Goal: Task Accomplishment & Management: Manage account settings

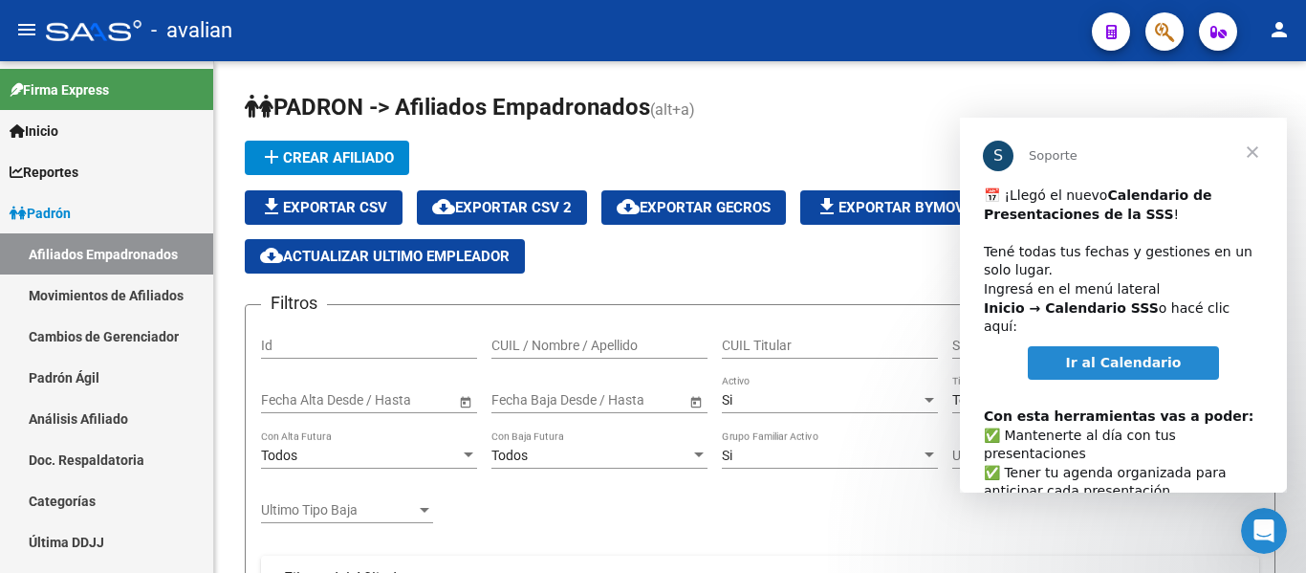
click at [1044, 351] on link "Ir al Calendario" at bounding box center [1124, 363] width 192 height 34
click at [1252, 154] on span "Cerrar" at bounding box center [1252, 152] width 69 height 69
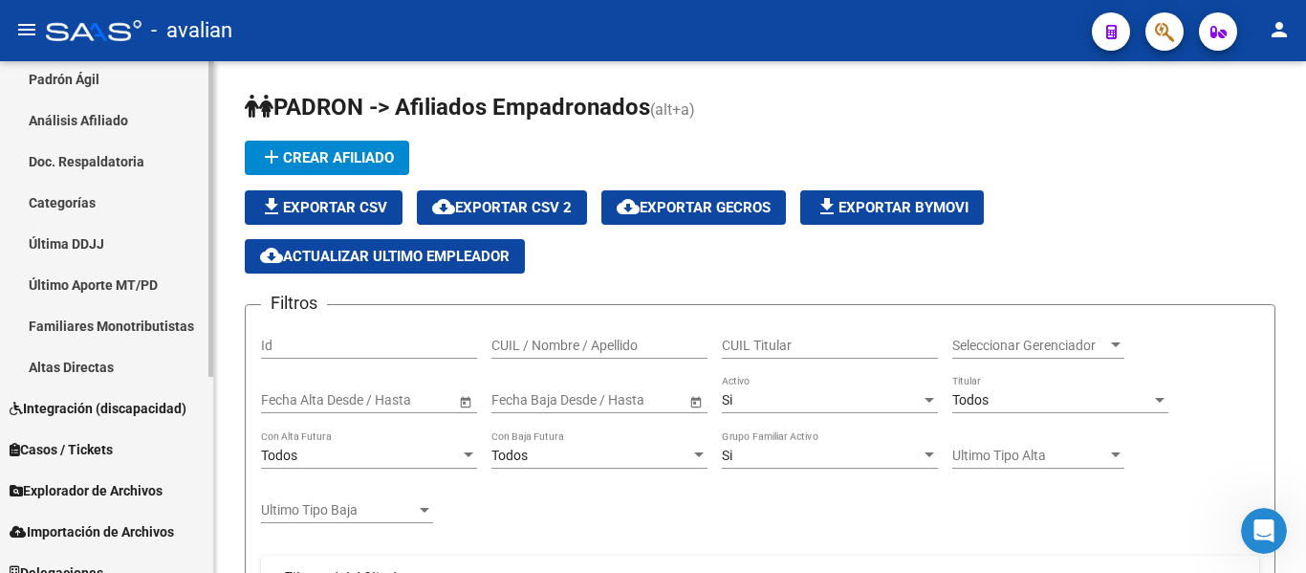
scroll to position [299, 0]
click at [223, 493] on mat-sidenav-container "Firma Express Inicio Calendario SSS Instructivos Contacto OS Reportes Padrón Tr…" at bounding box center [653, 317] width 1306 height 512
click at [121, 491] on span "Explorador de Archivos" at bounding box center [86, 489] width 153 height 21
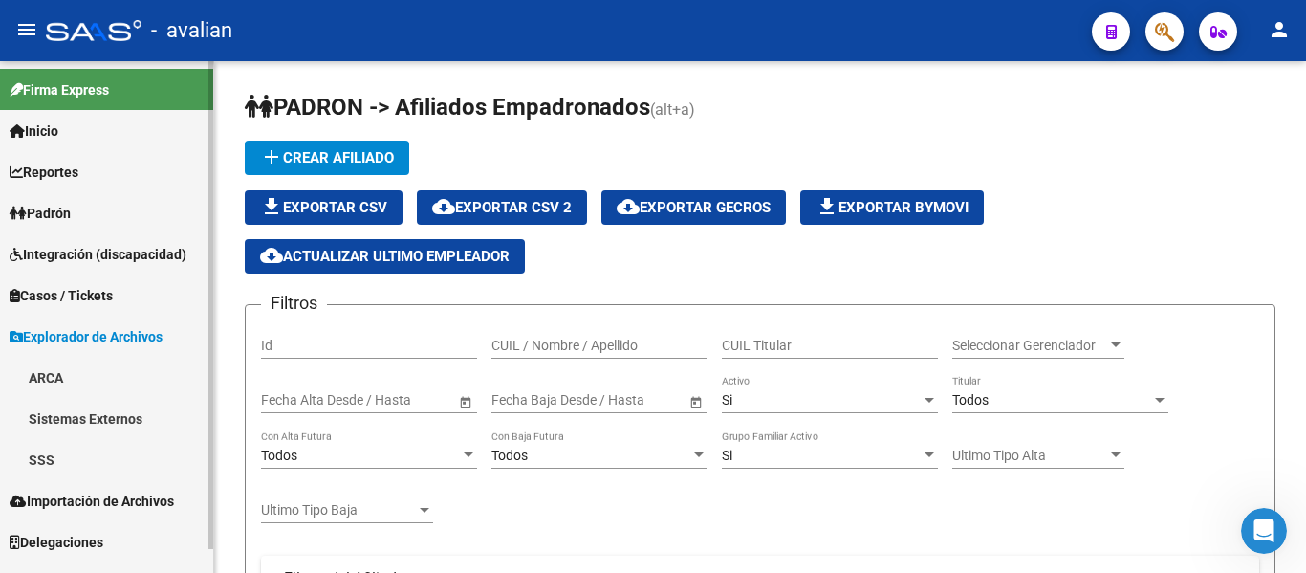
scroll to position [0, 0]
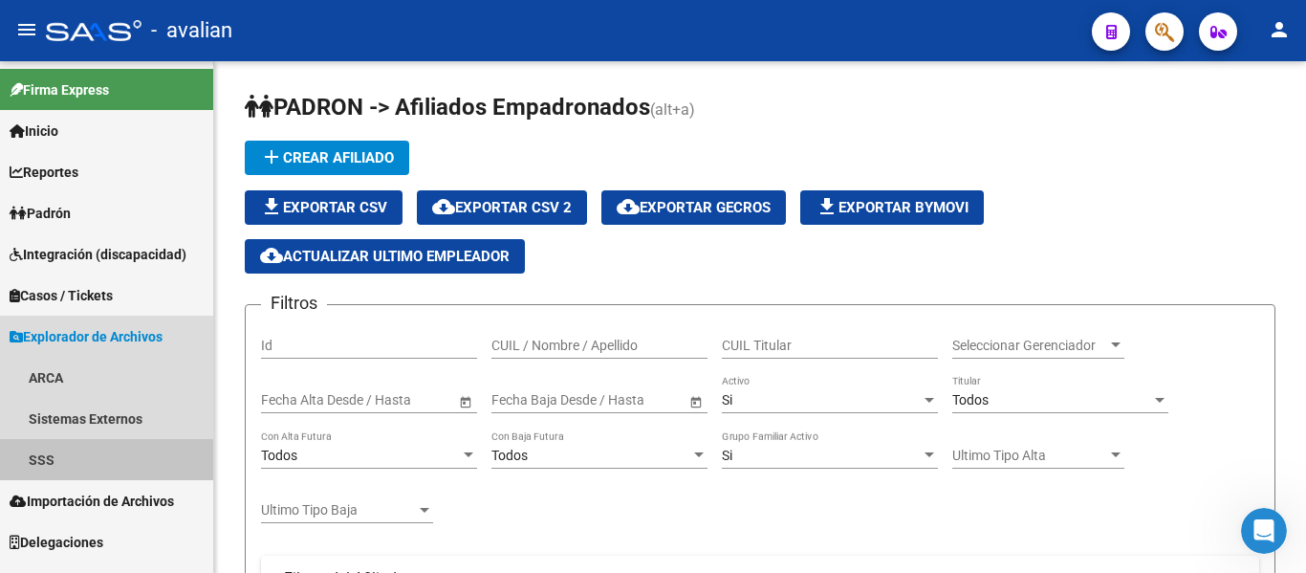
click at [47, 457] on link "SSS" at bounding box center [106, 459] width 213 height 41
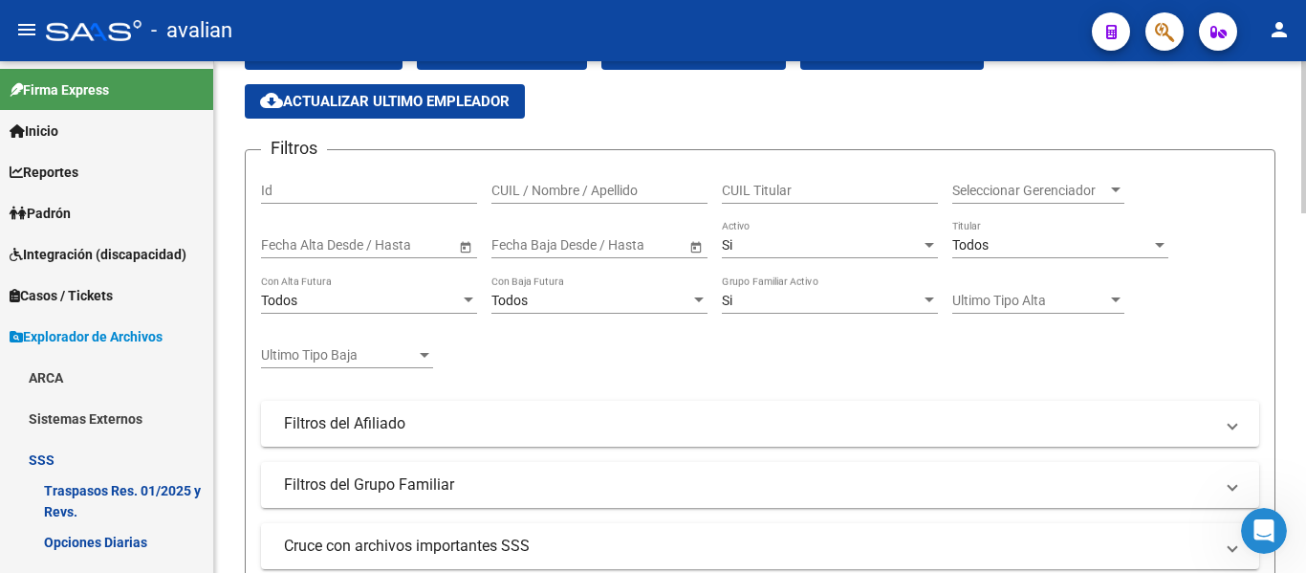
scroll to position [158, 0]
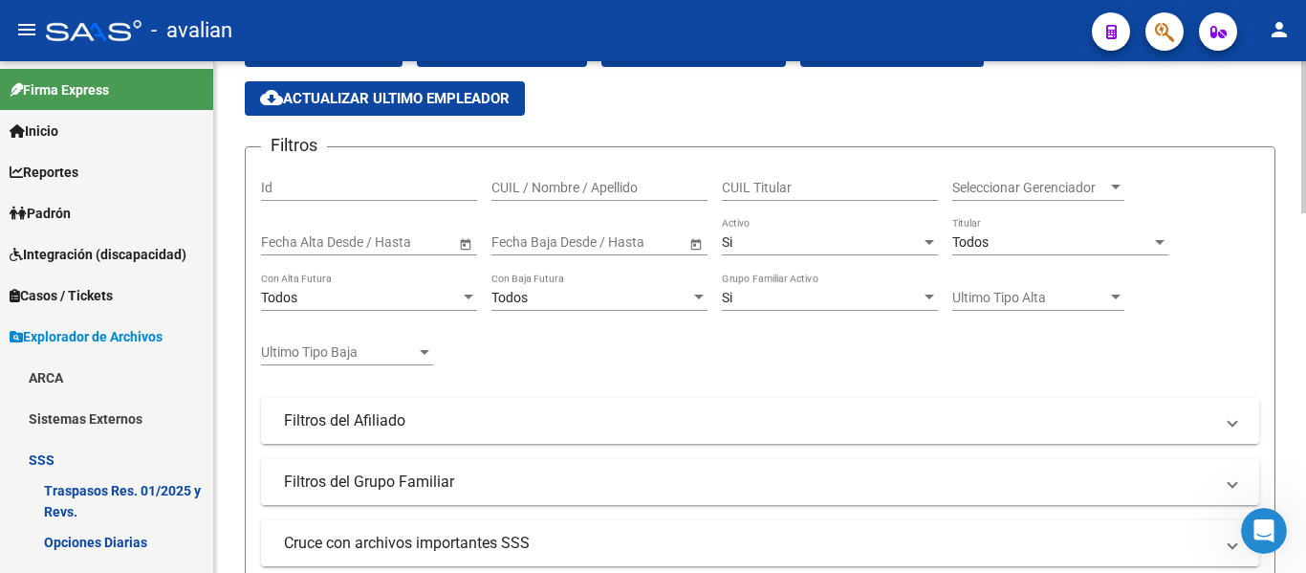
click at [1305, 202] on div at bounding box center [1304, 185] width 5 height 152
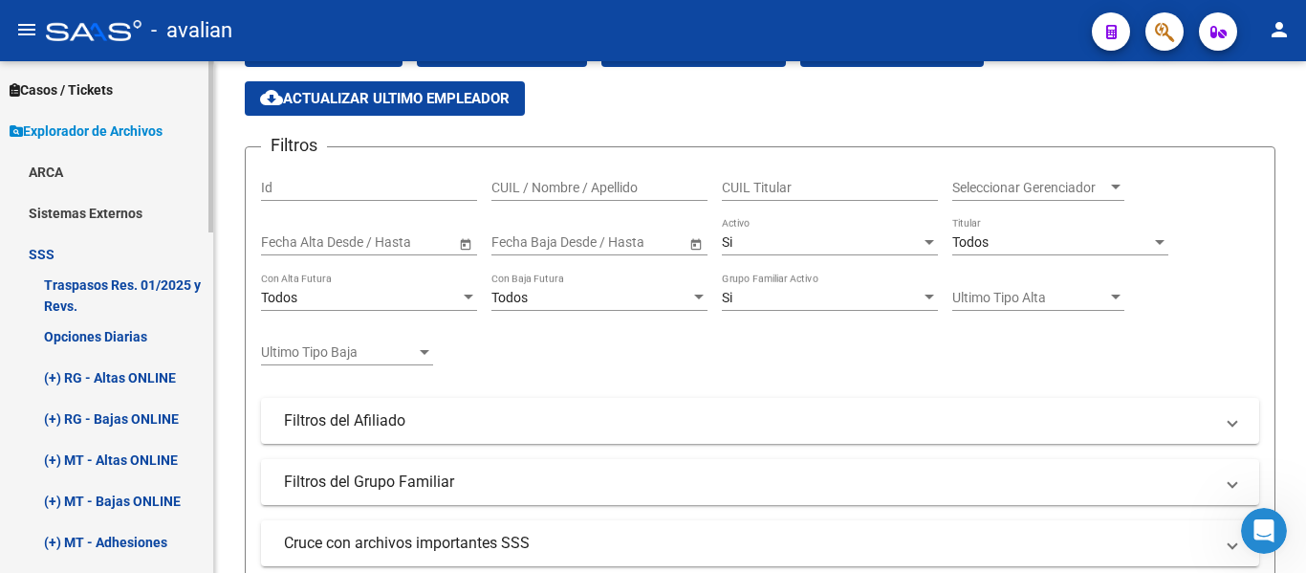
scroll to position [211, 0]
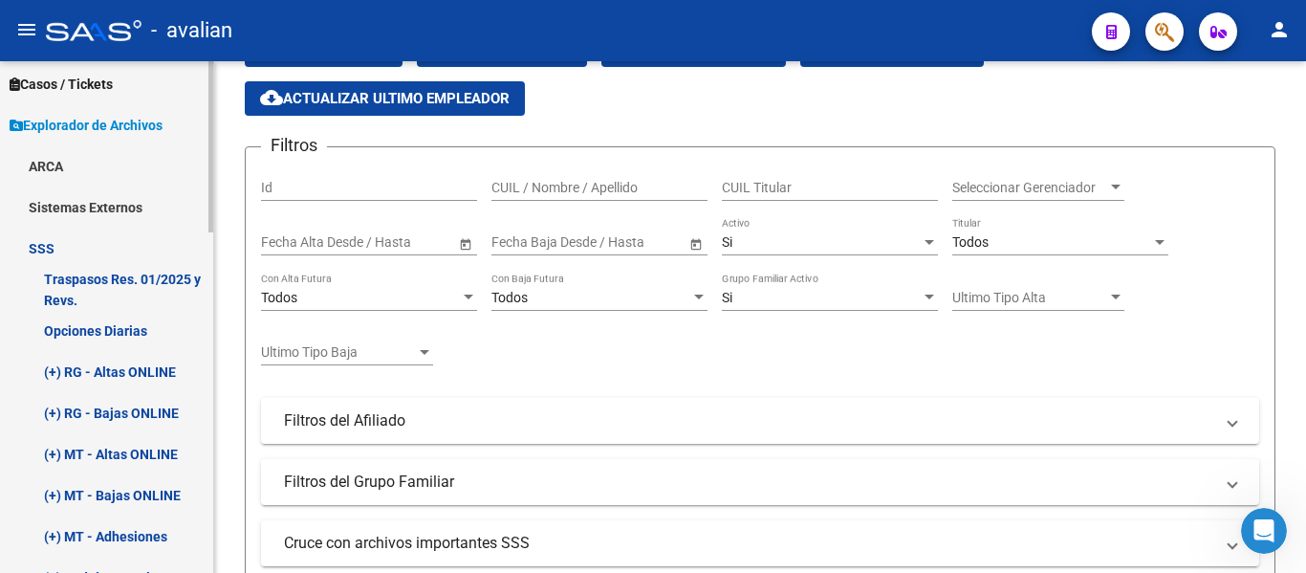
click at [216, 283] on mat-sidenav-container "Firma Express Inicio Calendario SSS Instructivos Contacto OS Reportes Padrón Tr…" at bounding box center [653, 317] width 1306 height 512
click at [130, 377] on link "(+) RG - Altas ONLINE" at bounding box center [106, 371] width 213 height 41
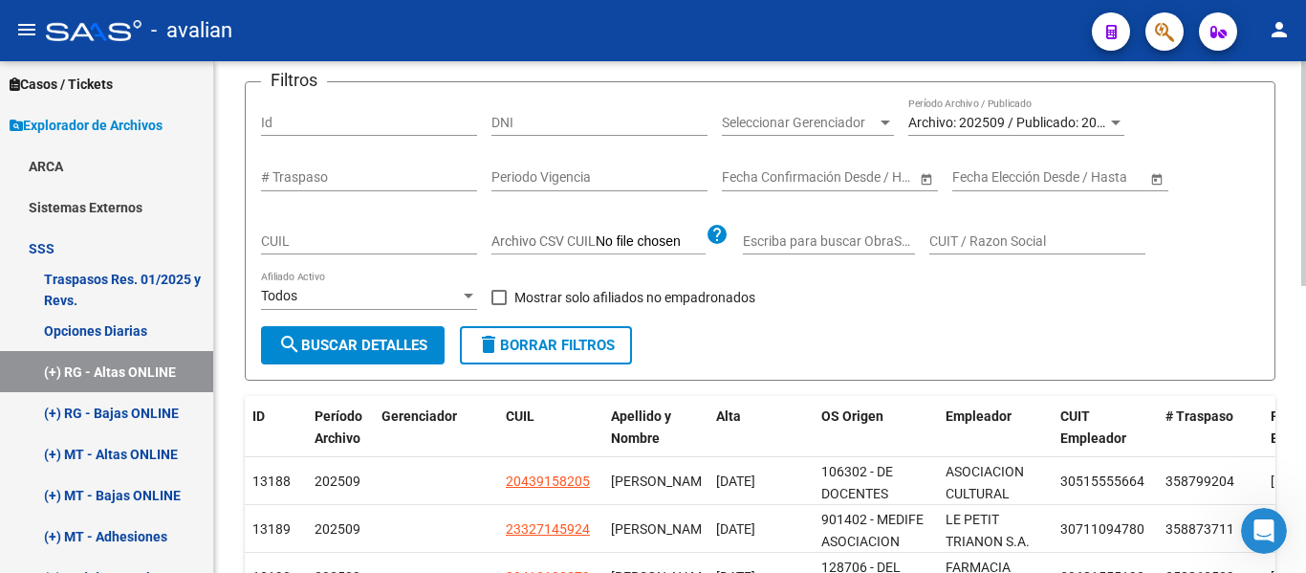
click at [1069, 129] on span "Archivo: 202509 / Publicado: 202508" at bounding box center [1018, 122] width 219 height 15
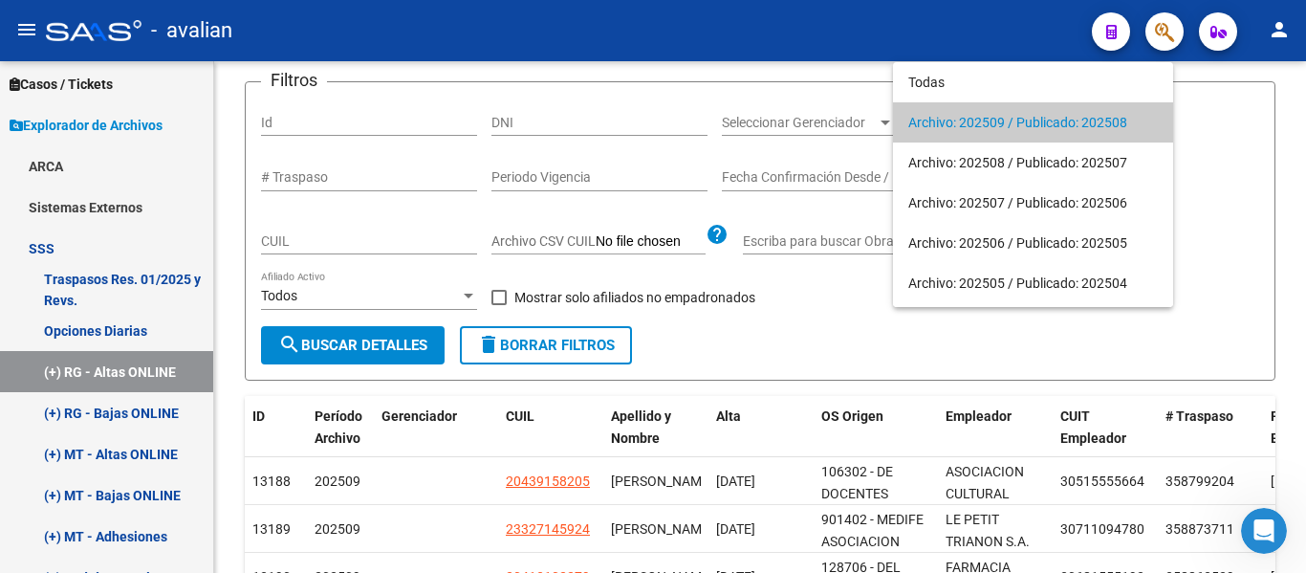
click at [1113, 114] on span "Archivo: 202509 / Publicado: 202508" at bounding box center [1034, 122] width 250 height 40
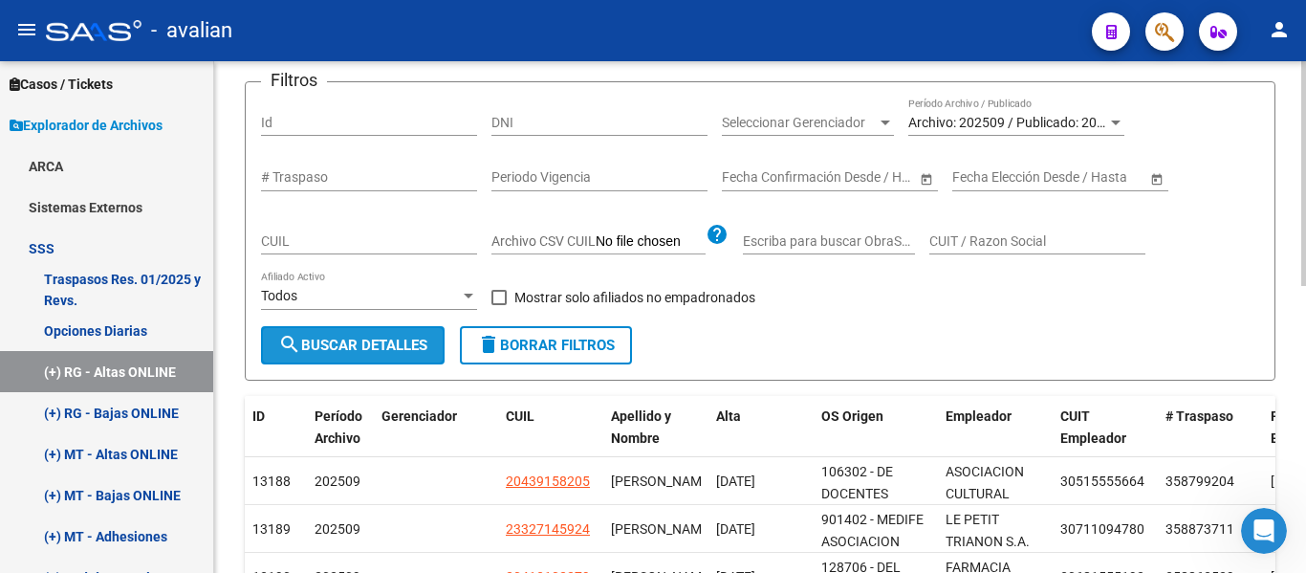
click at [373, 339] on span "search Buscar Detalles" at bounding box center [352, 345] width 149 height 17
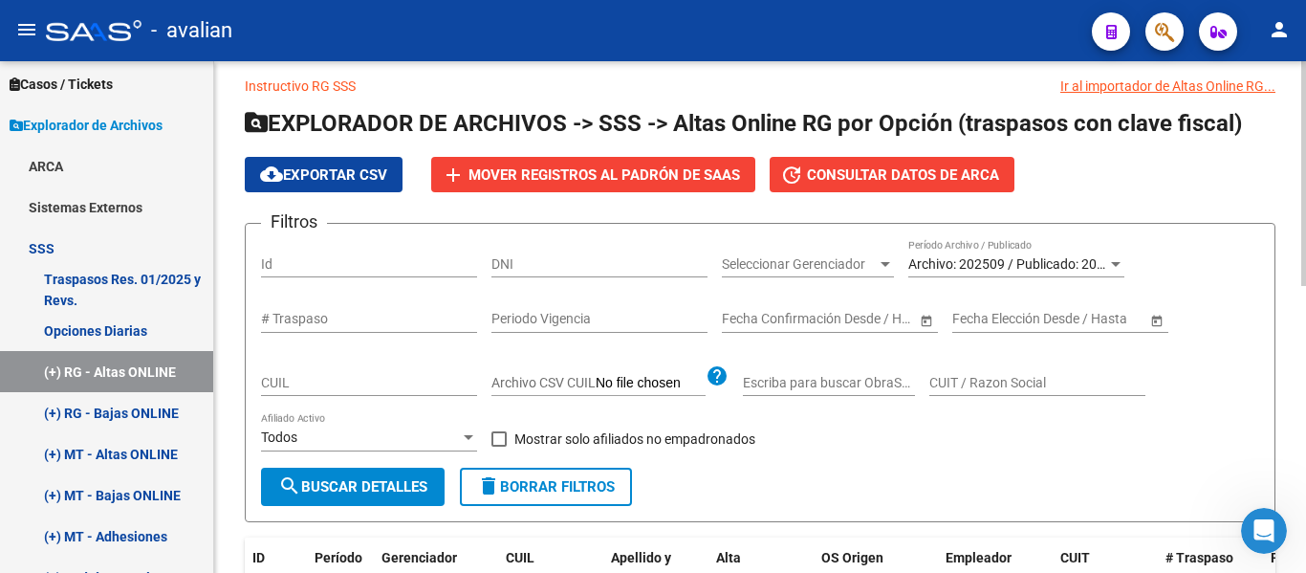
click at [690, 183] on span "Mover registros al PADRÓN de SAAS" at bounding box center [605, 174] width 272 height 17
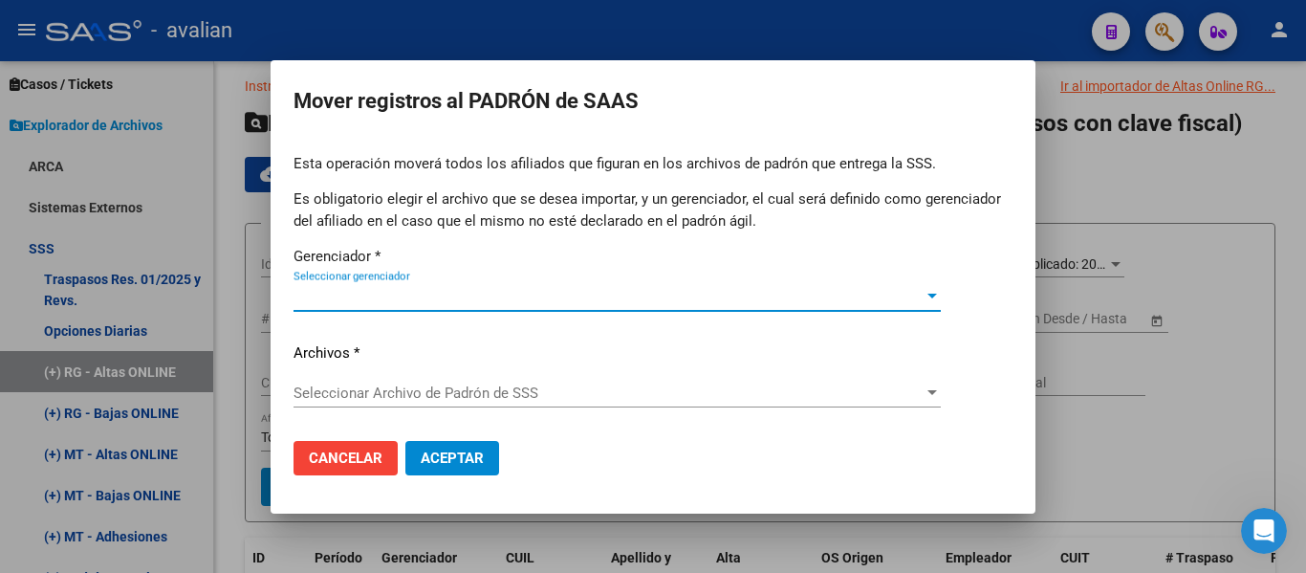
click at [649, 285] on div "Seleccionar gerenciador Seleccionar gerenciador" at bounding box center [617, 296] width 647 height 29
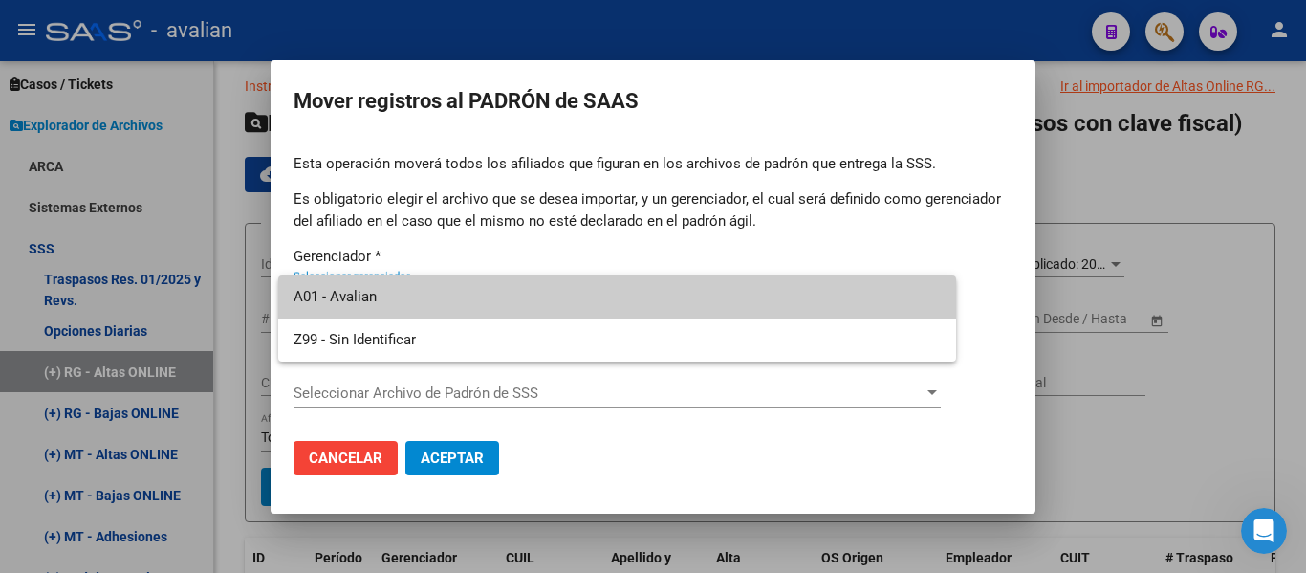
click at [563, 301] on span "A01 - Avalian" at bounding box center [617, 296] width 647 height 43
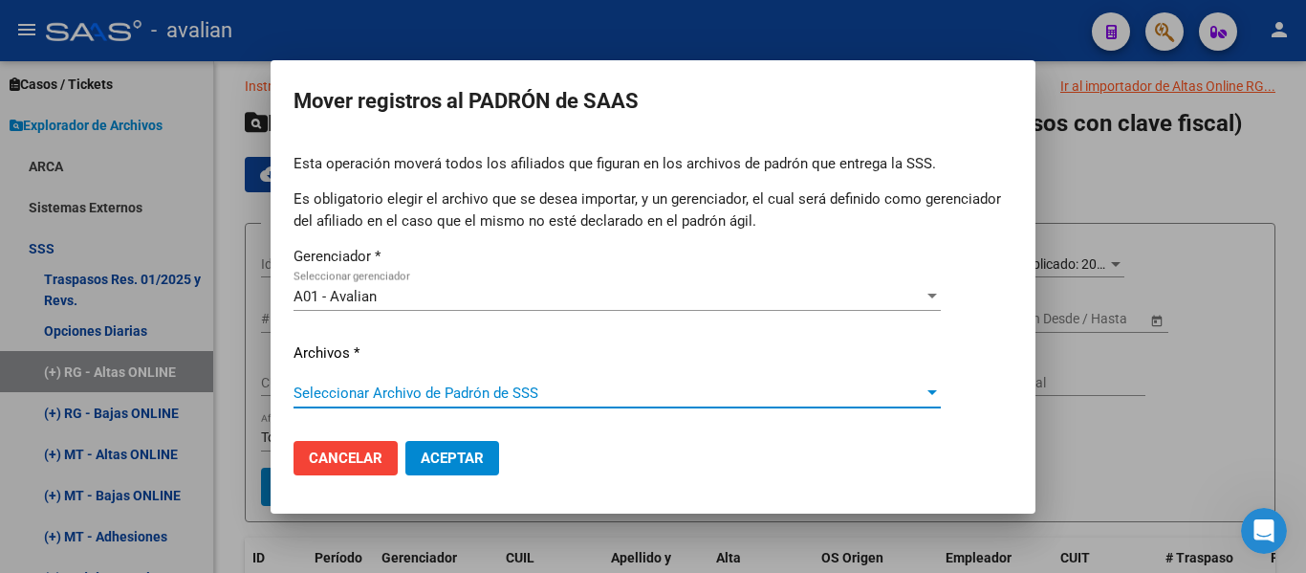
click at [475, 397] on span "Seleccionar Archivo de Padrón de SSS" at bounding box center [609, 392] width 630 height 17
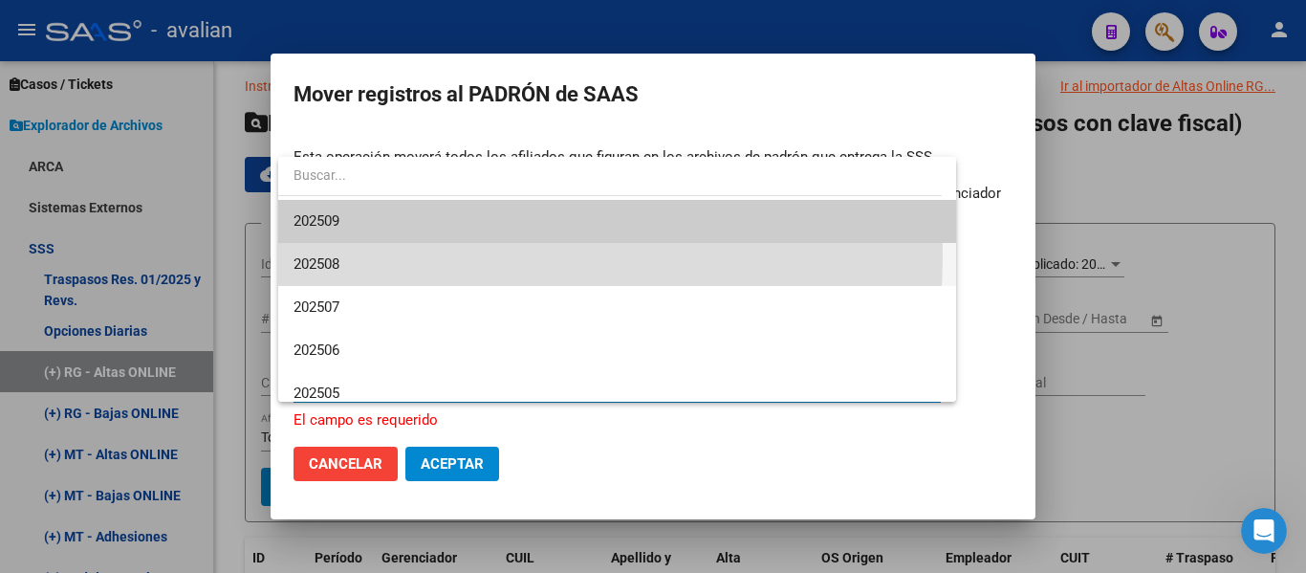
click at [441, 256] on span "202508" at bounding box center [617, 264] width 647 height 43
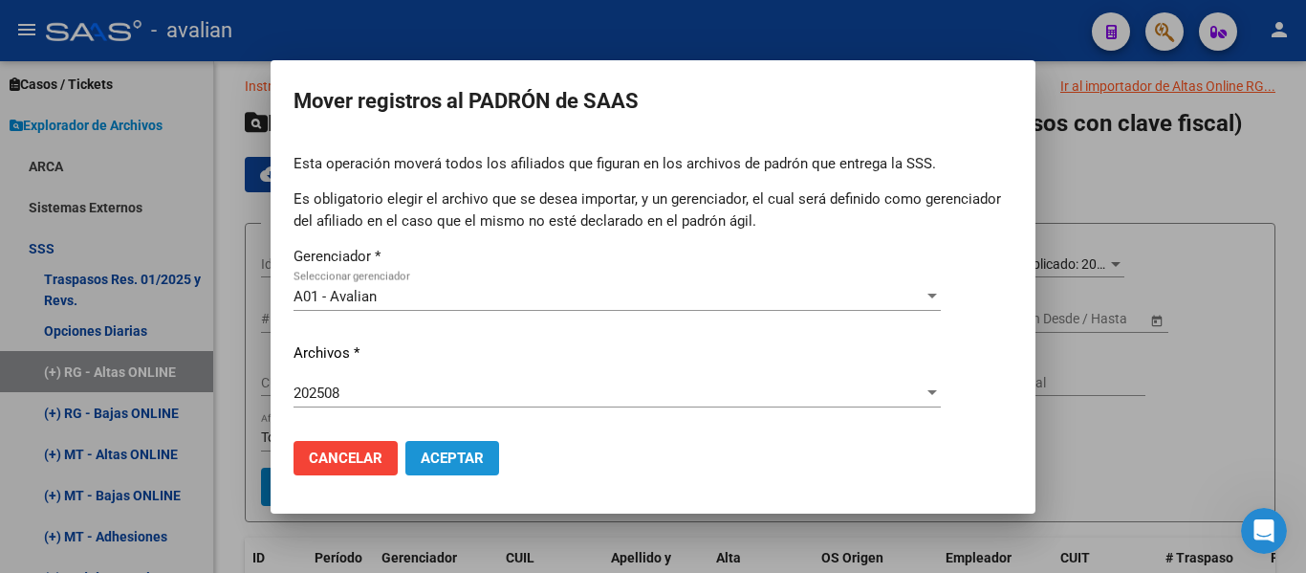
click at [429, 467] on button "Aceptar" at bounding box center [453, 458] width 94 height 34
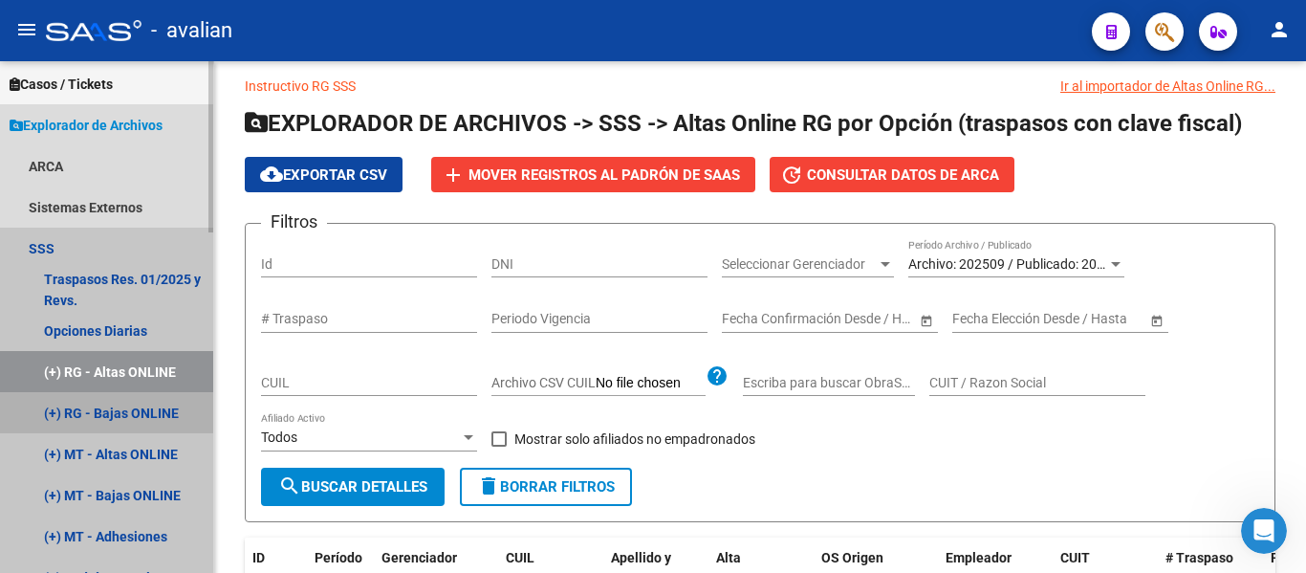
click at [116, 412] on link "(+) RG - Bajas ONLINE" at bounding box center [106, 412] width 213 height 41
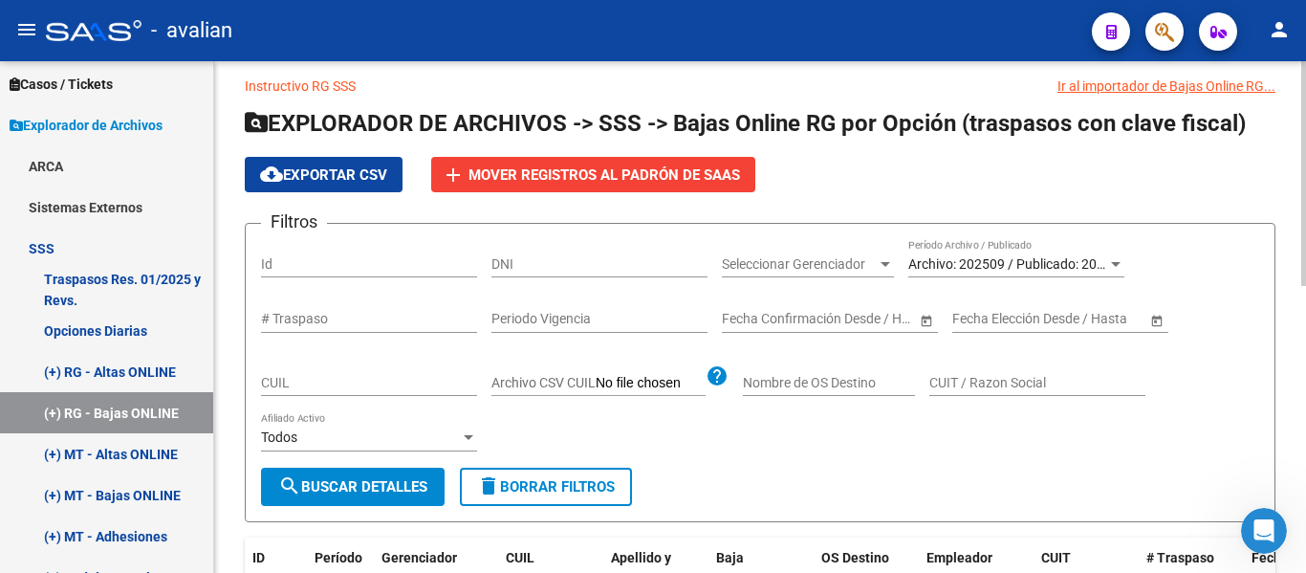
click at [969, 262] on span "Archivo: 202509 / Publicado: 202508" at bounding box center [1018, 263] width 219 height 15
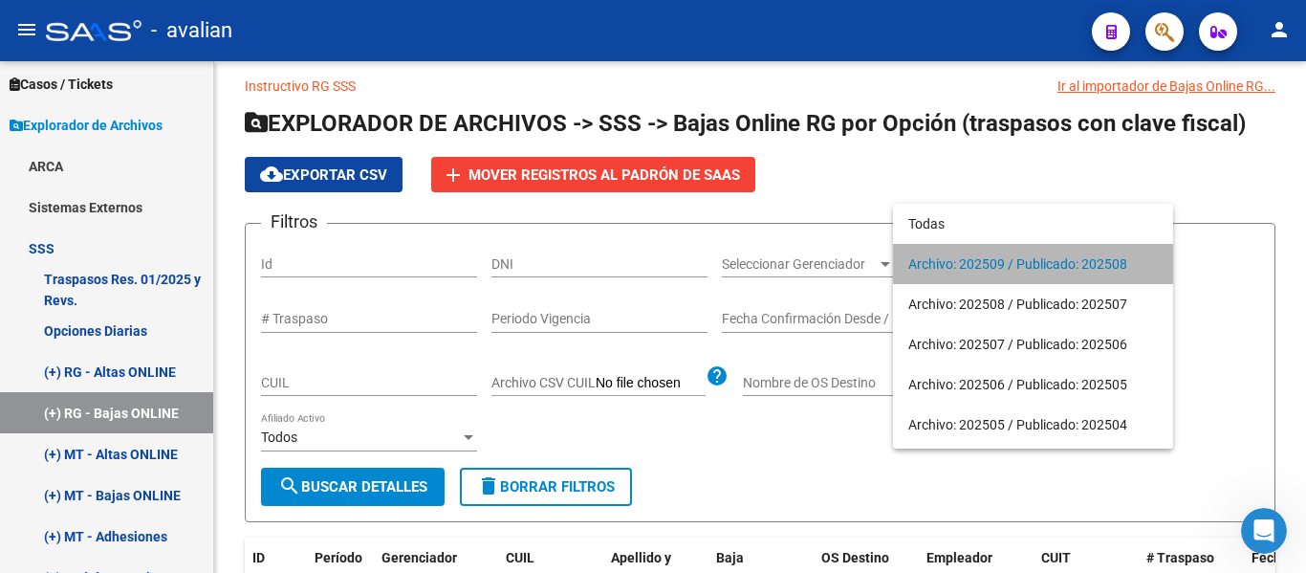
click at [1105, 260] on span "Archivo: 202509 / Publicado: 202508" at bounding box center [1034, 264] width 250 height 40
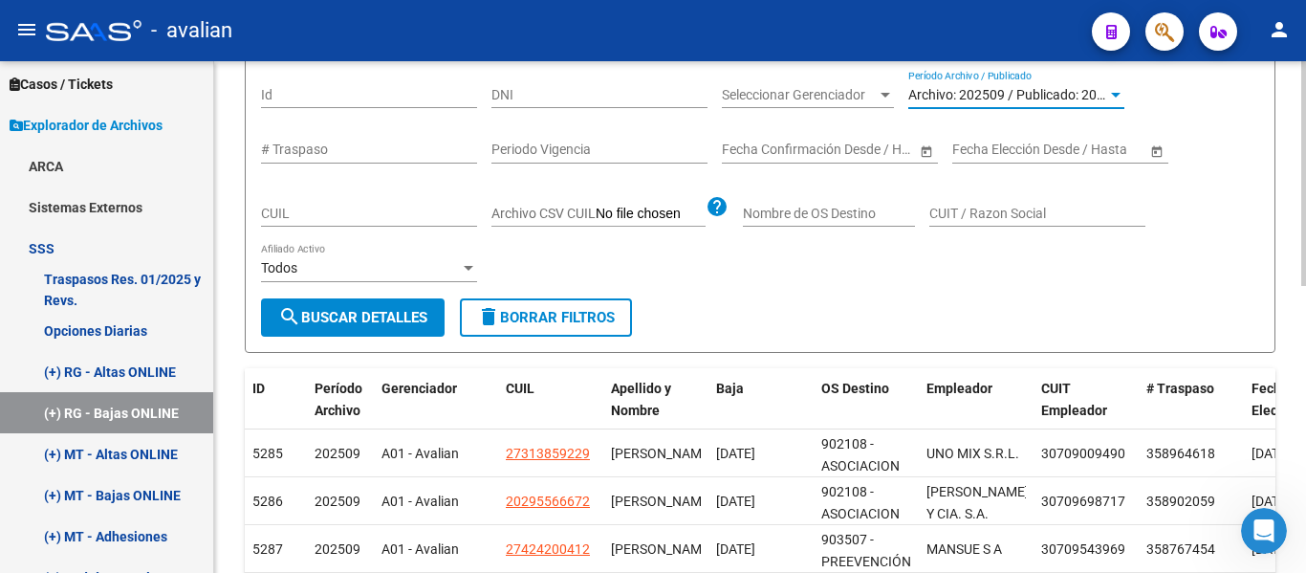
click at [1305, 207] on div at bounding box center [1304, 256] width 5 height 225
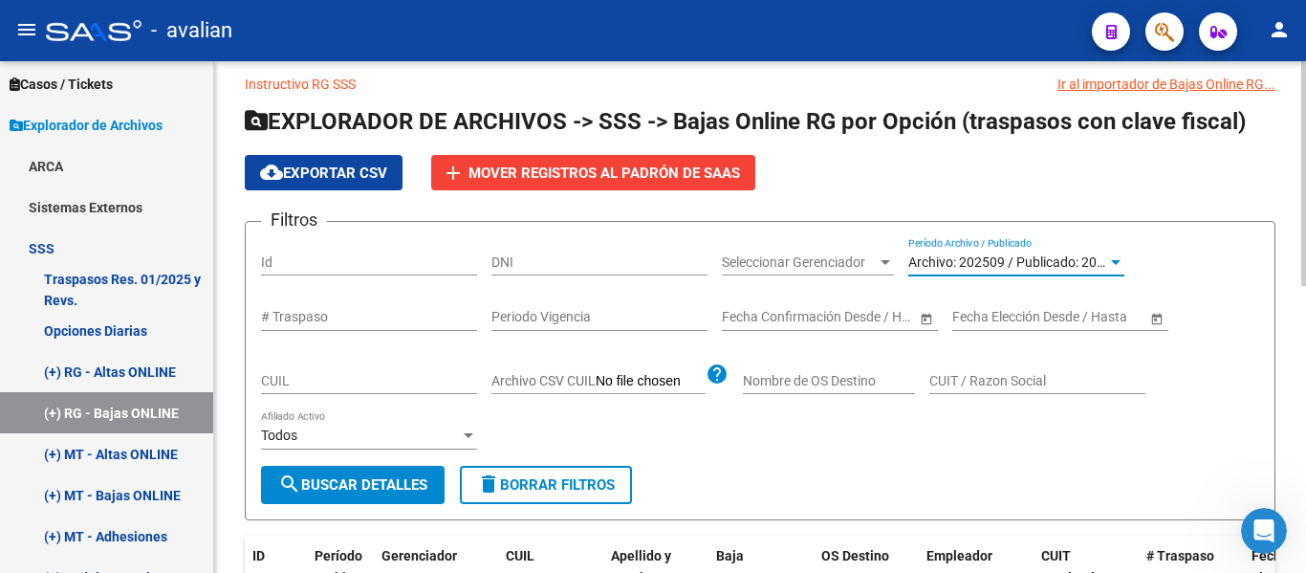
scroll to position [16, 0]
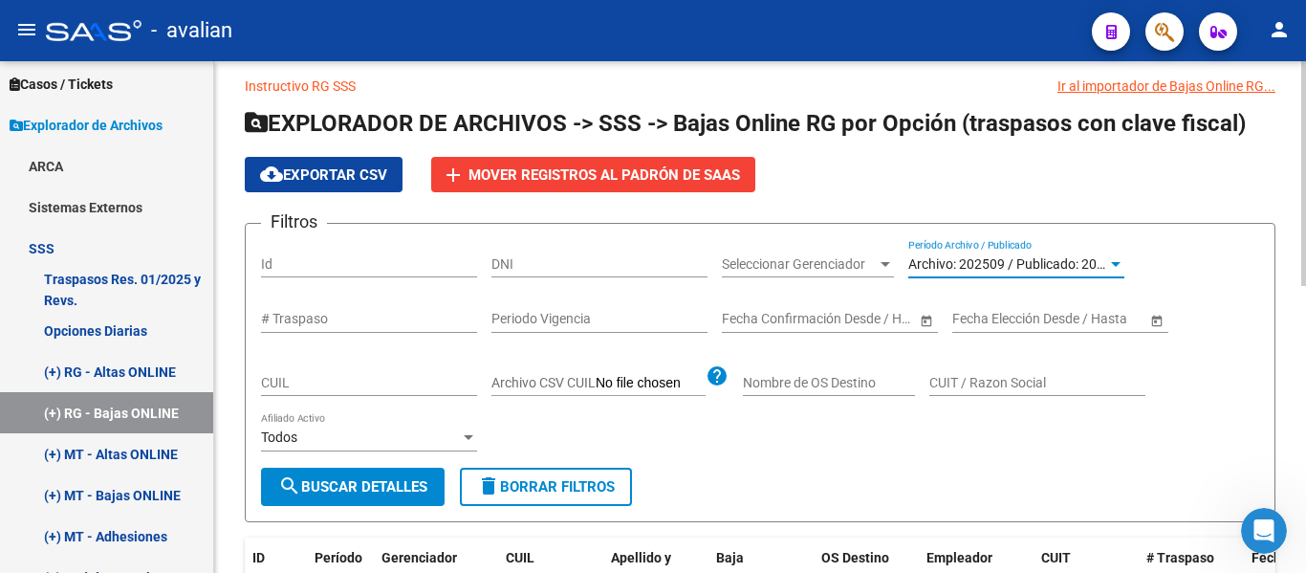
click at [1302, 130] on div at bounding box center [1304, 181] width 5 height 225
click at [669, 182] on span "Mover registros al PADRÓN de SAAS" at bounding box center [605, 174] width 272 height 17
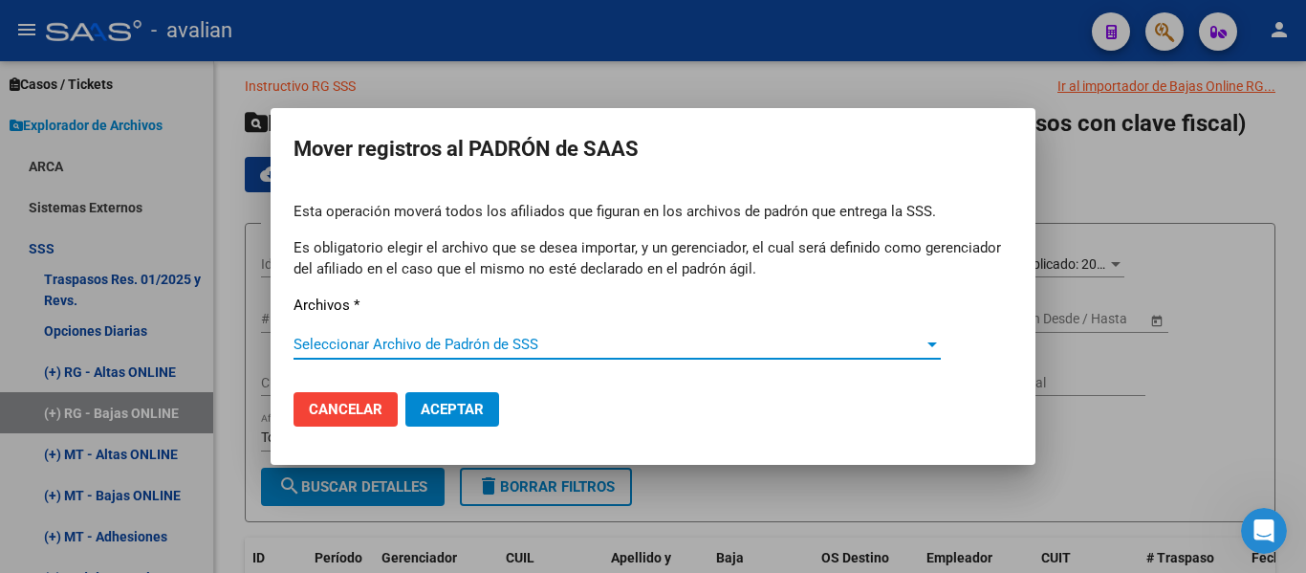
click at [367, 340] on span "Seleccionar Archivo de Padrón de SSS" at bounding box center [609, 344] width 630 height 17
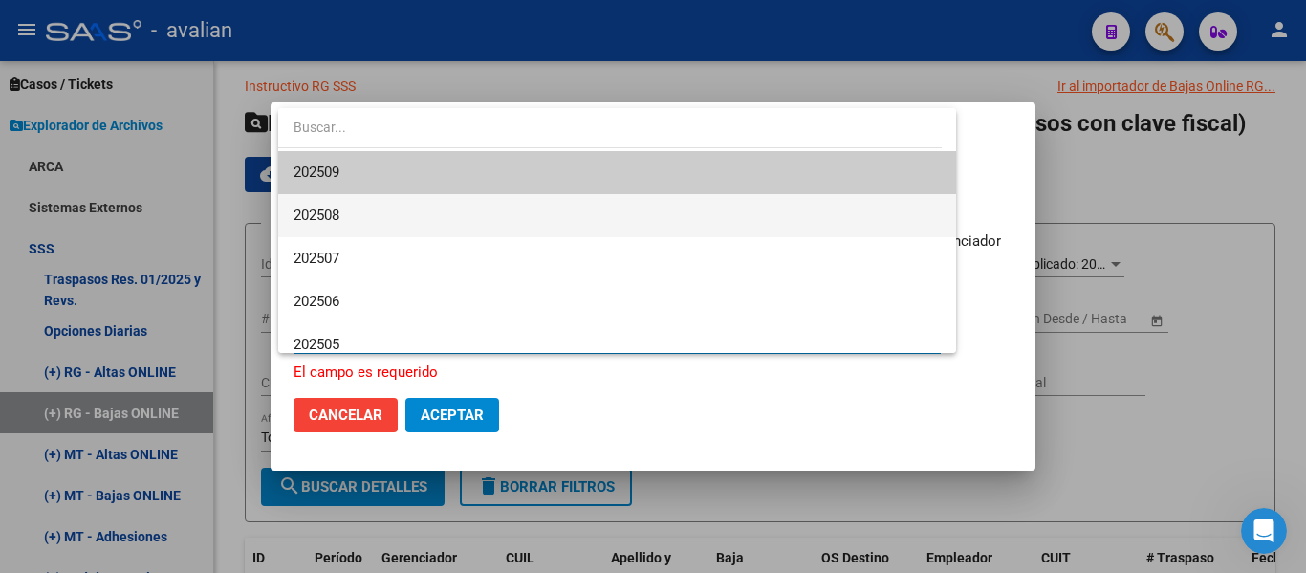
click at [389, 206] on span "202508" at bounding box center [617, 215] width 647 height 43
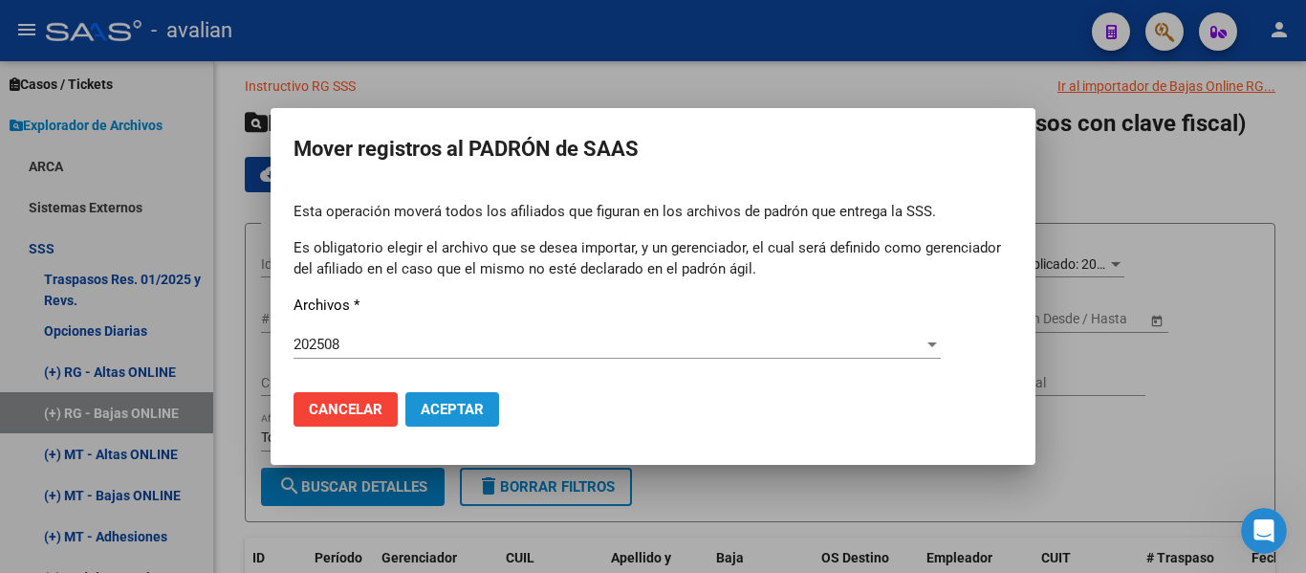
click at [472, 401] on span "Aceptar" at bounding box center [452, 409] width 63 height 17
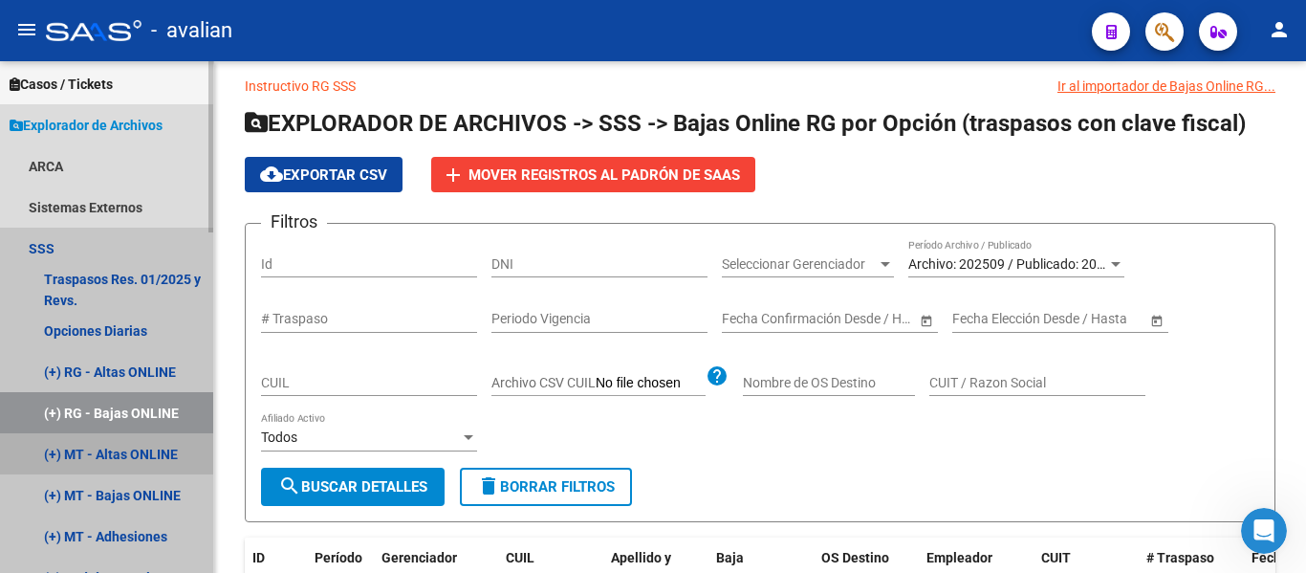
click at [101, 446] on link "(+) MT - Altas ONLINE" at bounding box center [106, 453] width 213 height 41
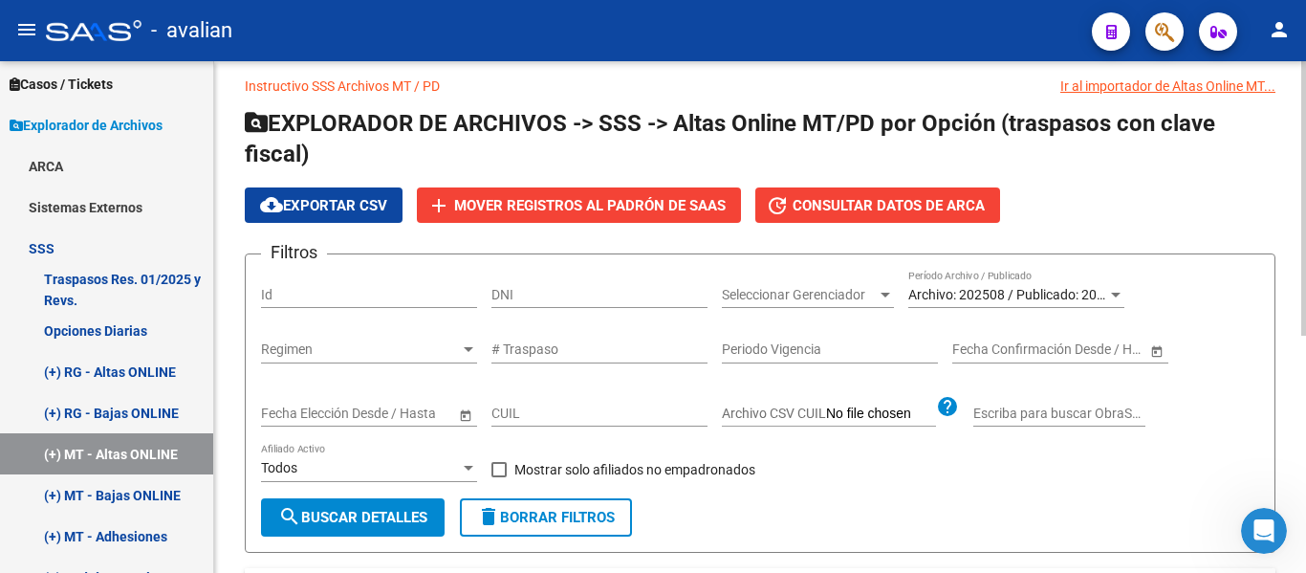
click at [1305, 235] on div at bounding box center [1304, 207] width 5 height 274
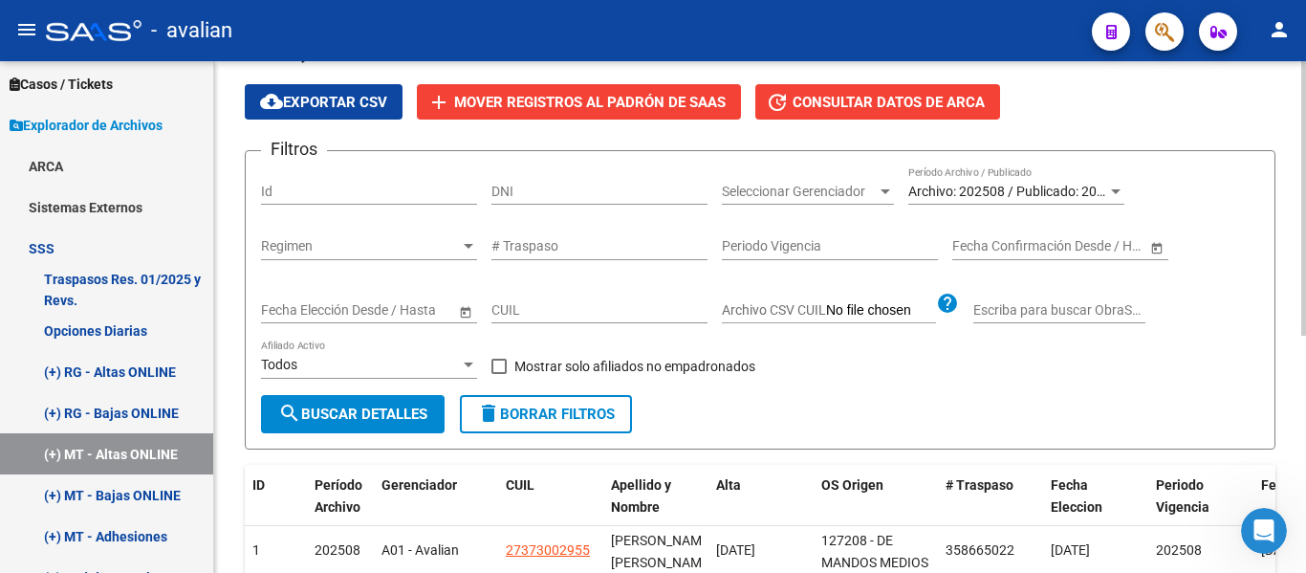
scroll to position [118, 0]
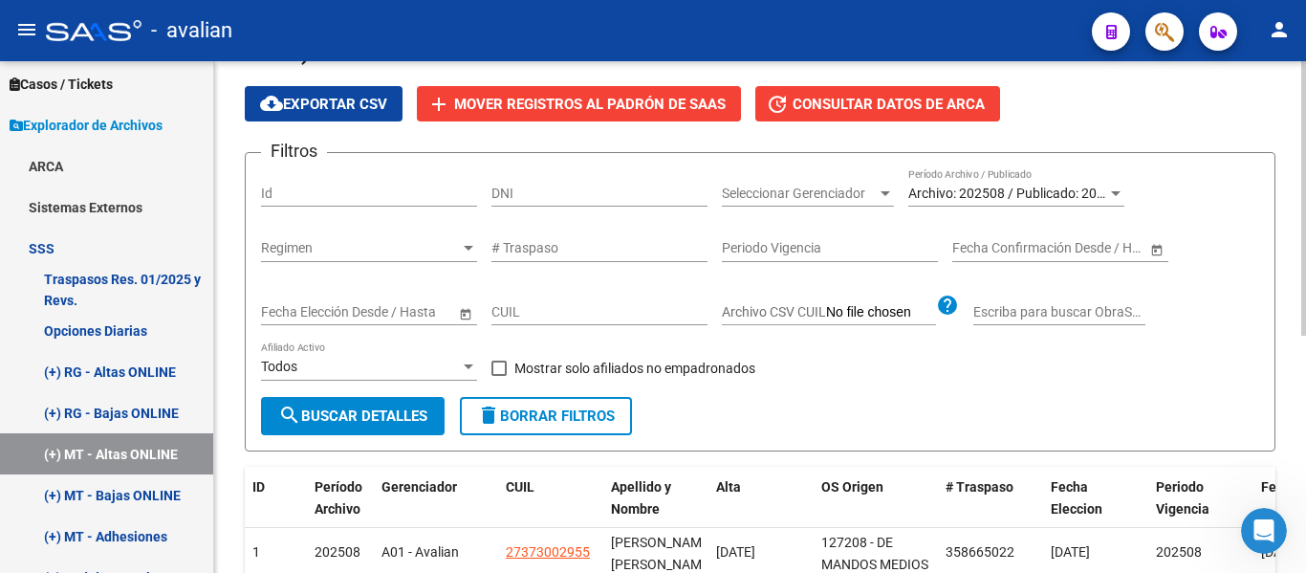
click at [1300, 290] on div "Instructivo SSS Archivos MT / PD Ir al importador de Altas Online MT... EXPLORA…" at bounding box center [762, 413] width 1097 height 939
click at [955, 197] on span "Archivo: 202508 / Publicado: 202507" at bounding box center [1018, 193] width 219 height 15
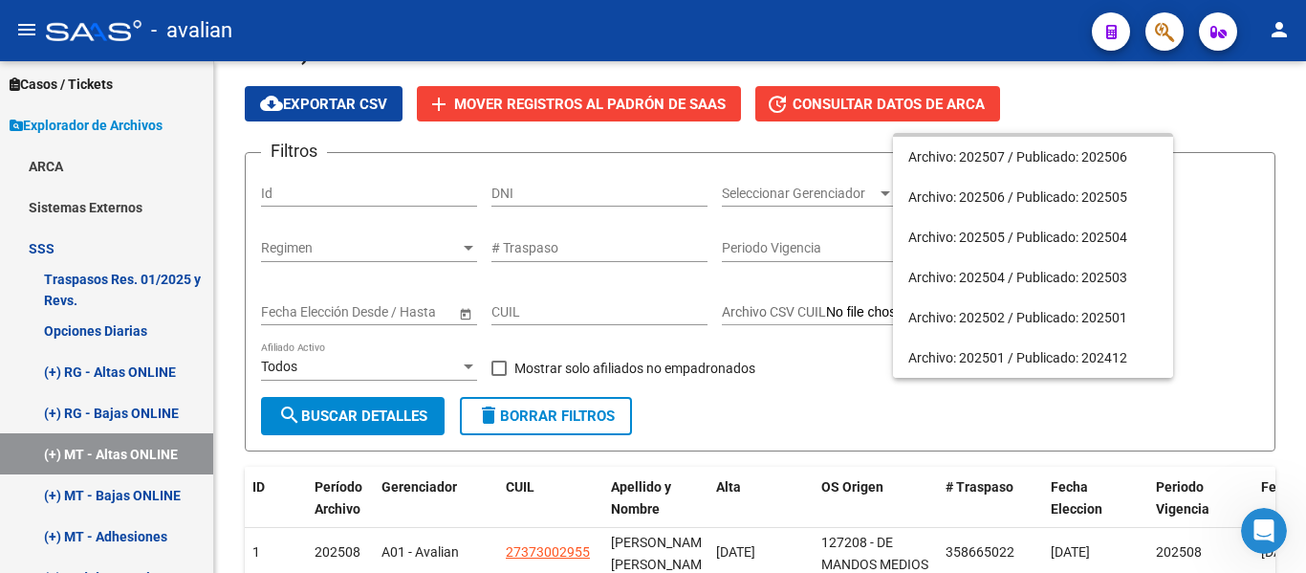
scroll to position [0, 0]
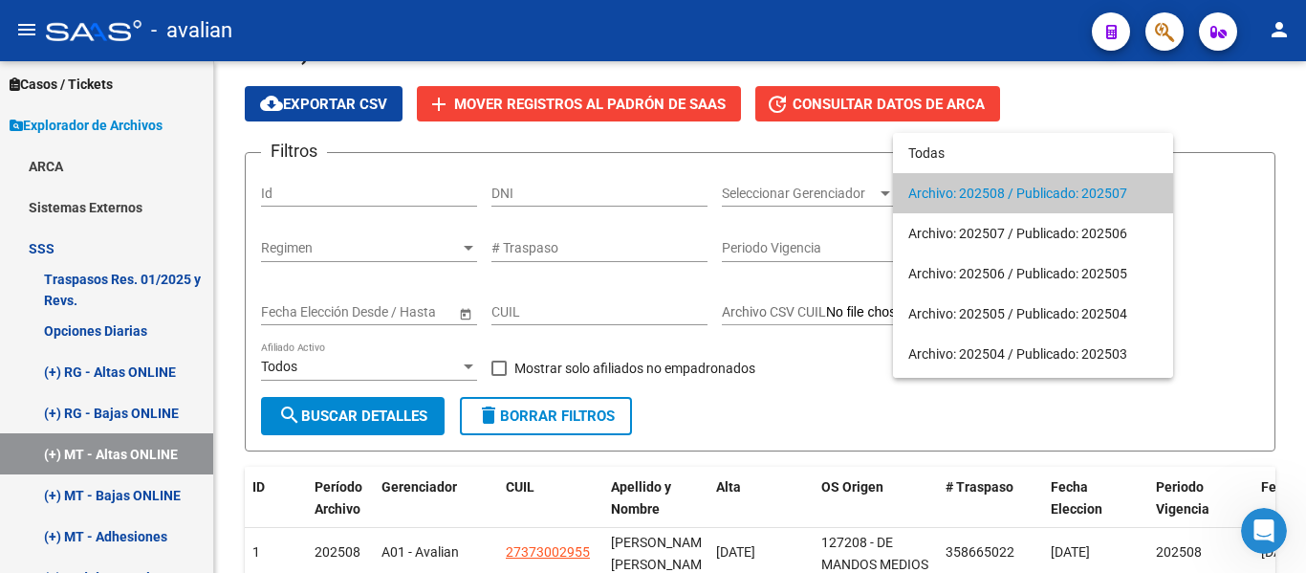
click at [123, 503] on div at bounding box center [653, 286] width 1306 height 573
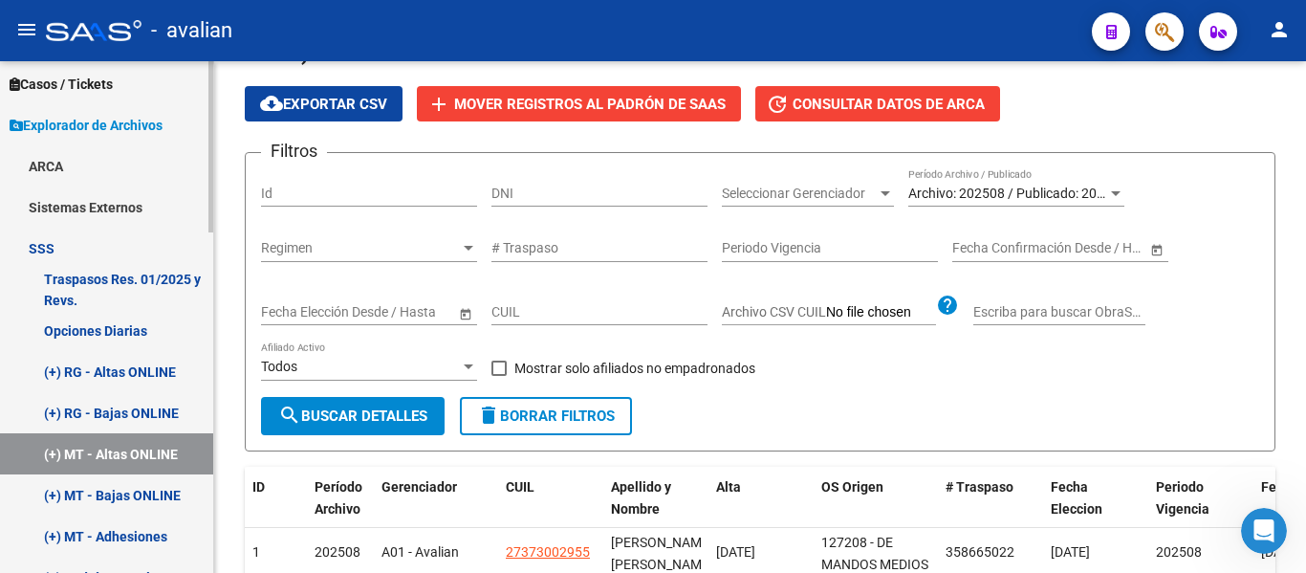
click at [123, 503] on link "(+) MT - Bajas ONLINE" at bounding box center [106, 494] width 213 height 41
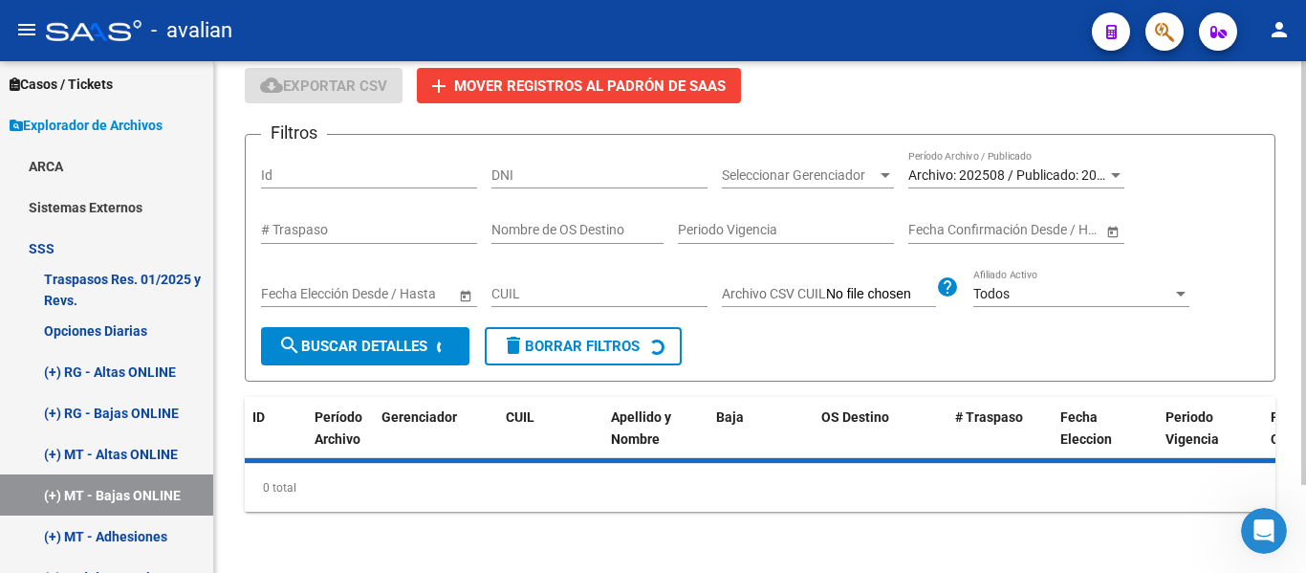
scroll to position [118, 0]
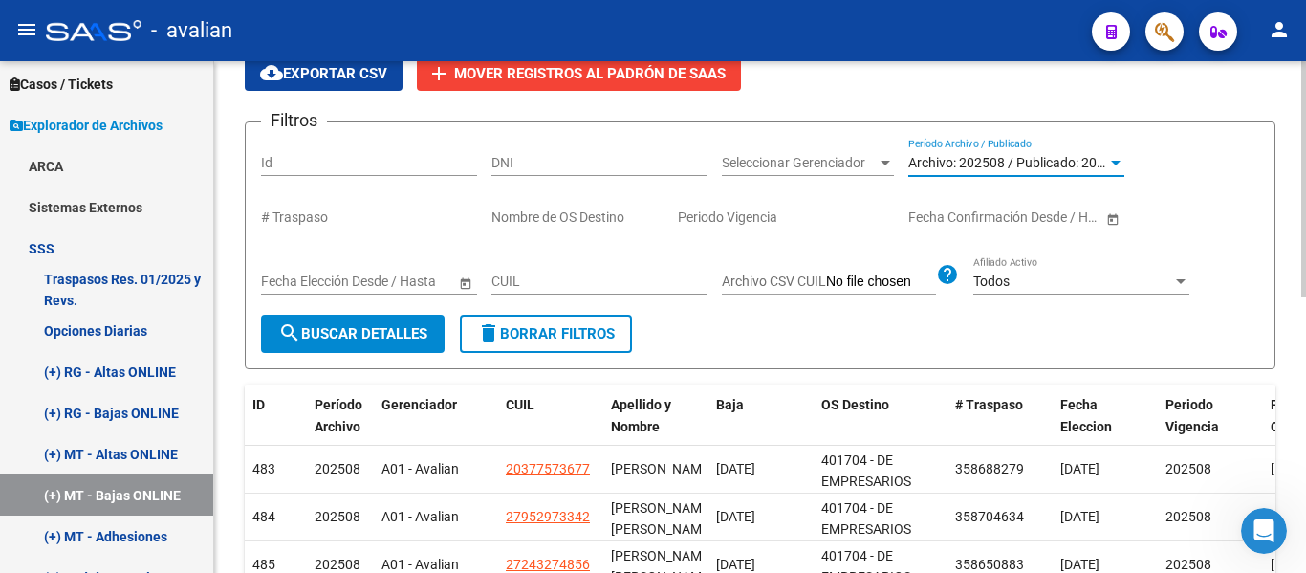
click at [1035, 161] on span "Archivo: 202508 / Publicado: 202507" at bounding box center [1018, 162] width 219 height 15
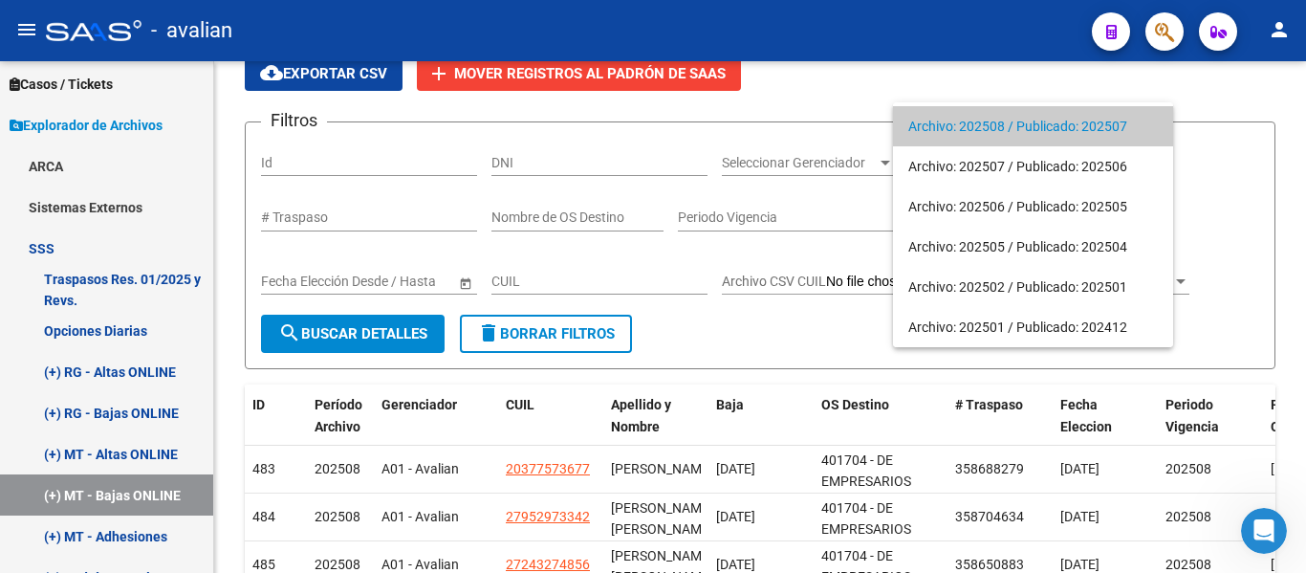
scroll to position [0, 0]
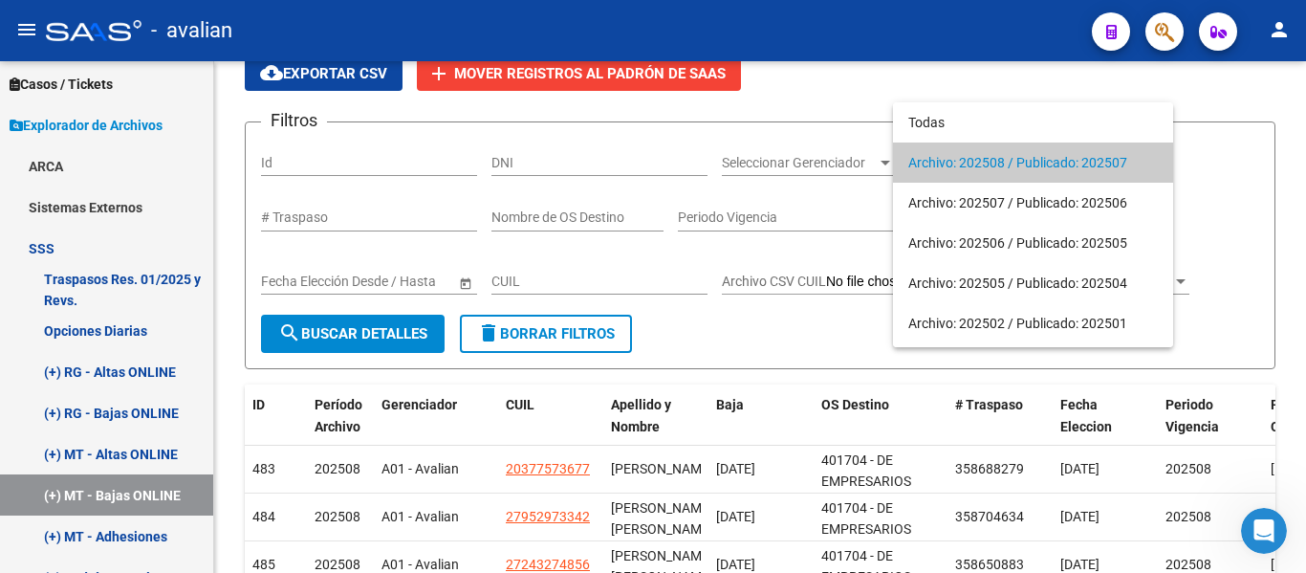
click at [109, 538] on div at bounding box center [653, 286] width 1306 height 573
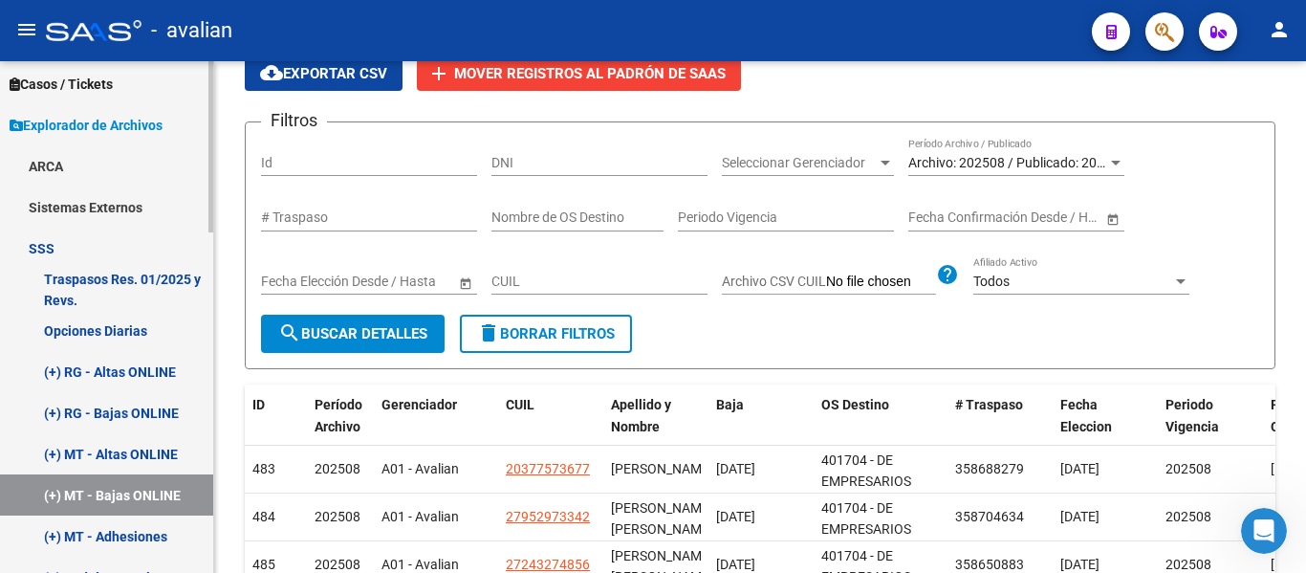
click at [109, 538] on link "(+) MT - Adhesiones" at bounding box center [106, 535] width 213 height 41
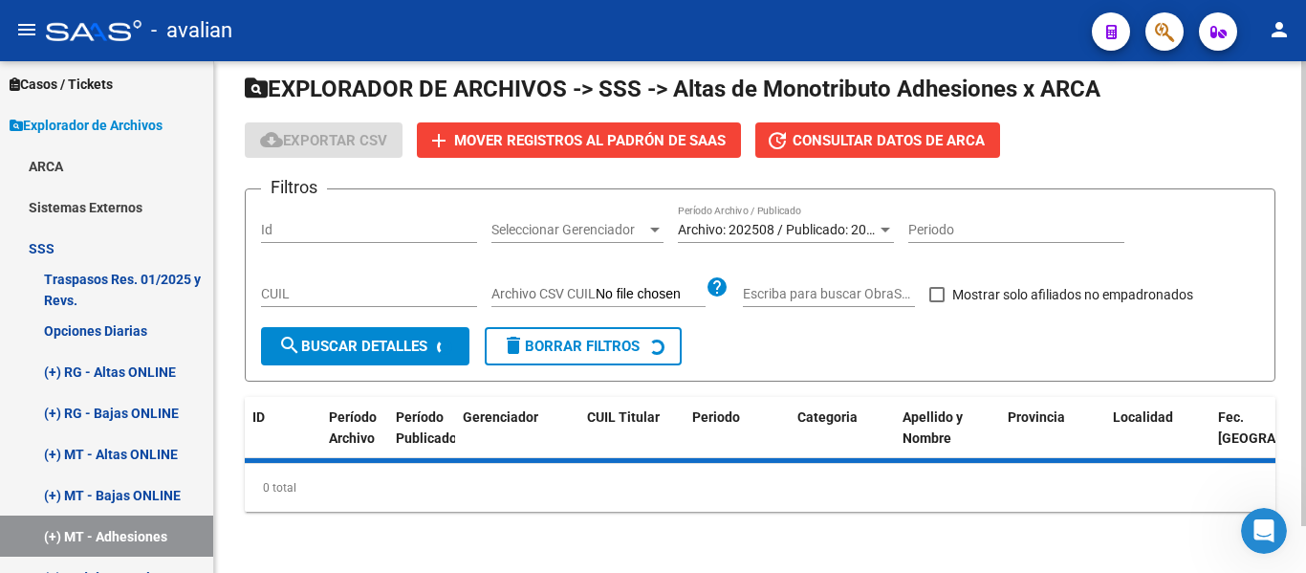
scroll to position [95, 0]
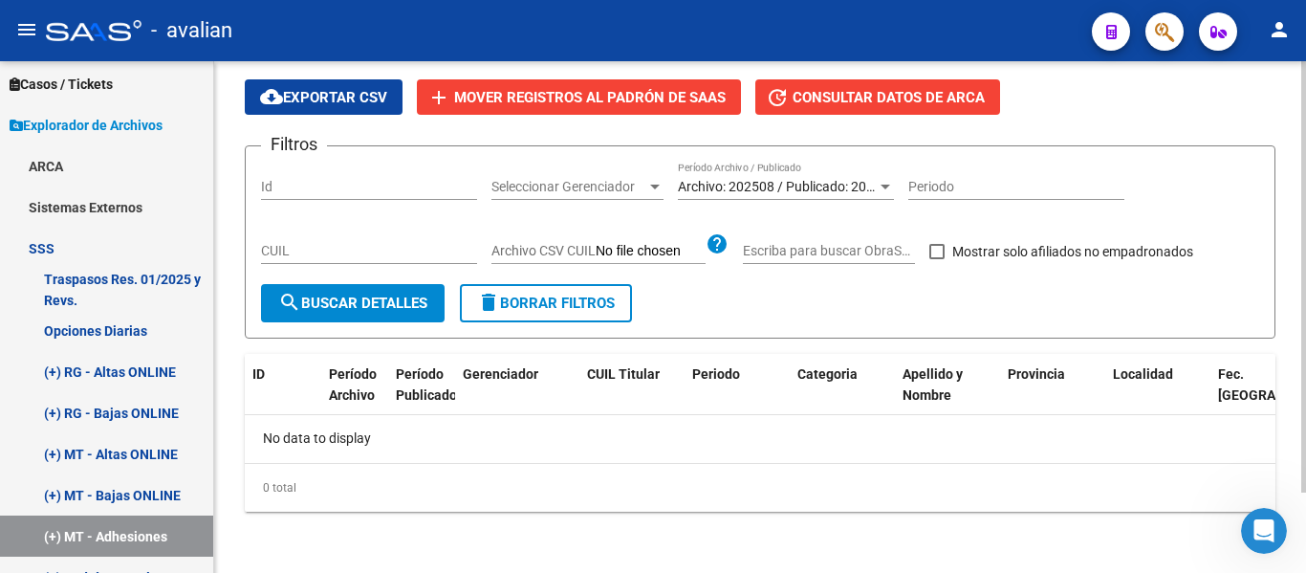
click at [794, 187] on span "Archivo: 202508 / Publicado: 202507" at bounding box center [787, 186] width 219 height 15
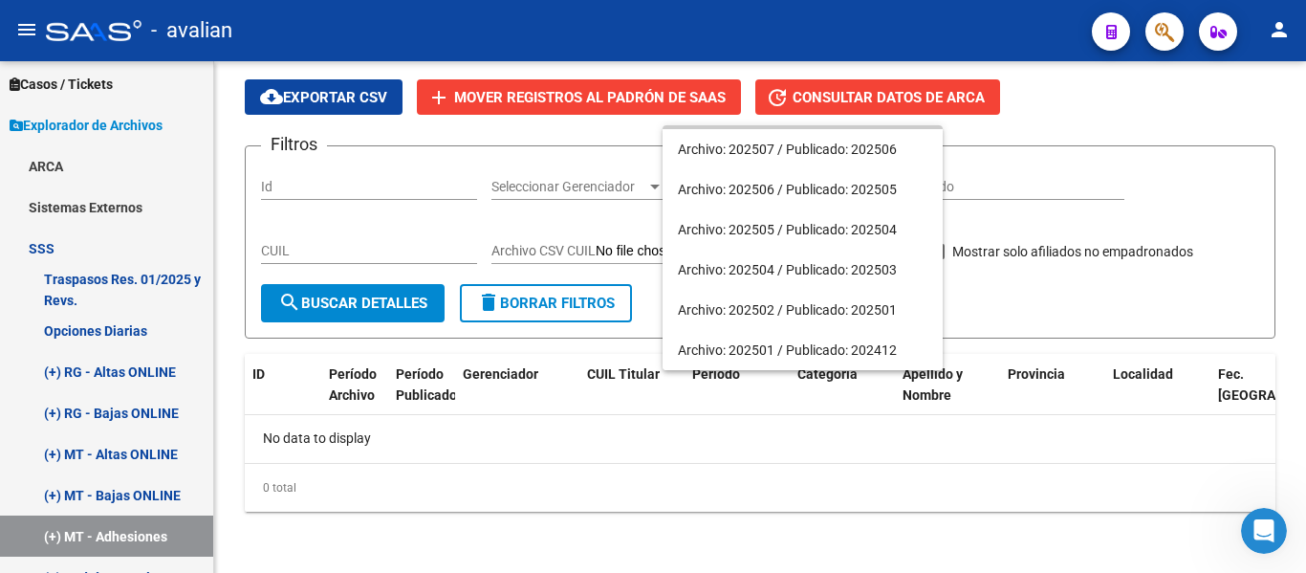
scroll to position [0, 0]
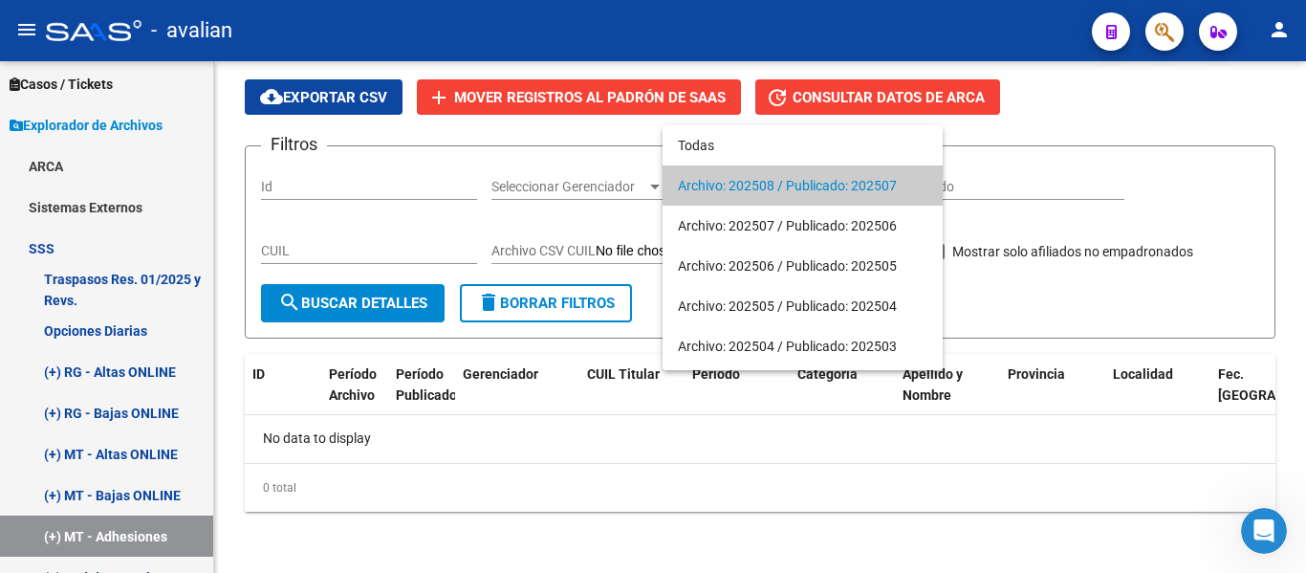
click at [145, 359] on div at bounding box center [653, 286] width 1306 height 573
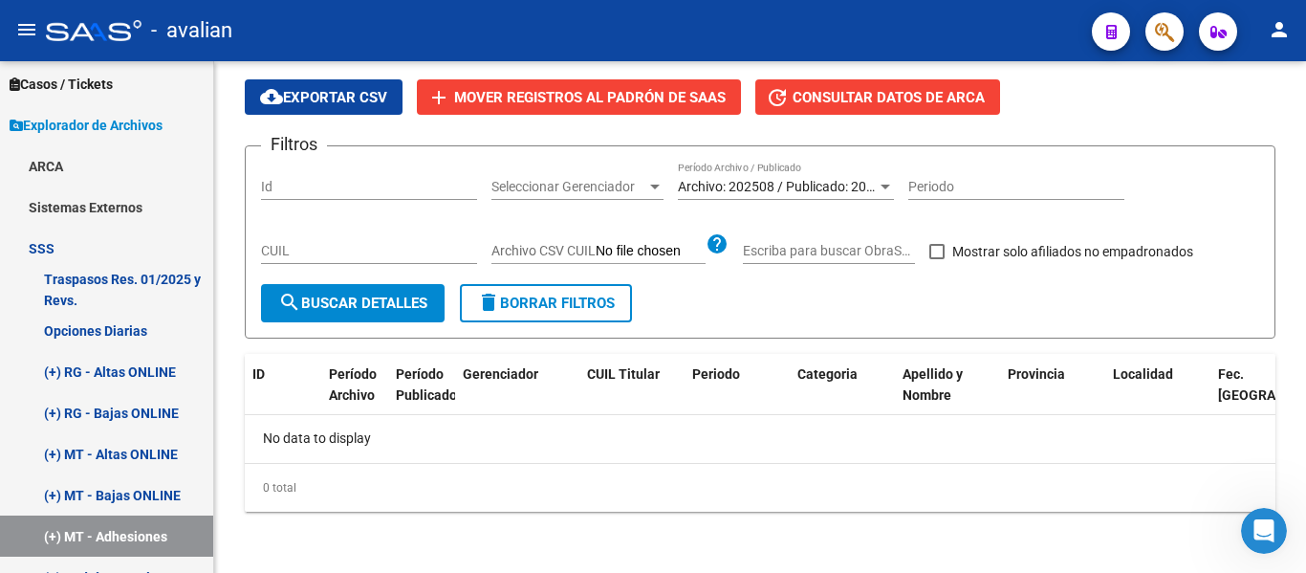
click at [145, 359] on link "(+) RG - Altas ONLINE" at bounding box center [106, 371] width 213 height 41
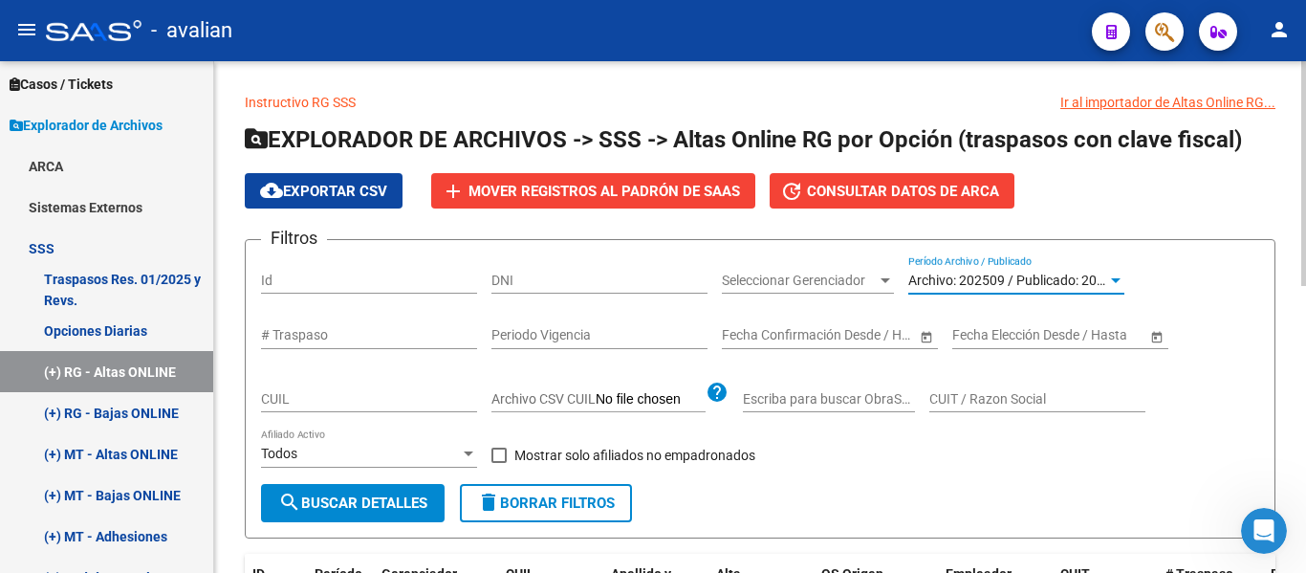
click at [1038, 284] on span "Archivo: 202509 / Publicado: 202508" at bounding box center [1018, 280] width 219 height 15
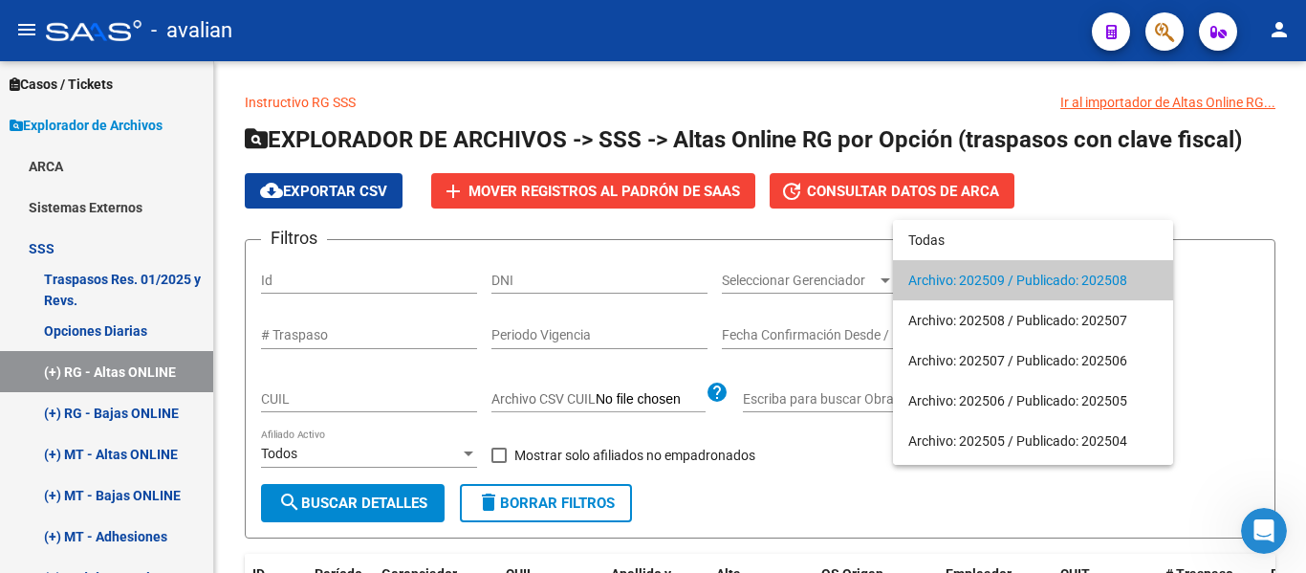
click at [1292, 299] on div at bounding box center [653, 286] width 1306 height 573
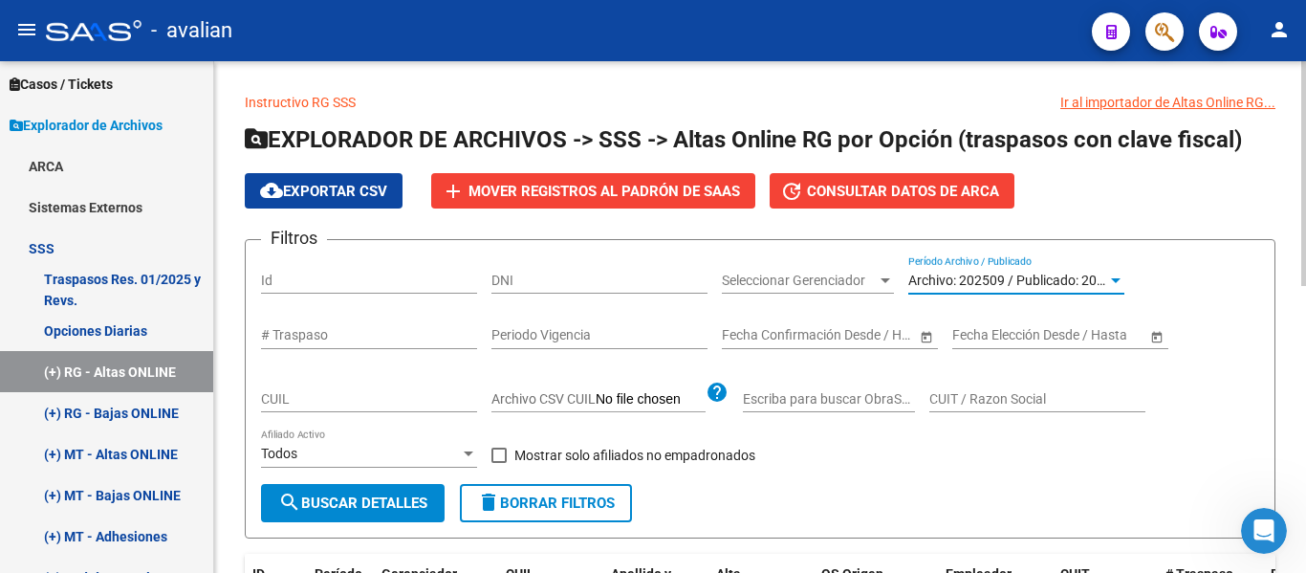
click at [1119, 282] on div at bounding box center [1116, 280] width 10 height 5
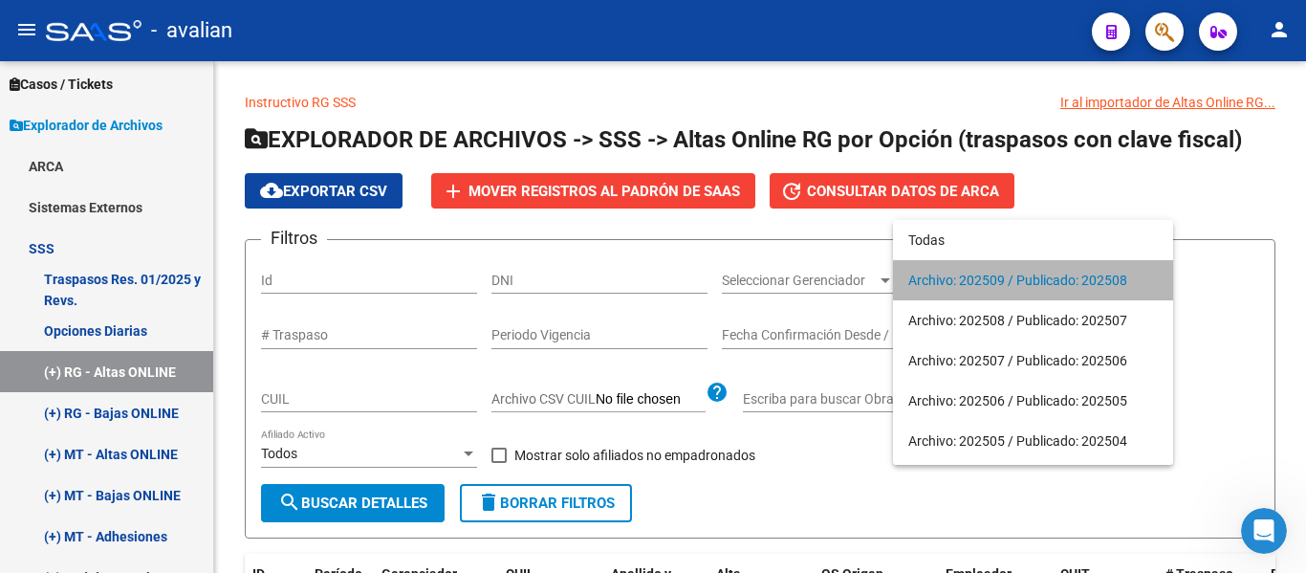
click at [1094, 283] on span "Archivo: 202509 / Publicado: 202508" at bounding box center [1034, 280] width 250 height 40
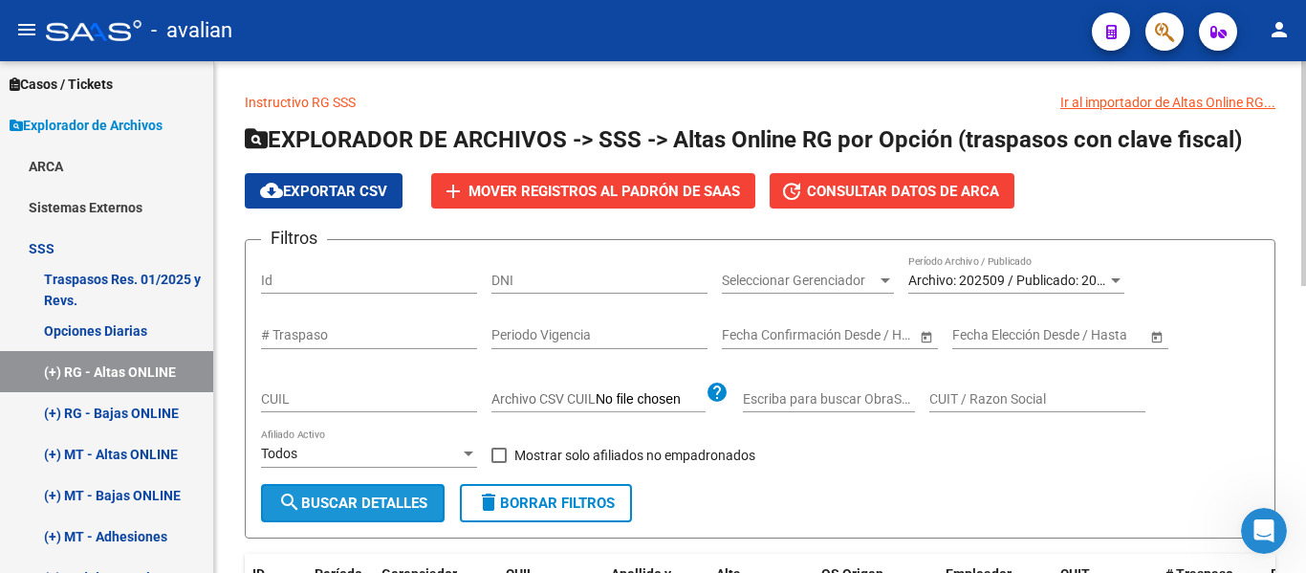
click at [427, 503] on span "search Buscar Detalles" at bounding box center [352, 502] width 149 height 17
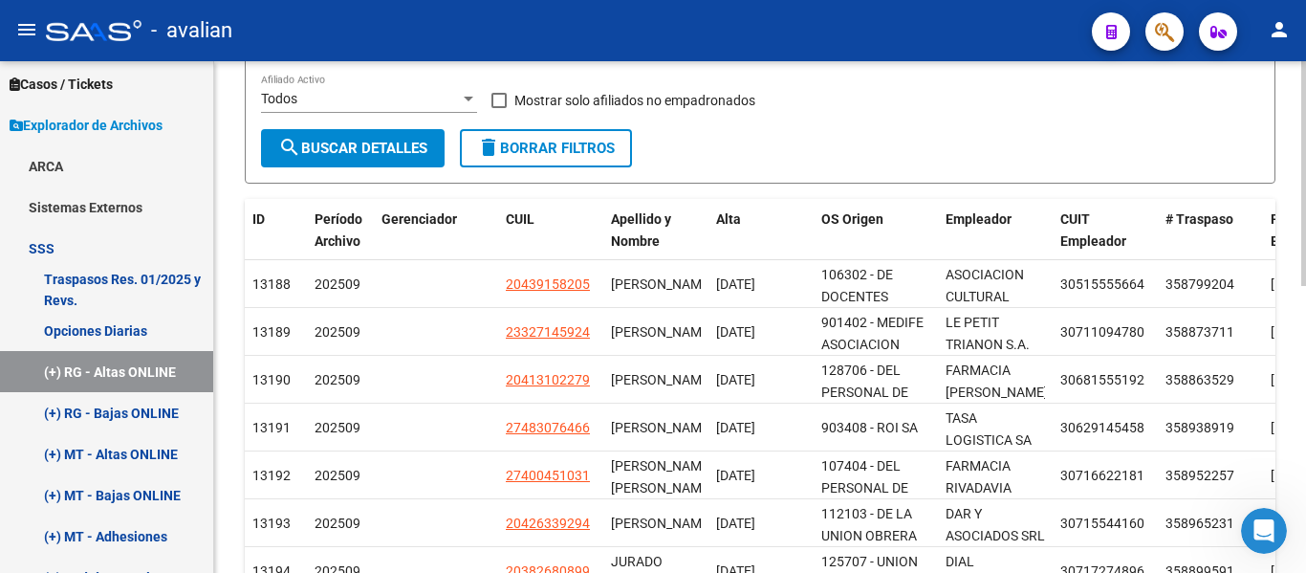
scroll to position [340, 0]
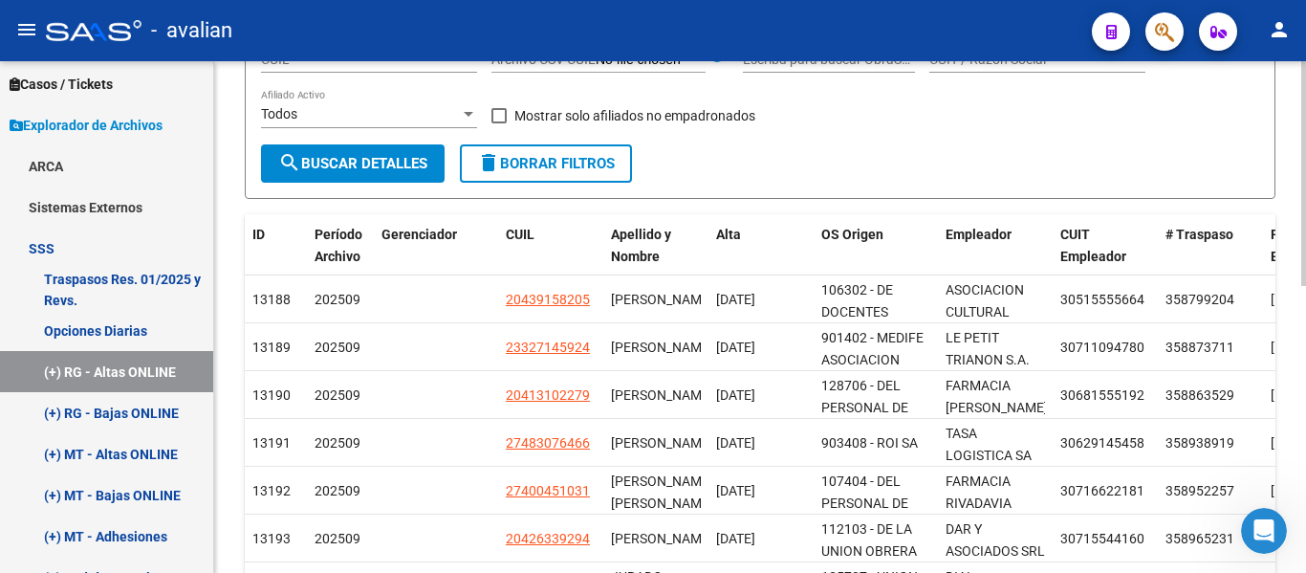
click at [1305, 289] on div at bounding box center [1304, 326] width 5 height 225
click at [145, 407] on link "(+) RG - Bajas ONLINE" at bounding box center [106, 412] width 213 height 41
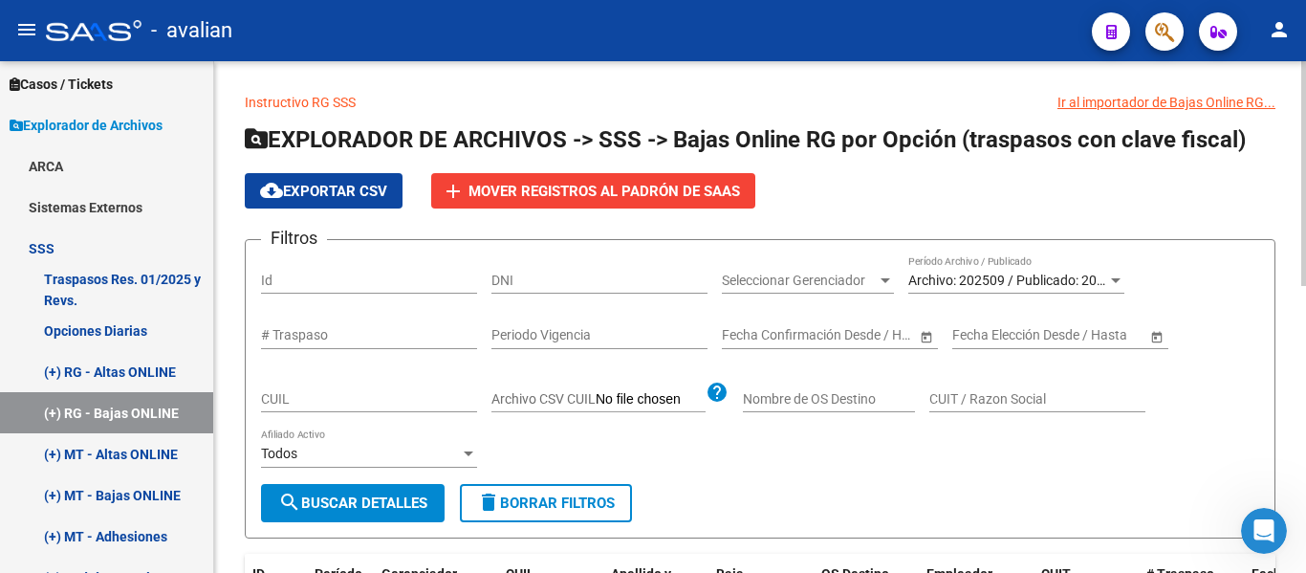
click at [1046, 294] on div "Archivo: 202509 / Publicado: 202508 Período Archivo / Publicado" at bounding box center [1017, 274] width 216 height 38
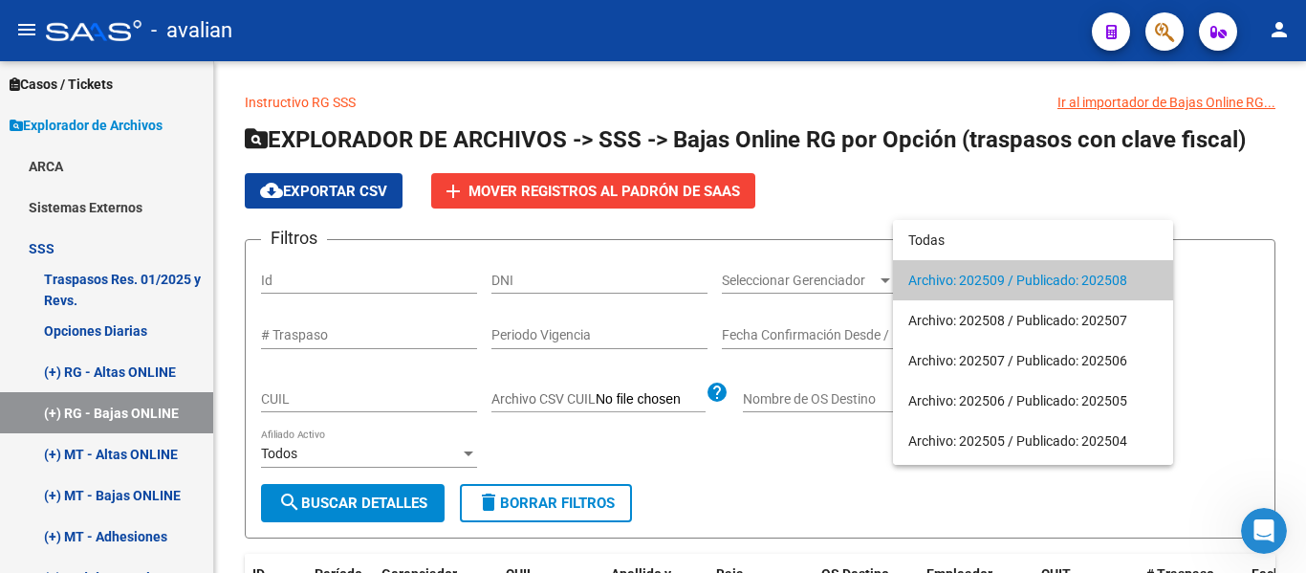
click at [1132, 296] on span "Archivo: 202509 / Publicado: 202508" at bounding box center [1034, 280] width 250 height 40
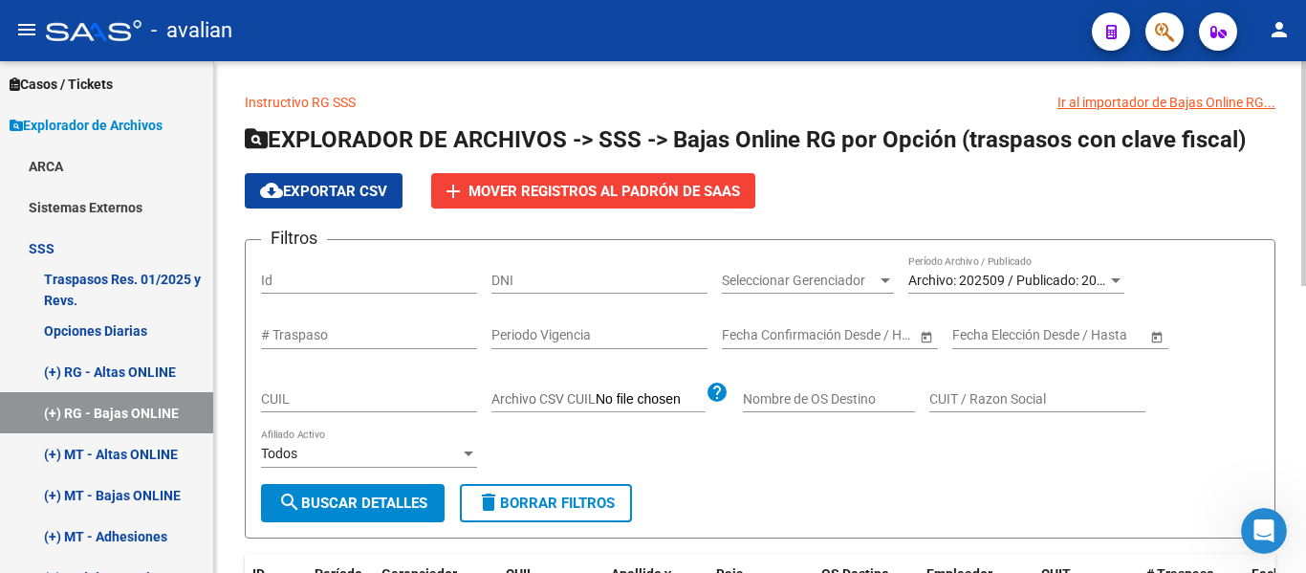
click at [1074, 263] on div "Archivo: 202509 / Publicado: 202508 Período Archivo / Publicado" at bounding box center [1017, 274] width 216 height 38
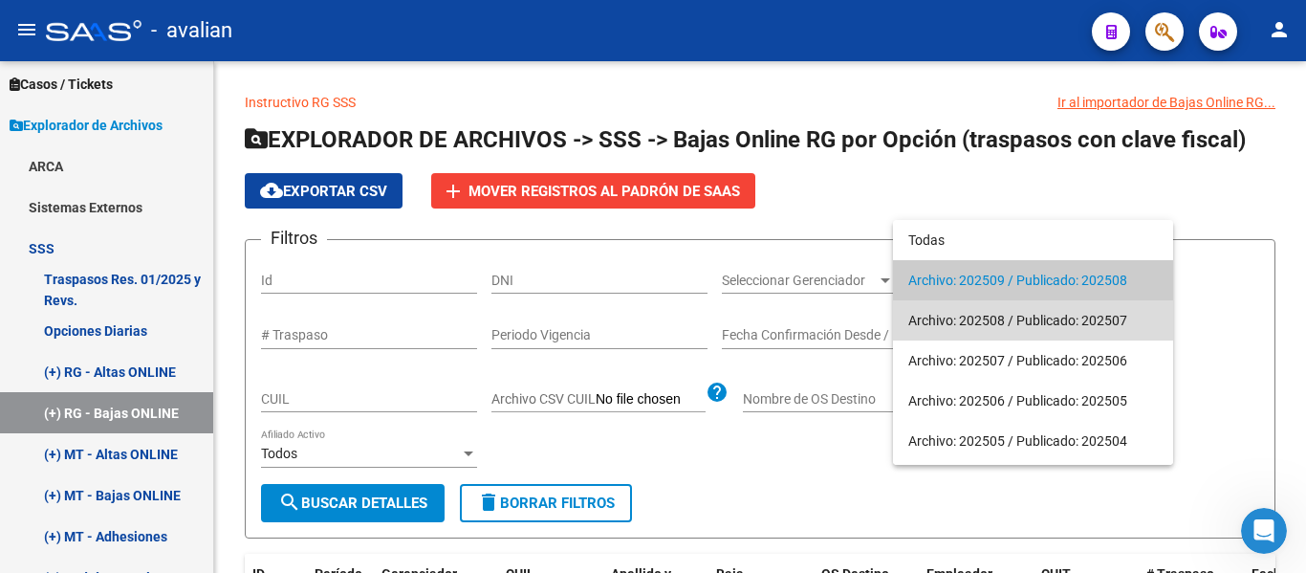
click at [1107, 327] on span "Archivo: 202508 / Publicado: 202507" at bounding box center [1034, 320] width 250 height 40
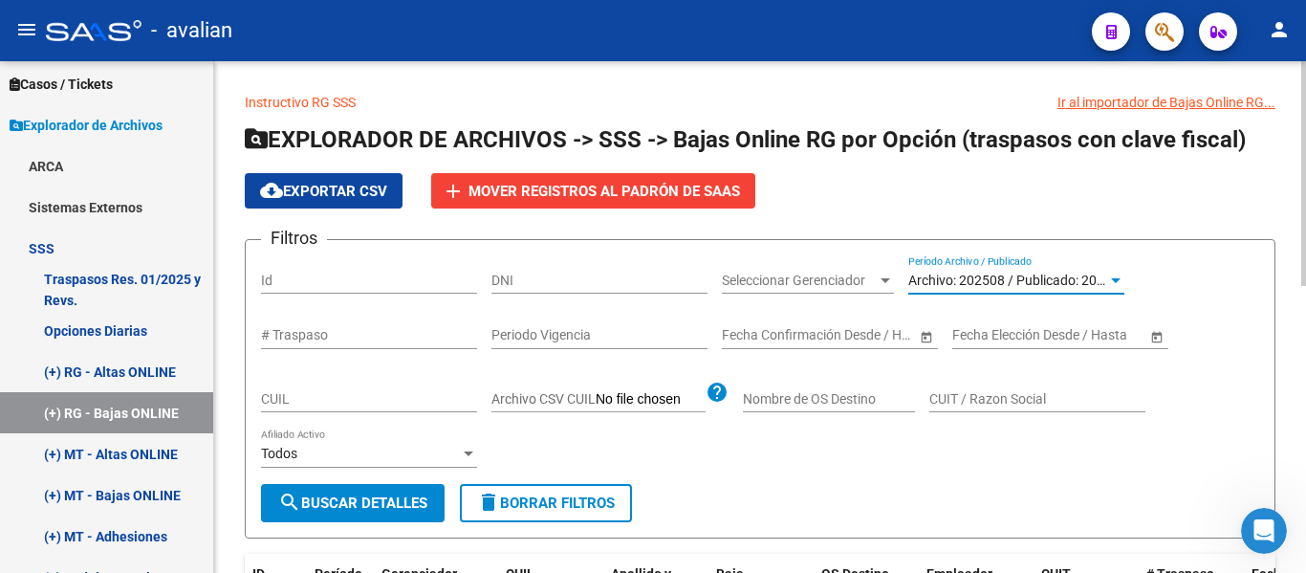
click at [1305, 107] on div at bounding box center [1304, 173] width 5 height 225
click at [1036, 283] on span "Archivo: 202508 / Publicado: 202507" at bounding box center [1018, 280] width 219 height 15
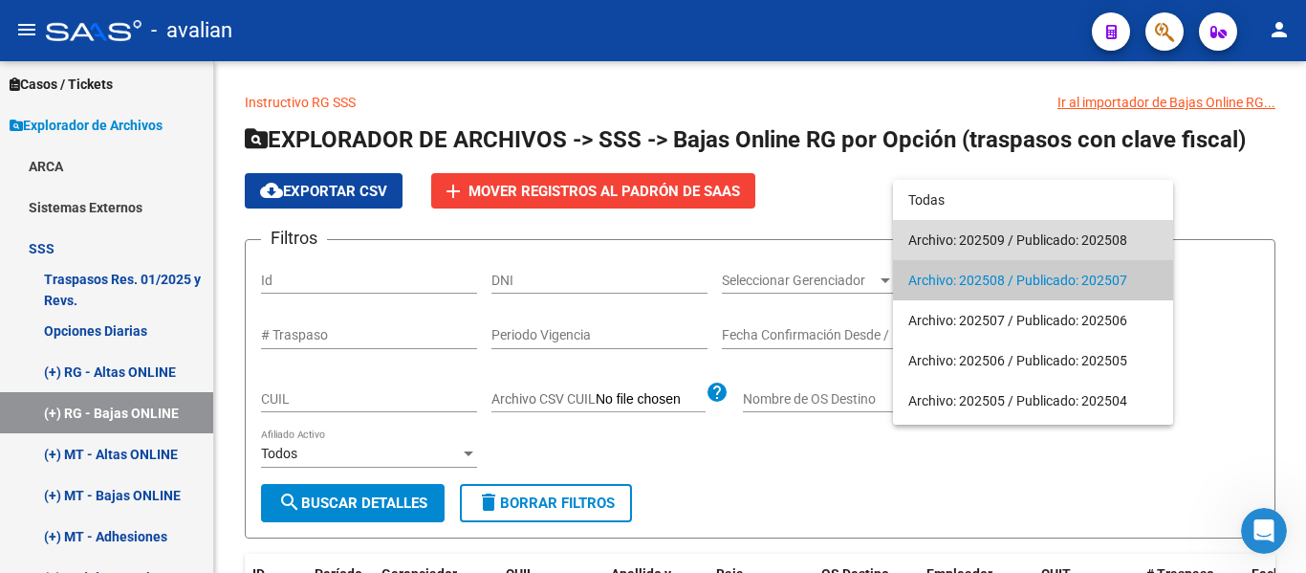
click at [1133, 248] on span "Archivo: 202509 / Publicado: 202508" at bounding box center [1034, 240] width 250 height 40
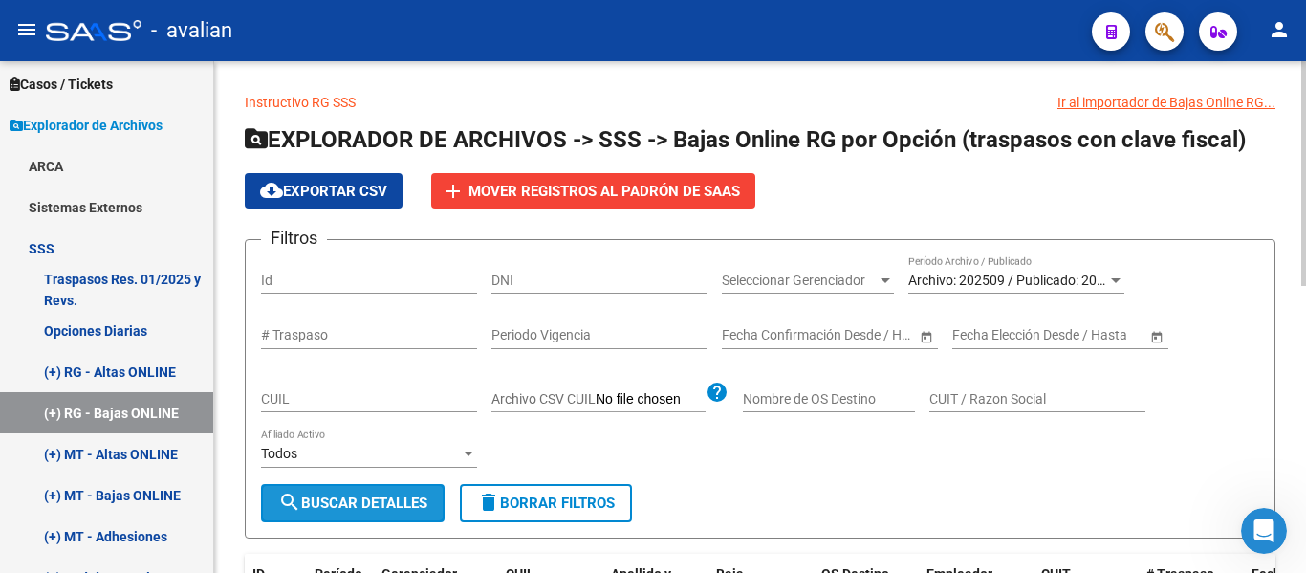
click at [360, 511] on span "search Buscar Detalles" at bounding box center [352, 502] width 149 height 17
click at [1305, 53] on div "menu - avalian person Firma Express Inicio Calendario SSS Instructivos Contacto…" at bounding box center [653, 286] width 1306 height 573
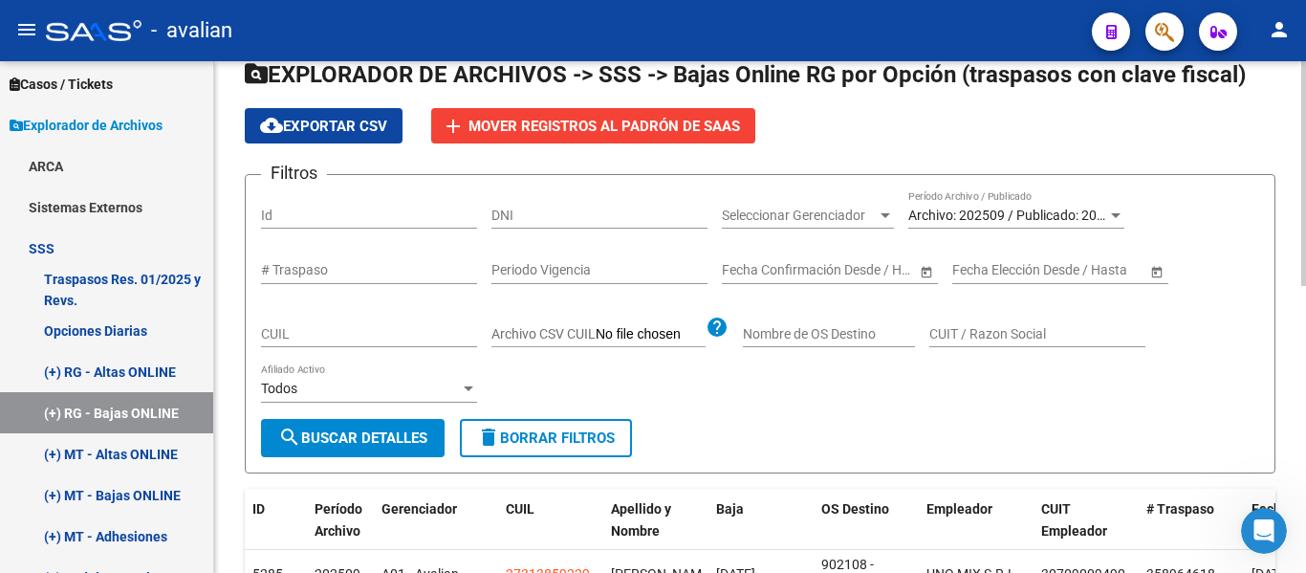
scroll to position [77, 0]
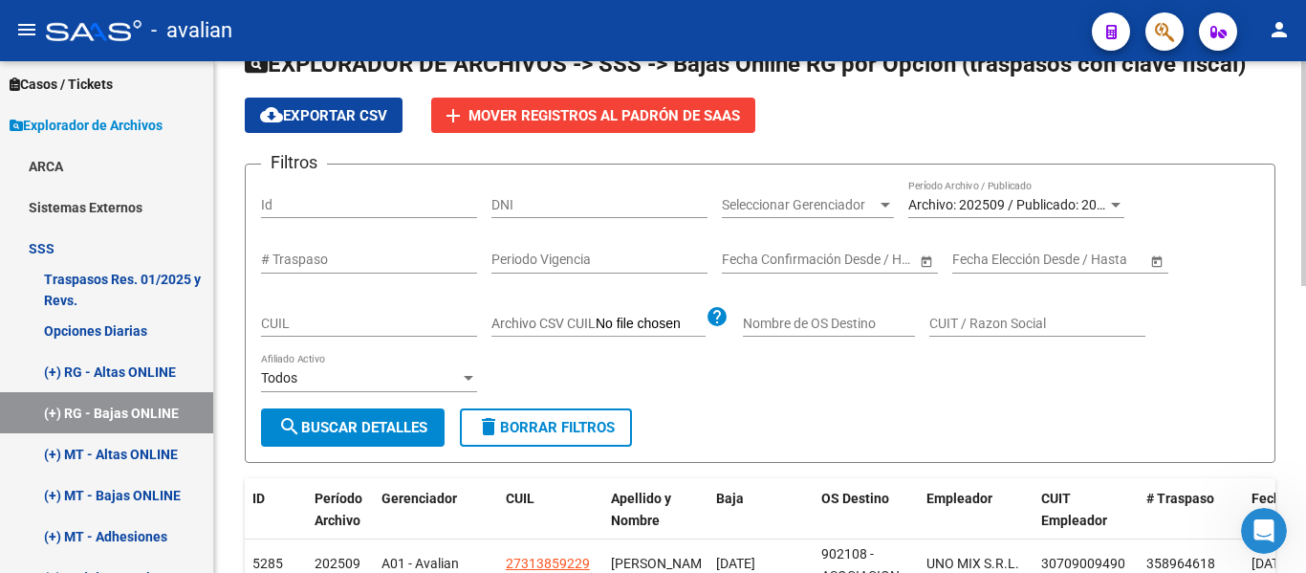
click at [1305, 150] on div at bounding box center [1304, 208] width 5 height 225
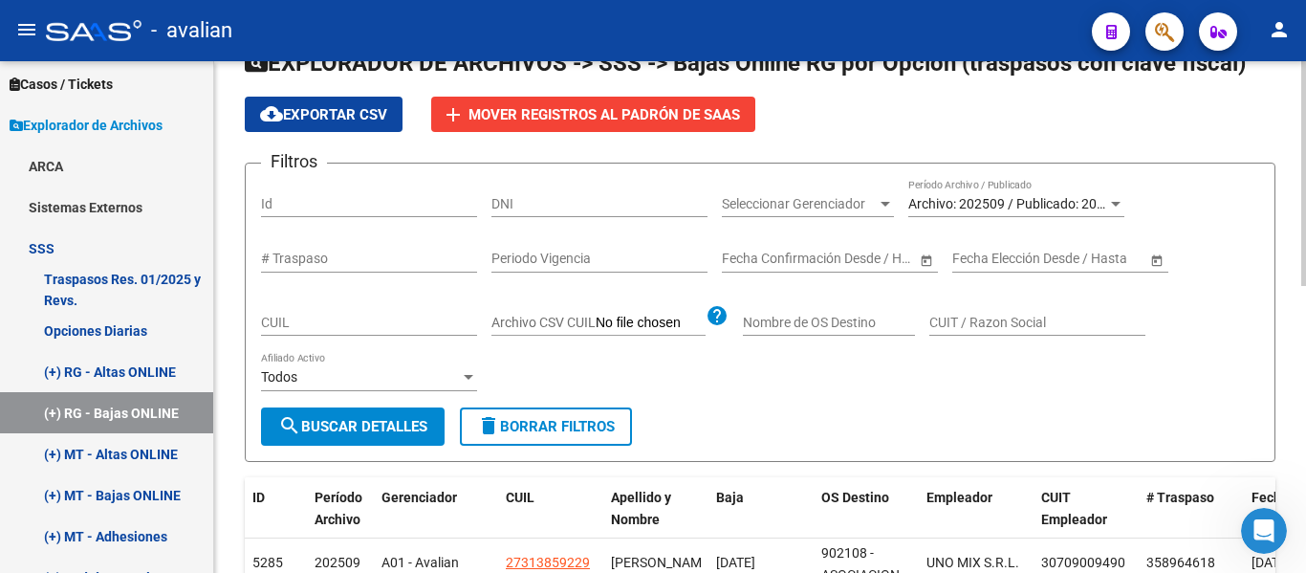
click at [1064, 208] on span "Archivo: 202509 / Publicado: 202508" at bounding box center [1018, 203] width 219 height 15
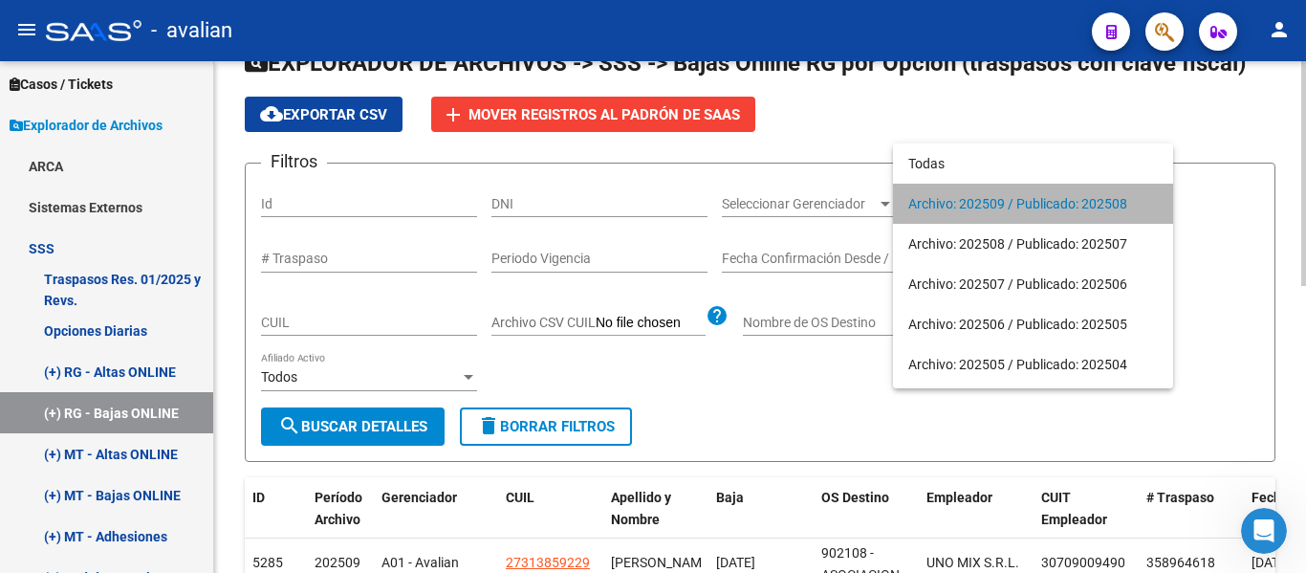
click at [1064, 208] on span "Archivo: 202509 / Publicado: 202508" at bounding box center [1034, 204] width 250 height 40
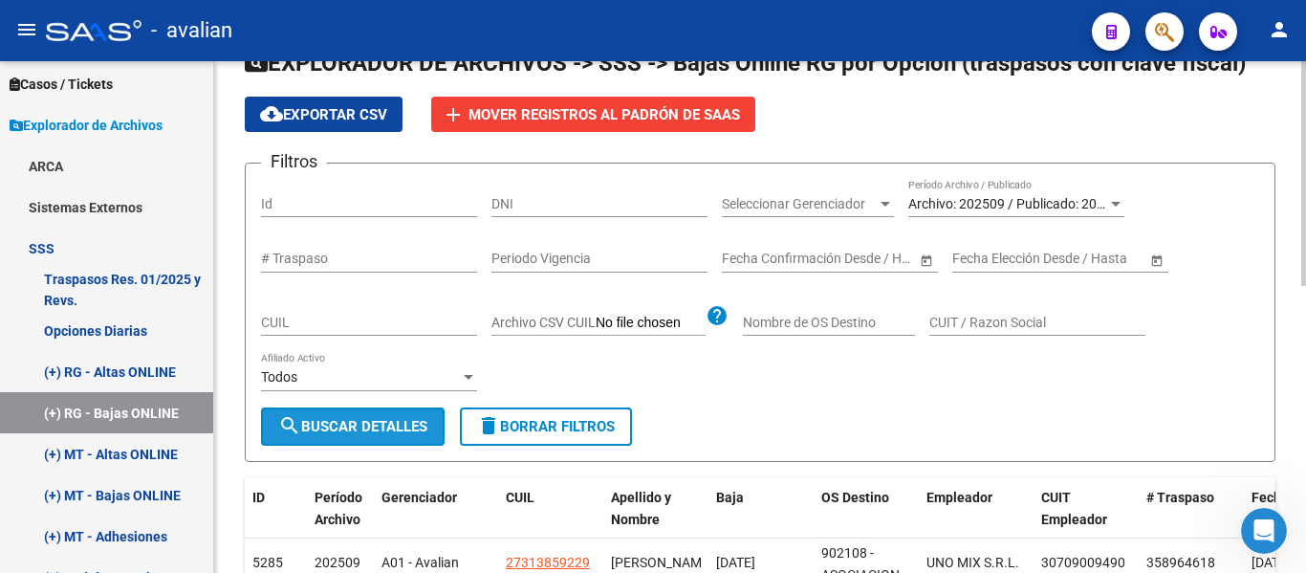
click at [326, 435] on span "search Buscar Detalles" at bounding box center [352, 426] width 149 height 17
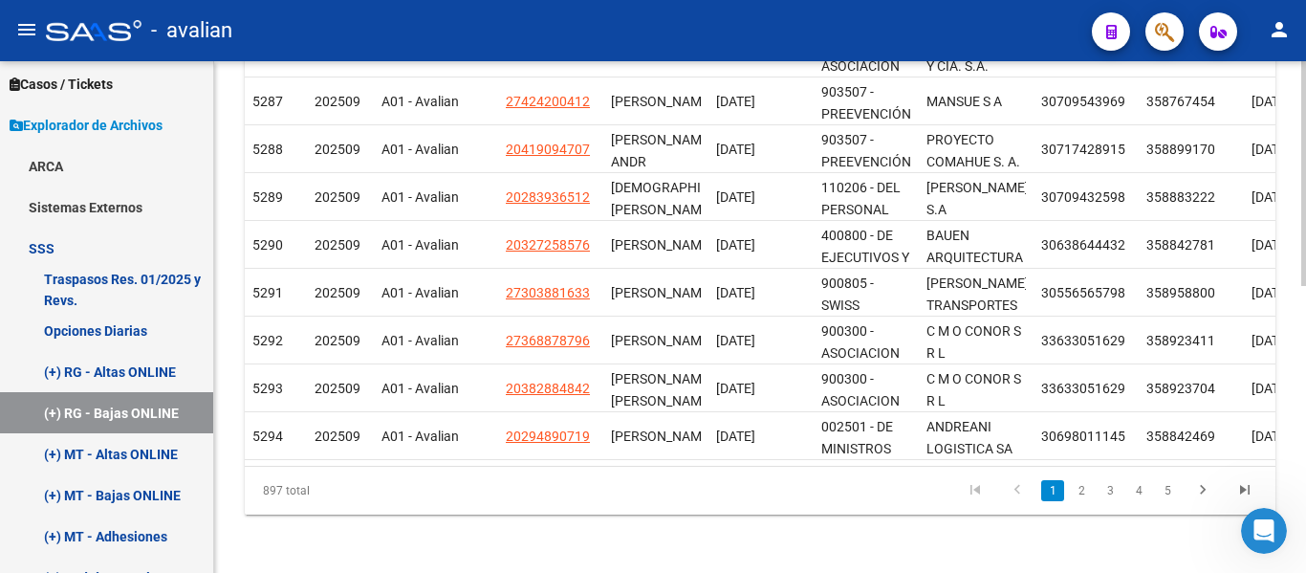
scroll to position [0, 0]
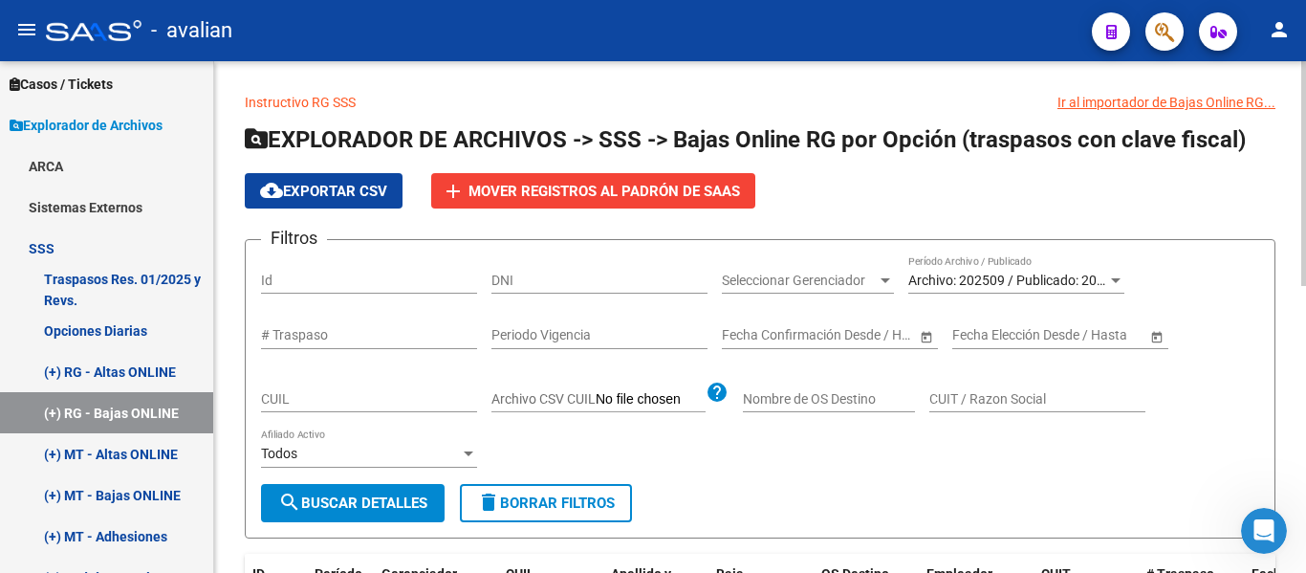
click at [1305, 106] on div at bounding box center [1304, 173] width 5 height 225
click at [569, 189] on span "Mover registros al PADRÓN de SAAS" at bounding box center [605, 191] width 272 height 17
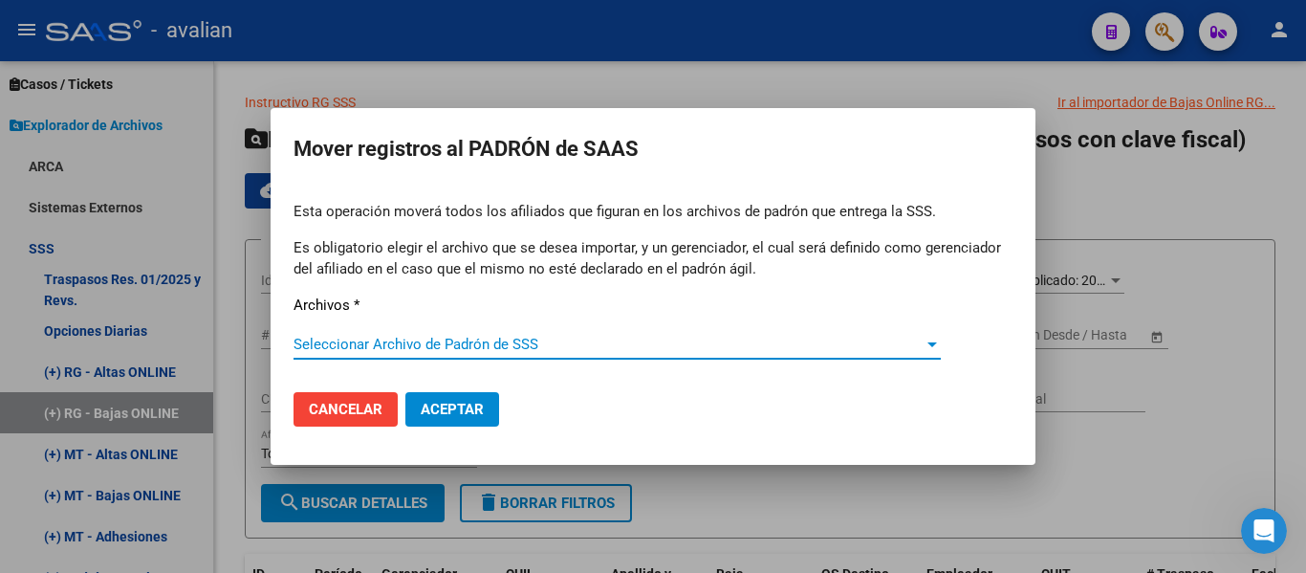
click at [460, 346] on span "Seleccionar Archivo de Padrón de SSS" at bounding box center [609, 344] width 630 height 17
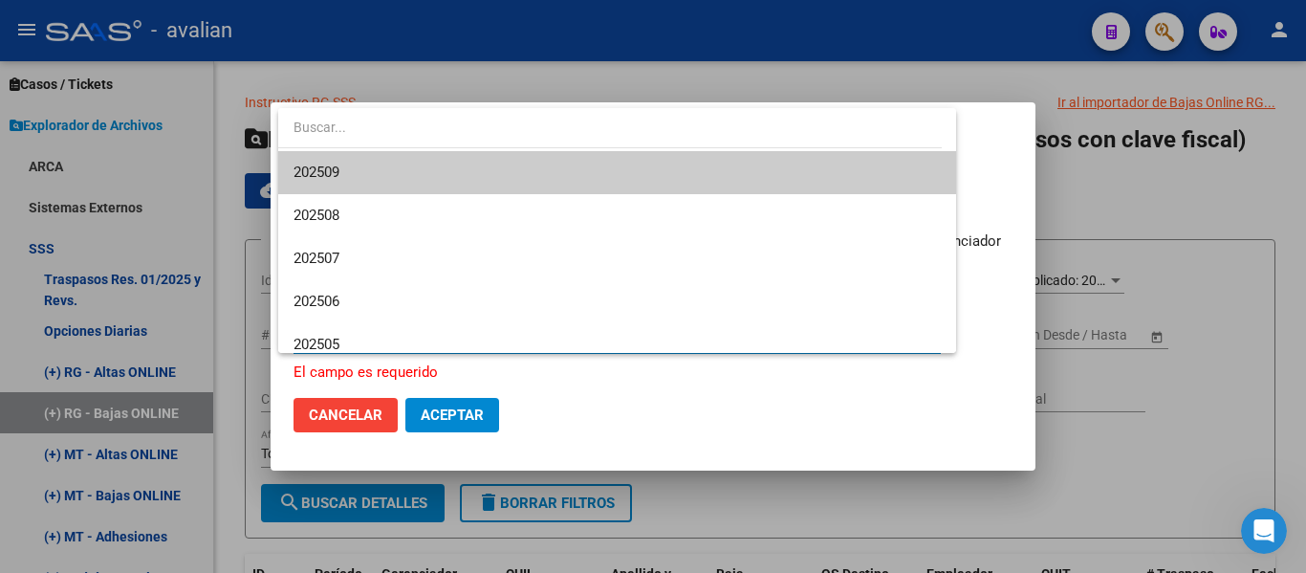
click at [350, 416] on div at bounding box center [653, 286] width 1306 height 573
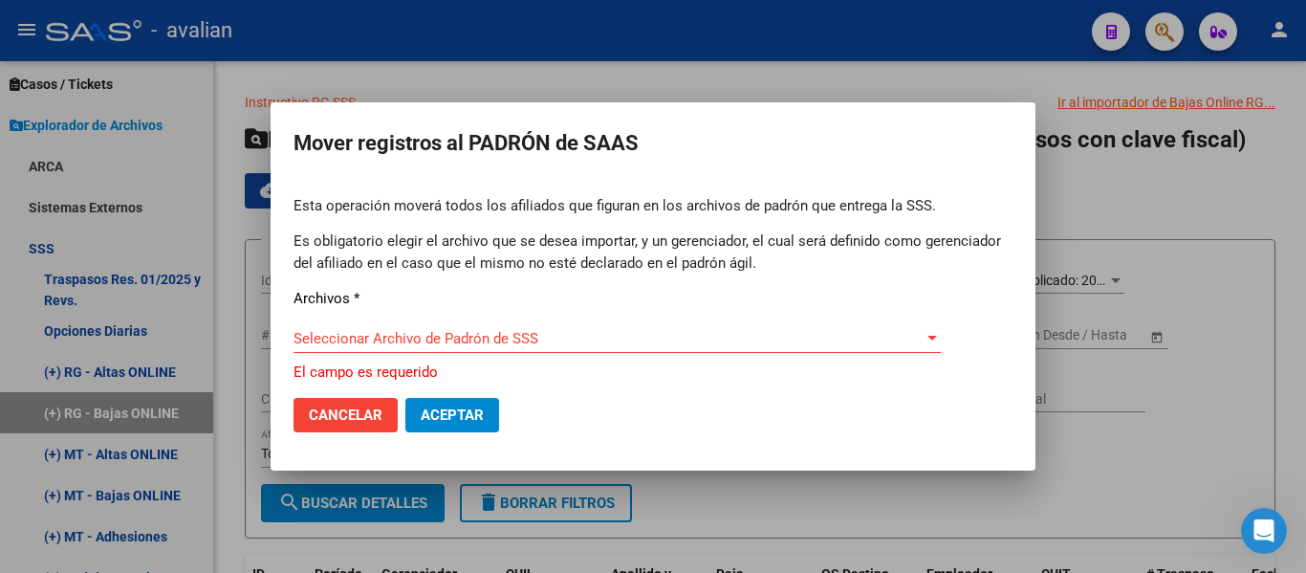
click at [348, 430] on button "Cancelar" at bounding box center [346, 415] width 104 height 34
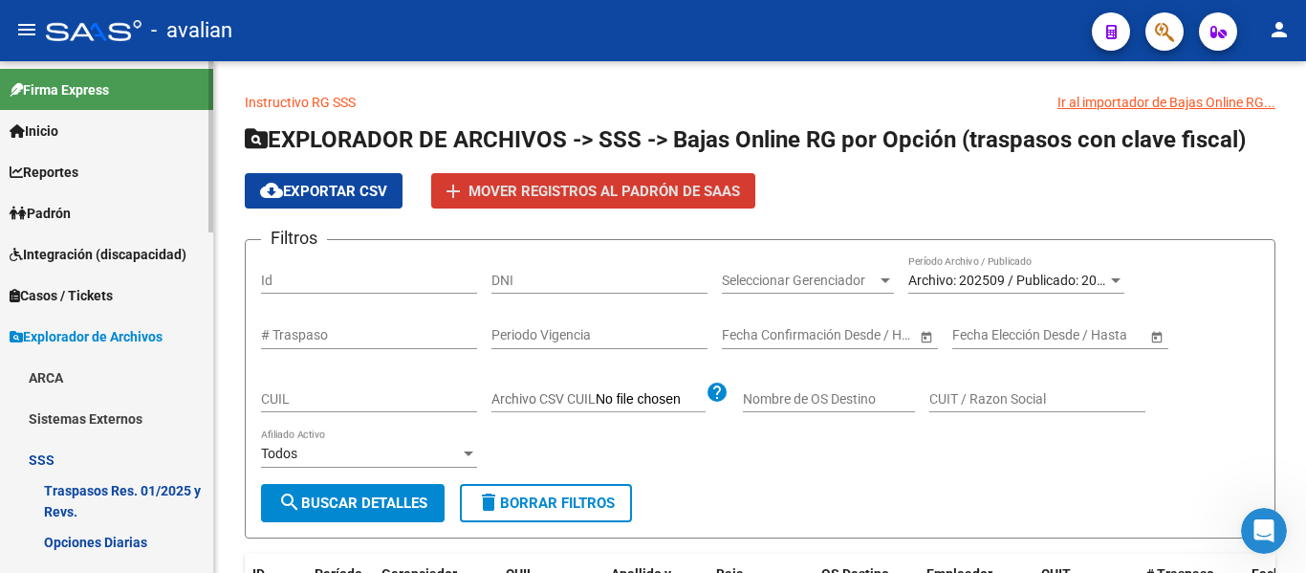
click at [53, 134] on span "Inicio" at bounding box center [34, 131] width 49 height 21
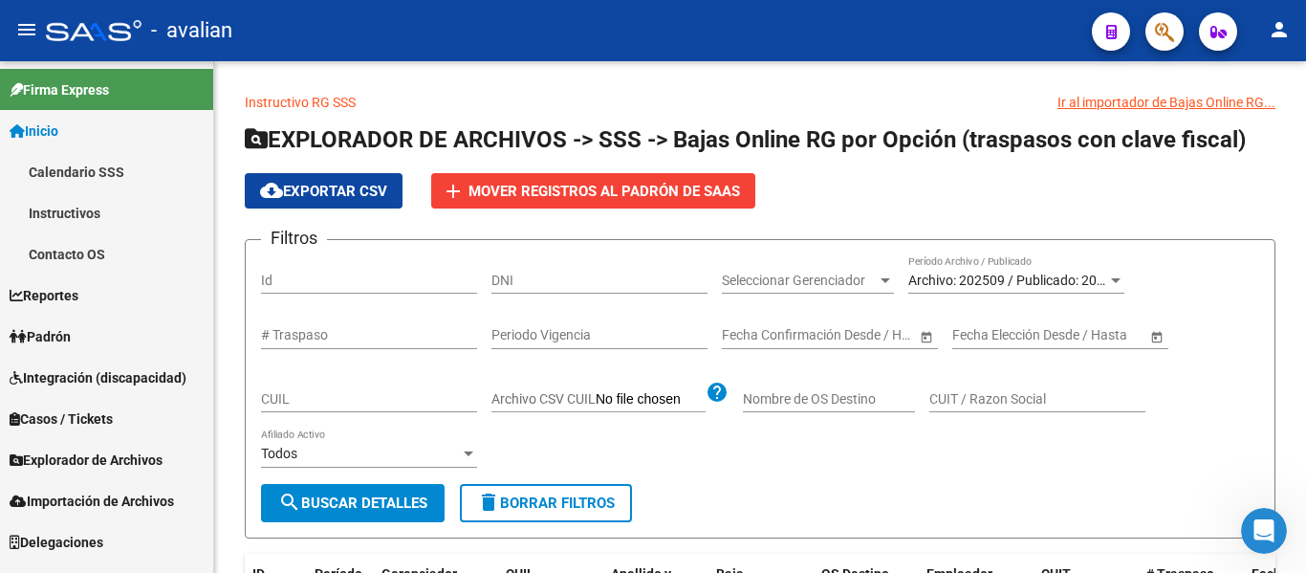
click at [62, 337] on span "Padrón" at bounding box center [40, 336] width 61 height 21
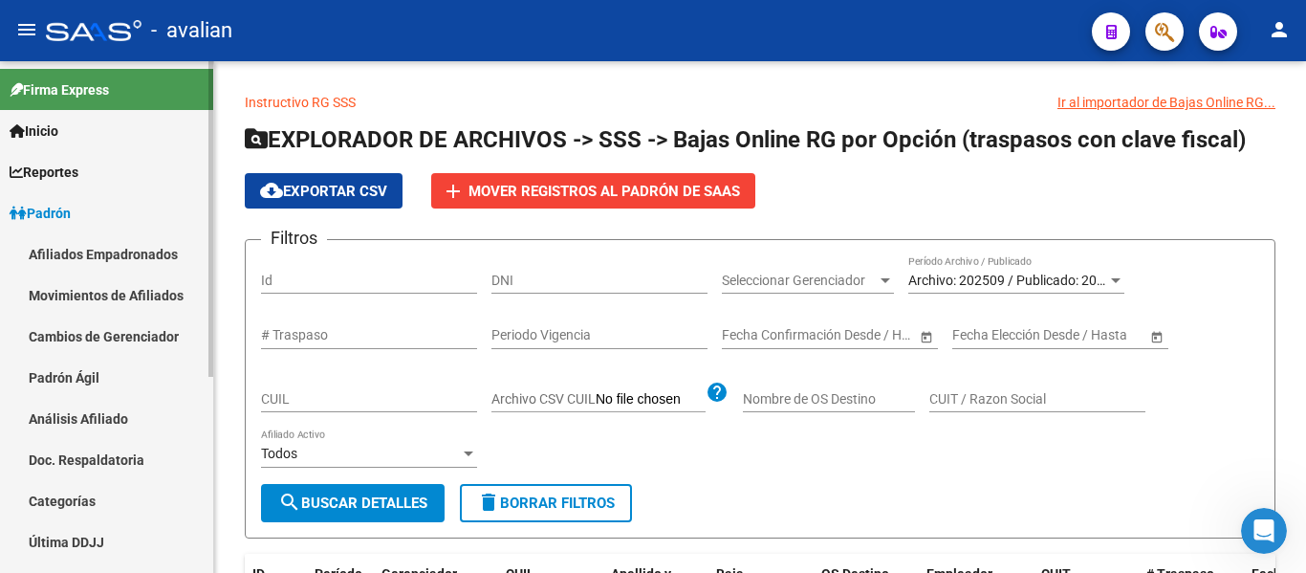
click at [54, 250] on link "Afiliados Empadronados" at bounding box center [106, 253] width 213 height 41
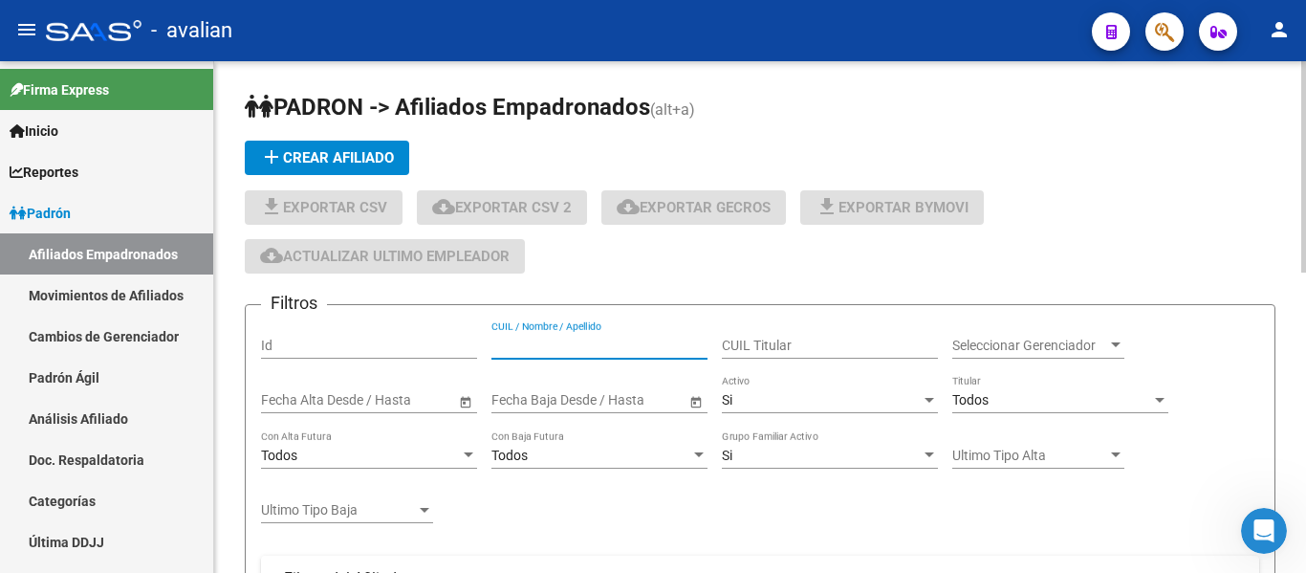
click at [554, 344] on input "CUIL / Nombre / Apellido" at bounding box center [600, 346] width 216 height 16
paste input "20306860144"
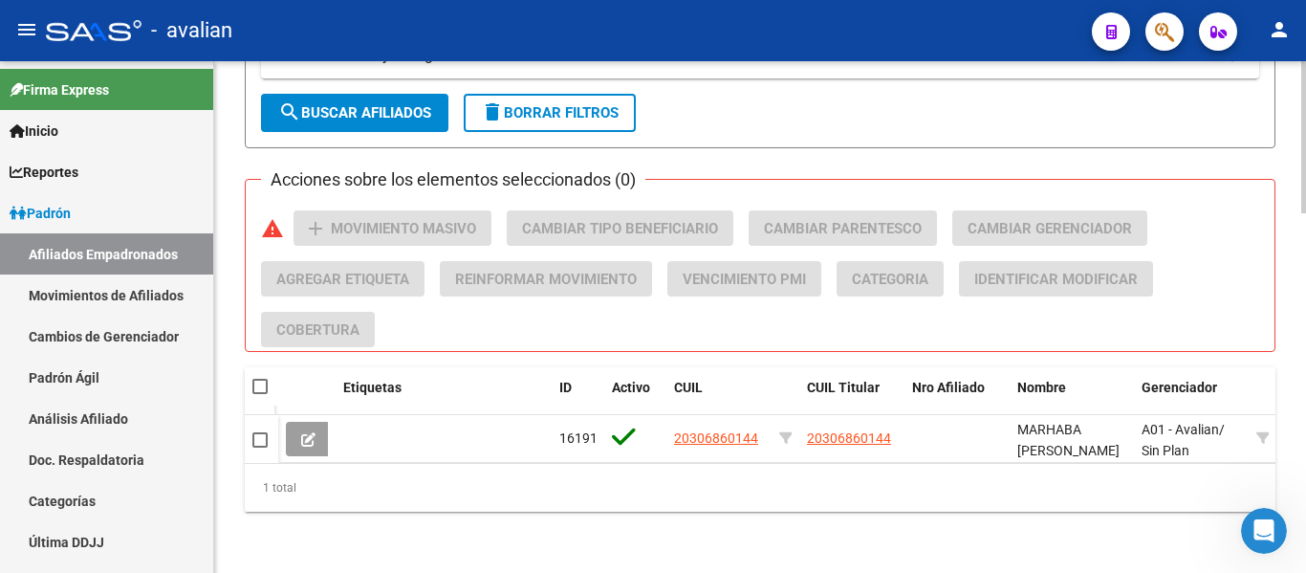
scroll to position [782, 0]
click at [1305, 379] on div at bounding box center [1304, 471] width 5 height 203
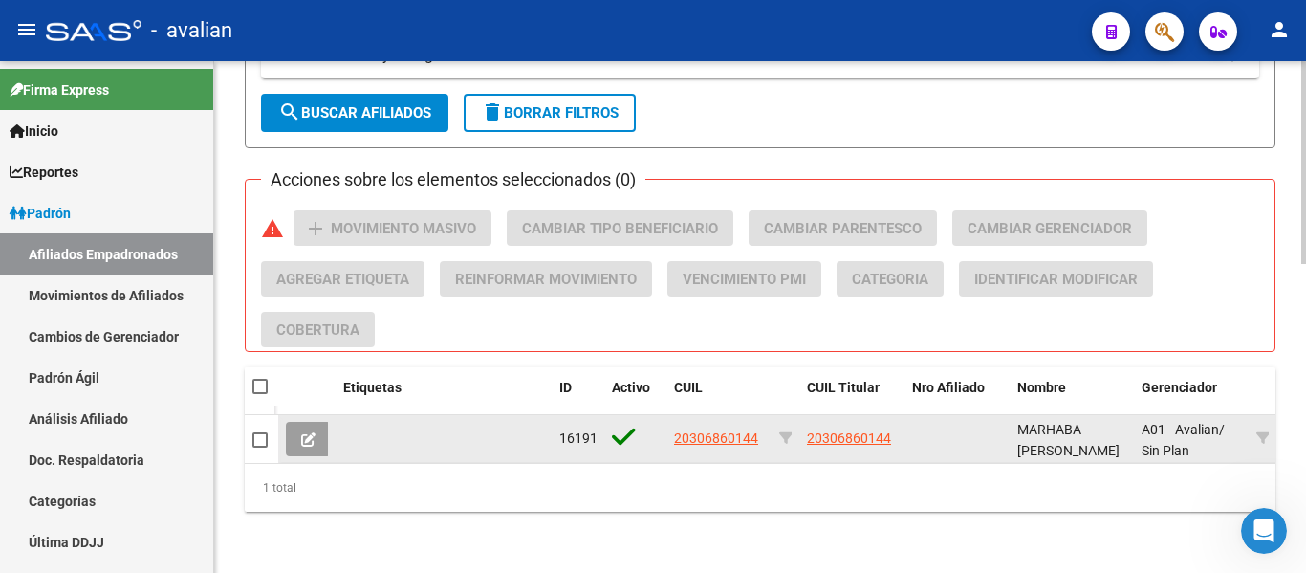
type input "20306860144"
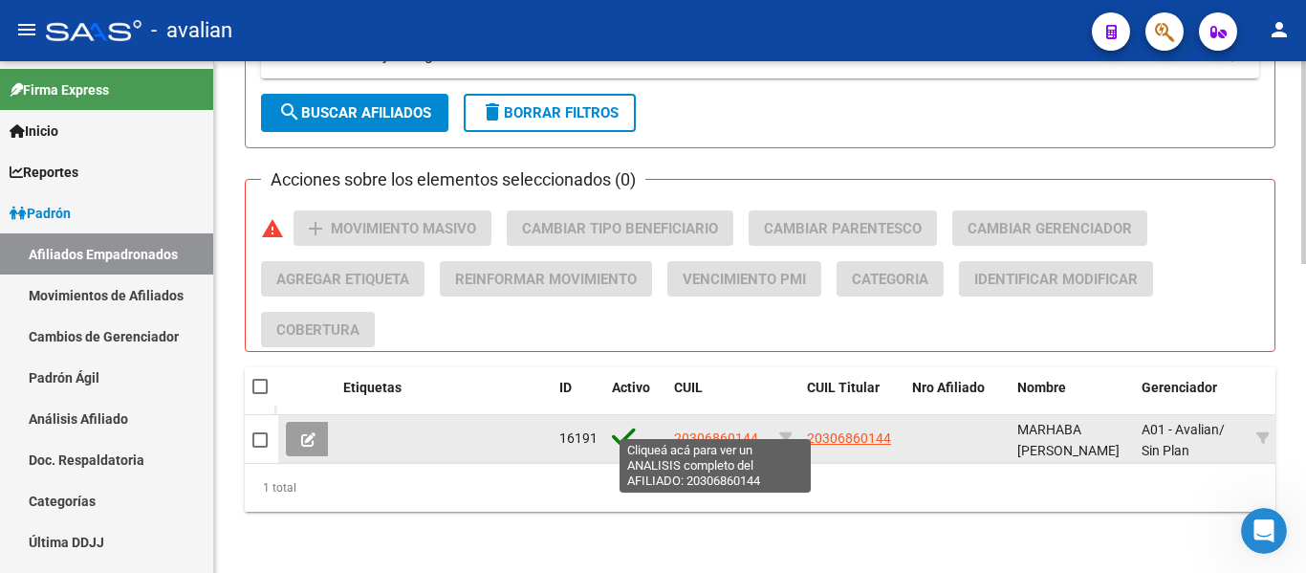
click at [723, 430] on span "20306860144" at bounding box center [716, 437] width 84 height 15
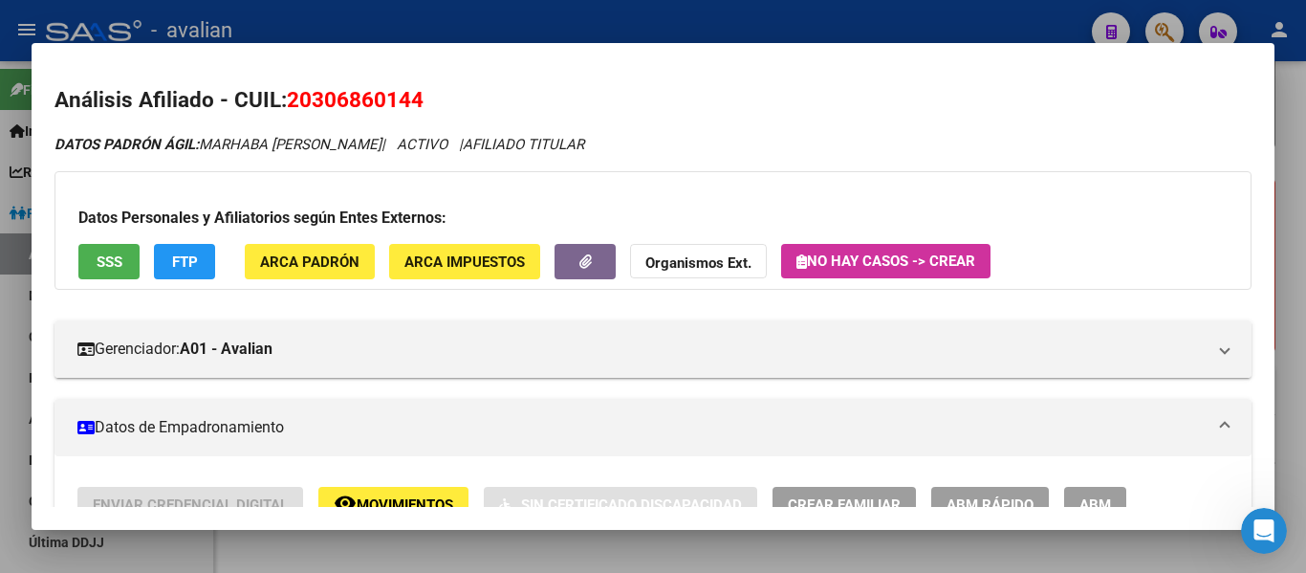
click at [1094, 491] on button "ABM" at bounding box center [1095, 504] width 62 height 35
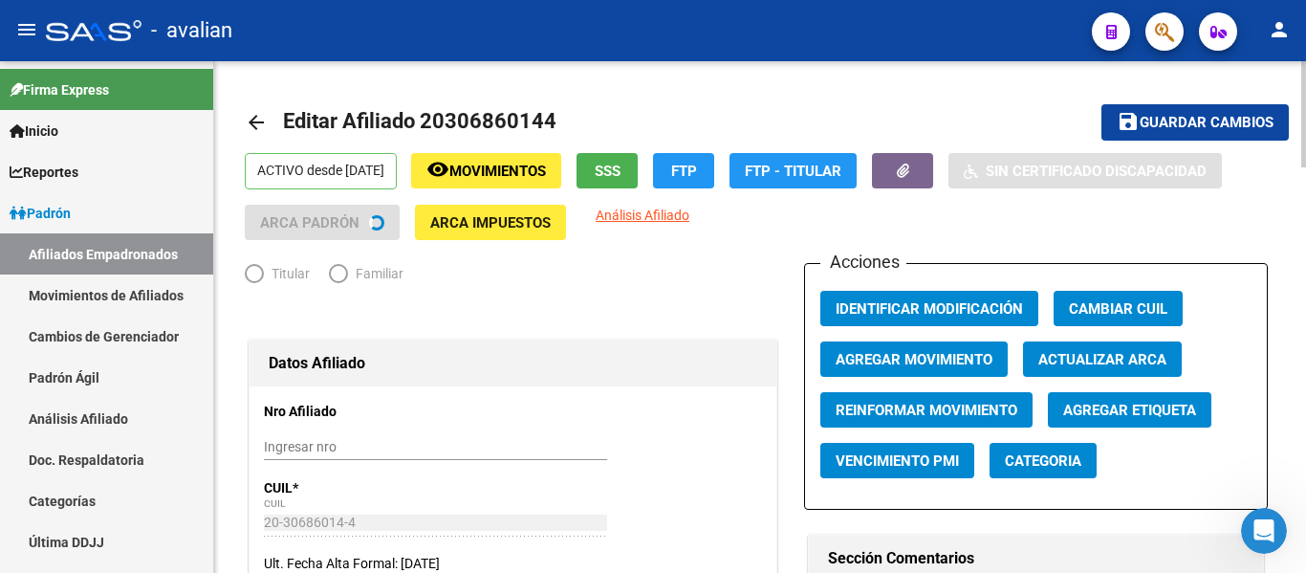
radio input "true"
type input "30-68092234-5"
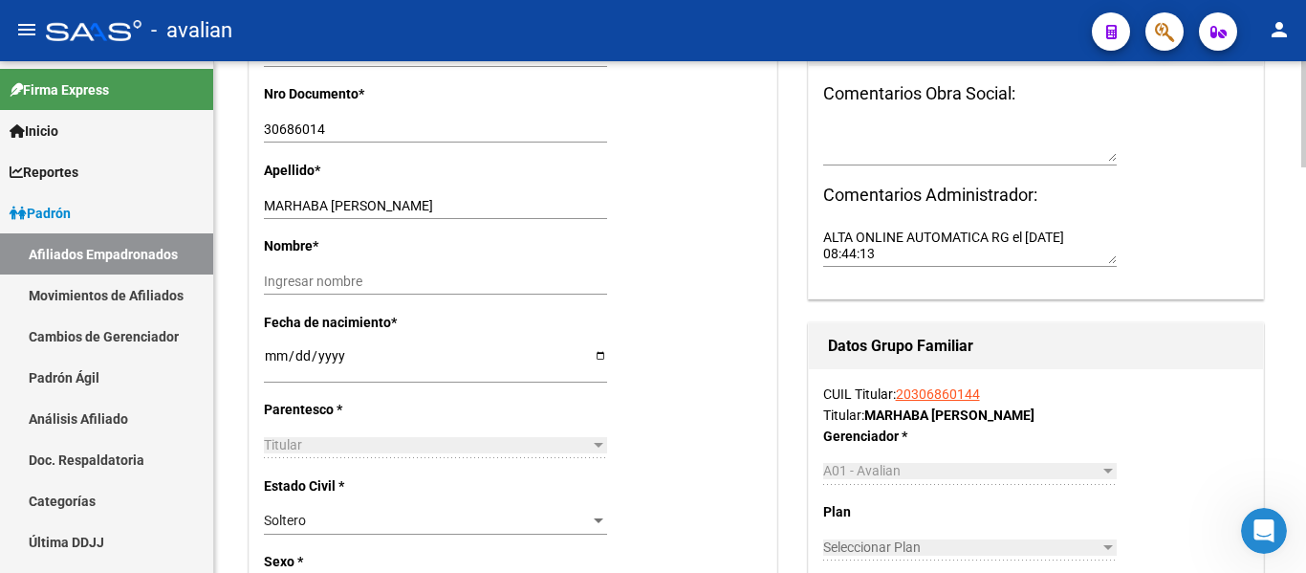
scroll to position [635, 0]
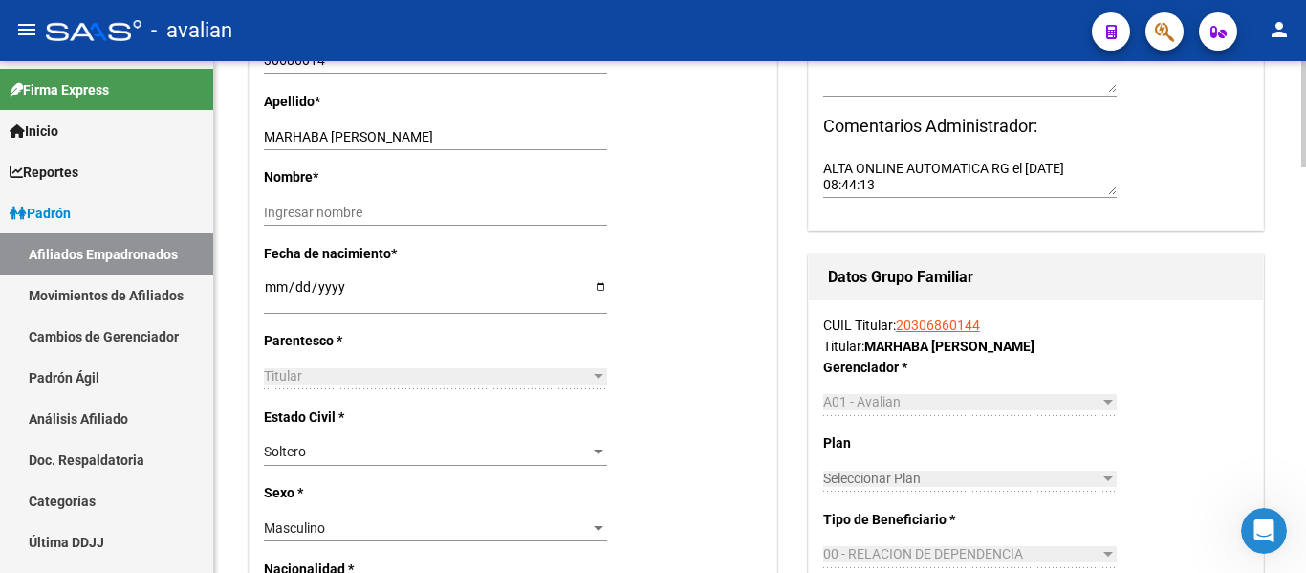
click at [1305, 278] on div at bounding box center [1304, 246] width 5 height 106
click at [281, 283] on input "[DATE]" at bounding box center [435, 293] width 343 height 29
type input "[DATE]"
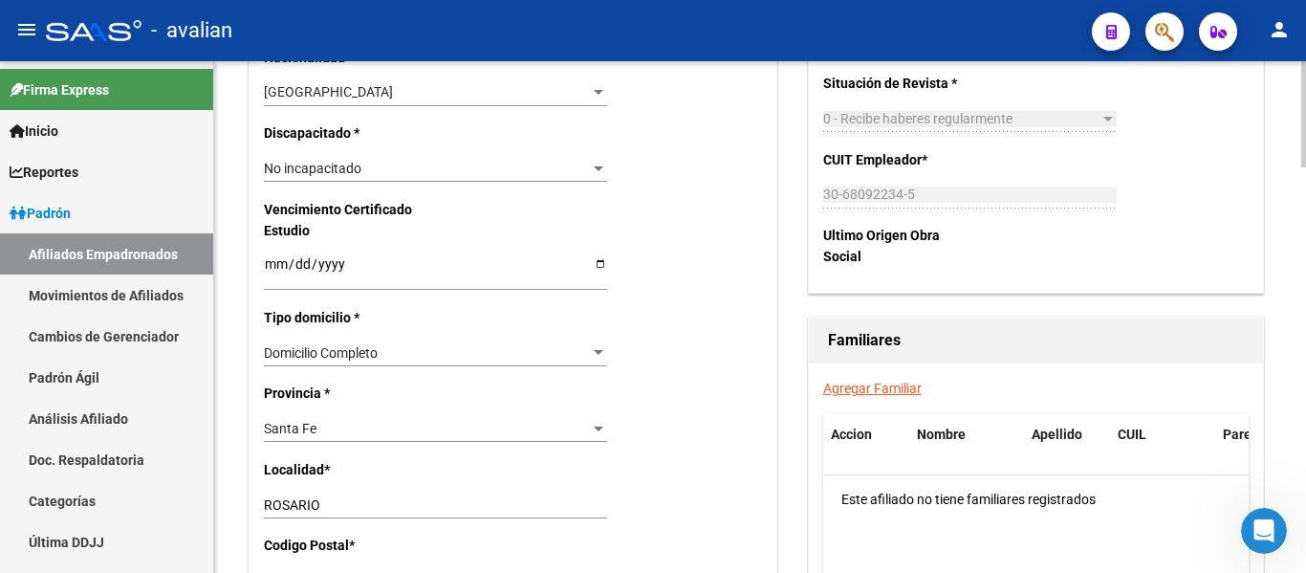
click at [1305, 203] on div at bounding box center [1304, 317] width 5 height 512
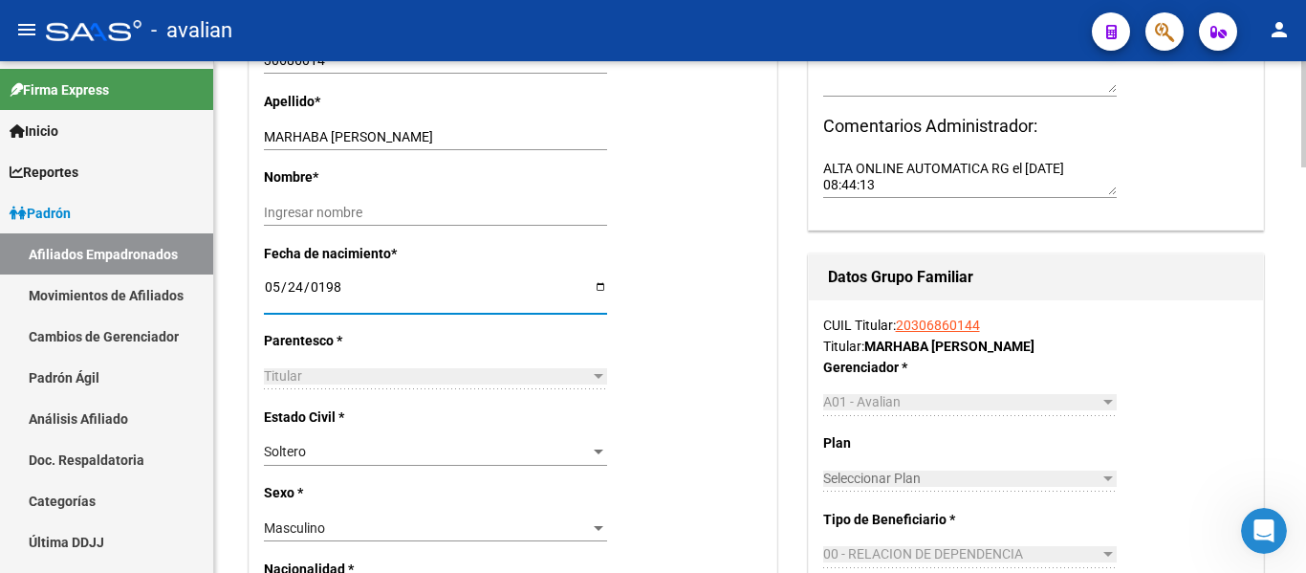
click at [1305, 203] on div at bounding box center [1304, 317] width 5 height 512
click at [1305, 203] on div at bounding box center [1304, 246] width 5 height 106
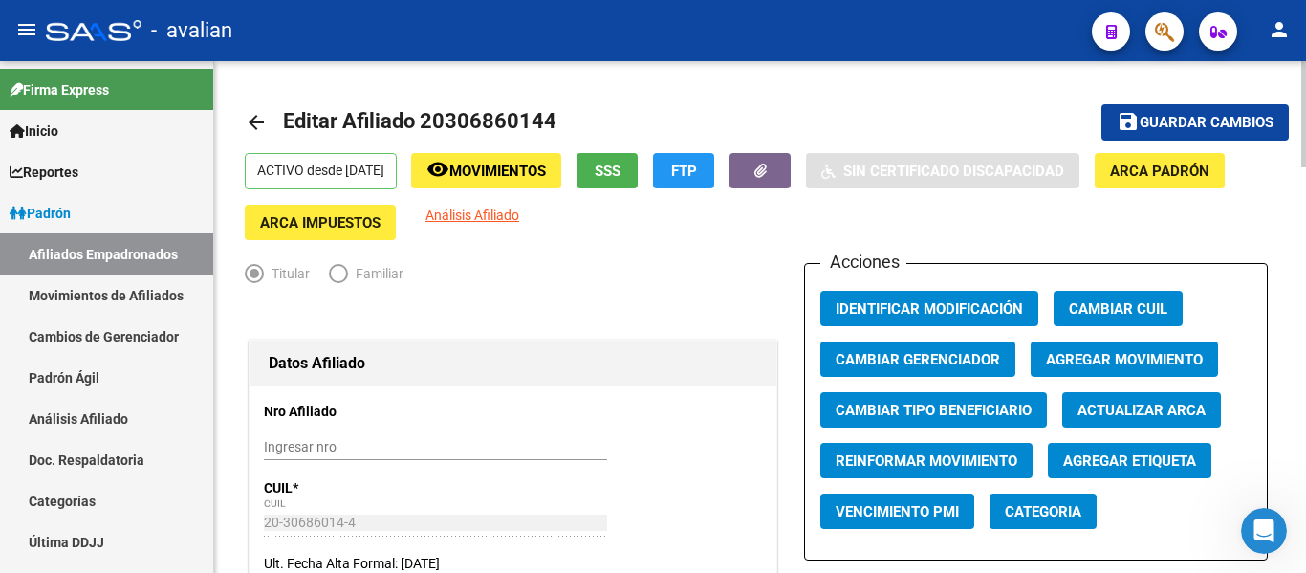
click at [1305, 32] on div "menu - avalian person Firma Express Inicio Calendario SSS Instructivos Contacto…" at bounding box center [653, 286] width 1306 height 573
click at [1204, 111] on button "save Guardar cambios" at bounding box center [1195, 121] width 187 height 35
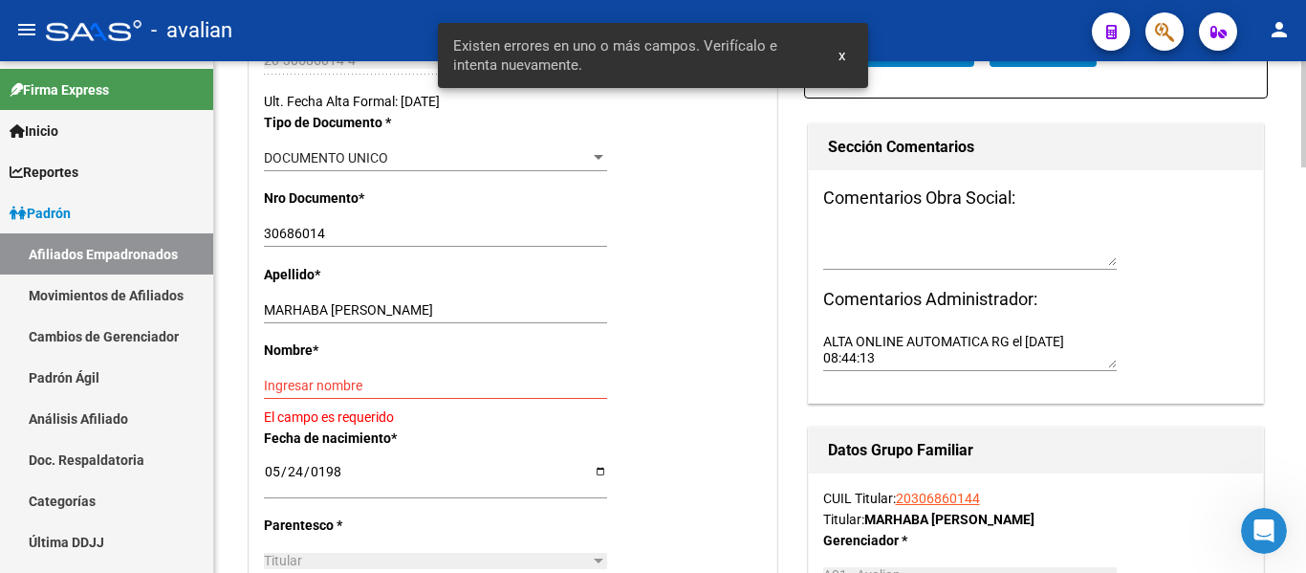
scroll to position [467, 0]
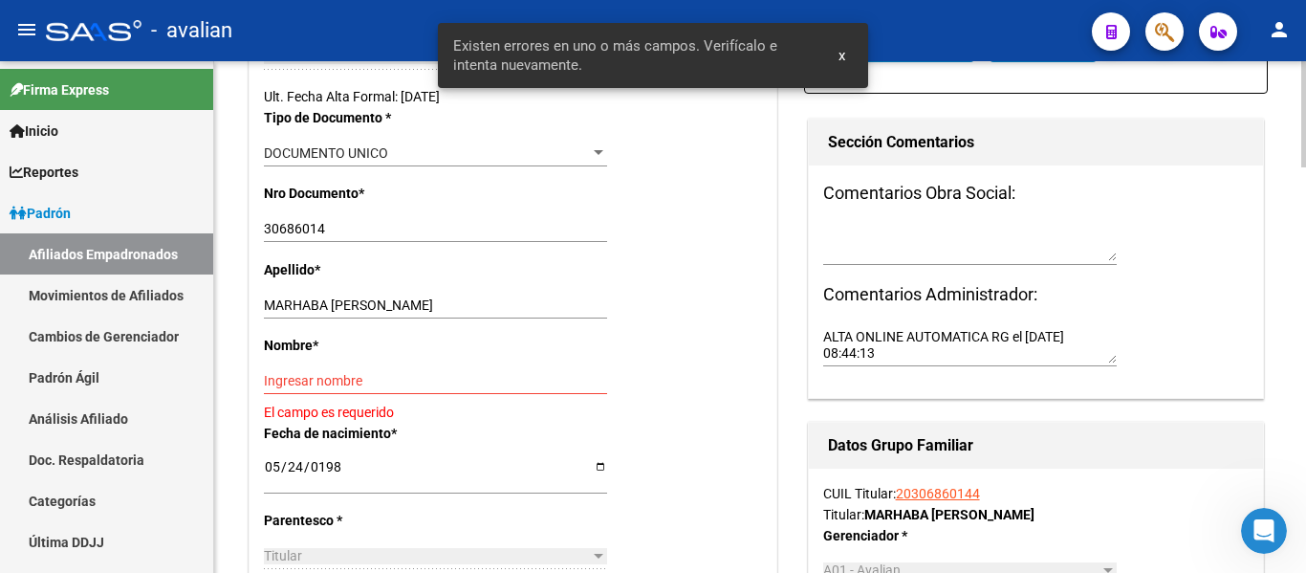
click at [1305, 233] on div at bounding box center [1304, 211] width 5 height 106
drag, startPoint x: 335, startPoint y: 305, endPoint x: 954, endPoint y: 291, distance: 619.0
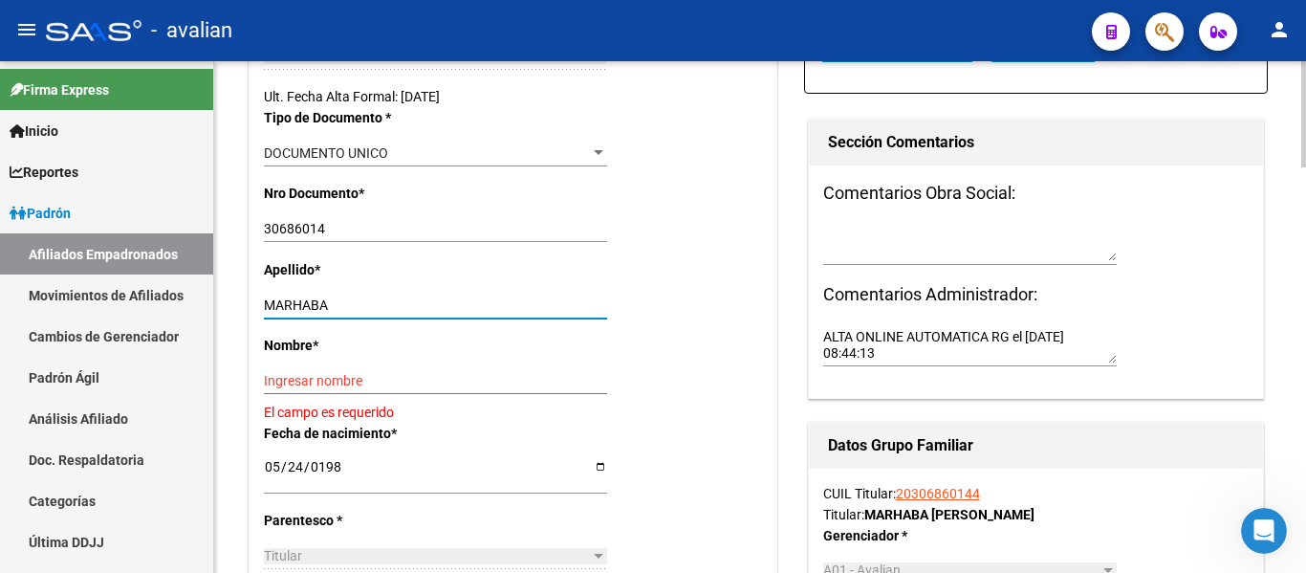
type input "MARHABA"
paste input "[PERSON_NAME]"
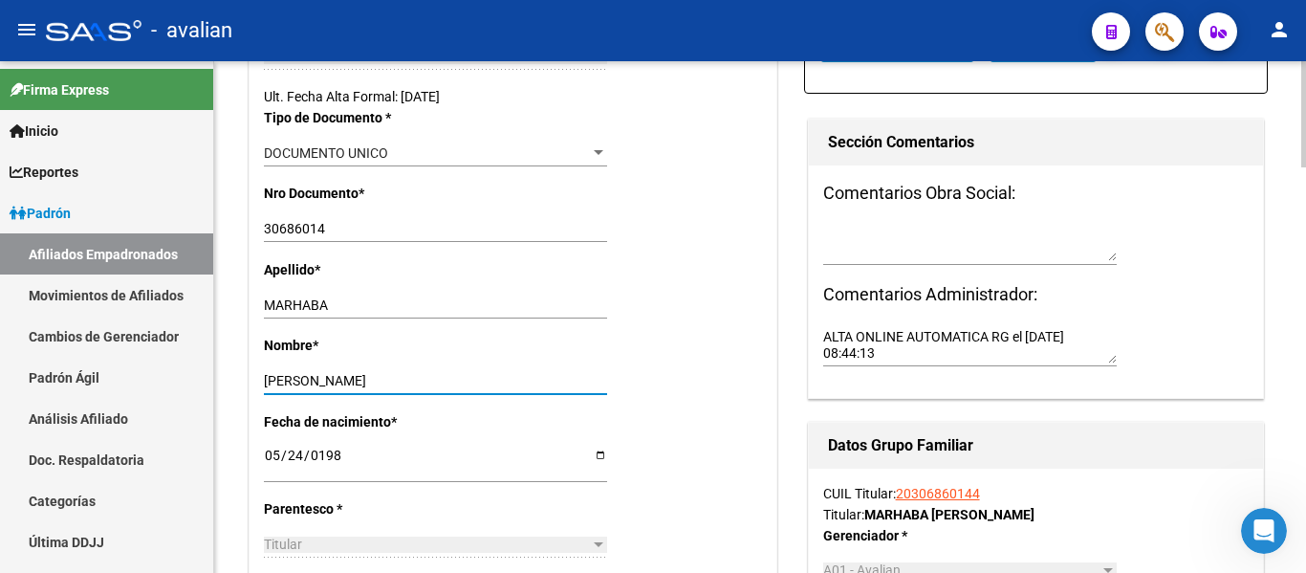
scroll to position [0, 0]
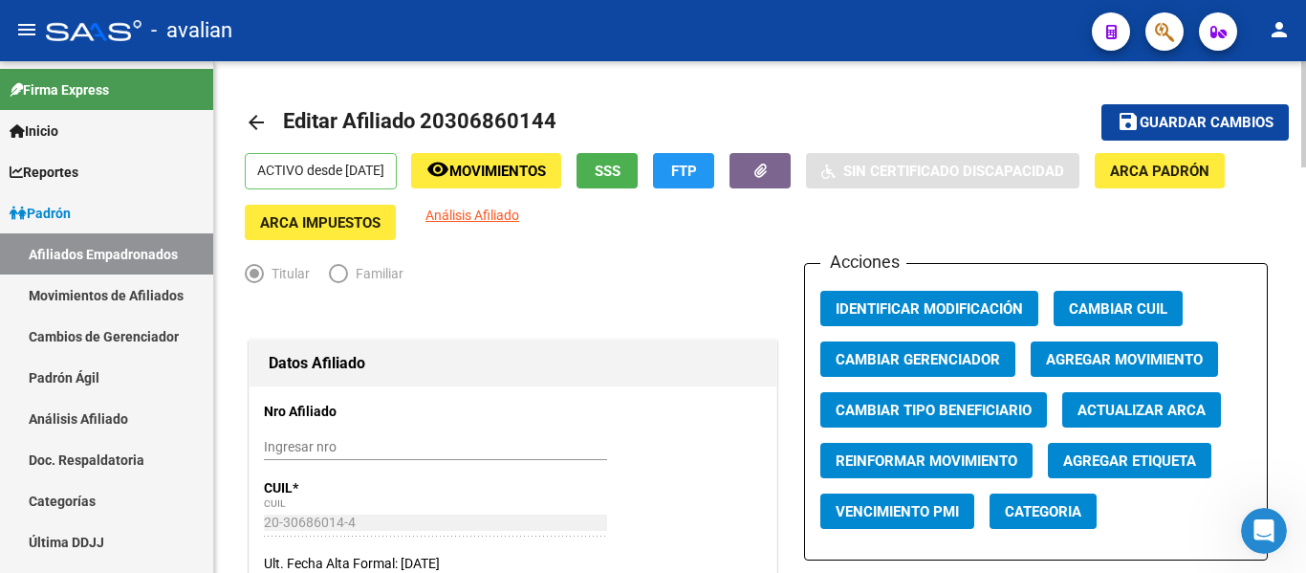
click at [1305, 0] on html "menu - avalian person Firma Express Inicio Calendario SSS Instructivos Contacto…" at bounding box center [653, 286] width 1306 height 573
type input "[PERSON_NAME]"
click at [1139, 134] on button "save Guardar cambios" at bounding box center [1195, 121] width 187 height 35
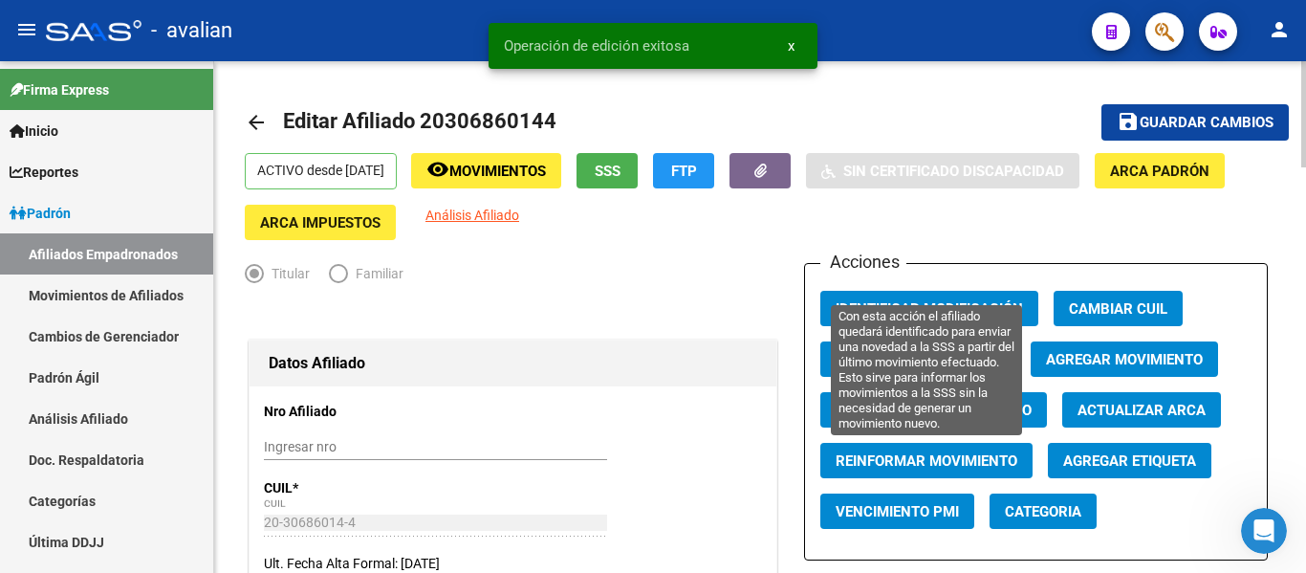
click at [836, 463] on span "Reinformar Movimiento" at bounding box center [927, 460] width 182 height 17
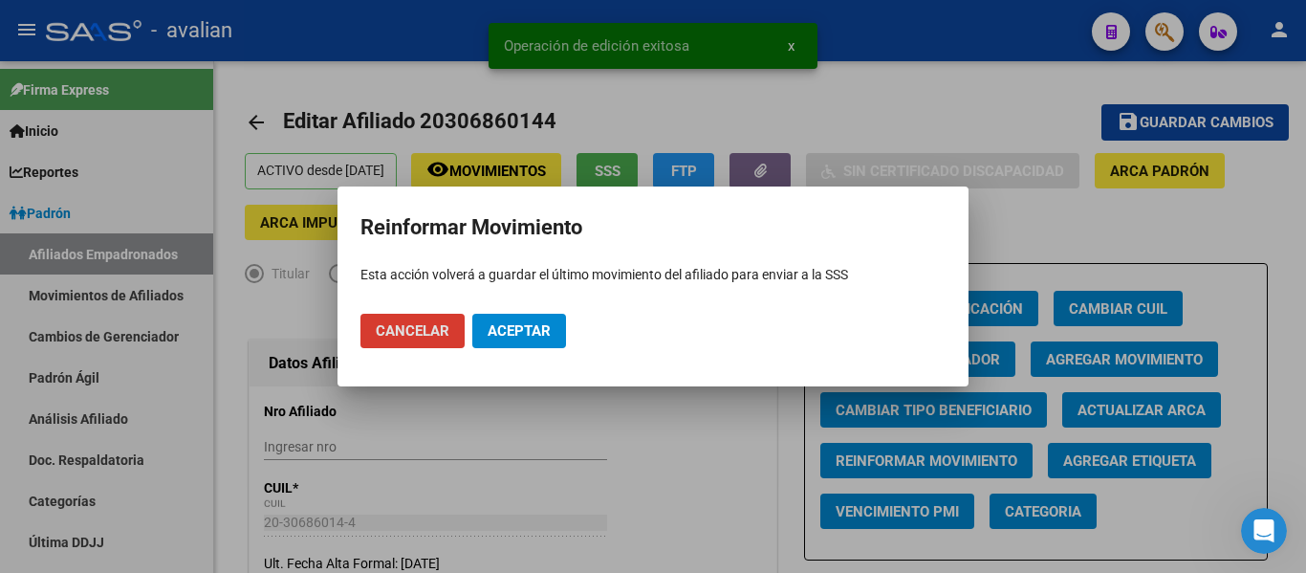
click at [527, 338] on span "Aceptar" at bounding box center [519, 330] width 63 height 17
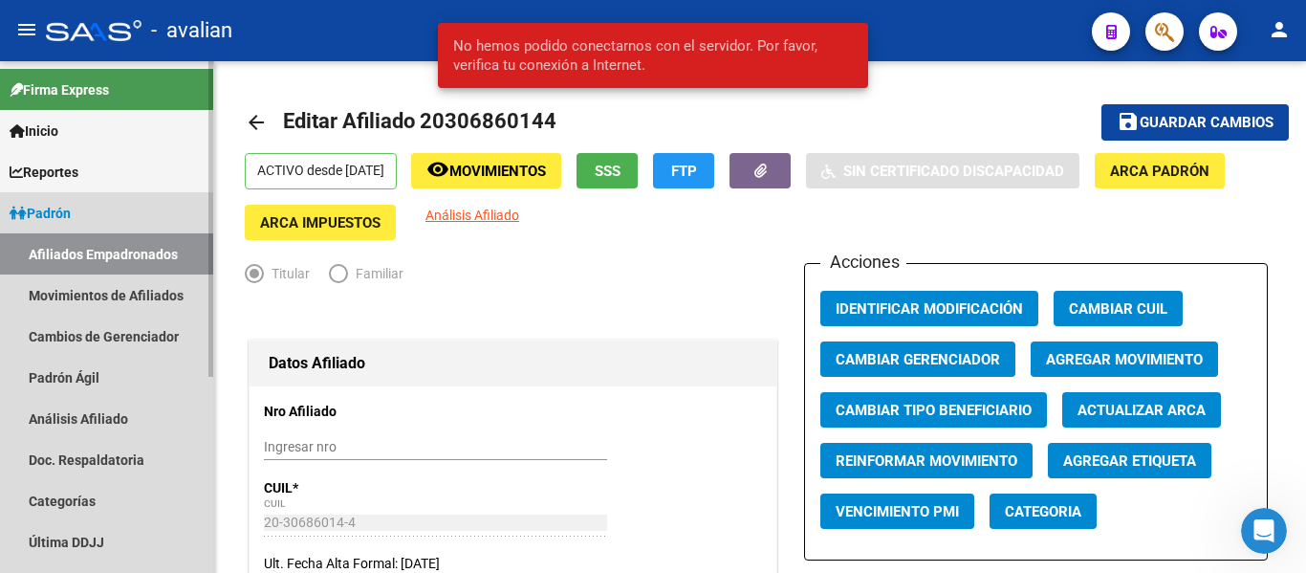
click at [84, 254] on link "Afiliados Empadronados" at bounding box center [106, 253] width 213 height 41
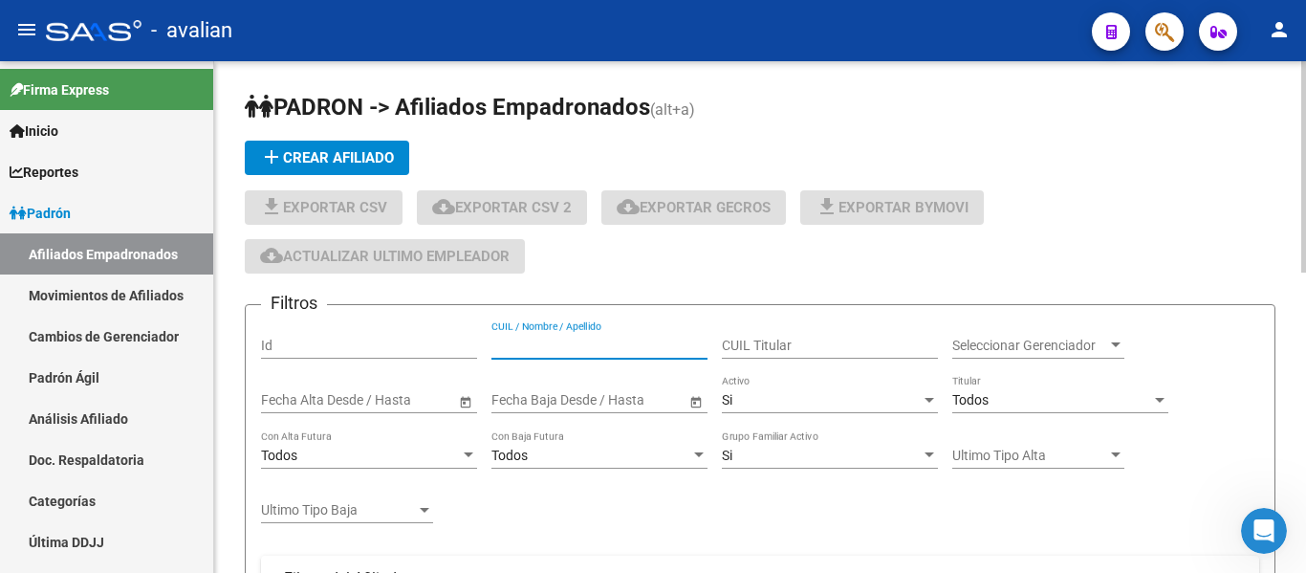
click at [595, 353] on input "CUIL / Nombre / Apellido" at bounding box center [600, 346] width 216 height 16
paste input "27439561144"
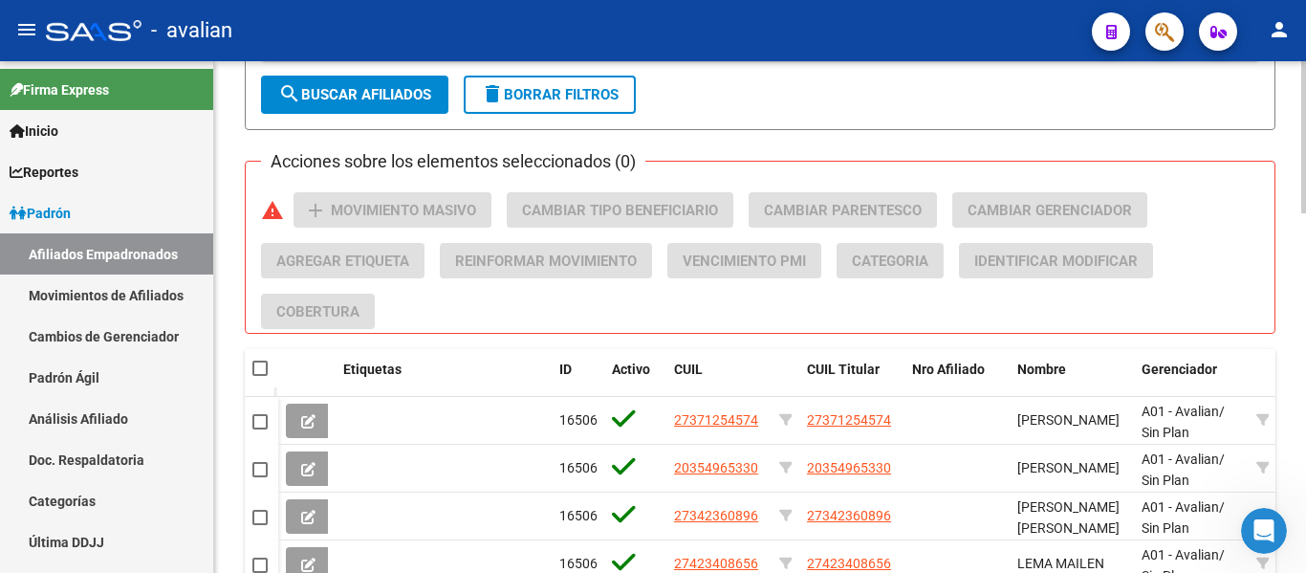
click at [1305, 414] on div at bounding box center [1304, 373] width 5 height 152
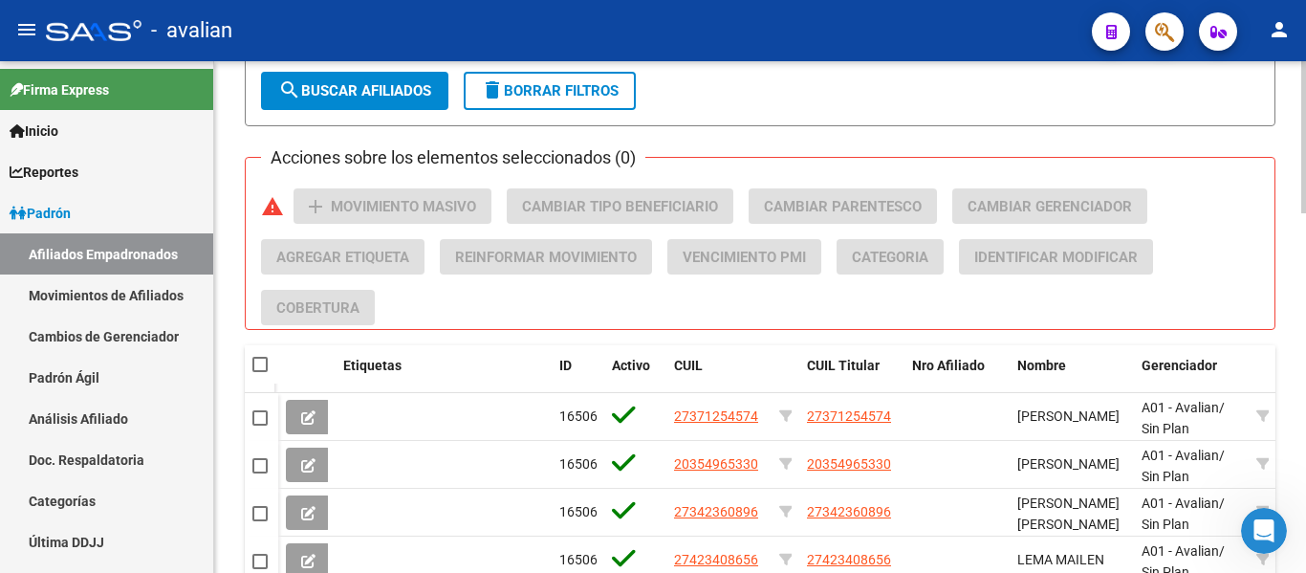
scroll to position [782, 0]
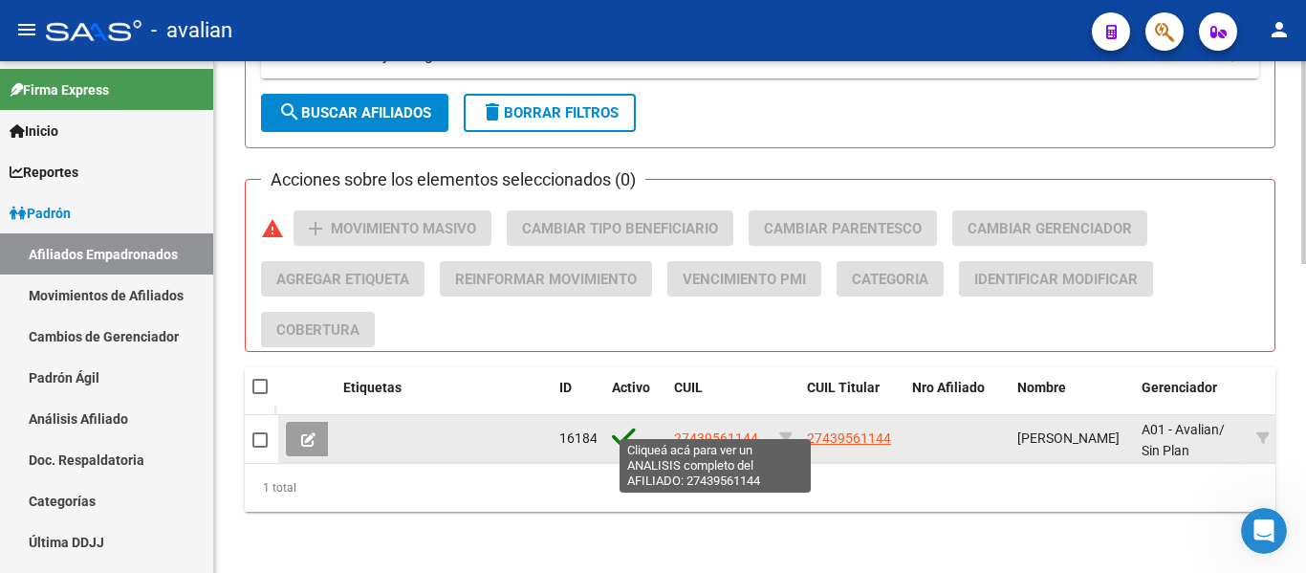
type input "27439561144"
click at [732, 430] on span "27439561144" at bounding box center [716, 437] width 84 height 15
type textarea "27439561144"
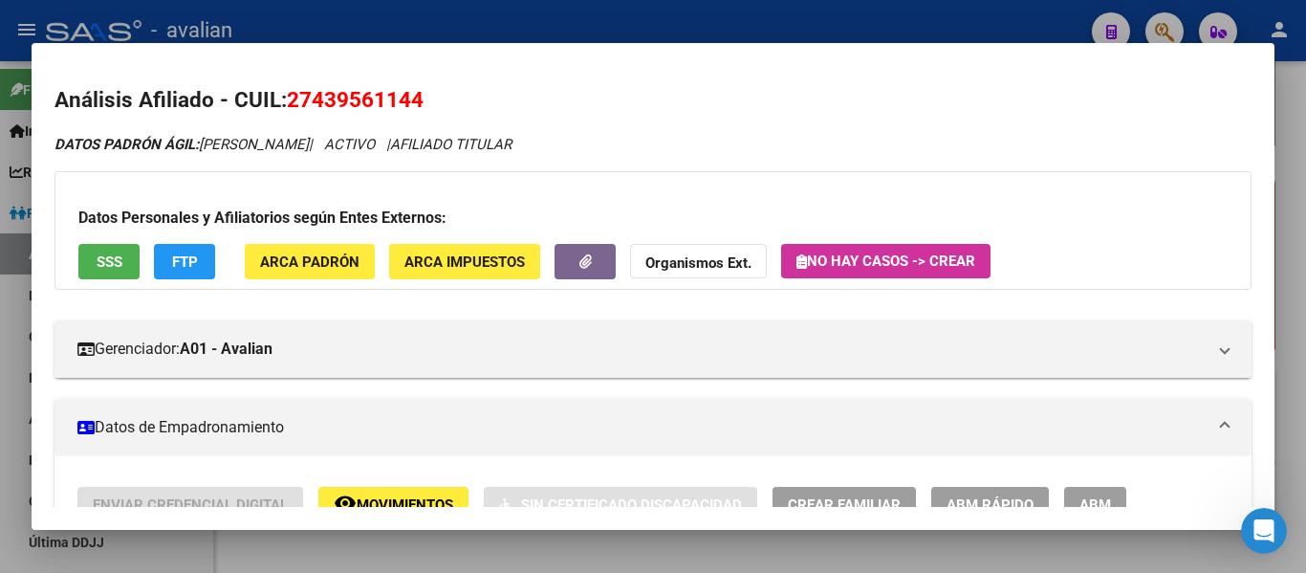
click at [1108, 496] on span "ABM" at bounding box center [1096, 504] width 32 height 17
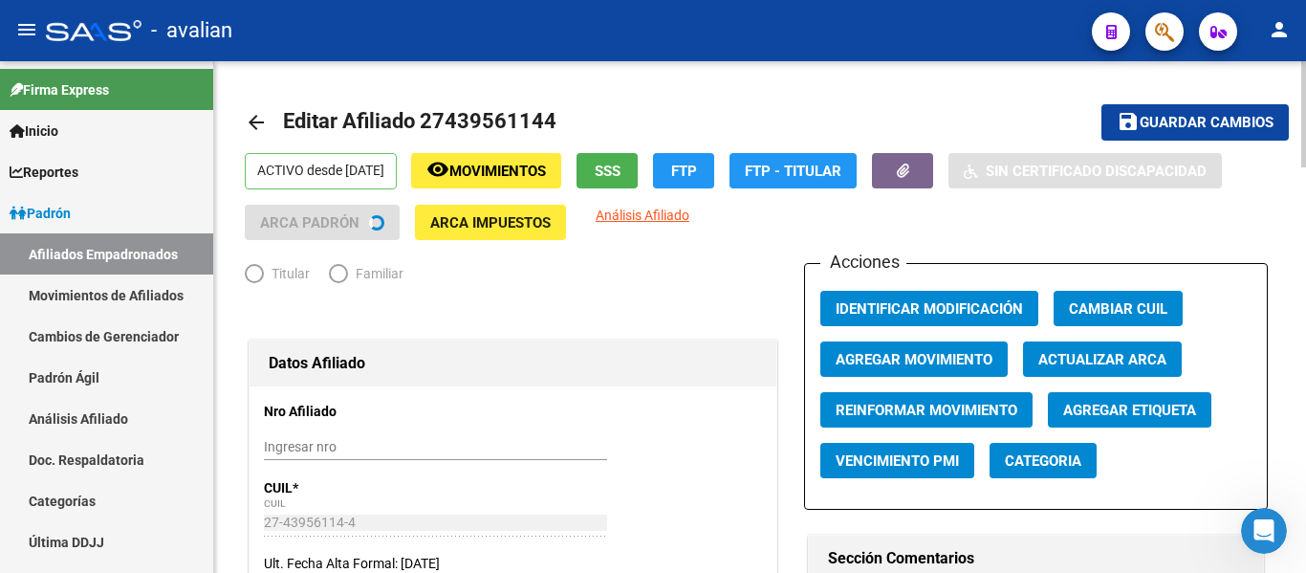
radio input "true"
type input "30-71753564-9"
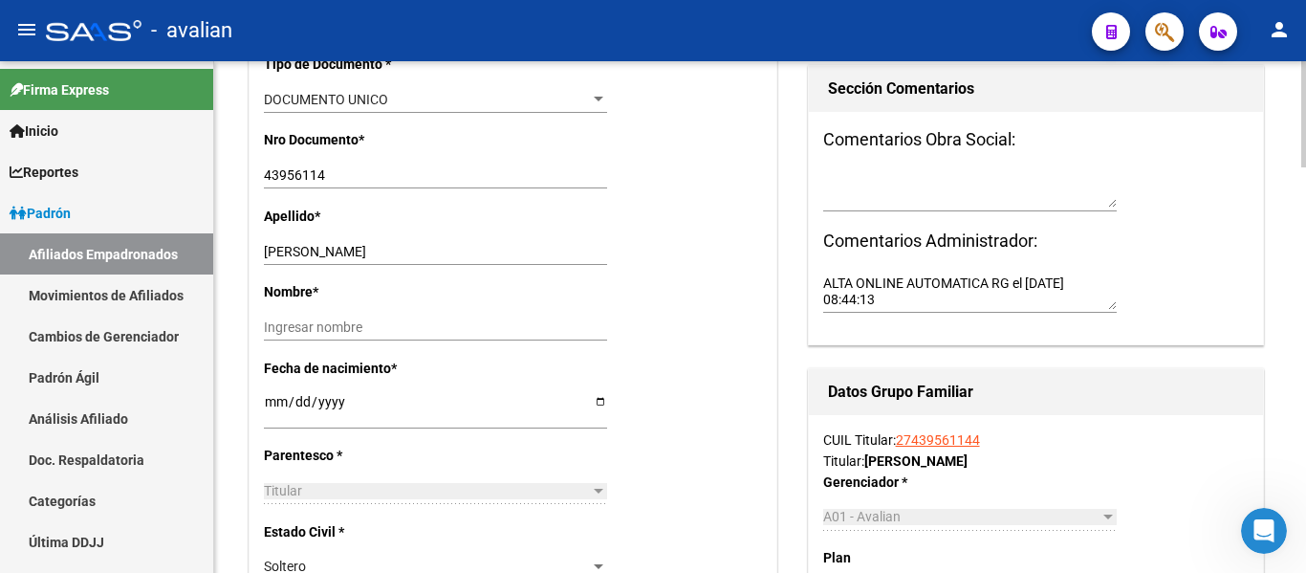
scroll to position [635, 0]
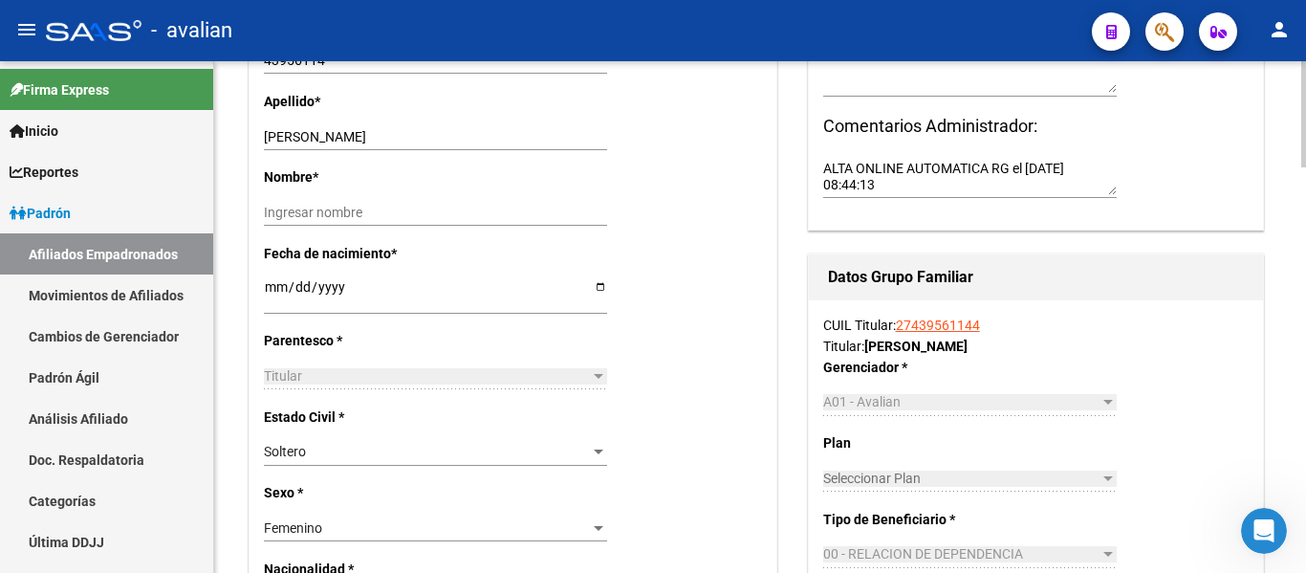
click at [1305, 294] on div at bounding box center [1304, 246] width 5 height 106
click at [327, 286] on input "[DATE]" at bounding box center [435, 293] width 343 height 29
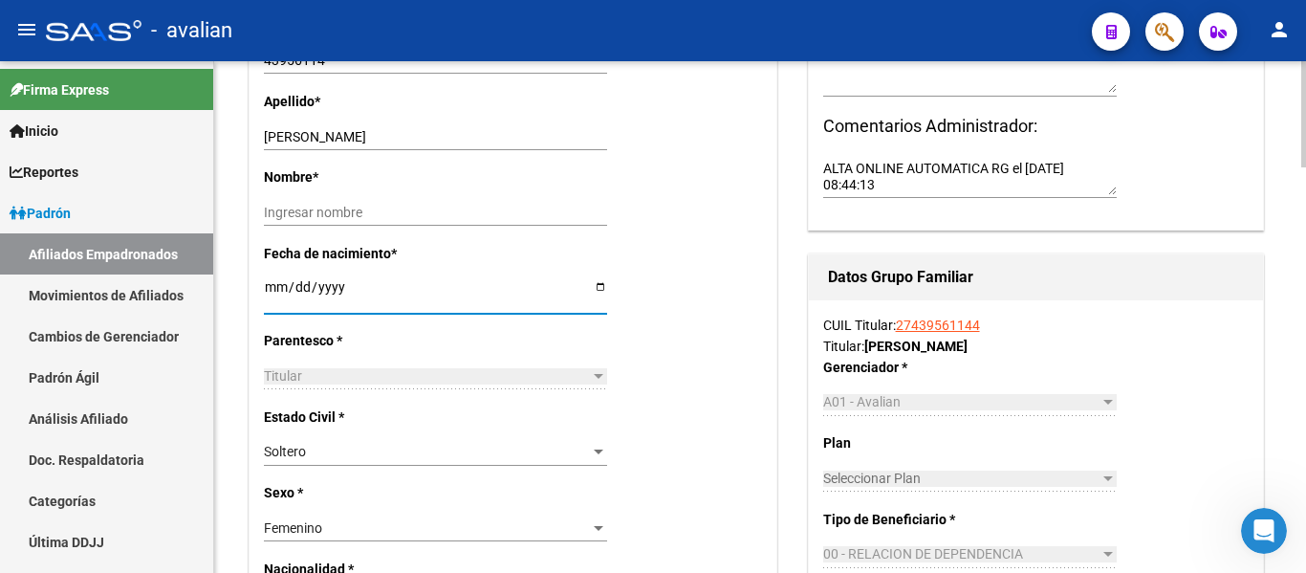
click at [264, 285] on input "[DATE]" at bounding box center [435, 293] width 343 height 29
type input "[DATE]"
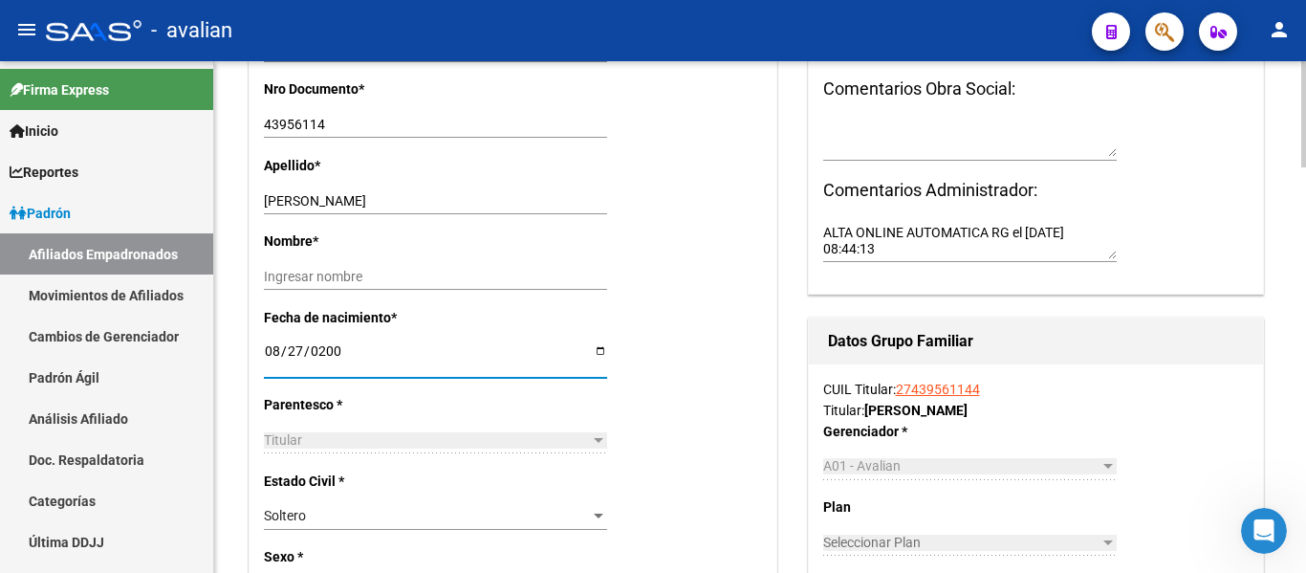
click at [1305, 237] on div at bounding box center [1304, 233] width 5 height 106
drag, startPoint x: 319, startPoint y: 203, endPoint x: 790, endPoint y: 246, distance: 472.5
type input "FERRARI"
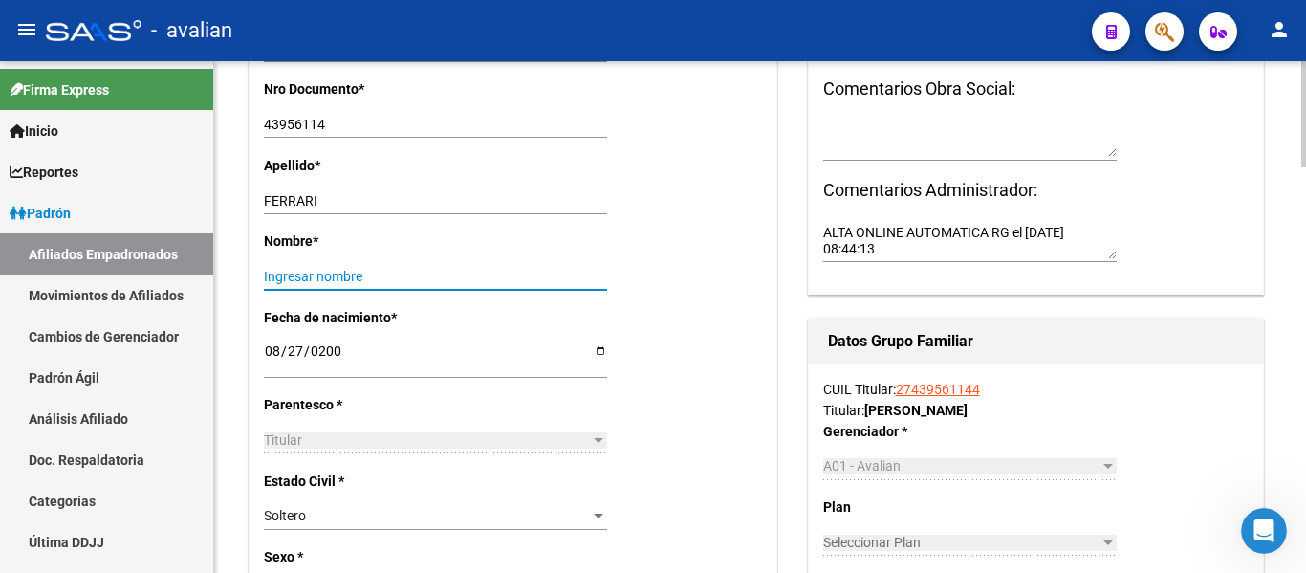
paste input "[PERSON_NAME]"
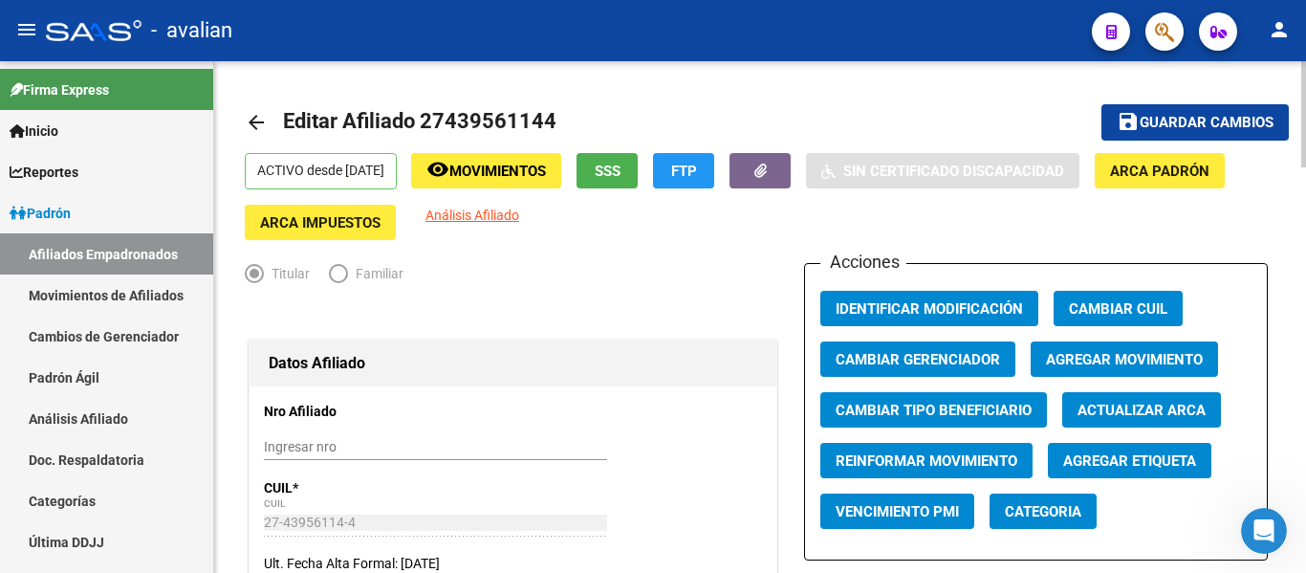
click at [1305, 0] on html "menu - avalian person Firma Express Inicio Calendario SSS Instructivos Contacto…" at bounding box center [653, 286] width 1306 height 573
type input "[PERSON_NAME]"
click at [1172, 113] on span "save Guardar cambios" at bounding box center [1195, 121] width 157 height 17
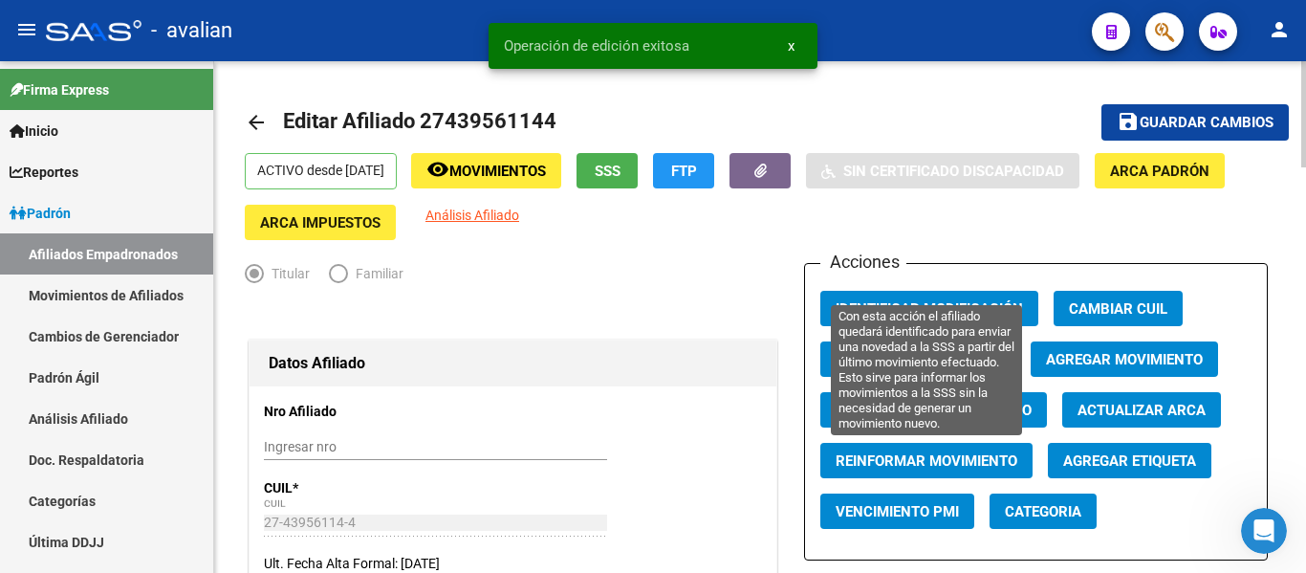
click at [863, 463] on span "Reinformar Movimiento" at bounding box center [927, 460] width 182 height 17
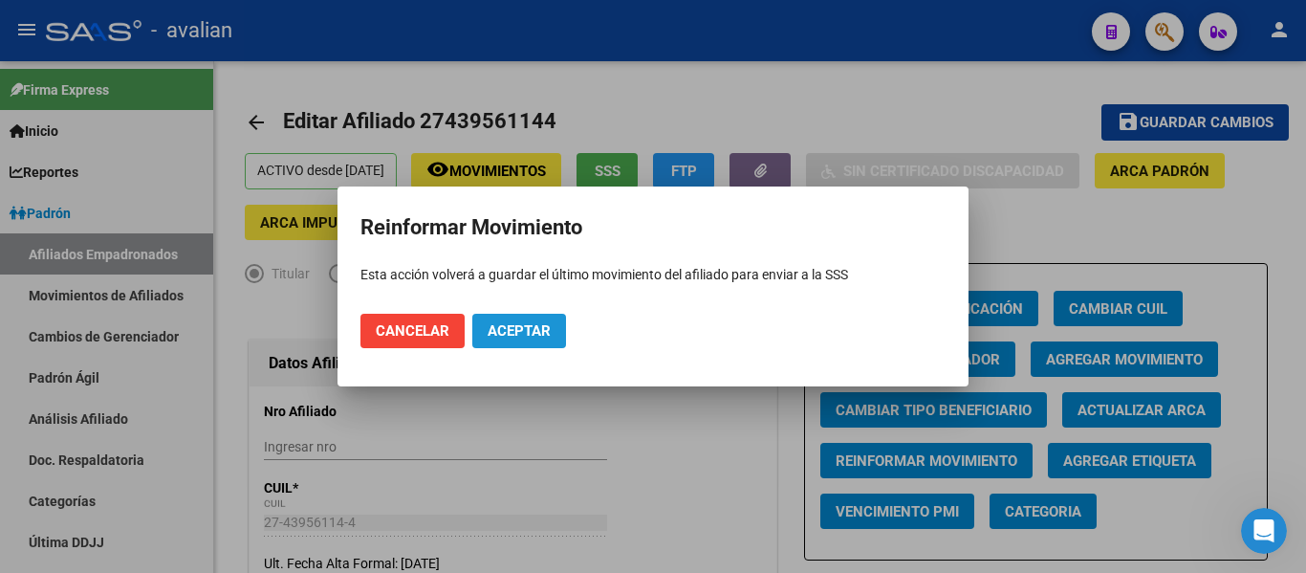
click at [529, 327] on span "Aceptar" at bounding box center [519, 330] width 63 height 17
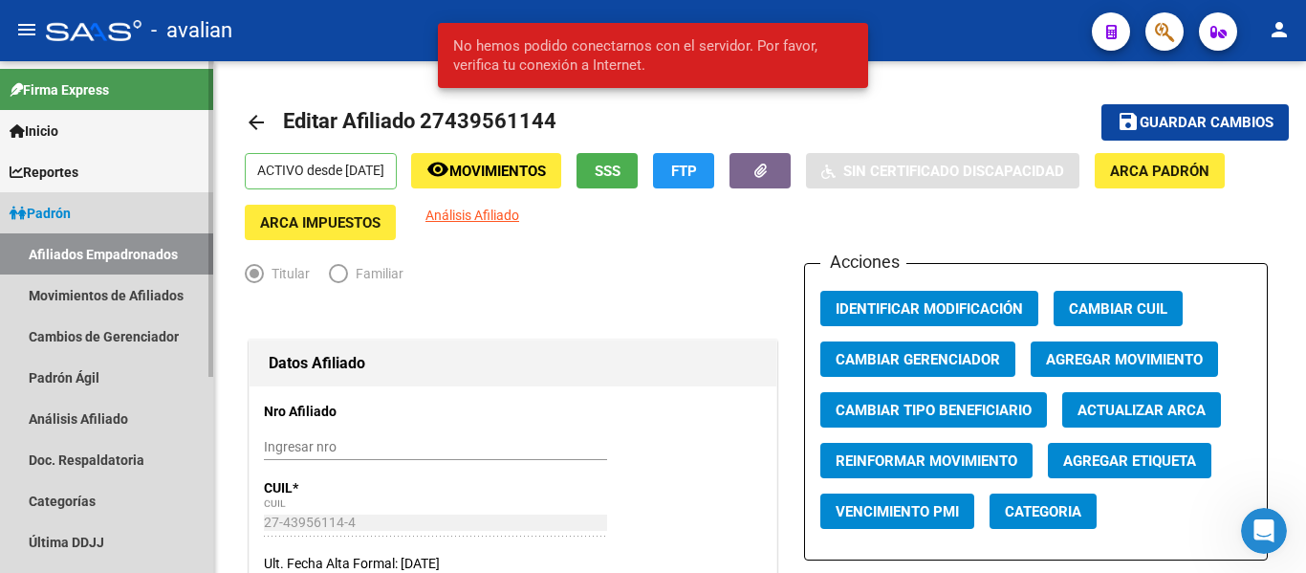
click at [130, 259] on link "Afiliados Empadronados" at bounding box center [106, 253] width 213 height 41
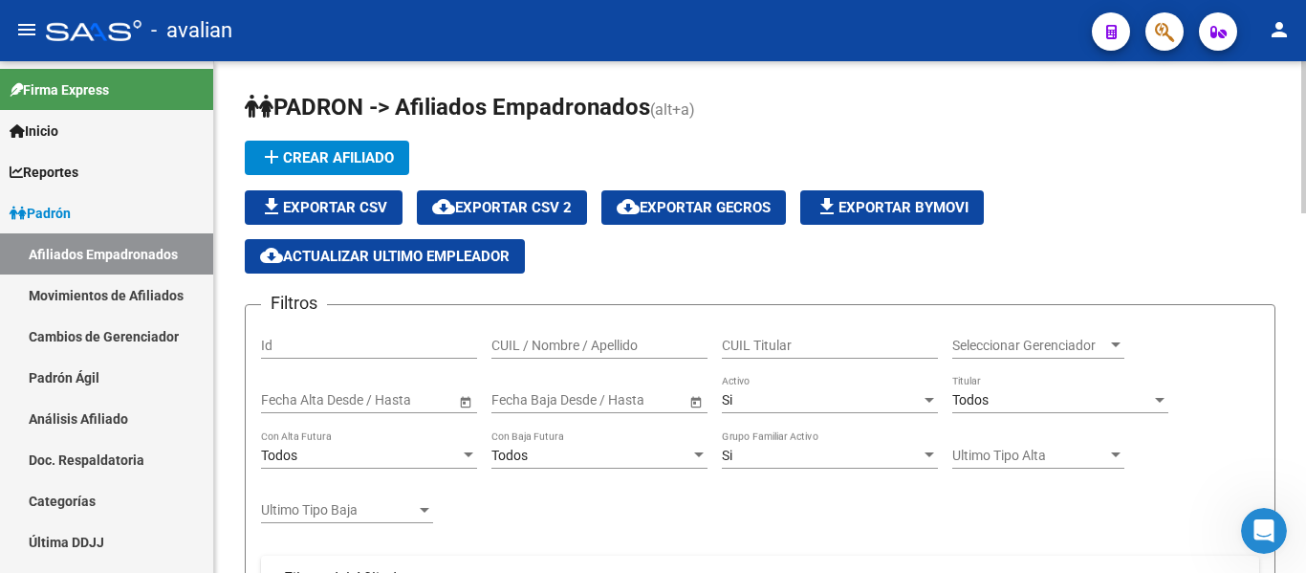
click at [601, 344] on input "CUIL / Nombre / Apellido" at bounding box center [600, 346] width 216 height 16
paste input "27439561144"
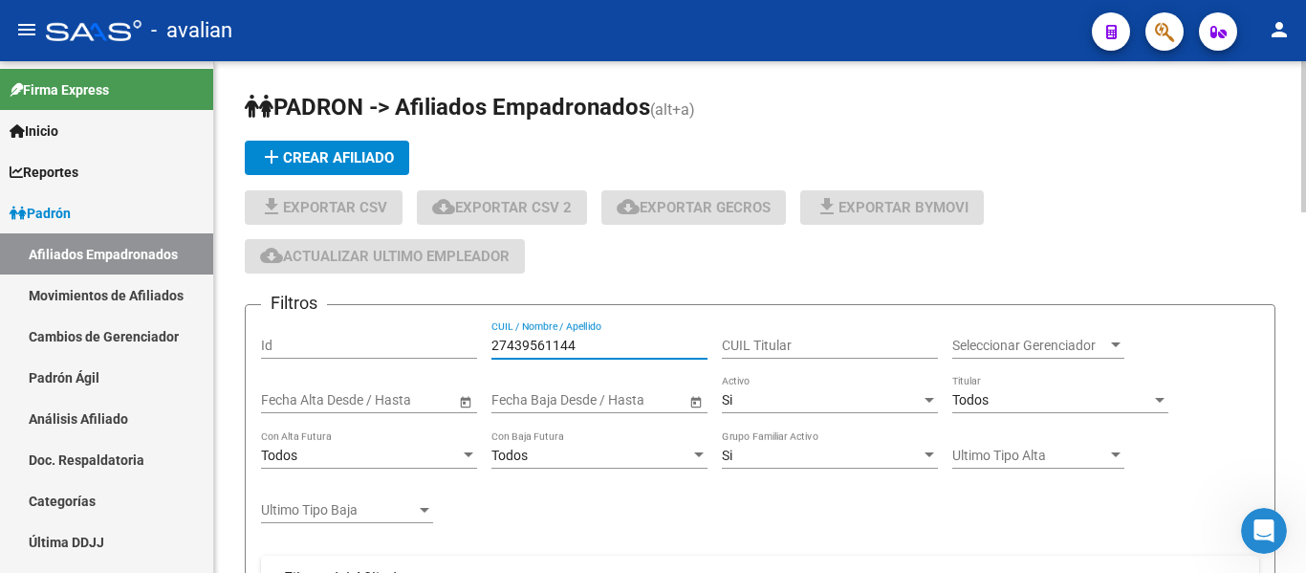
type input "27439561144"
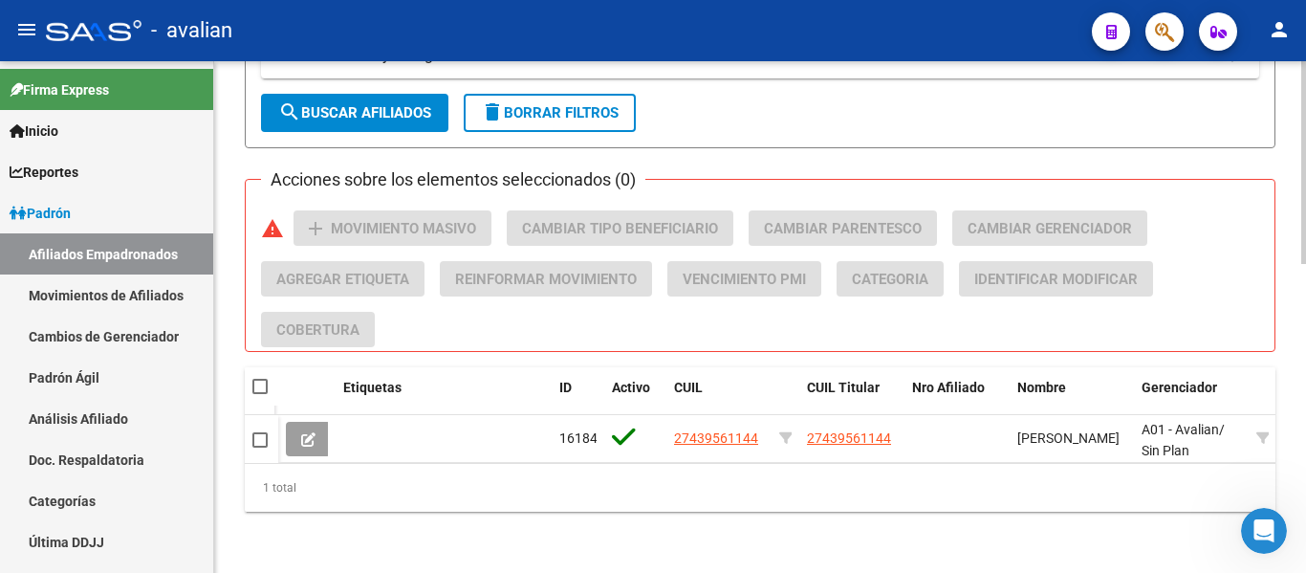
click at [1305, 495] on div at bounding box center [1304, 471] width 5 height 203
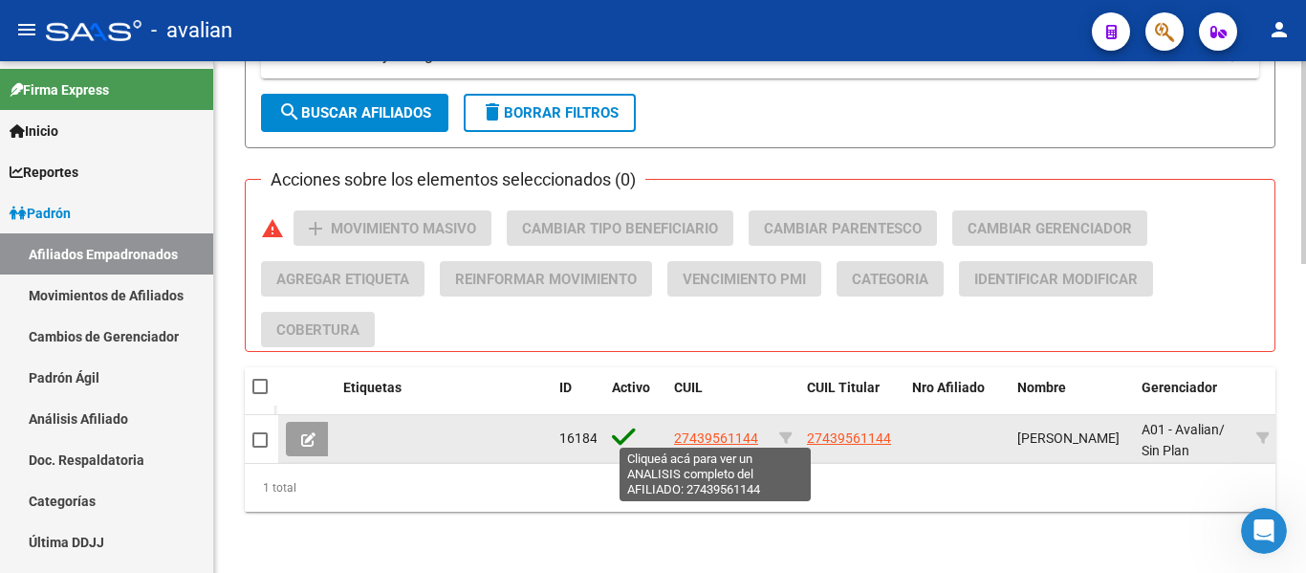
click at [700, 432] on span "27439561144" at bounding box center [716, 437] width 84 height 15
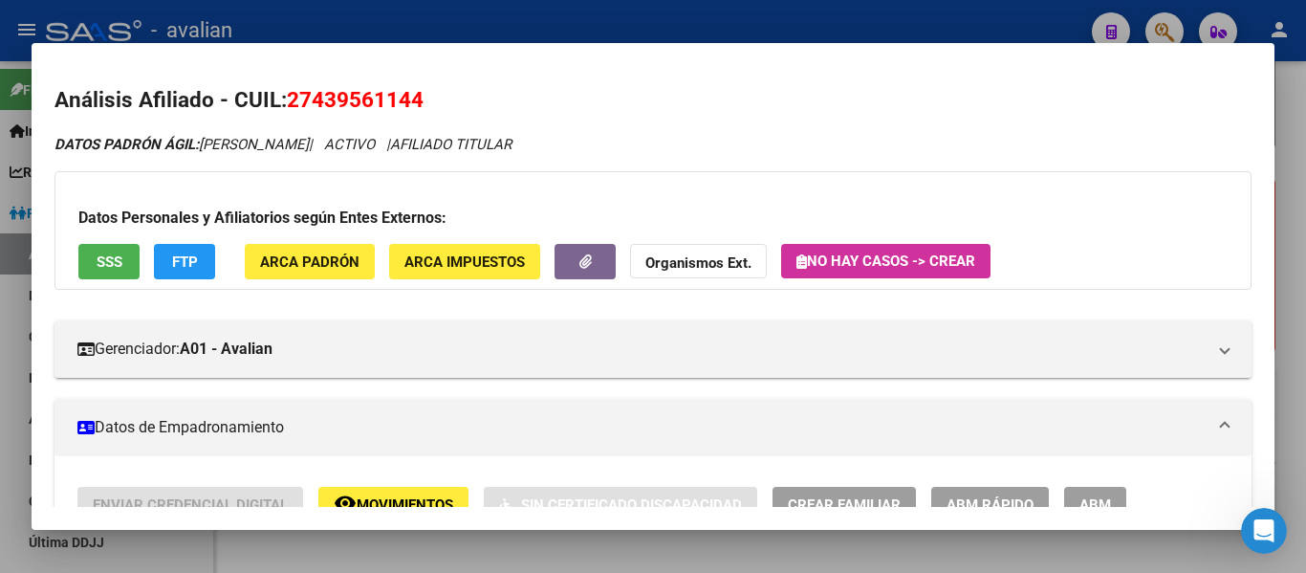
scroll to position [385, 0]
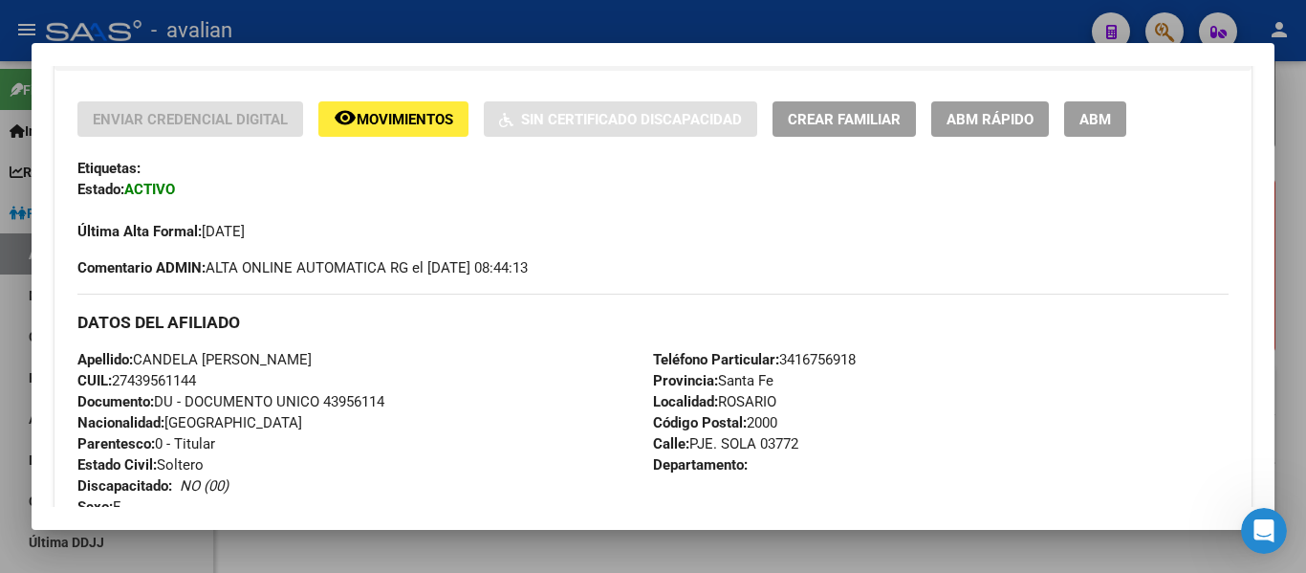
click at [1087, 119] on span "ABM" at bounding box center [1096, 119] width 32 height 17
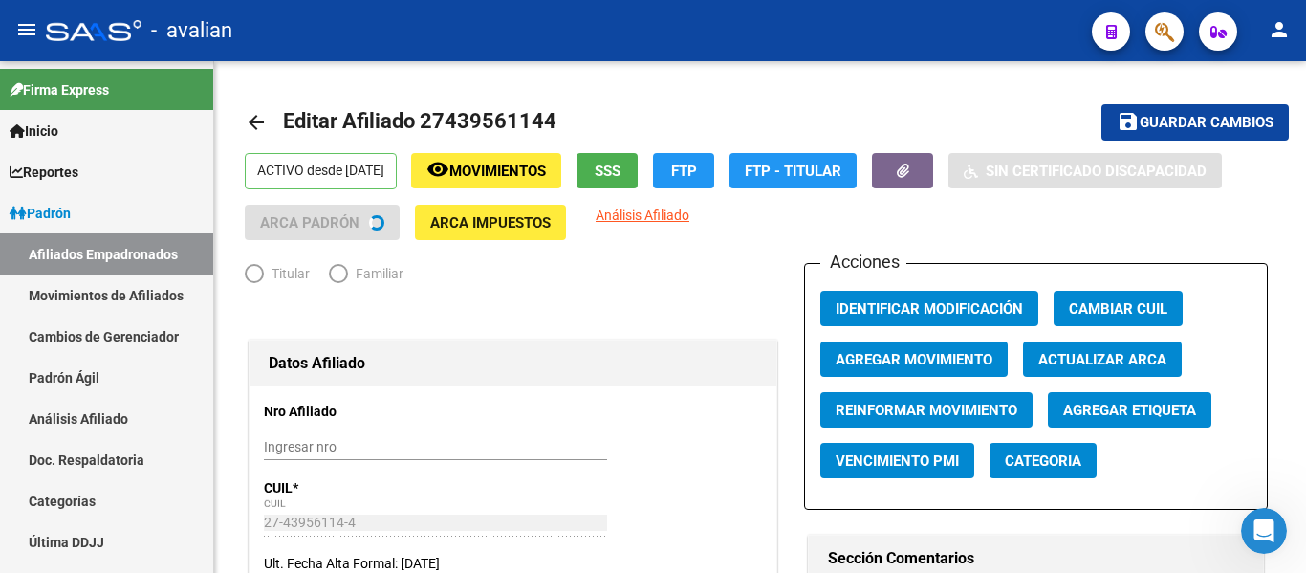
radio input "true"
type input "30-71753564-9"
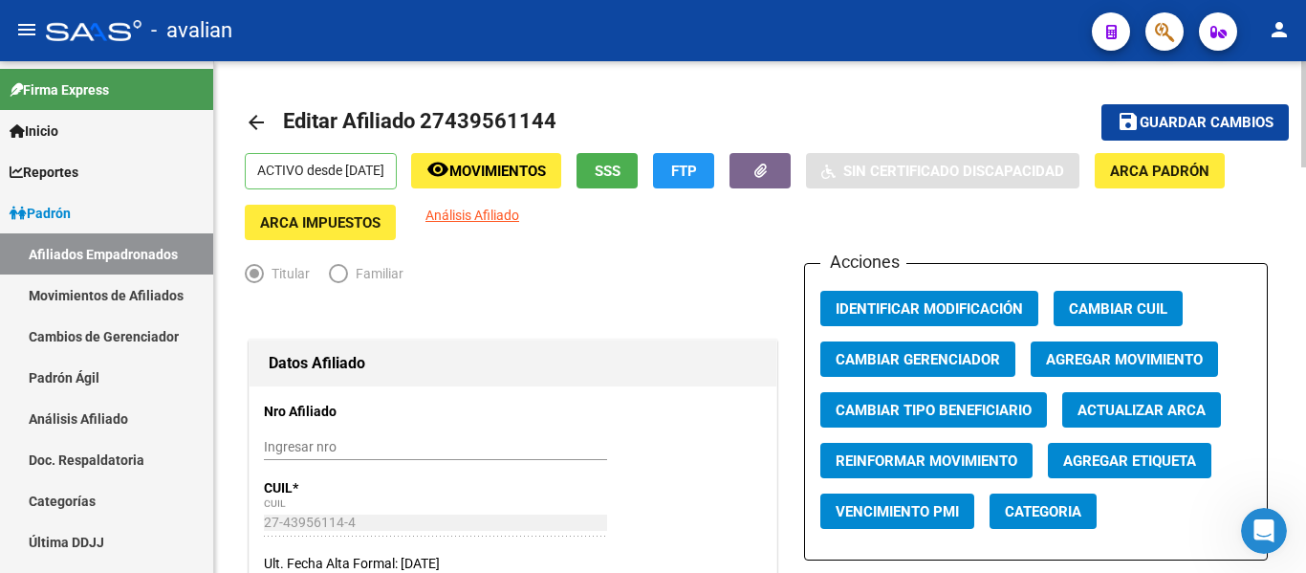
scroll to position [681, 0]
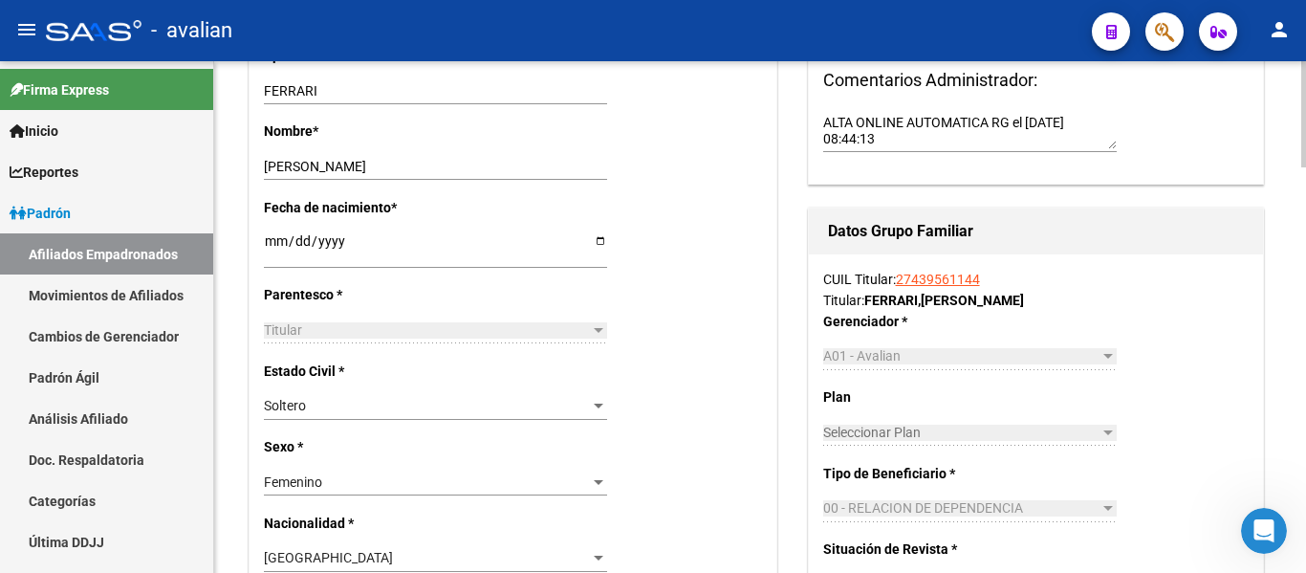
click at [1305, 259] on div at bounding box center [1304, 256] width 5 height 106
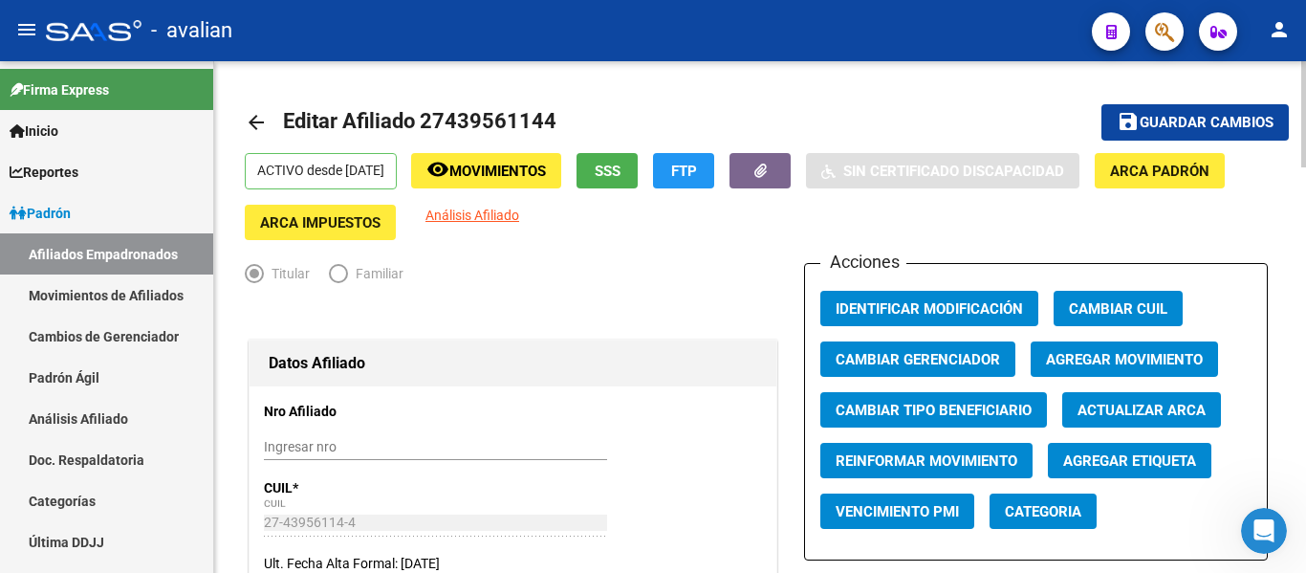
click at [1304, 0] on html "menu - avalian person Firma Express Inicio Calendario SSS Instructivos Contacto…" at bounding box center [653, 286] width 1306 height 573
click at [1305, 38] on div "menu - avalian person Firma Express Inicio Calendario SSS Instructivos Contacto…" at bounding box center [653, 286] width 1306 height 573
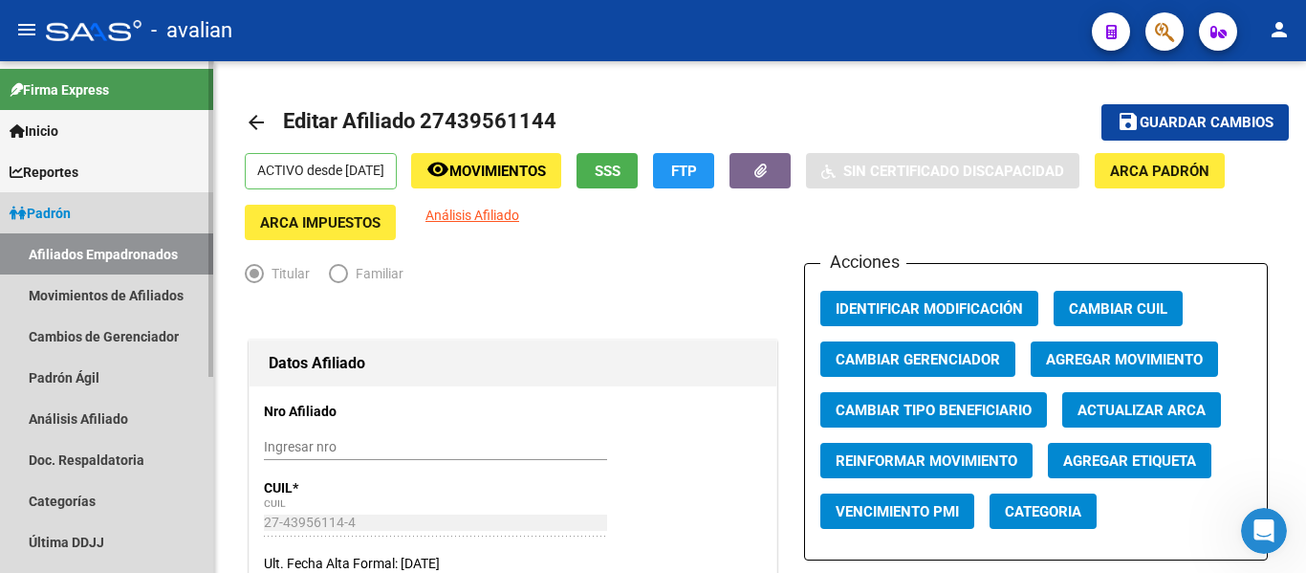
click at [69, 264] on link "Afiliados Empadronados" at bounding box center [106, 253] width 213 height 41
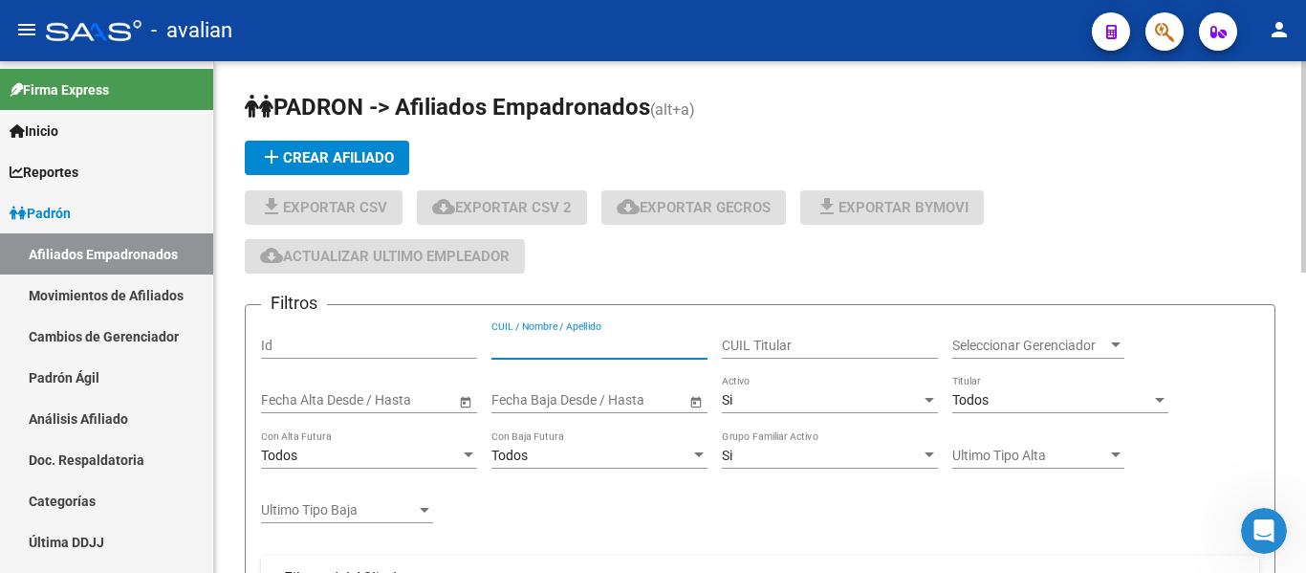
click at [548, 353] on input "CUIL / Nombre / Apellido" at bounding box center [600, 346] width 216 height 16
click at [543, 351] on input "35449749" at bounding box center [600, 346] width 216 height 16
type input "35449749"
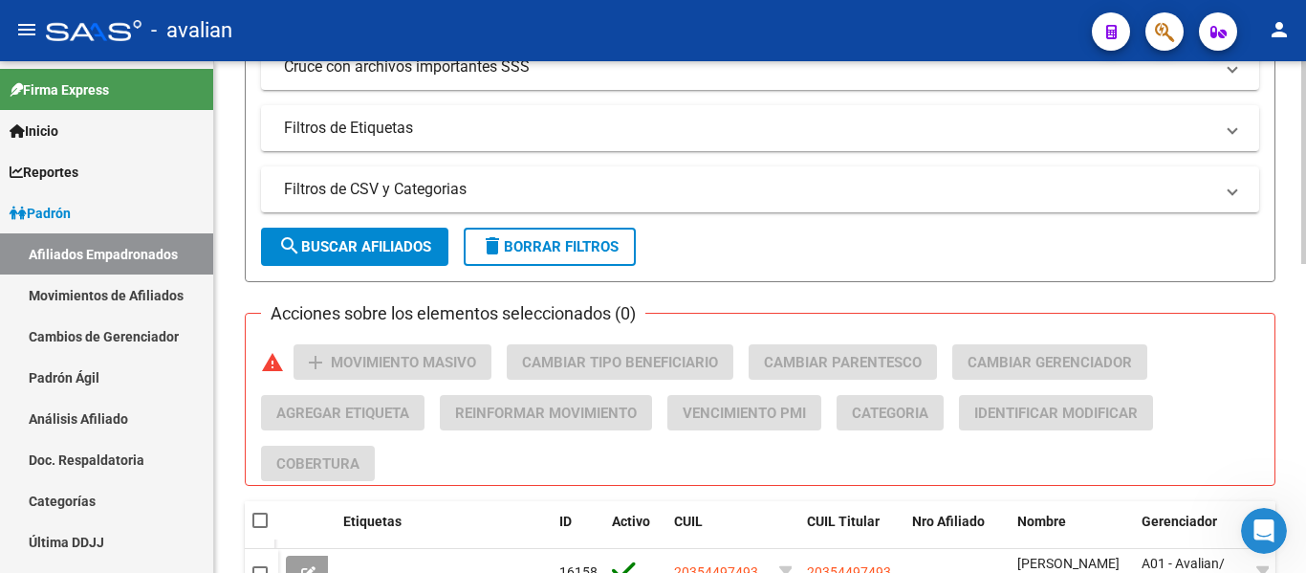
scroll to position [782, 0]
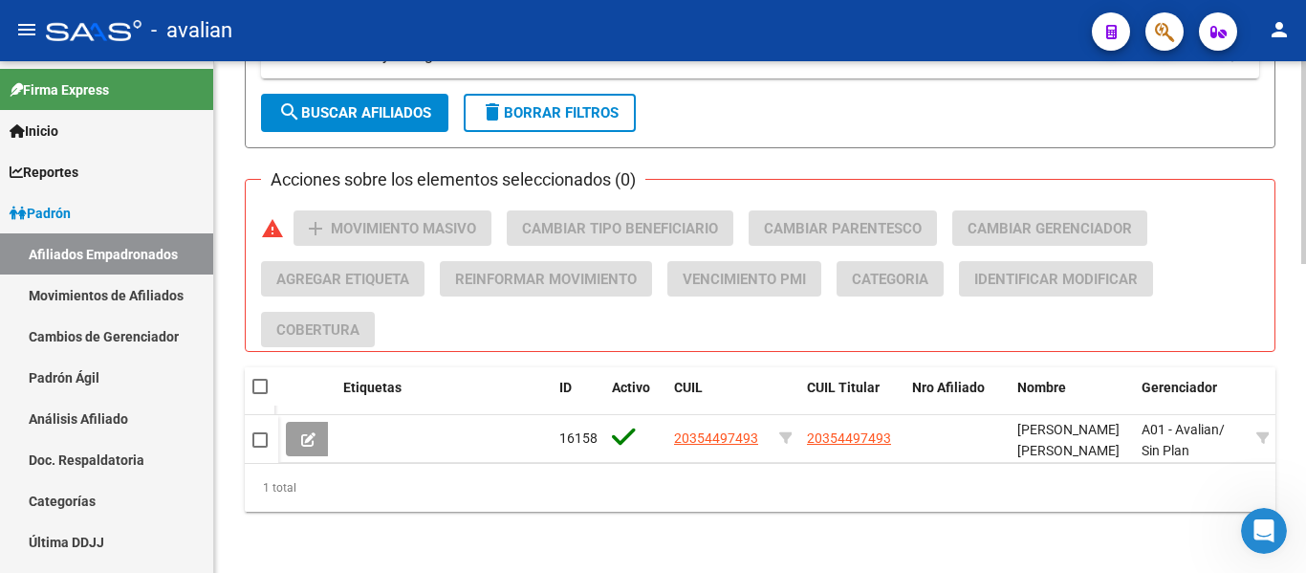
click at [1305, 421] on div at bounding box center [1304, 471] width 5 height 203
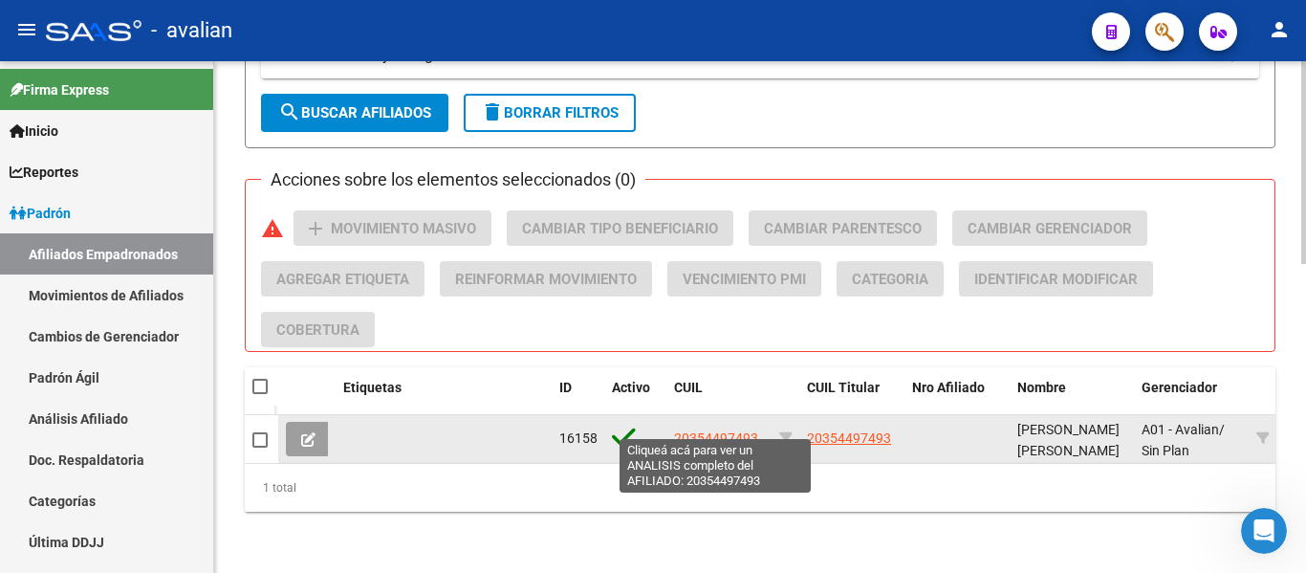
click at [732, 430] on span "20354497493" at bounding box center [716, 437] width 84 height 15
type textarea "20354497493"
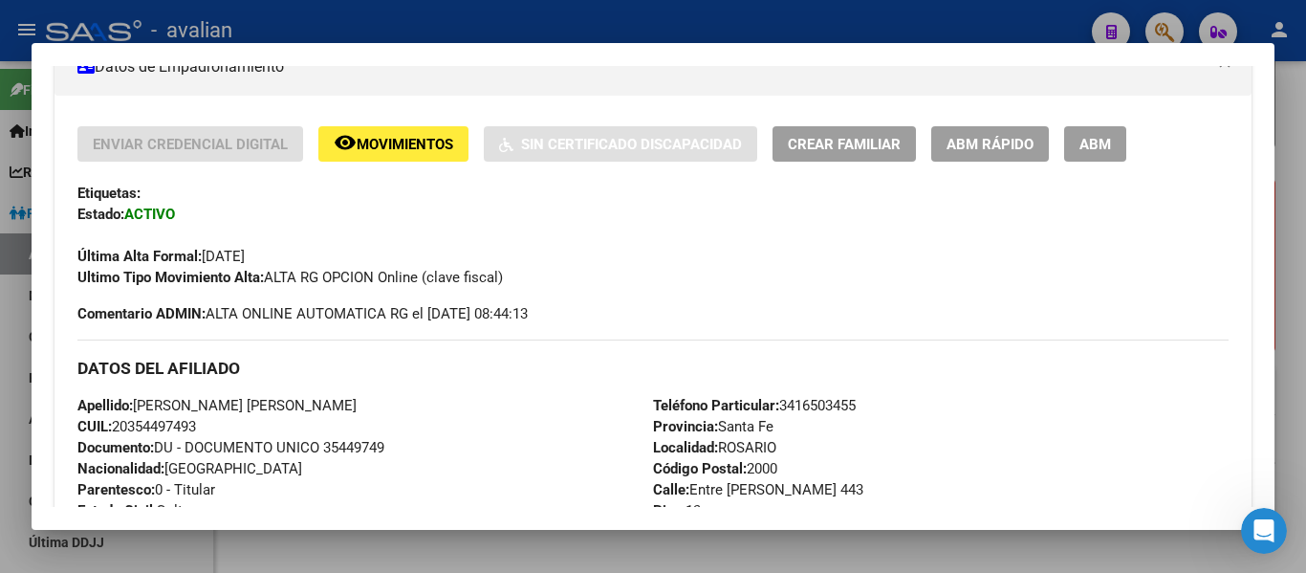
scroll to position [388, 0]
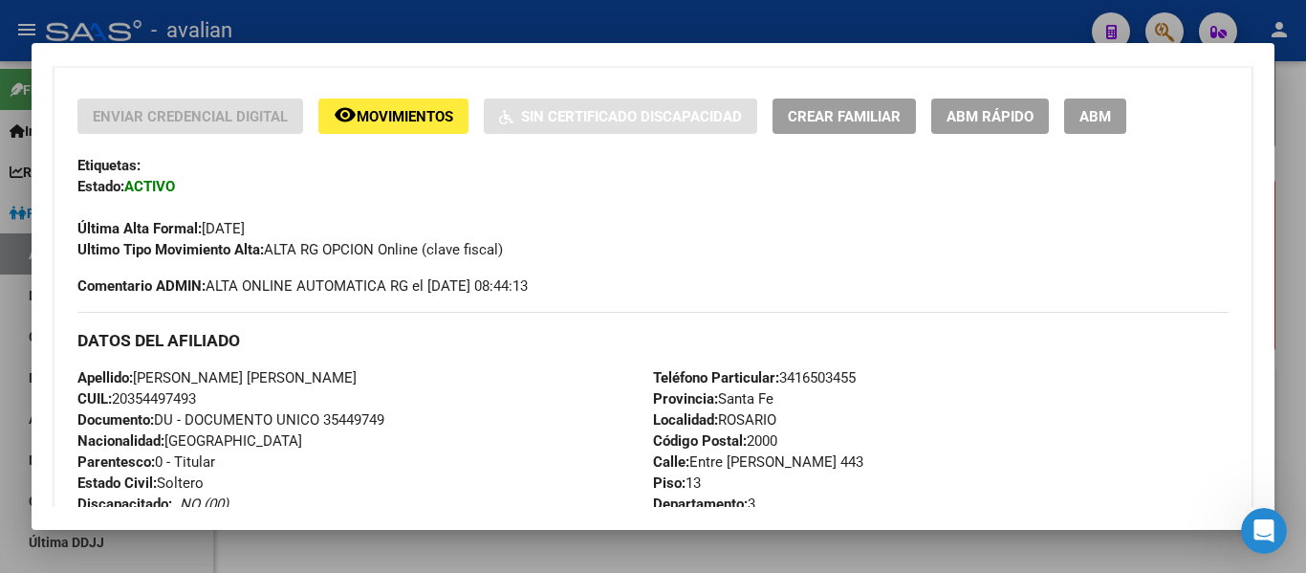
click at [1098, 130] on button "ABM" at bounding box center [1095, 116] width 62 height 35
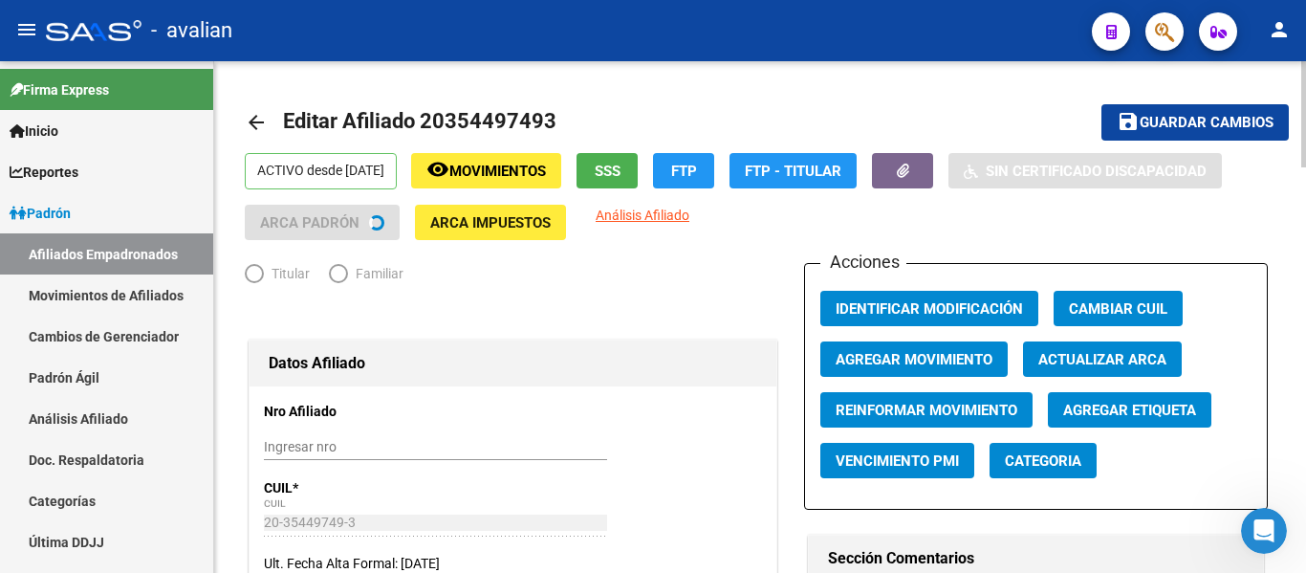
radio input "true"
type input "20-26471439-8"
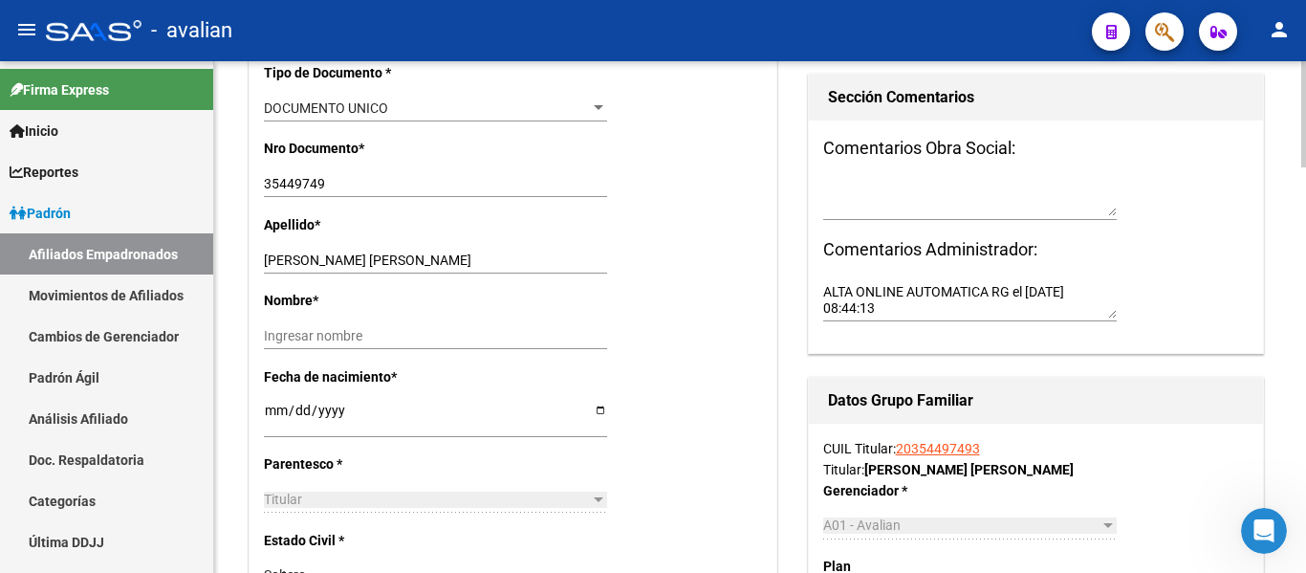
click at [1305, 182] on div at bounding box center [1304, 317] width 5 height 512
click at [1305, 182] on div at bounding box center [1304, 220] width 5 height 106
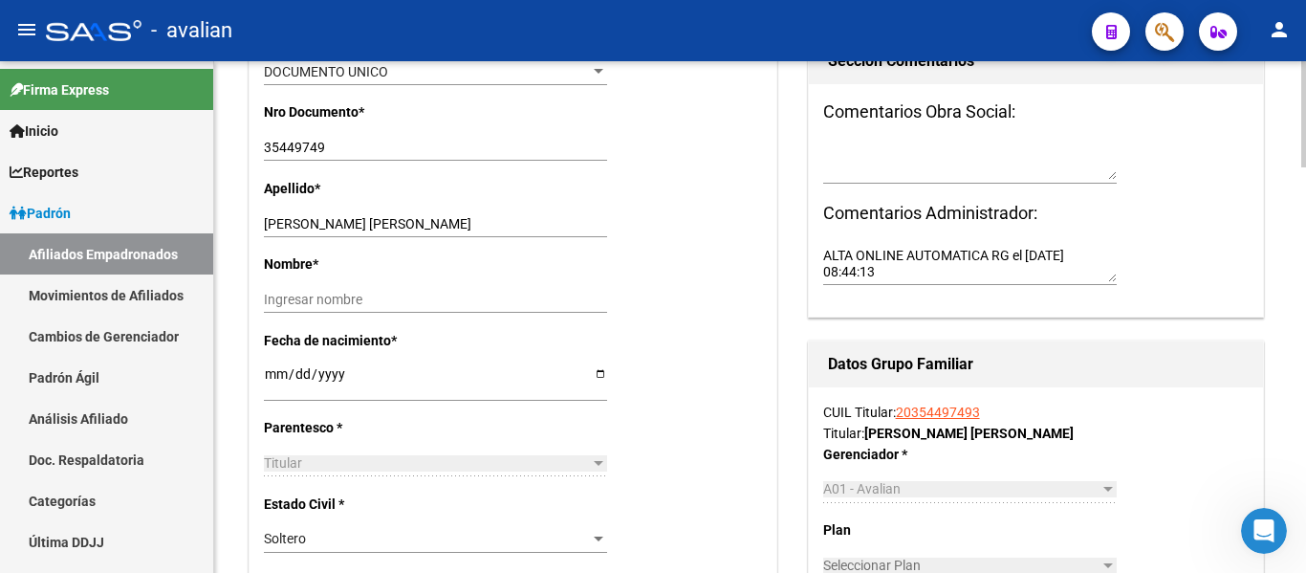
click at [1305, 190] on div at bounding box center [1304, 228] width 5 height 106
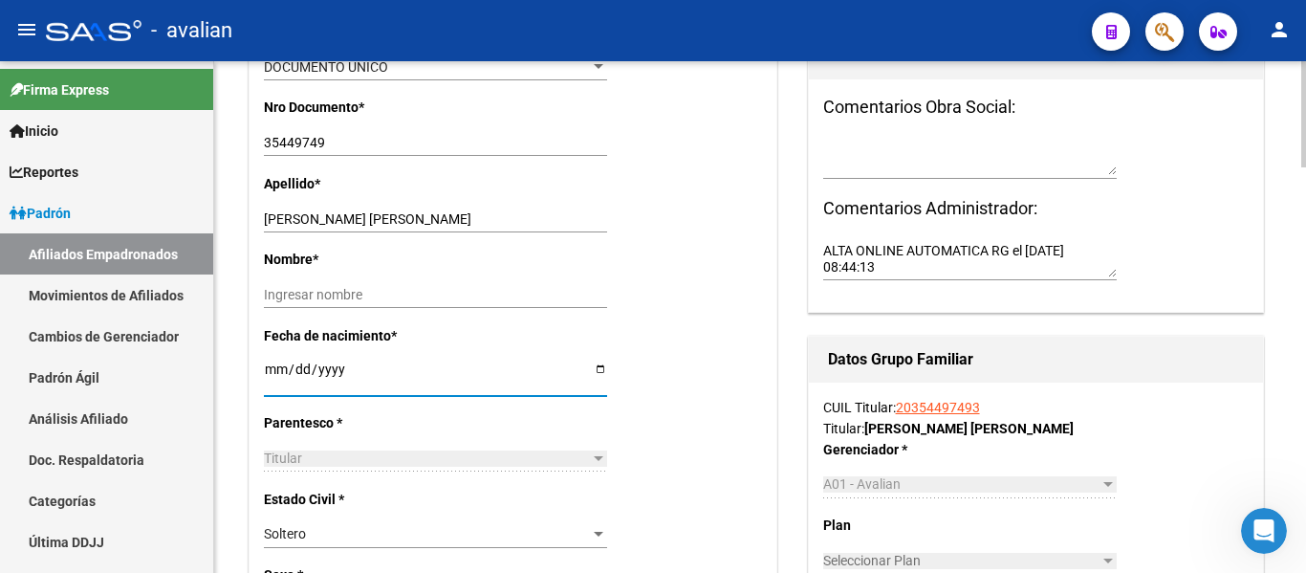
click at [336, 367] on input "[DATE]" at bounding box center [435, 376] width 343 height 29
click at [277, 363] on input "Ingresar fecha" at bounding box center [435, 376] width 343 height 29
type input "[DATE]"
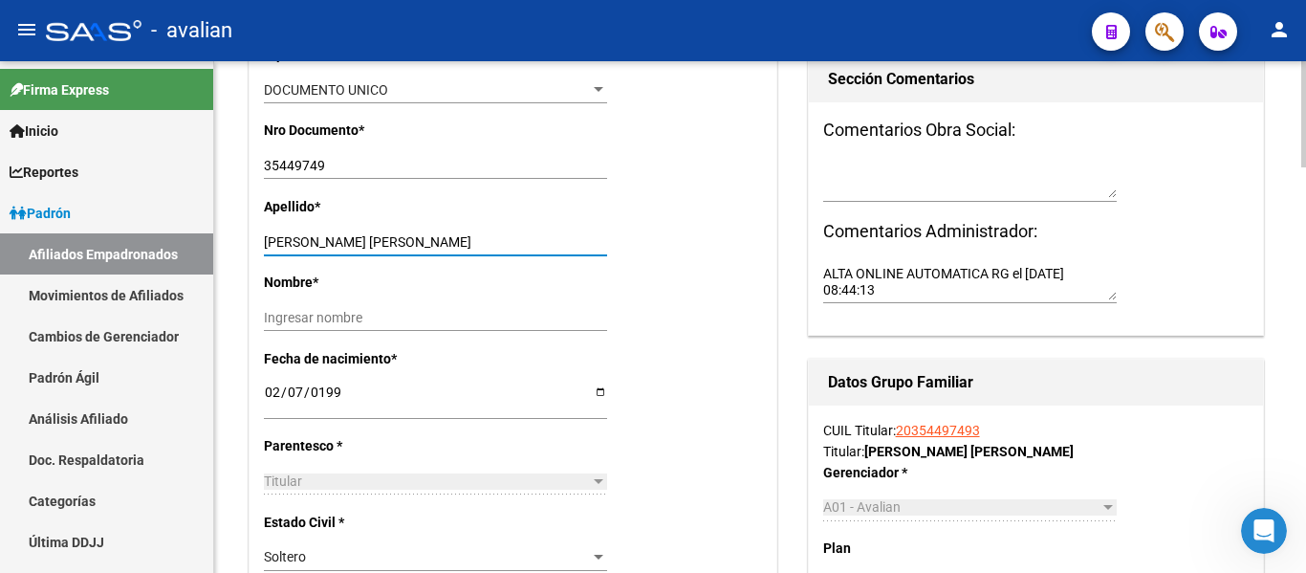
drag, startPoint x: 318, startPoint y: 243, endPoint x: 815, endPoint y: 259, distance: 497.6
type input "ACOSTA"
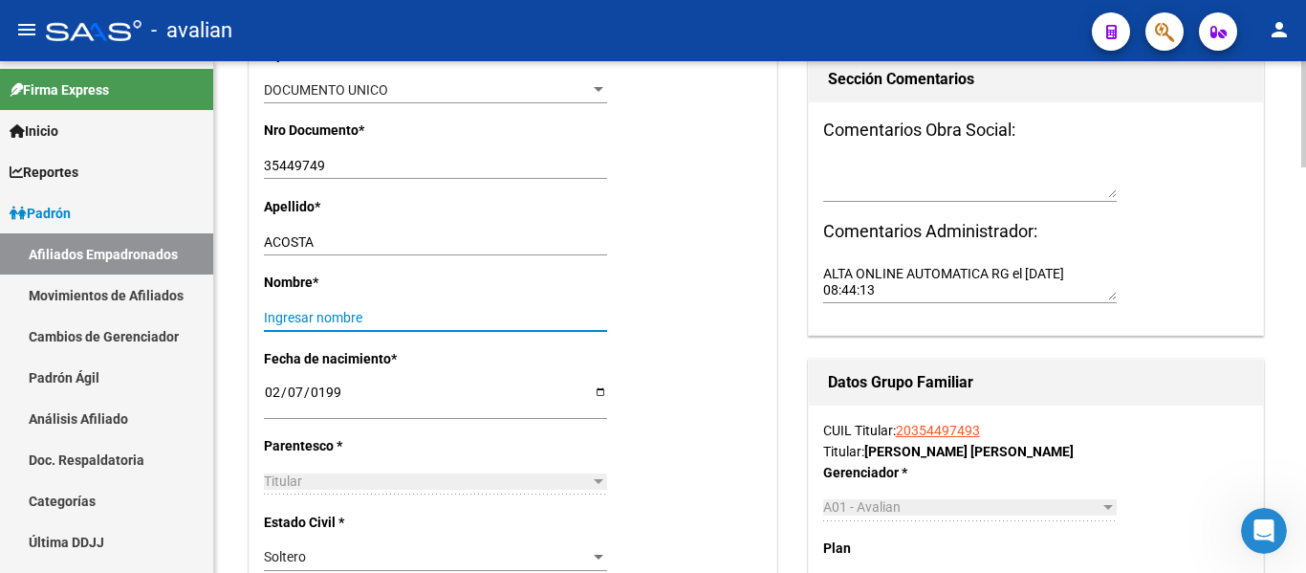
paste input "[PERSON_NAME]"
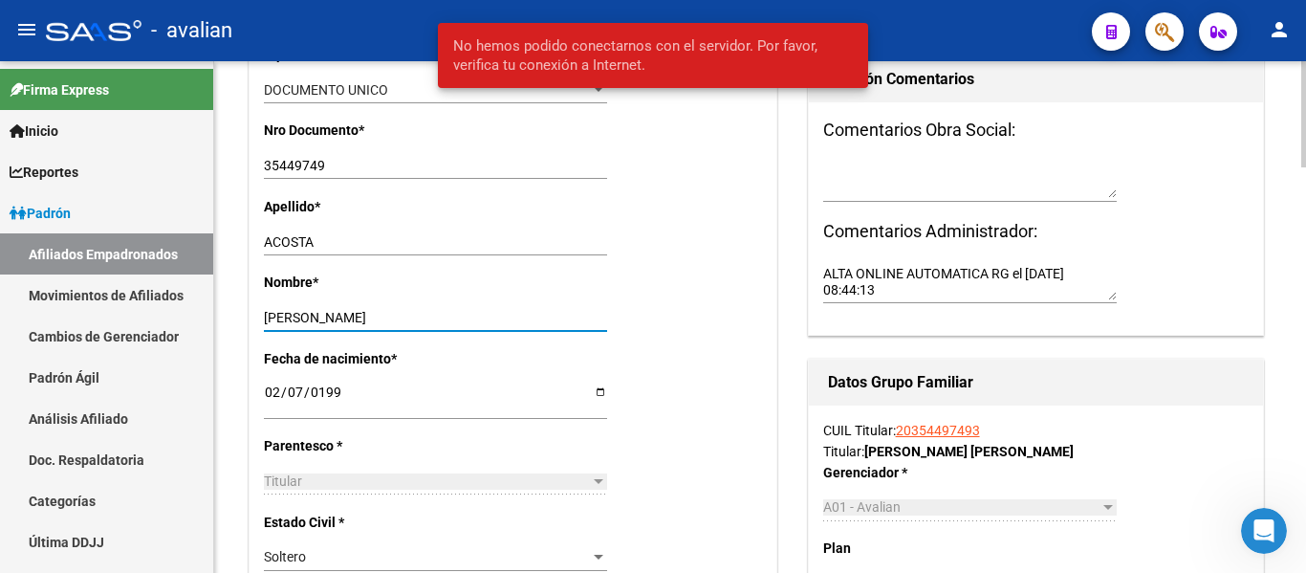
scroll to position [0, 0]
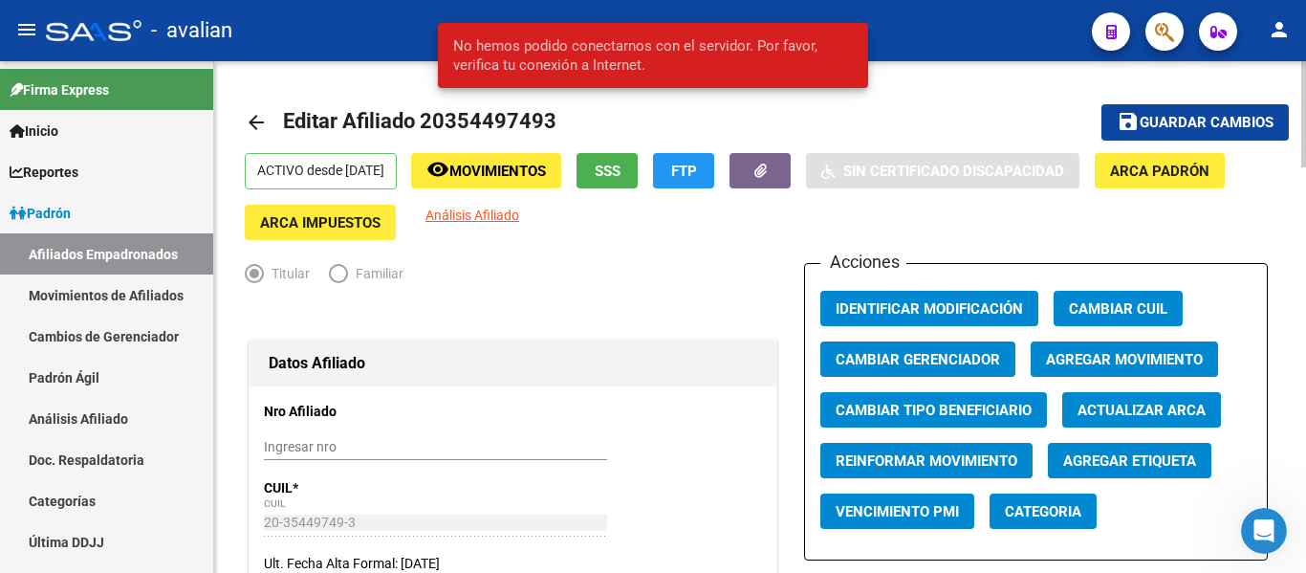
click at [1305, 0] on html "menu - avalian person Firma Express Inicio Calendario SSS Instructivos Contacto…" at bounding box center [653, 286] width 1306 height 573
type input "[PERSON_NAME]"
click at [1129, 115] on mat-icon "save" at bounding box center [1128, 121] width 23 height 23
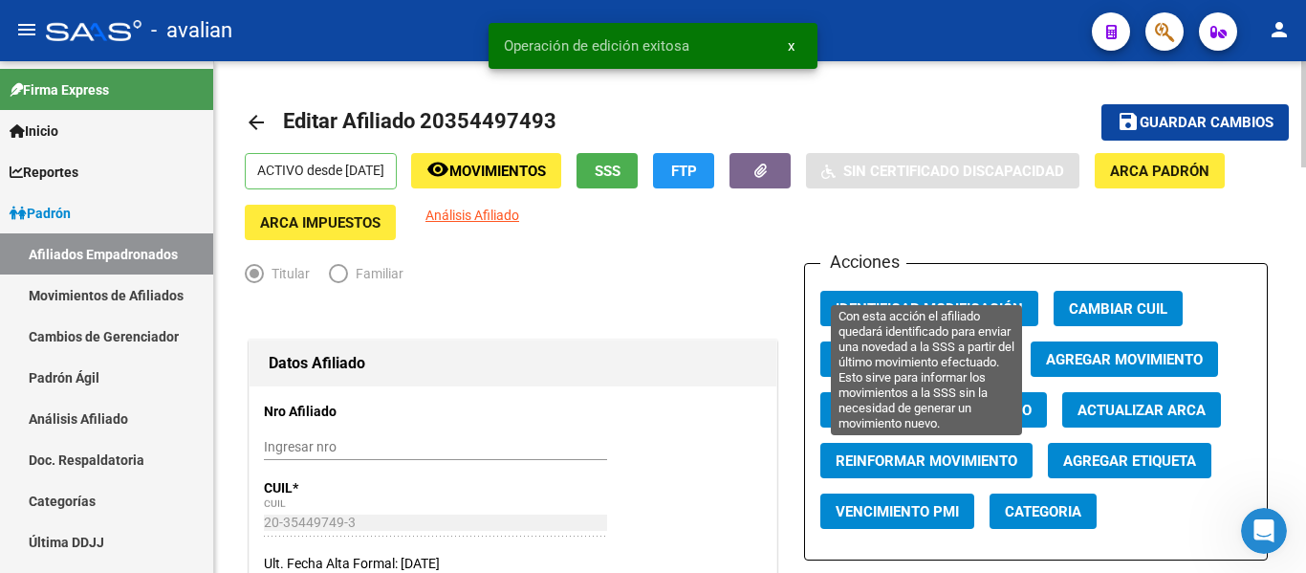
click at [998, 465] on span "Reinformar Movimiento" at bounding box center [927, 460] width 182 height 17
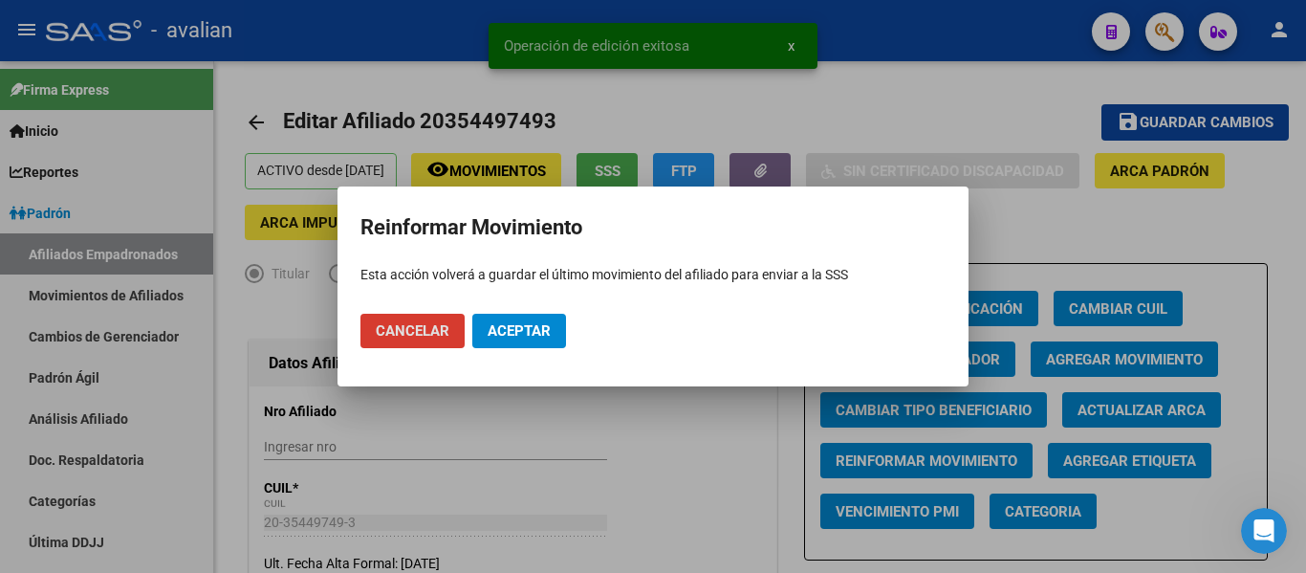
click at [516, 333] on span "Aceptar" at bounding box center [519, 330] width 63 height 17
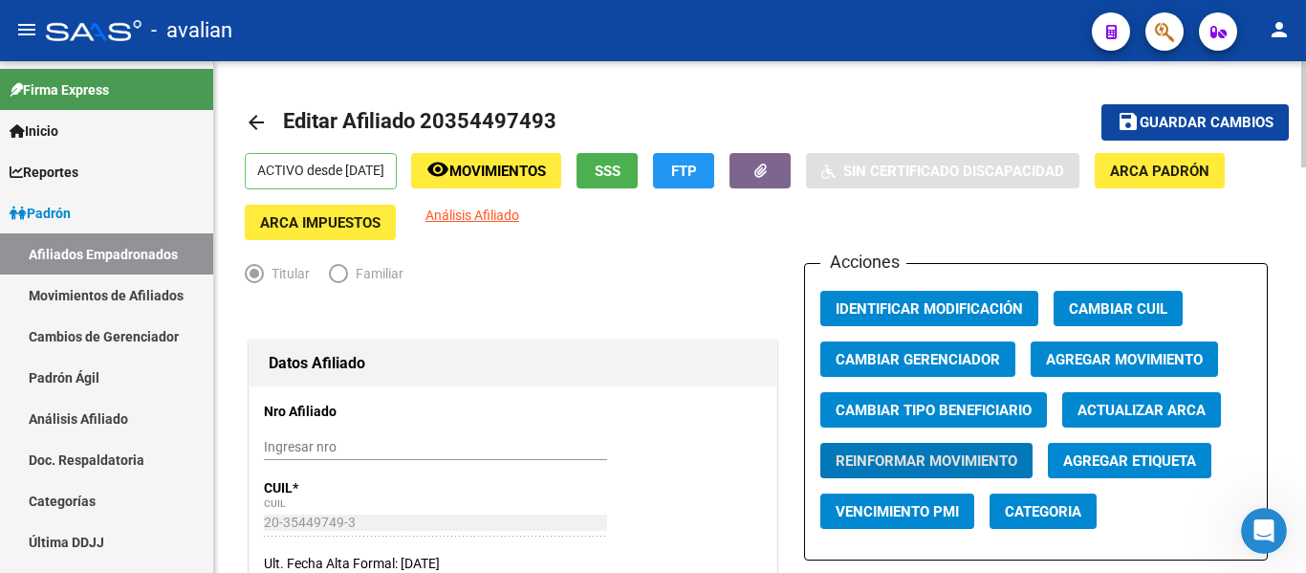
click at [252, 127] on mat-icon "arrow_back" at bounding box center [256, 122] width 23 height 23
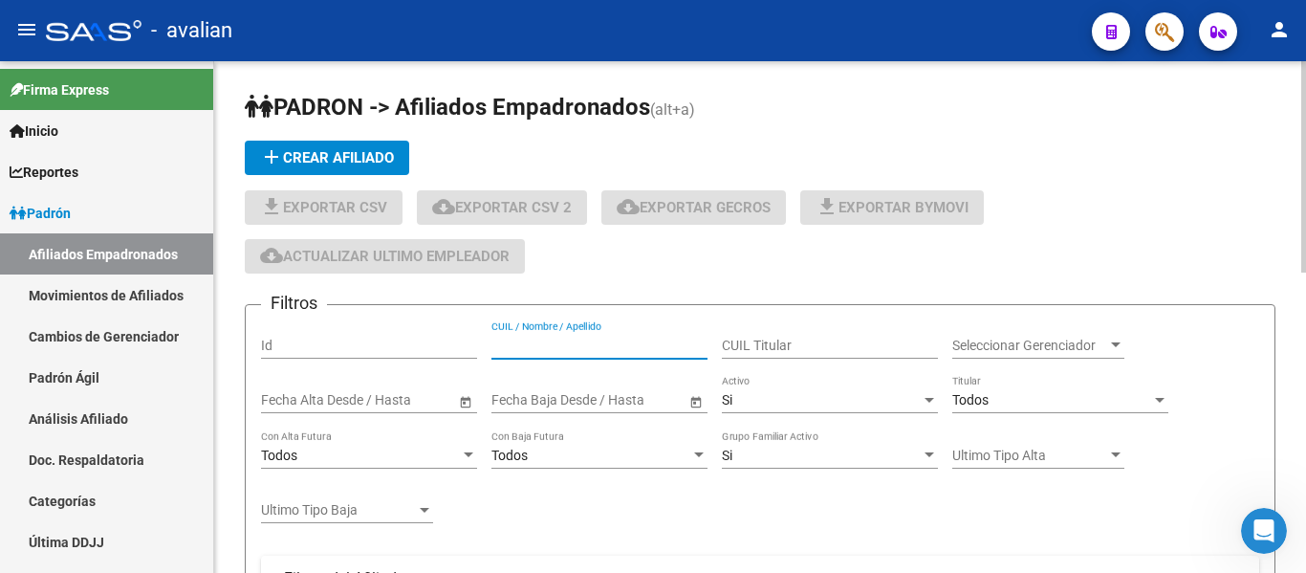
click at [622, 342] on input "CUIL / Nombre / Apellido" at bounding box center [600, 346] width 216 height 16
paste input "27408363948"
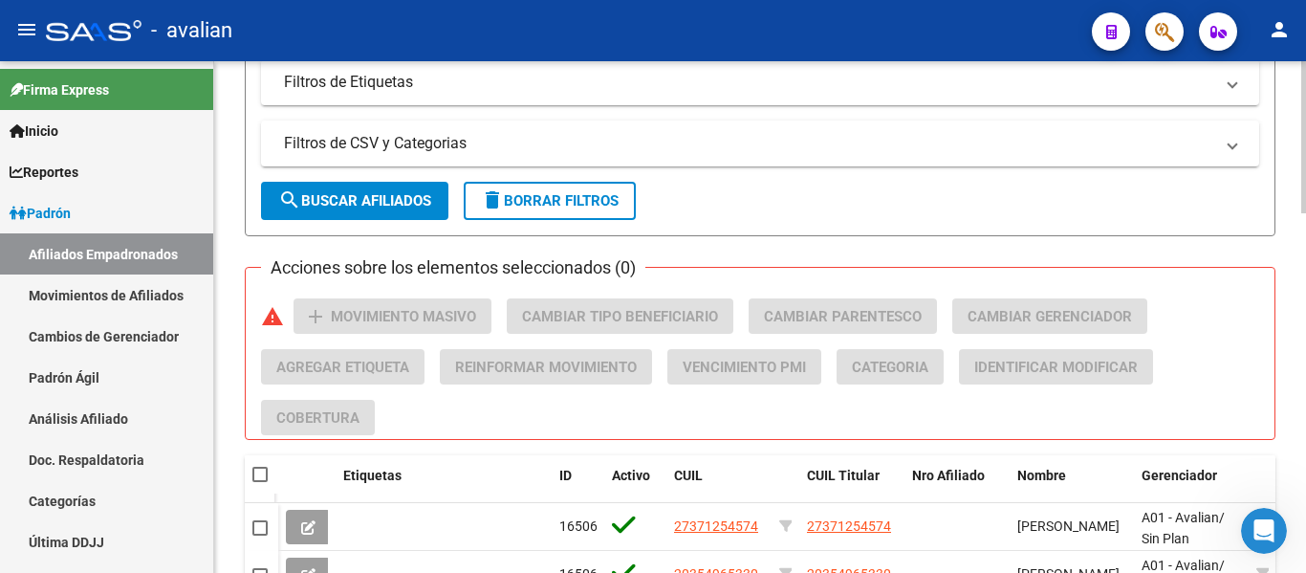
scroll to position [728, 0]
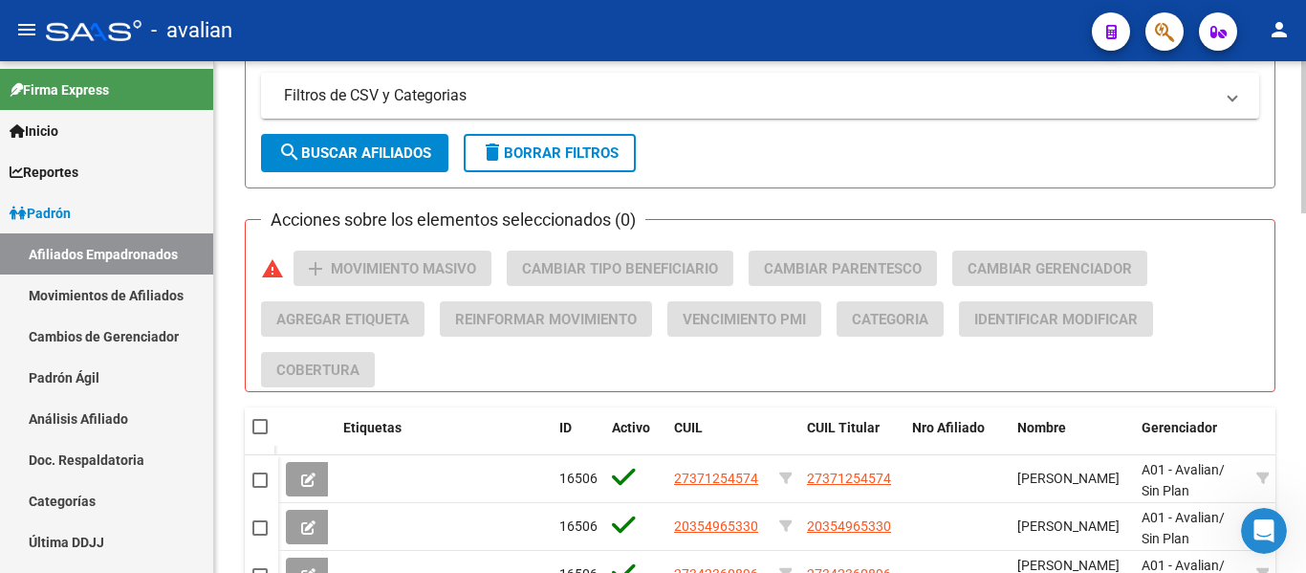
click at [1305, 378] on div at bounding box center [1304, 356] width 5 height 152
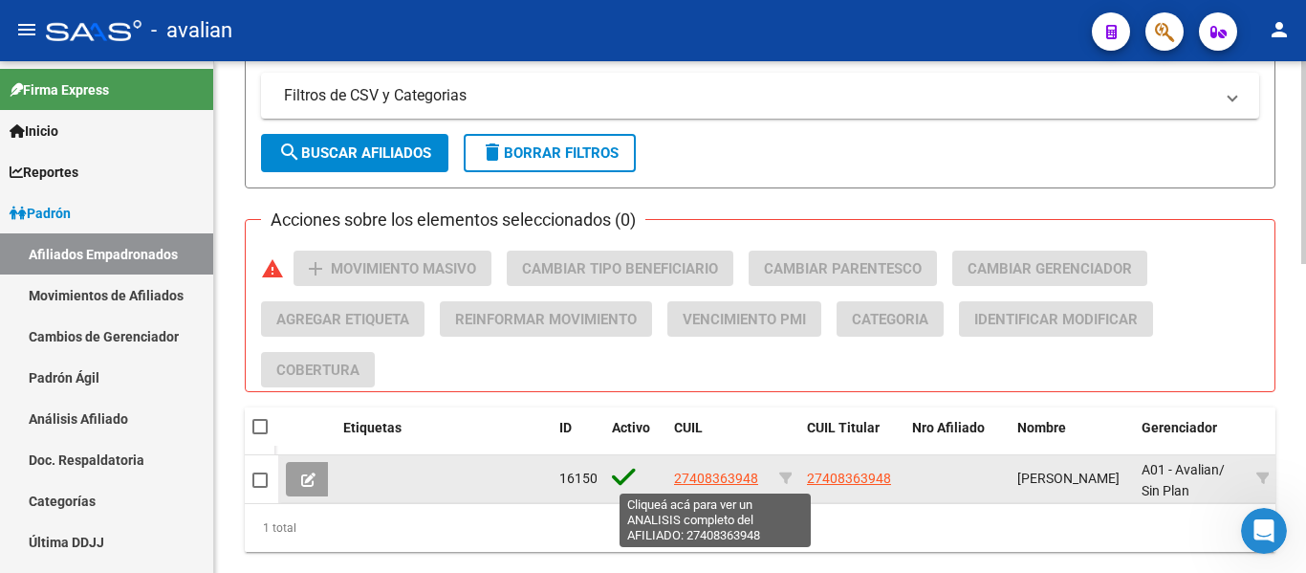
type input "27408363948"
click at [740, 479] on span "27408363948" at bounding box center [716, 478] width 84 height 15
type textarea "27408363948"
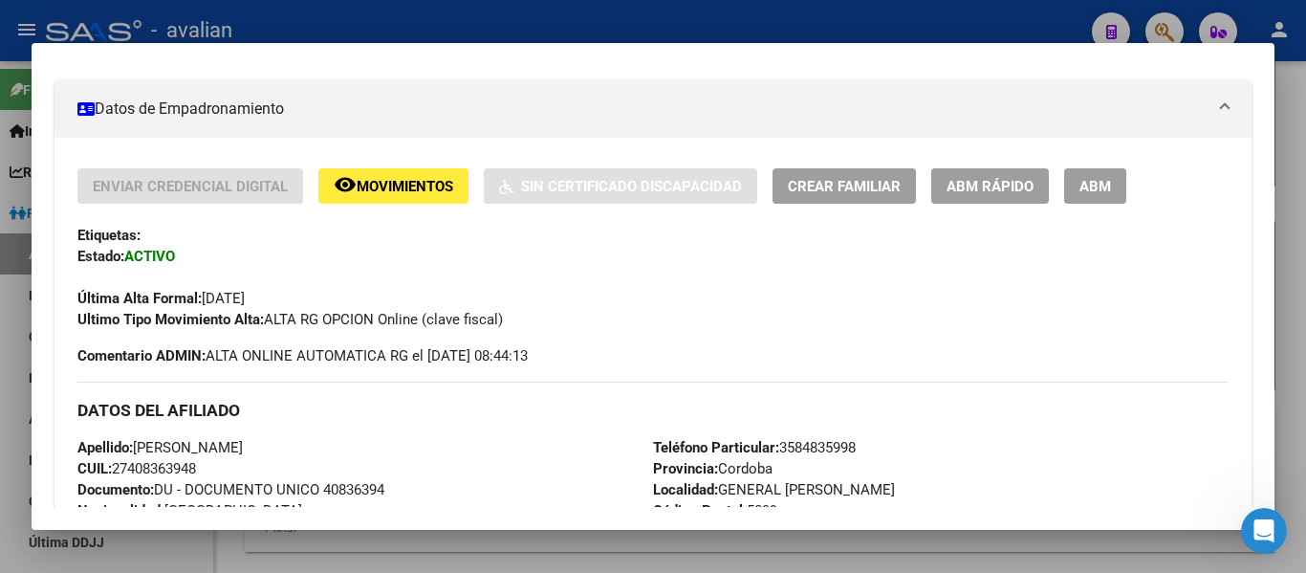
scroll to position [374, 0]
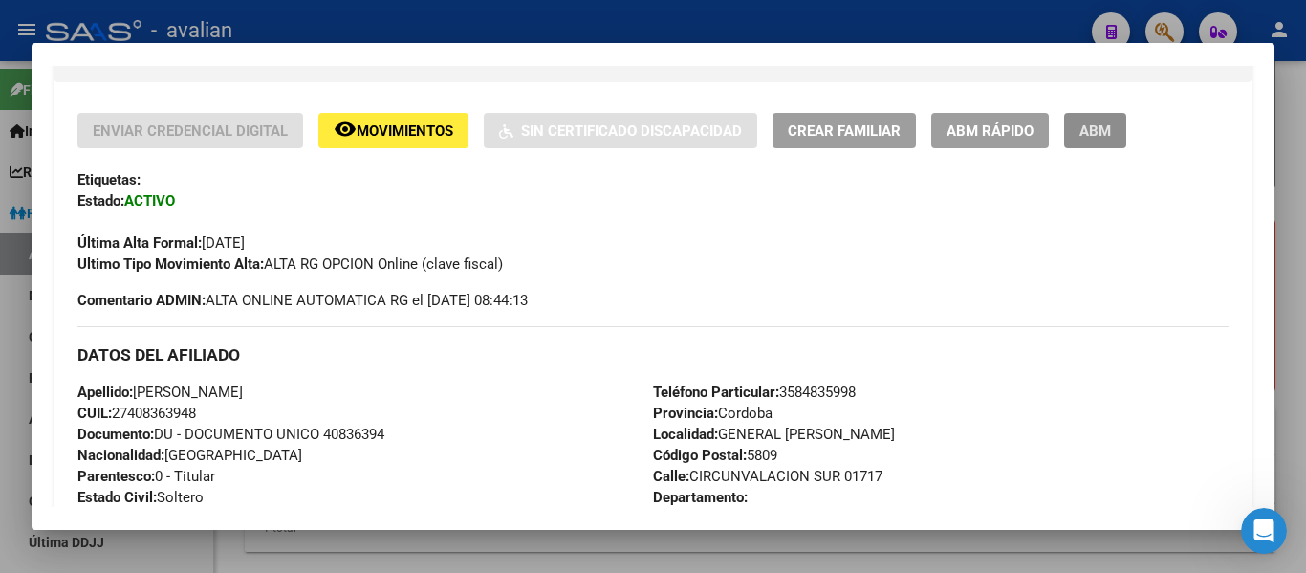
click at [1105, 128] on span "ABM" at bounding box center [1096, 130] width 32 height 17
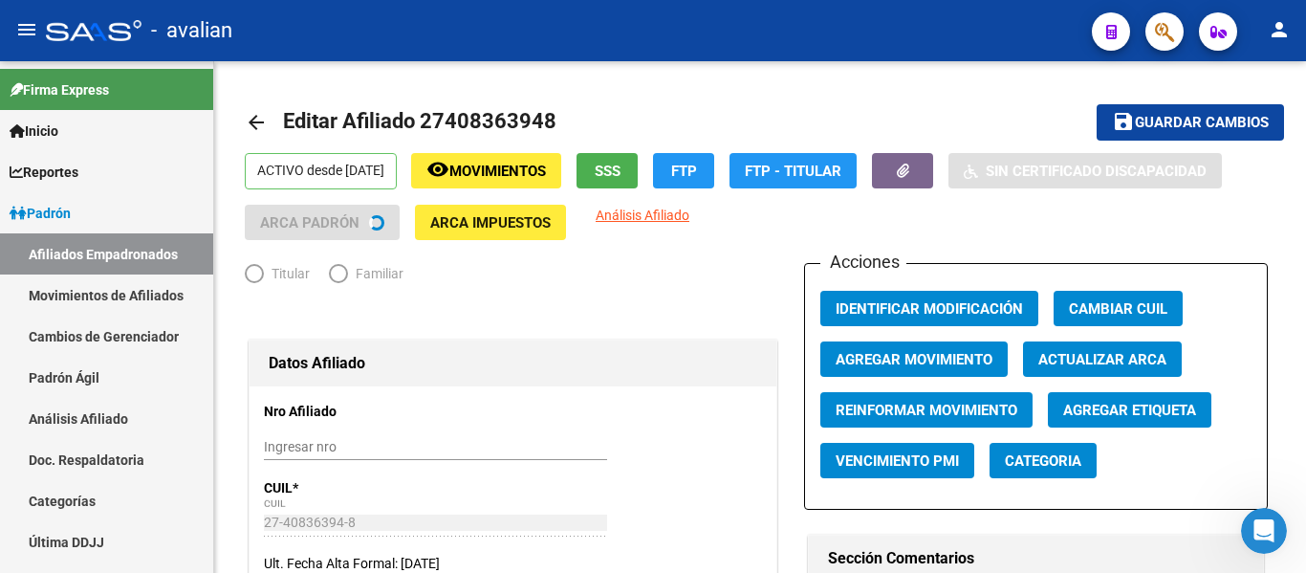
radio input "true"
type input "27-39824554-2"
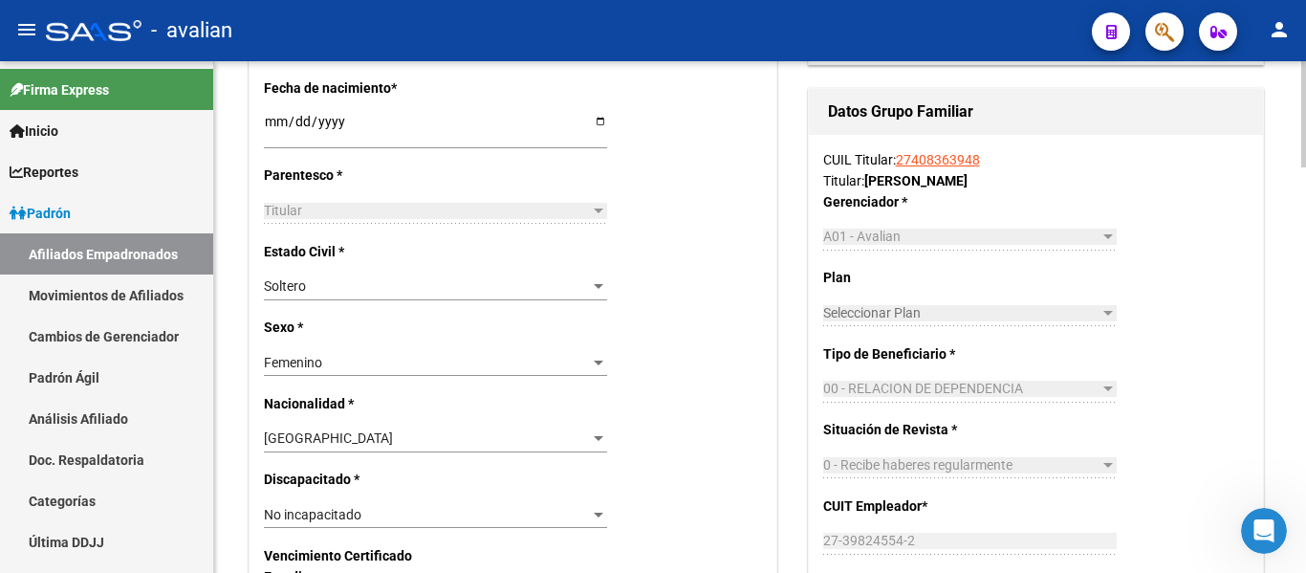
scroll to position [796, 0]
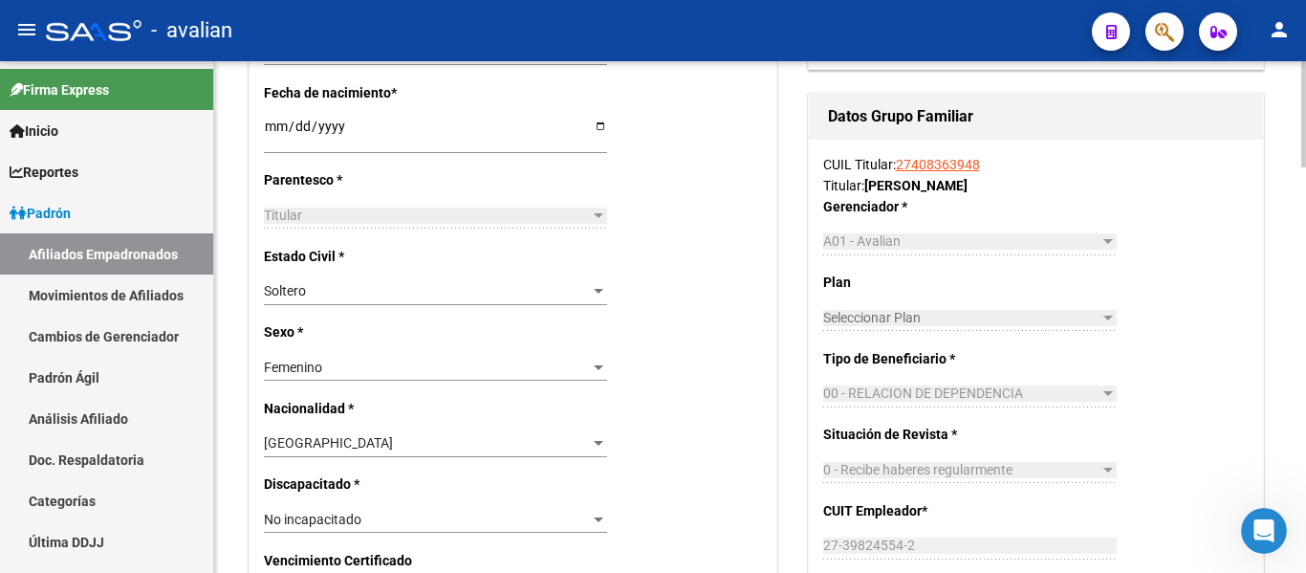
click at [1292, 285] on div "arrow_back Editar Afiliado 27408363948 save Guardar cambios ACTIVO desde [DATE]…" at bounding box center [762, 496] width 1097 height 2462
click at [277, 121] on input "[DATE]" at bounding box center [435, 133] width 343 height 29
type input "[DATE]"
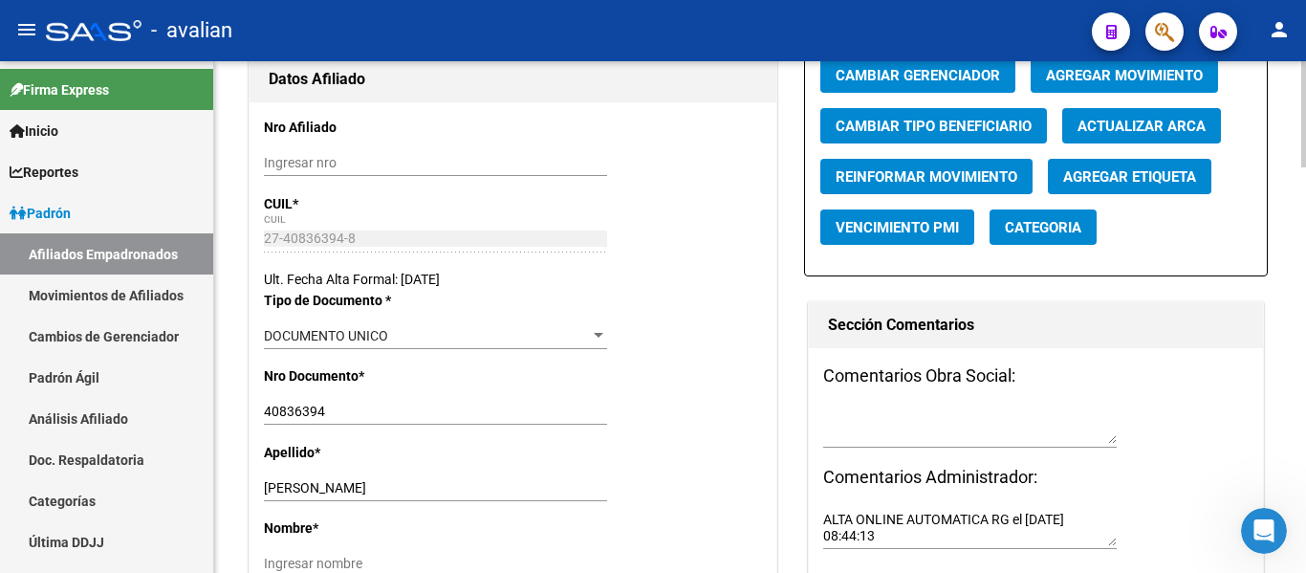
click at [1305, 210] on div at bounding box center [1304, 317] width 5 height 512
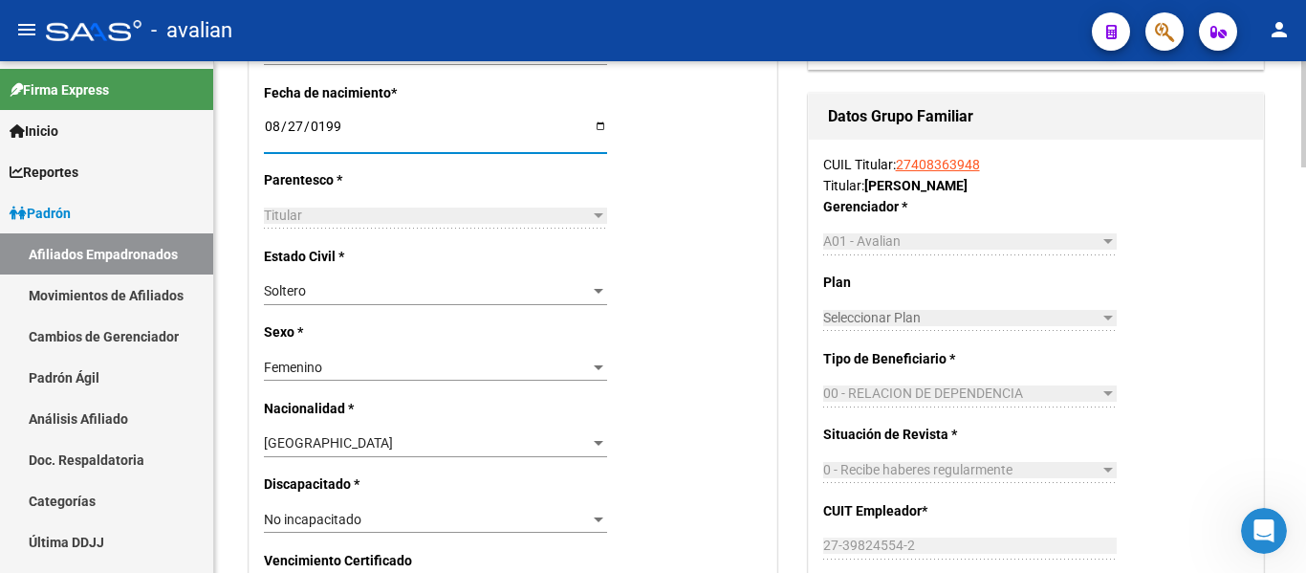
scroll to position [1307, 0]
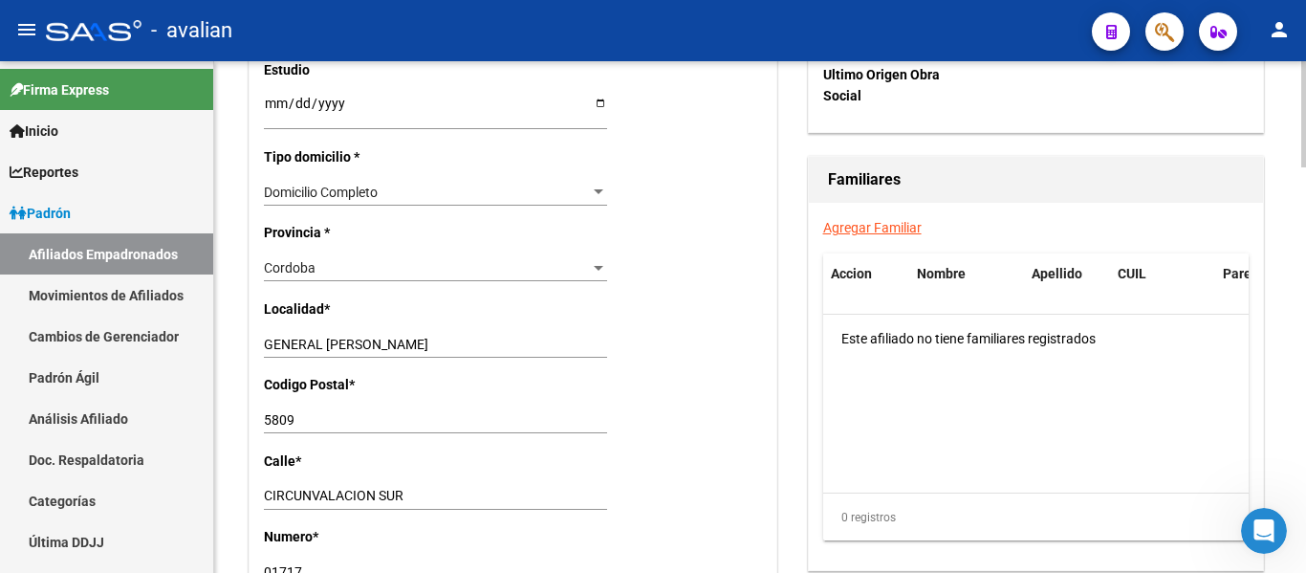
click at [1305, 415] on div at bounding box center [1304, 317] width 5 height 512
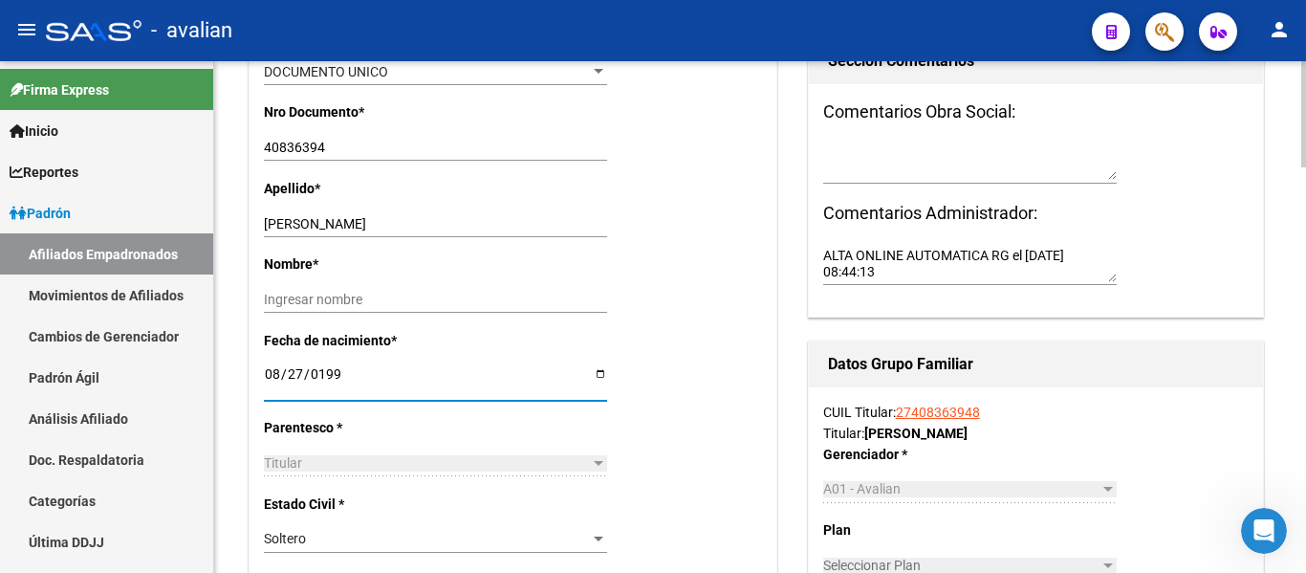
click at [1305, 237] on div at bounding box center [1304, 228] width 5 height 106
drag, startPoint x: 325, startPoint y: 230, endPoint x: 869, endPoint y: 216, distance: 544.4
type input "HERRERA"
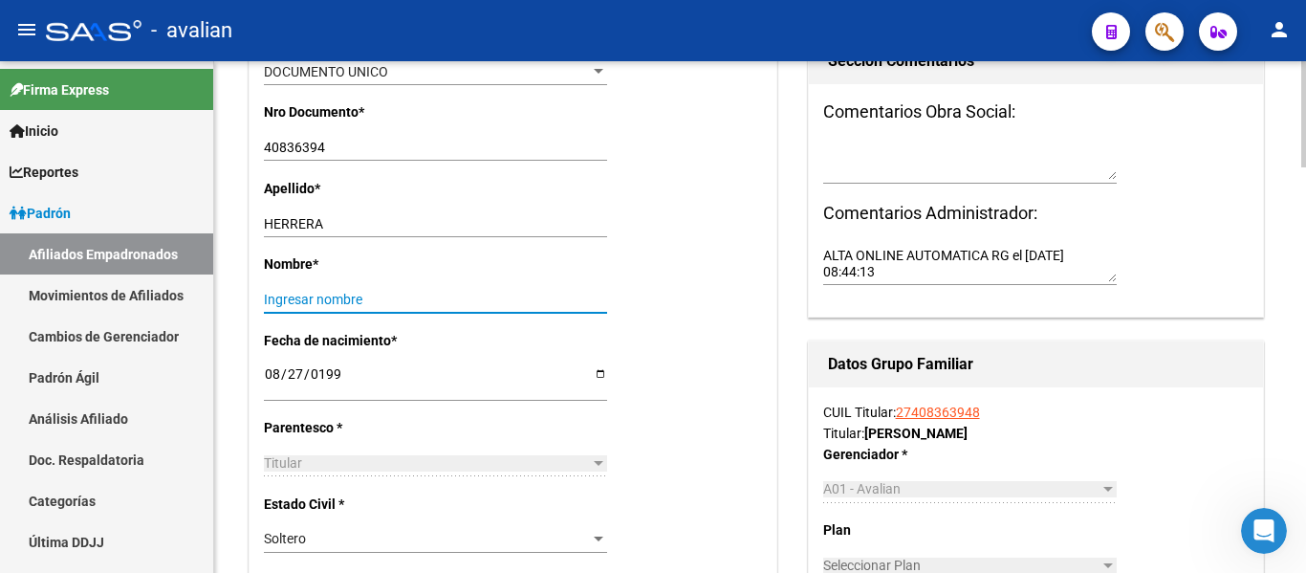
paste input "[PERSON_NAME]"
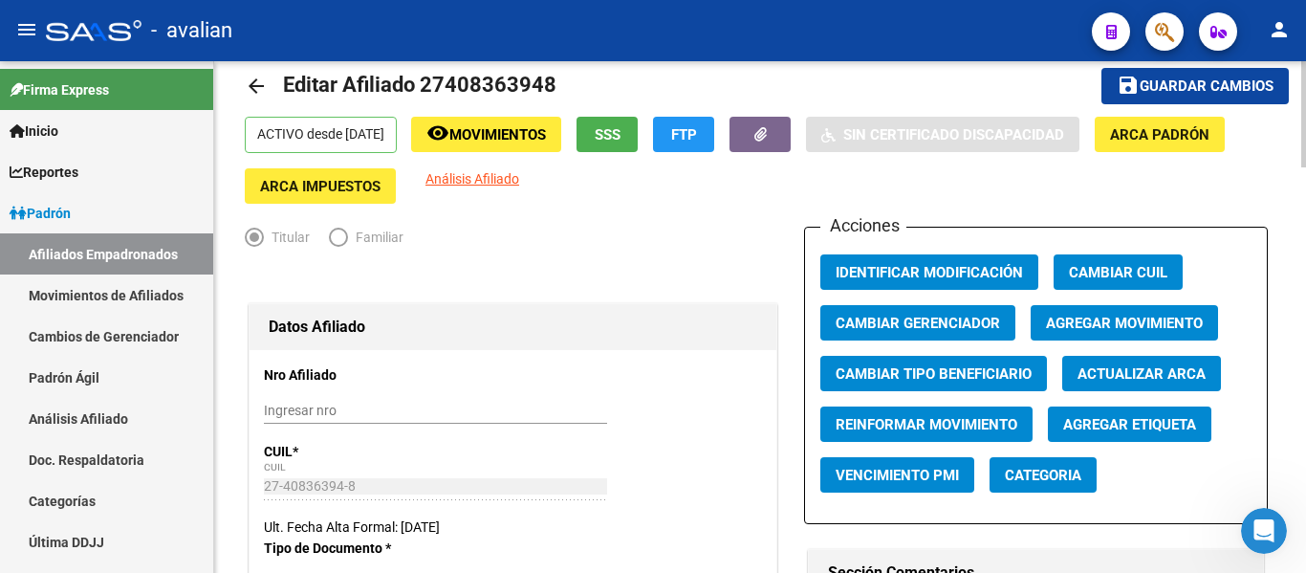
click at [1305, 166] on div at bounding box center [1304, 317] width 5 height 512
type input "[PERSON_NAME]"
click at [1176, 84] on span "Guardar cambios" at bounding box center [1207, 86] width 134 height 17
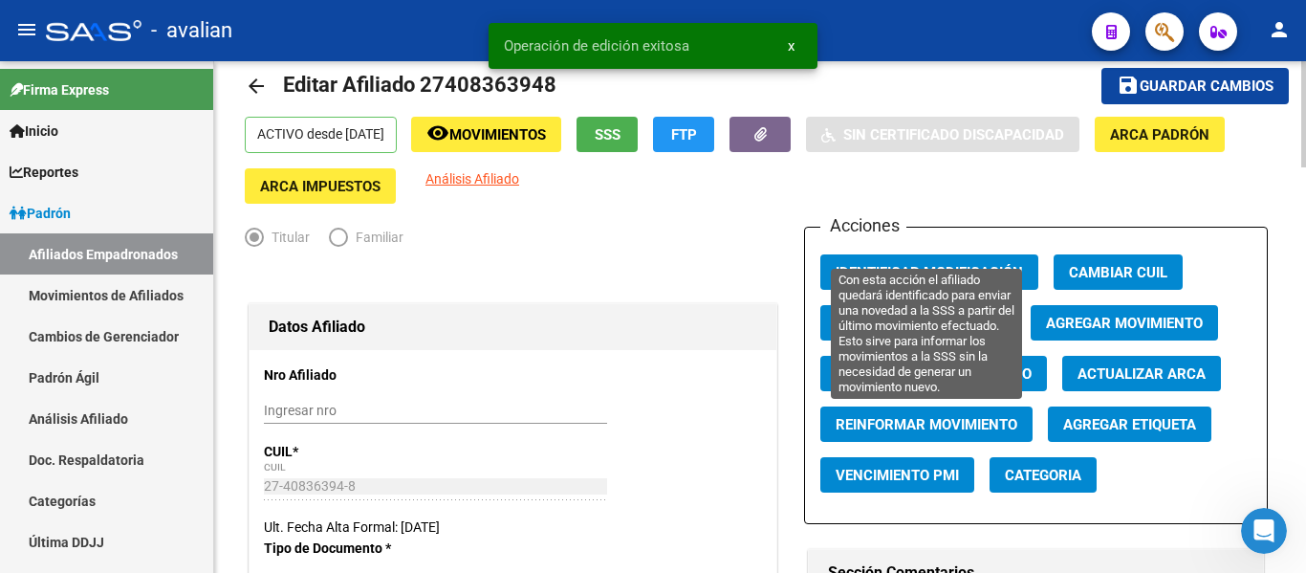
click at [969, 430] on span "Reinformar Movimiento" at bounding box center [927, 424] width 182 height 17
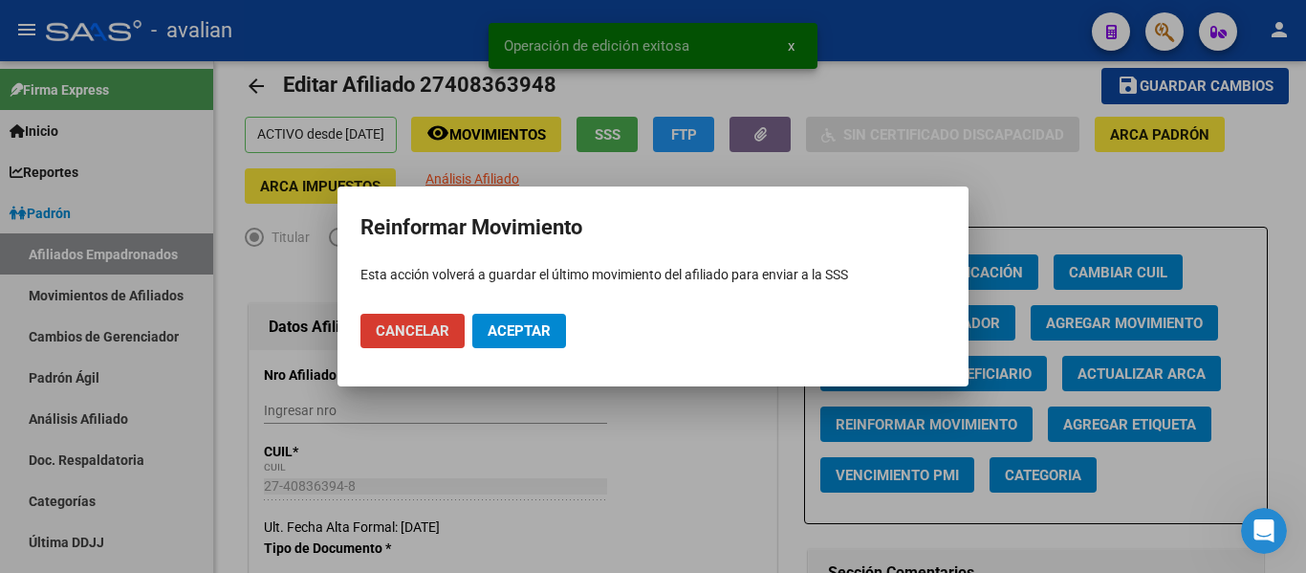
click at [523, 329] on span "Aceptar" at bounding box center [519, 330] width 63 height 17
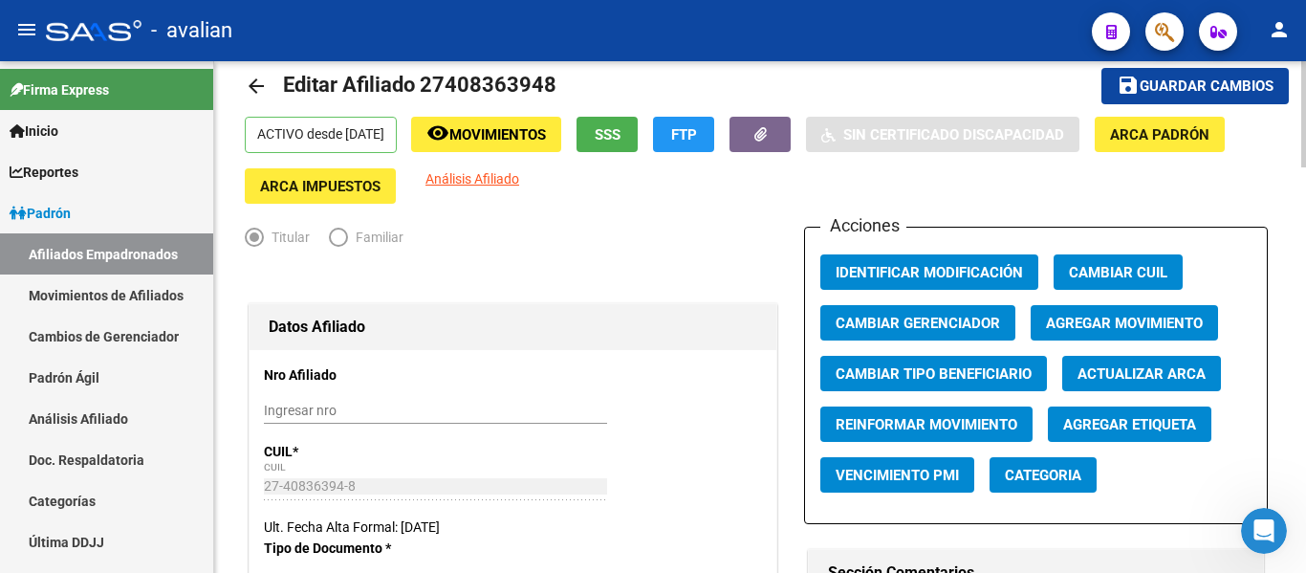
click at [248, 83] on mat-icon "arrow_back" at bounding box center [256, 86] width 23 height 23
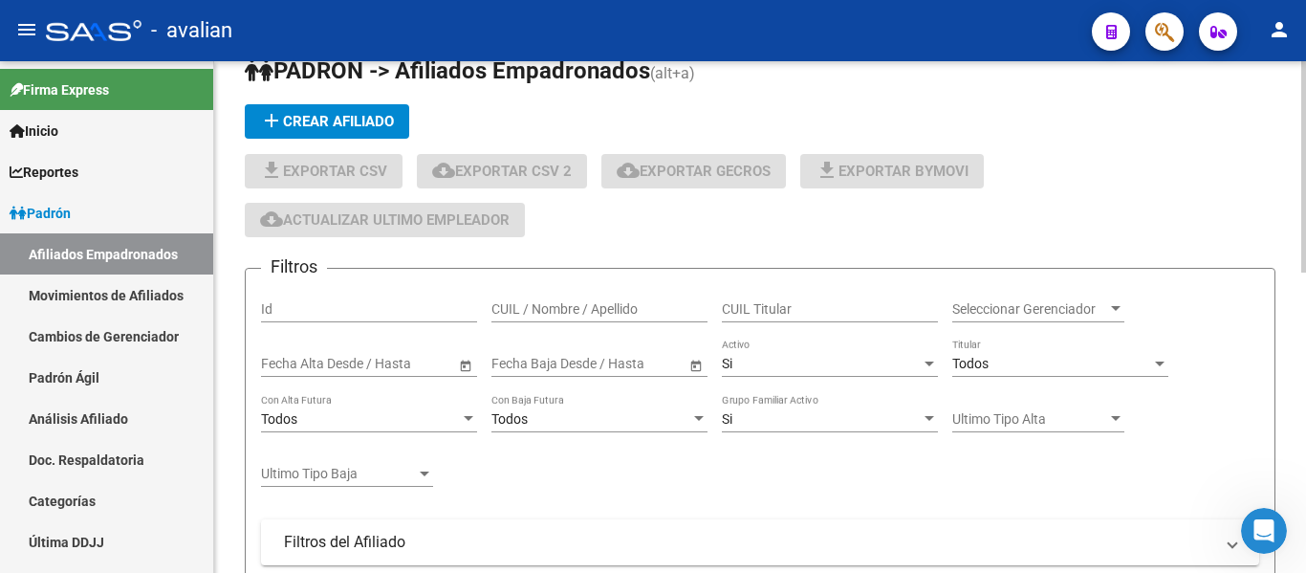
click at [559, 308] on input "CUIL / Nombre / Apellido" at bounding box center [600, 309] width 216 height 16
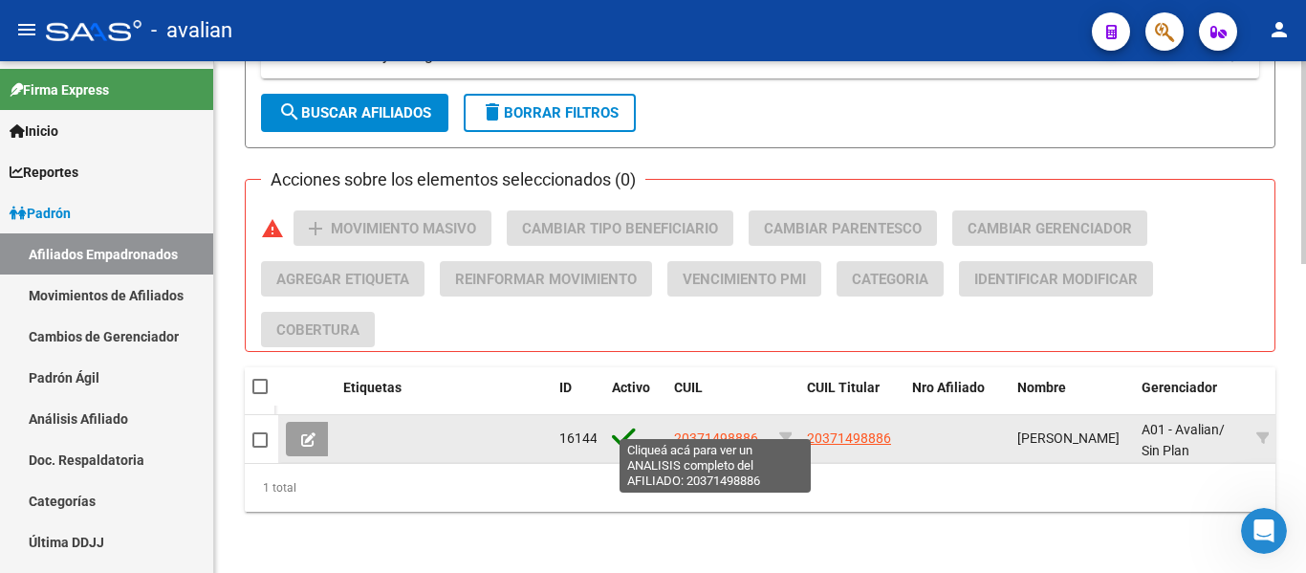
type input "37149888"
click at [720, 430] on span "20371498886" at bounding box center [716, 437] width 84 height 15
type textarea "20371498886"
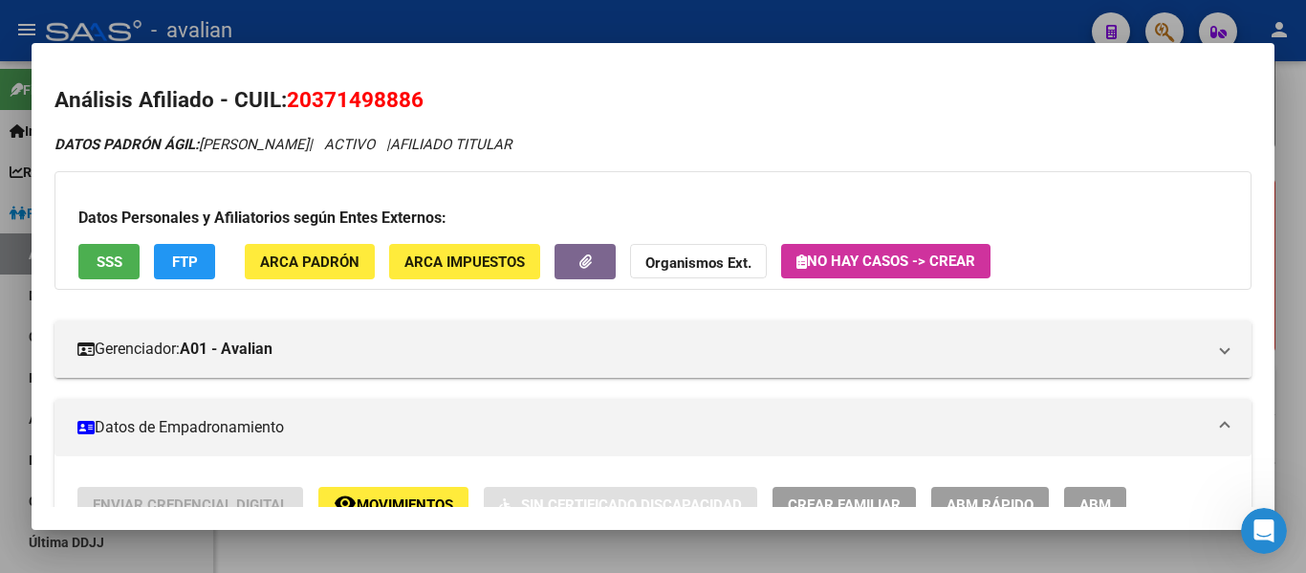
click at [343, 111] on span "20371498886" at bounding box center [355, 99] width 137 height 25
click at [315, 106] on span "20371498886" at bounding box center [355, 99] width 137 height 25
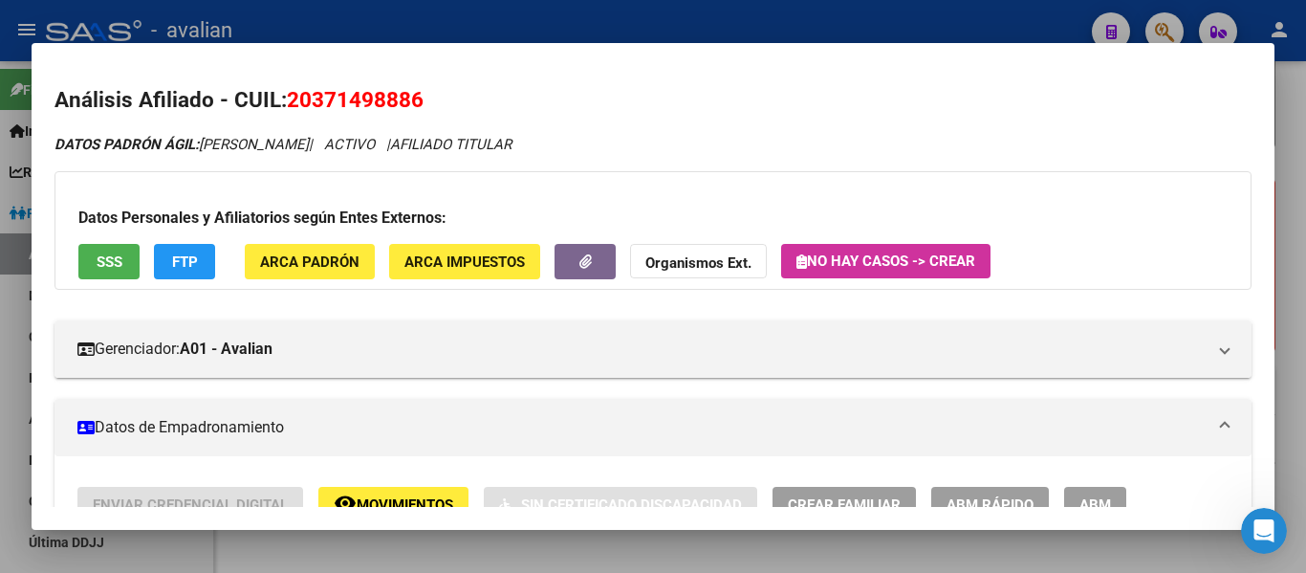
drag, startPoint x: 315, startPoint y: 104, endPoint x: 413, endPoint y: 91, distance: 99.4
click at [413, 91] on span "20371498886" at bounding box center [355, 99] width 137 height 25
copy span "37149888"
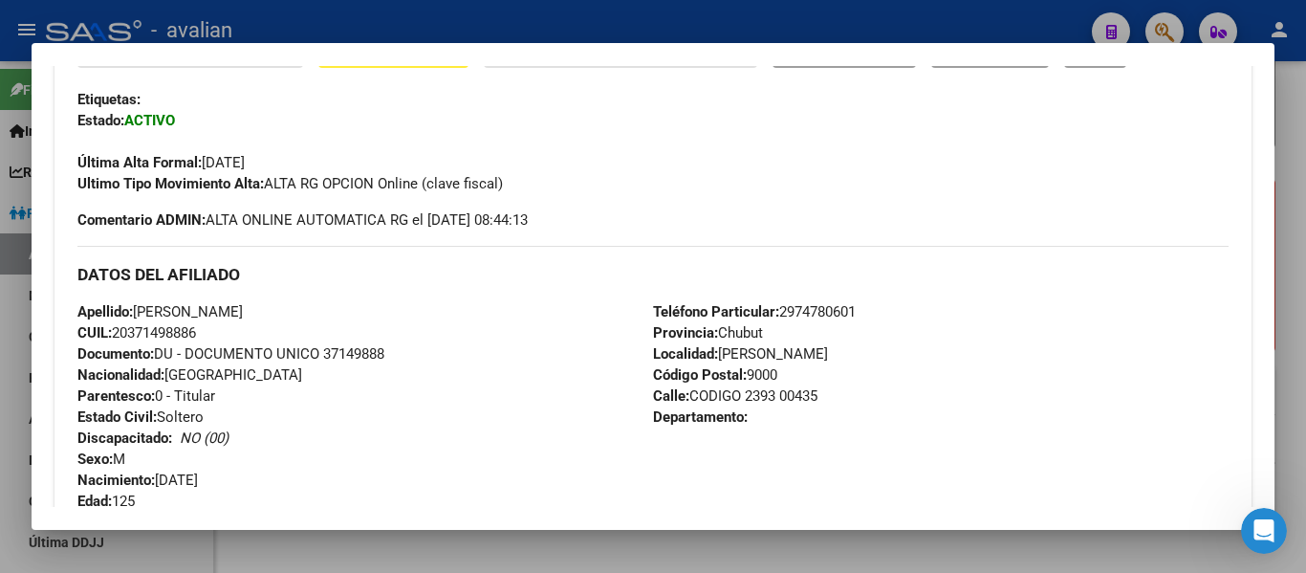
scroll to position [371, 0]
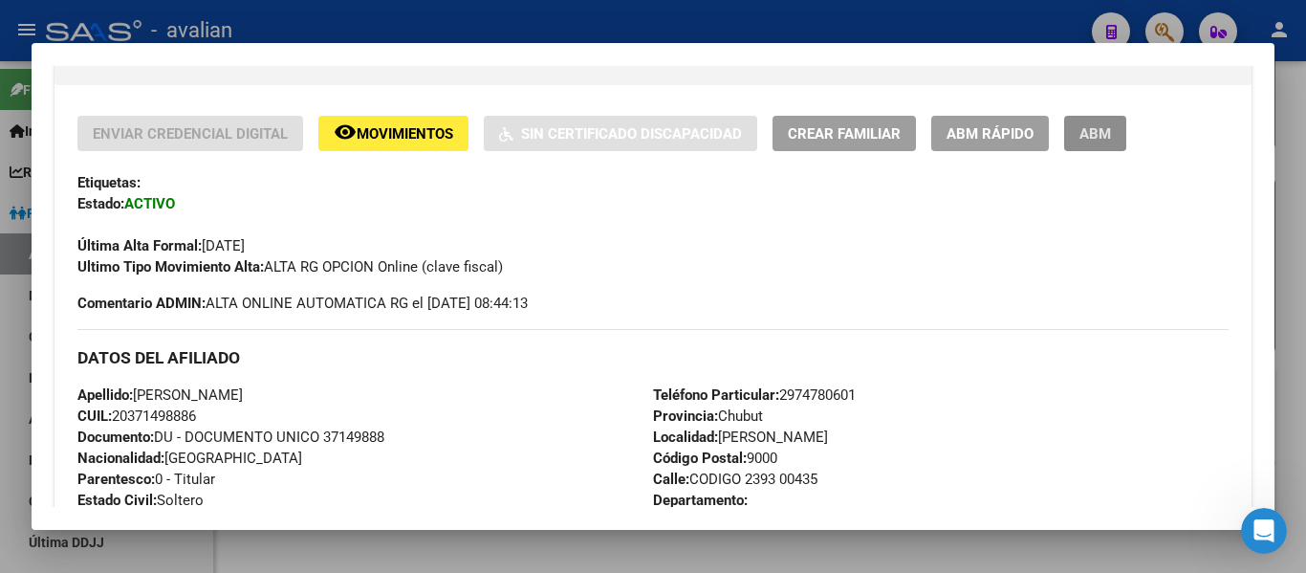
click at [1104, 140] on span "ABM" at bounding box center [1096, 133] width 32 height 17
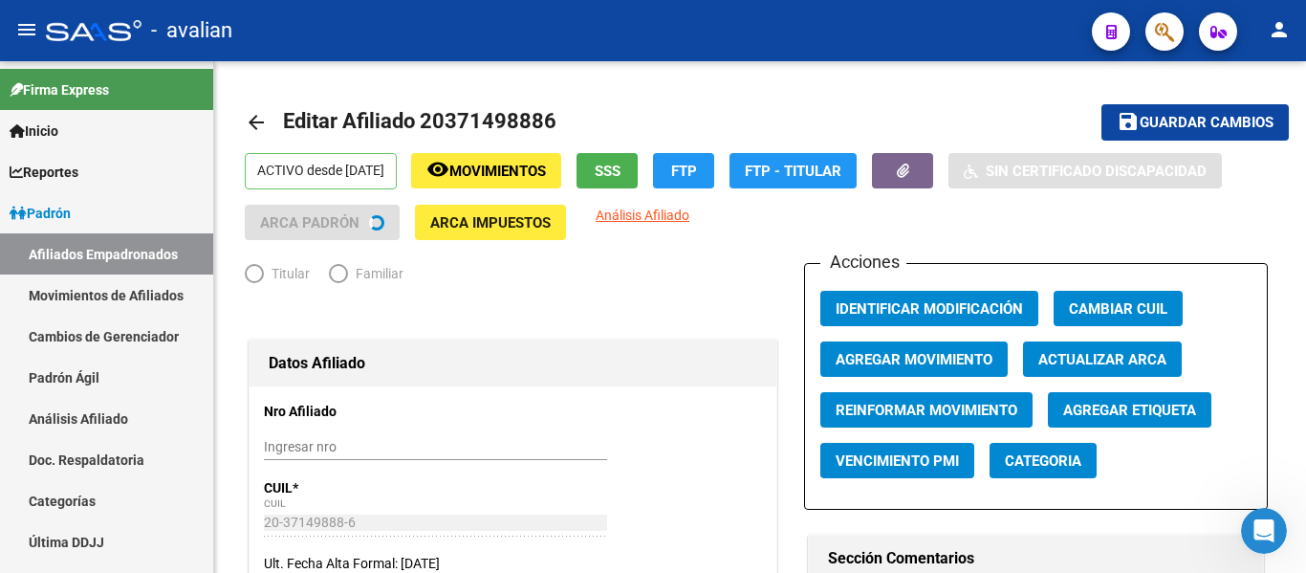
radio input "true"
type input "30-63591835-3"
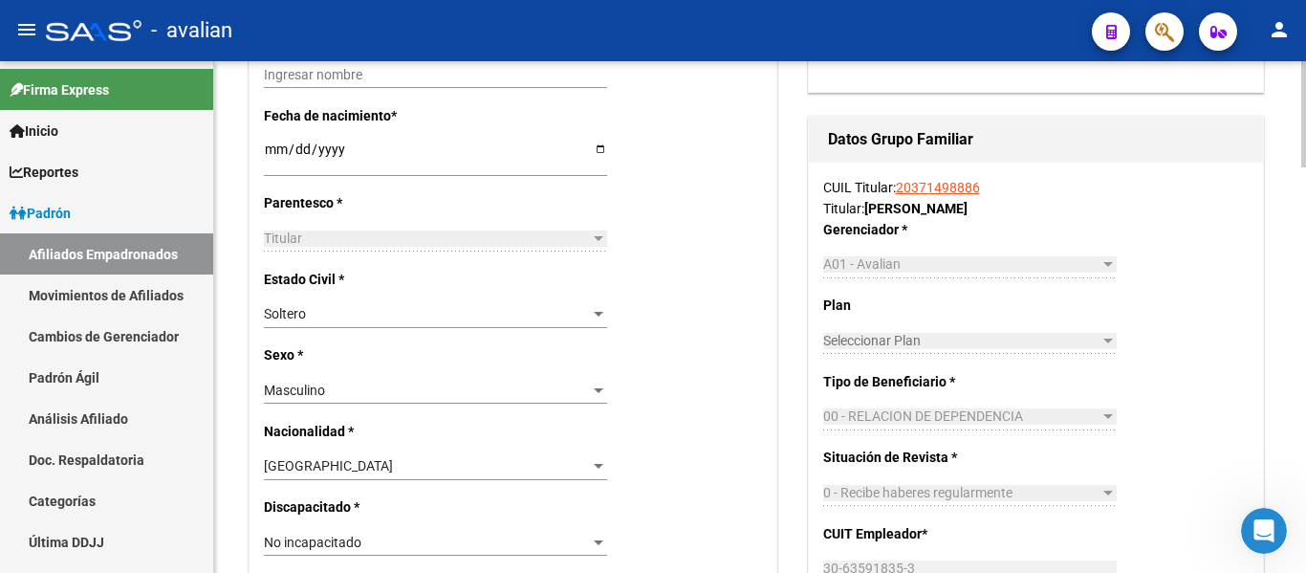
click at [1302, 289] on div at bounding box center [1304, 275] width 5 height 106
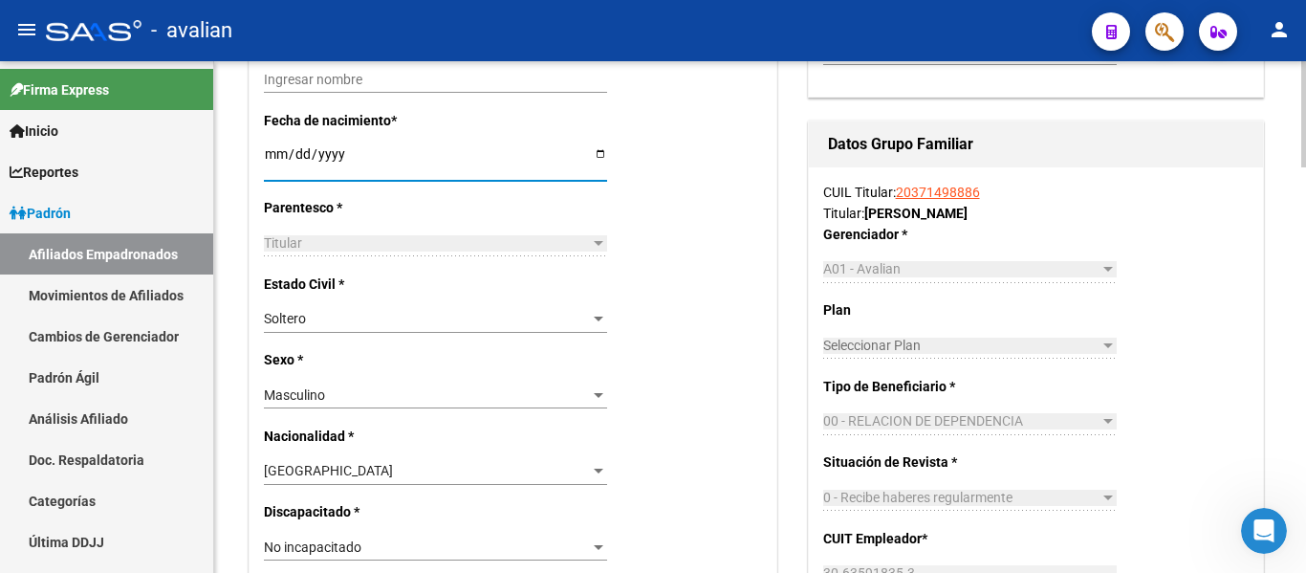
click at [275, 152] on input "[DATE]" at bounding box center [435, 160] width 343 height 29
type input "[DATE]"
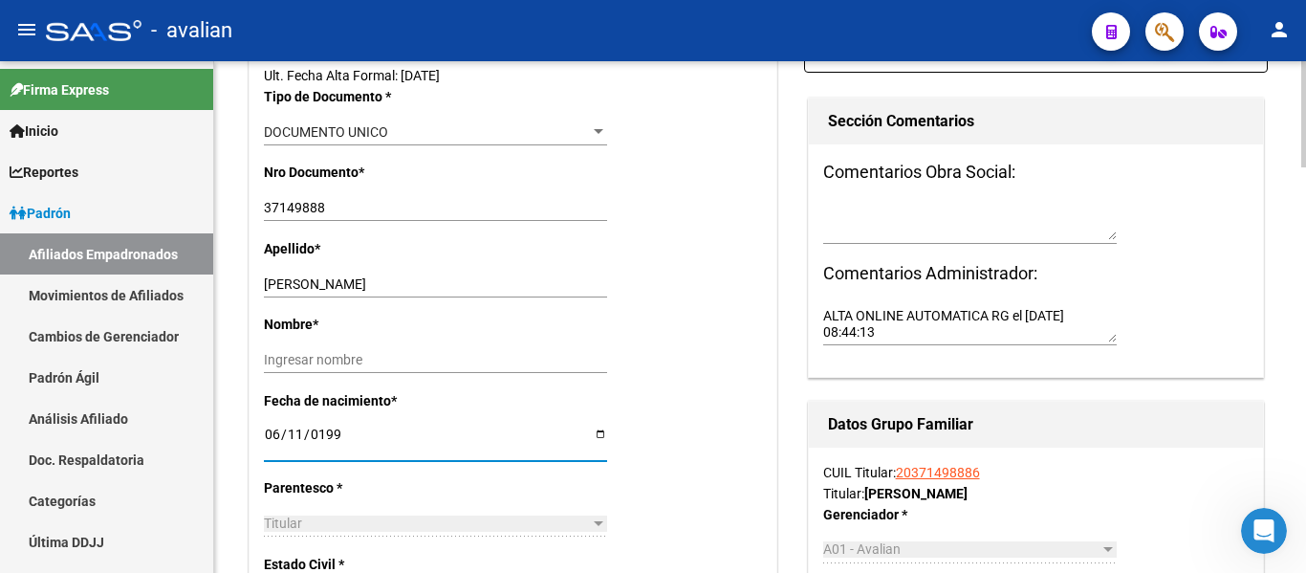
scroll to position [483, 0]
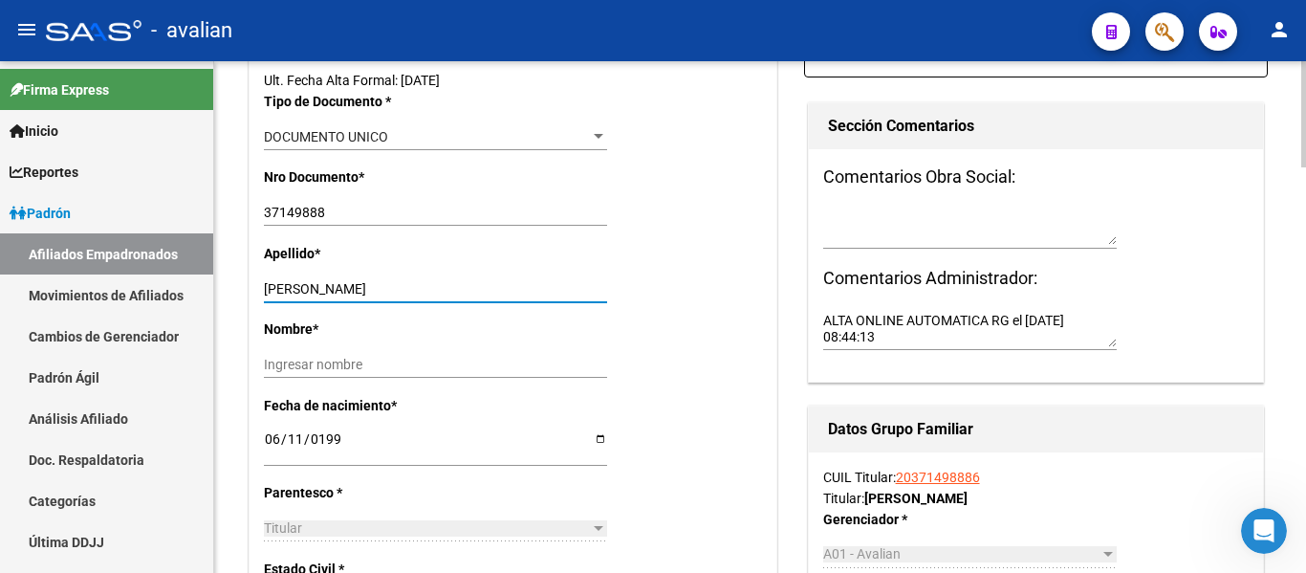
drag, startPoint x: 320, startPoint y: 292, endPoint x: 780, endPoint y: 299, distance: 460.1
type input "[PERSON_NAME]"
paste input "[PERSON_NAME]"
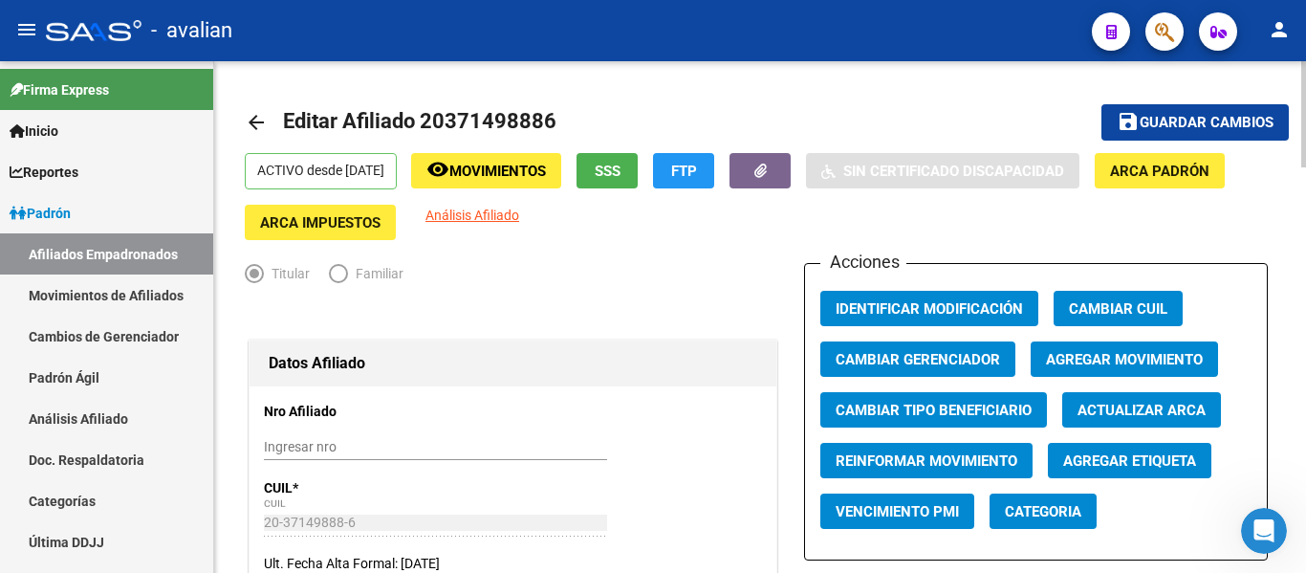
click at [1305, 0] on html "menu - avalian person Firma Express Inicio Calendario SSS Instructivos Contacto…" at bounding box center [653, 286] width 1306 height 573
type input "[PERSON_NAME]"
click at [1133, 127] on mat-icon "save" at bounding box center [1128, 121] width 23 height 23
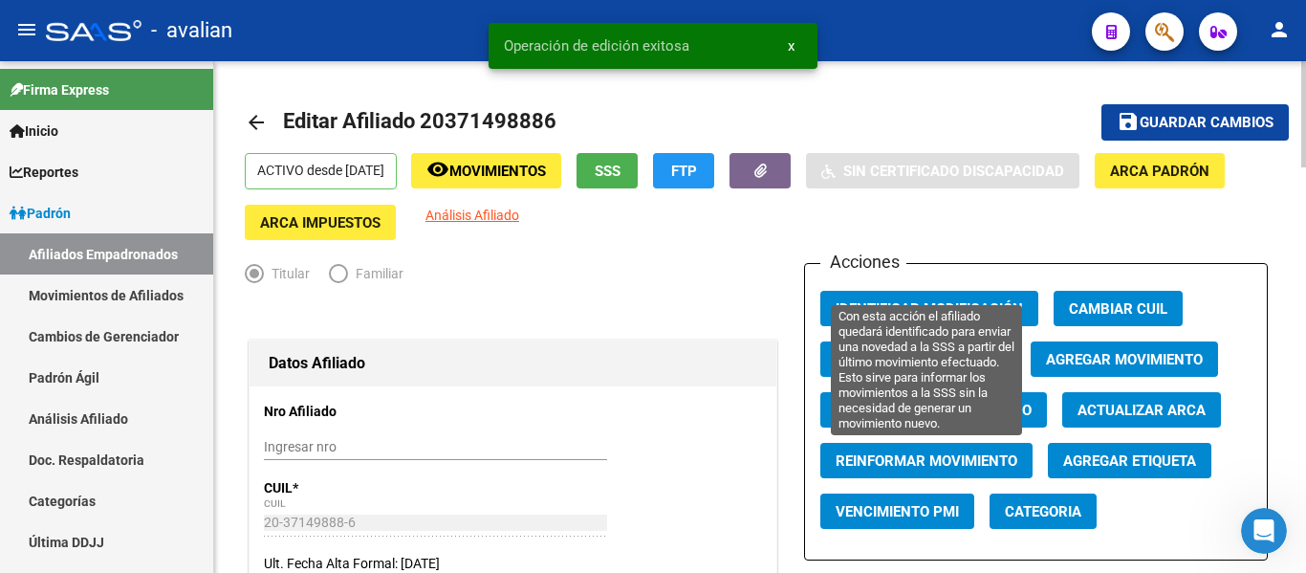
click at [831, 458] on button "Reinformar Movimiento" at bounding box center [927, 460] width 212 height 35
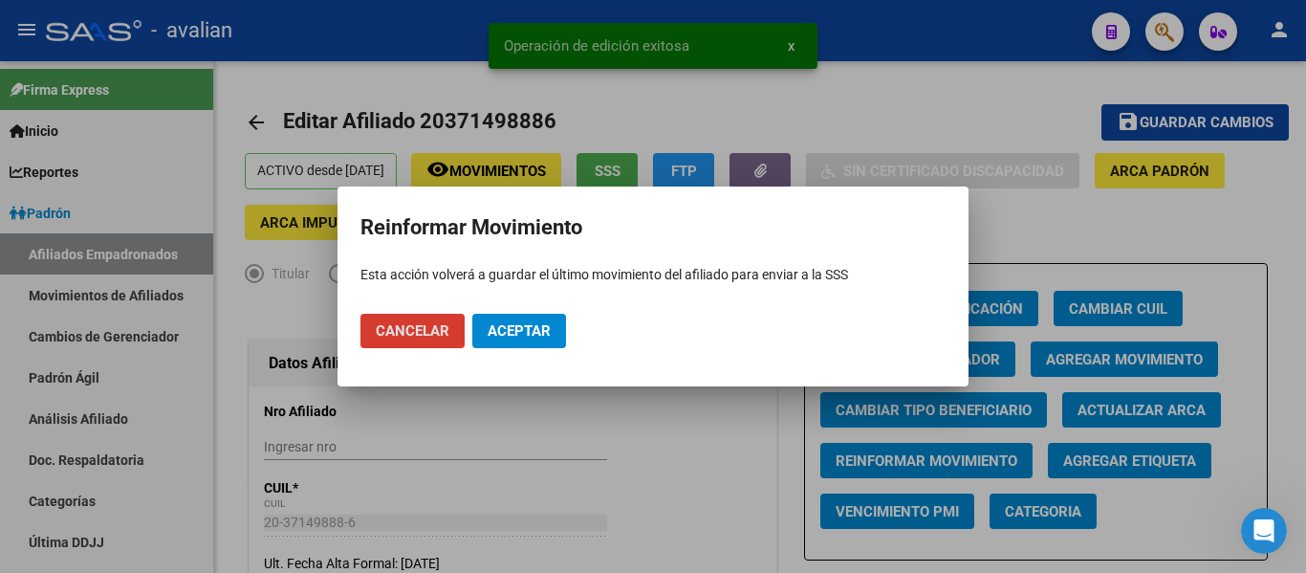
click at [515, 330] on span "Aceptar" at bounding box center [519, 330] width 63 height 17
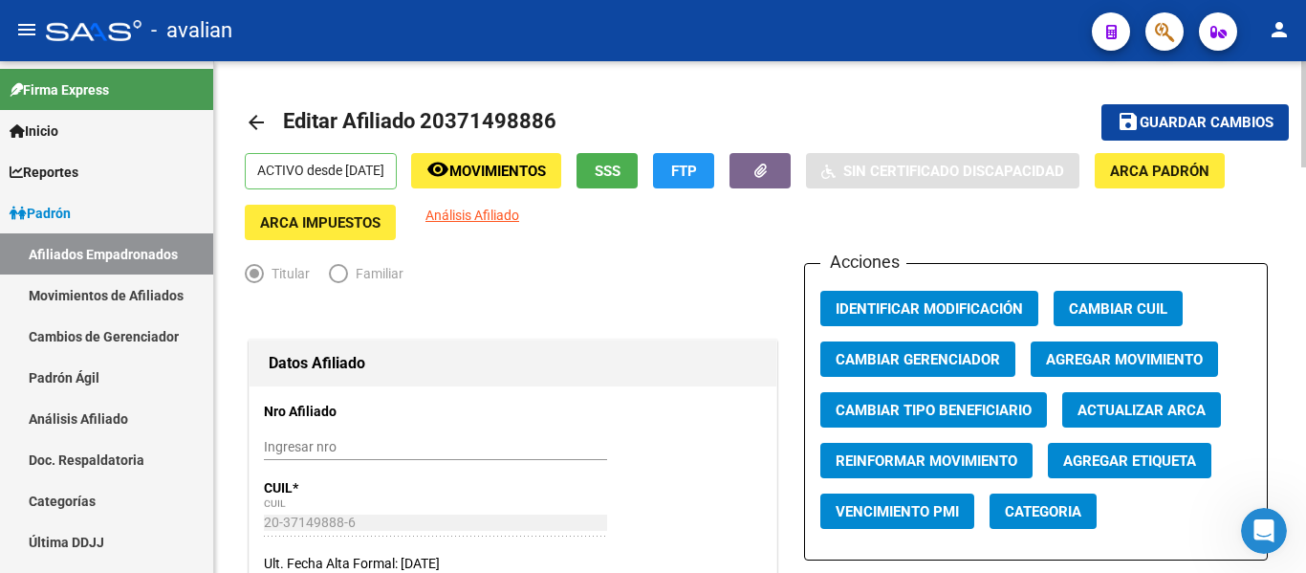
click at [258, 122] on mat-icon "arrow_back" at bounding box center [256, 122] width 23 height 23
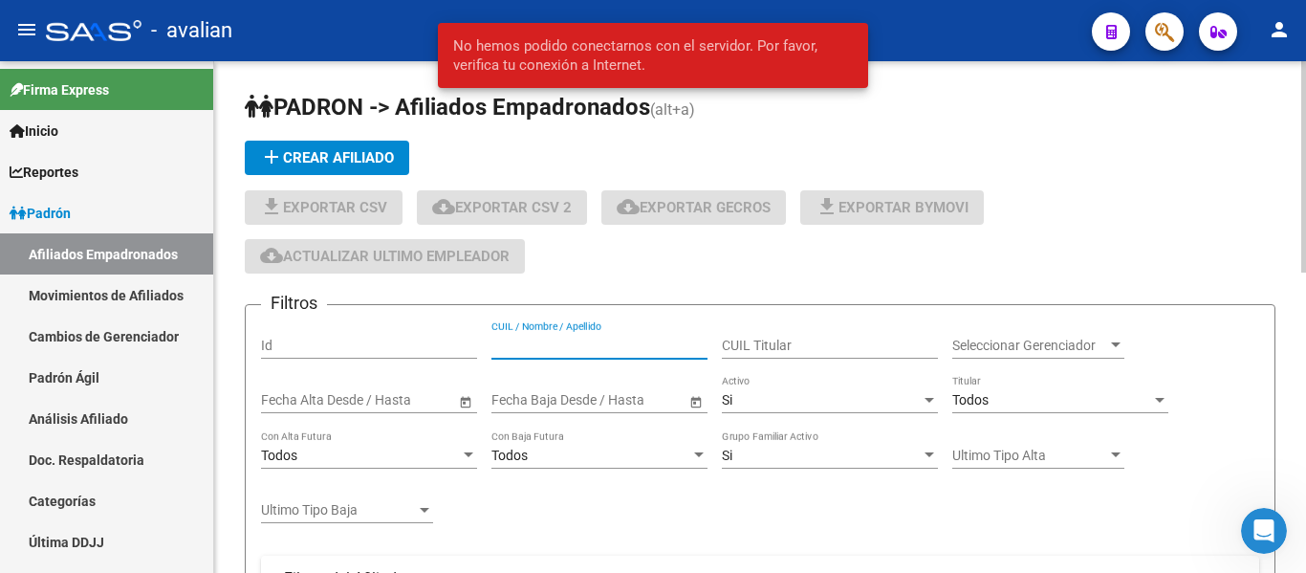
click at [530, 351] on input "CUIL / Nombre / Apellido" at bounding box center [600, 346] width 216 height 16
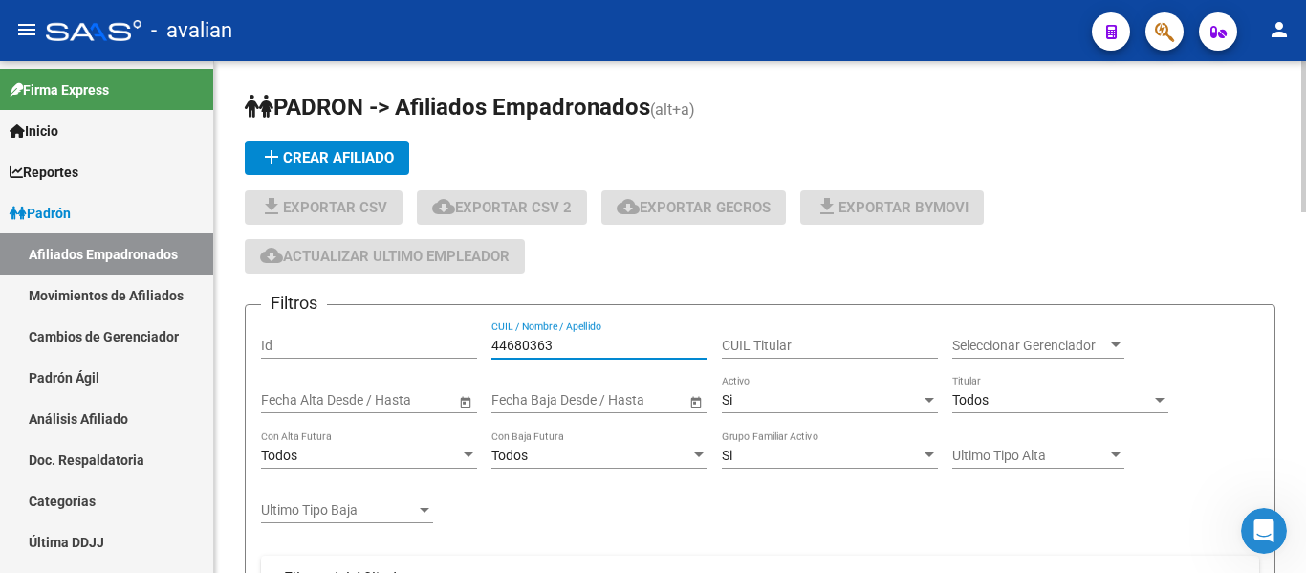
click at [530, 351] on input "44680363" at bounding box center [600, 346] width 216 height 16
type input "44680363"
drag, startPoint x: 1305, startPoint y: 57, endPoint x: 1305, endPoint y: 136, distance: 78.4
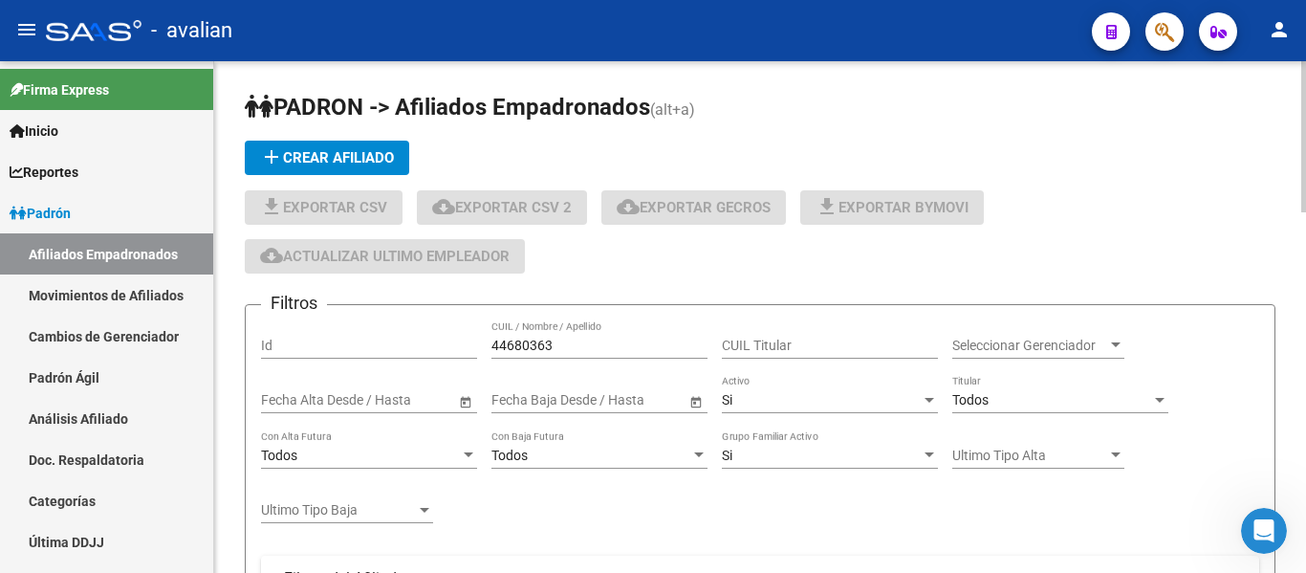
click at [1305, 136] on div "menu - avalian person Firma Express Inicio Calendario SSS Instructivos Contacto…" at bounding box center [653, 286] width 1306 height 573
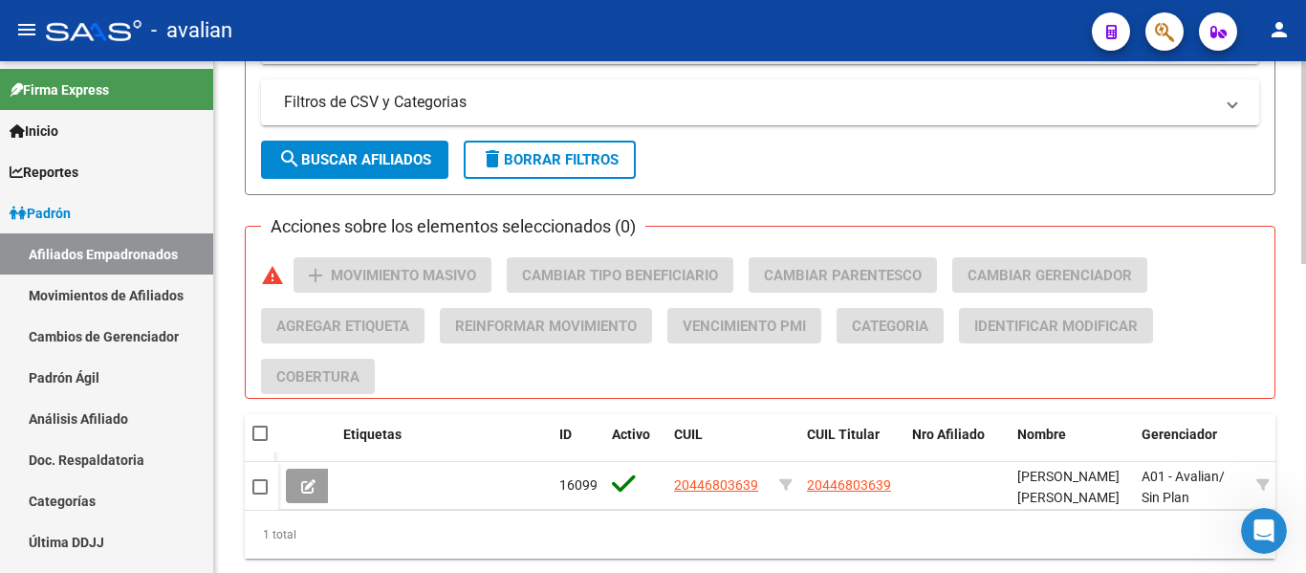
scroll to position [782, 0]
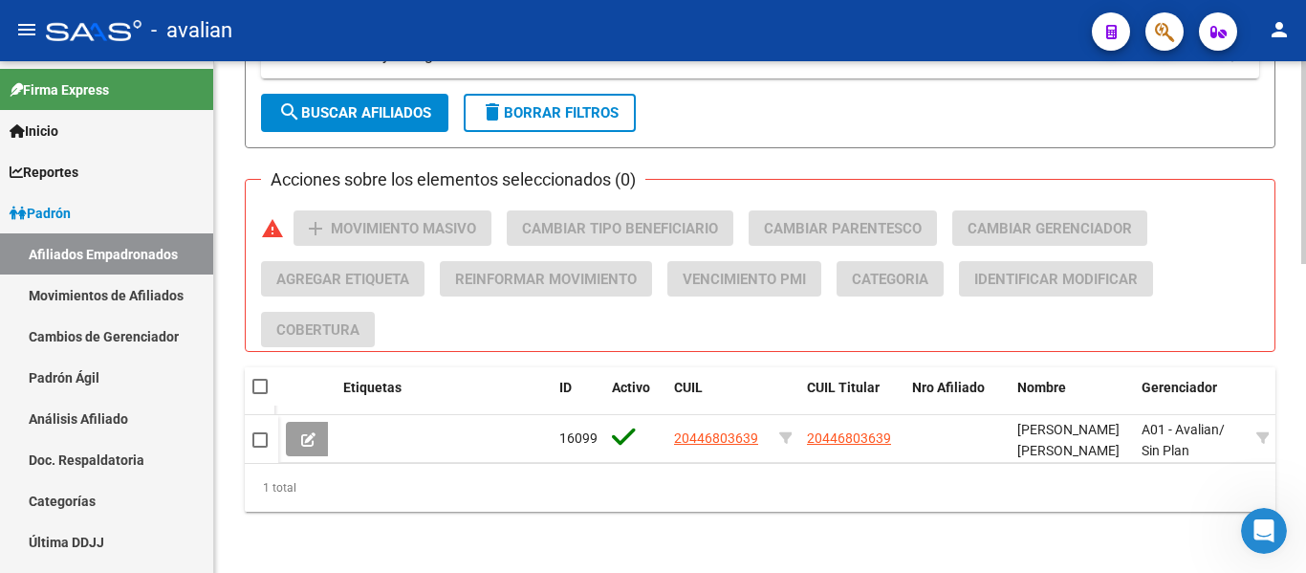
click at [1305, 496] on div at bounding box center [1304, 471] width 5 height 203
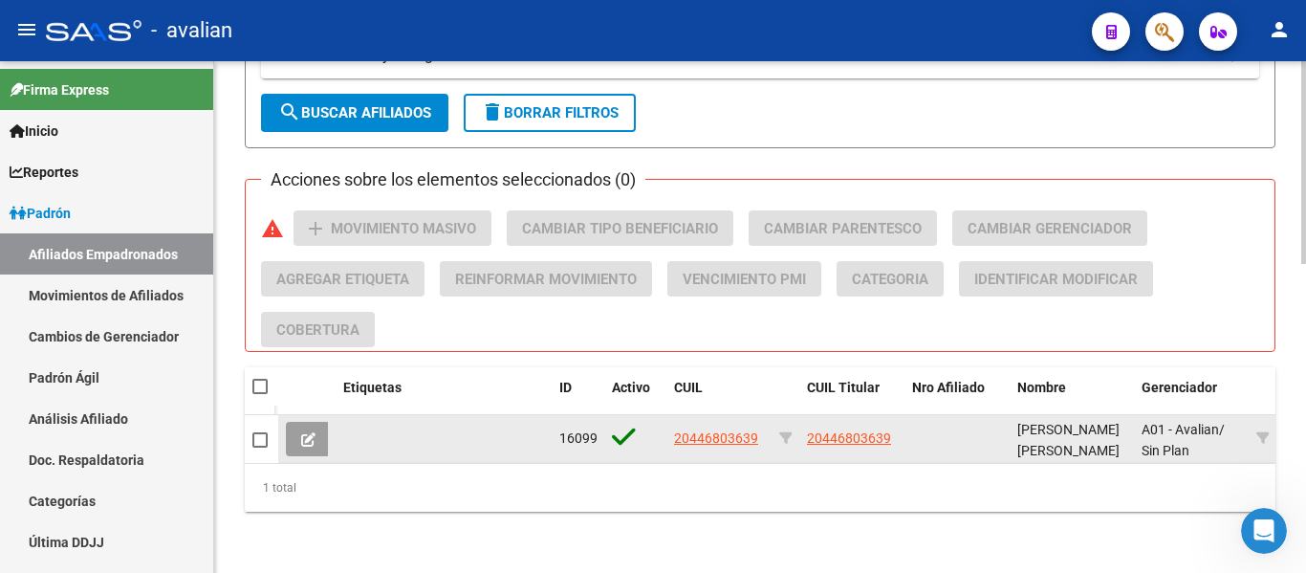
click at [723, 432] on app-link-go-to "20446803639" at bounding box center [716, 439] width 84 height 22
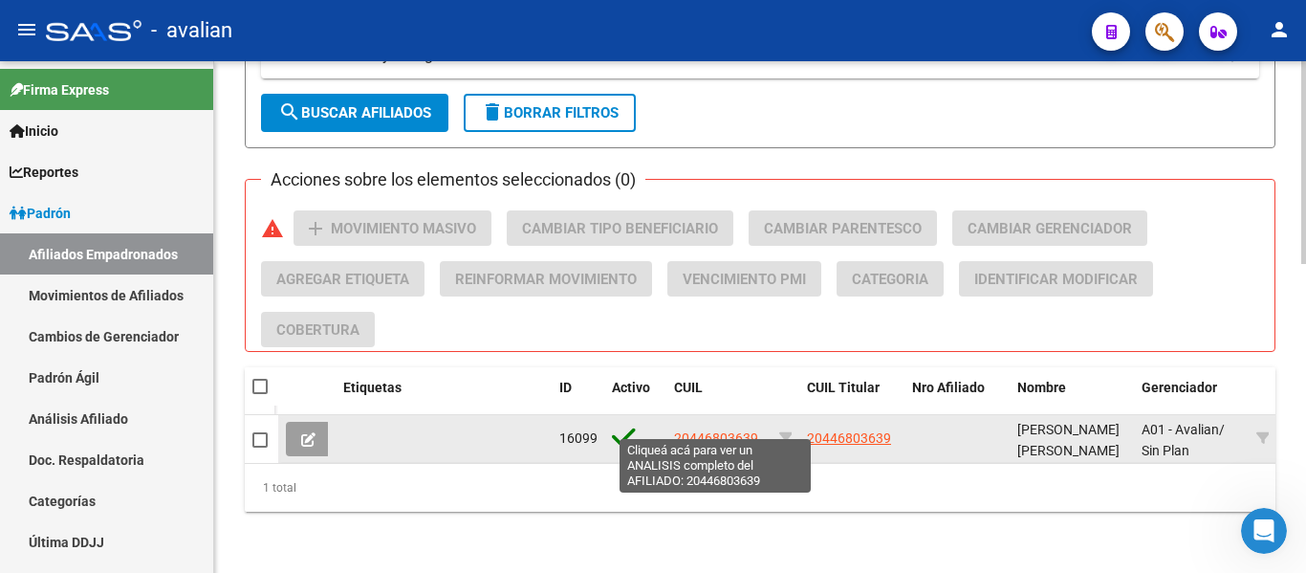
click at [712, 430] on span "20446803639" at bounding box center [716, 437] width 84 height 15
type textarea "20446803639"
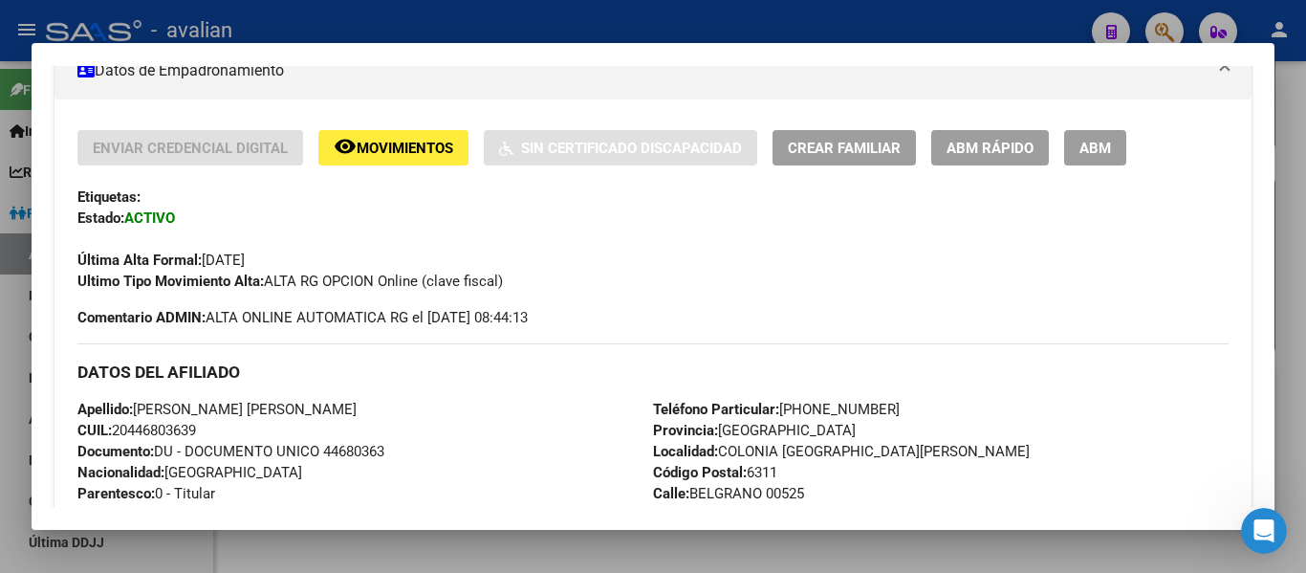
scroll to position [361, 0]
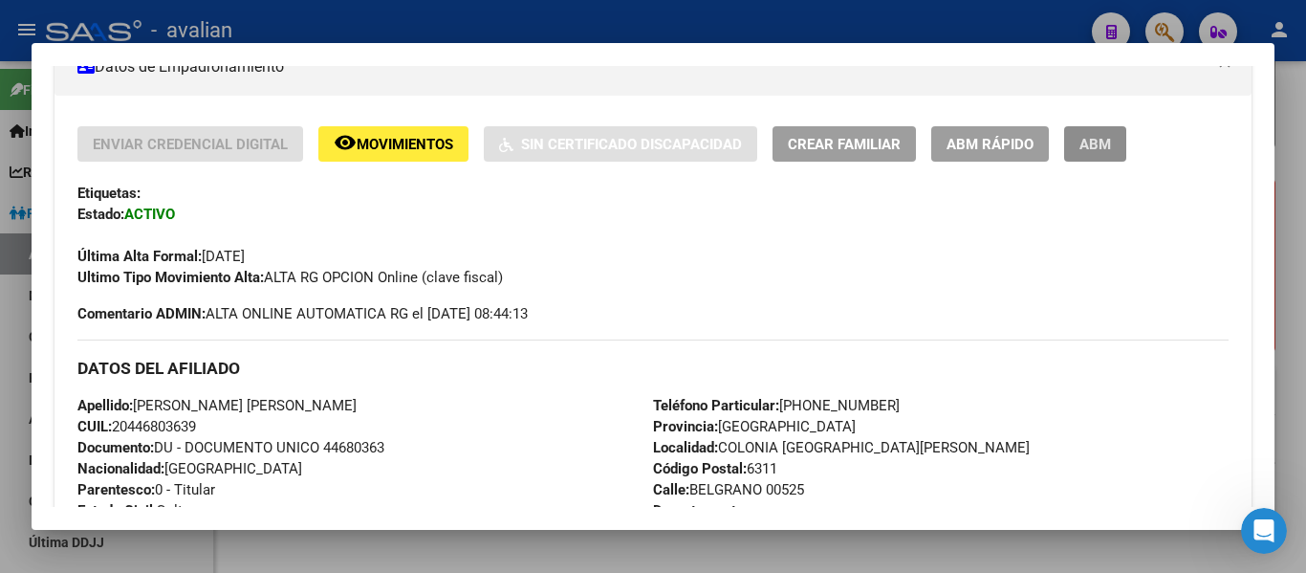
click at [1097, 143] on span "ABM" at bounding box center [1096, 144] width 32 height 17
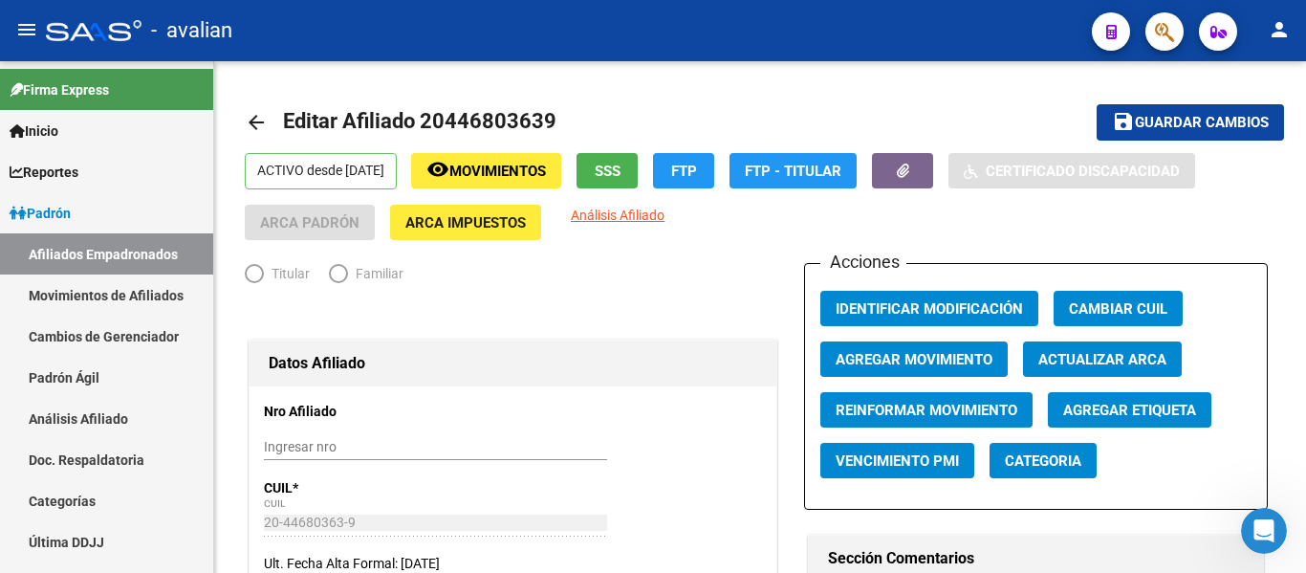
radio input "true"
type input "30-51786726-4"
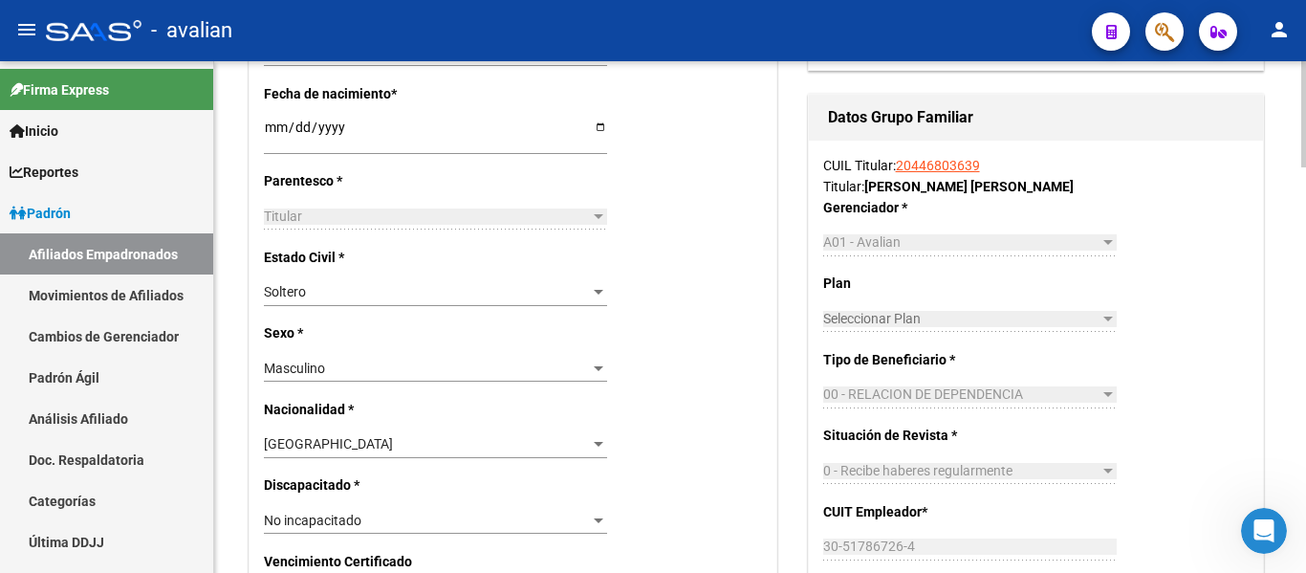
scroll to position [725, 0]
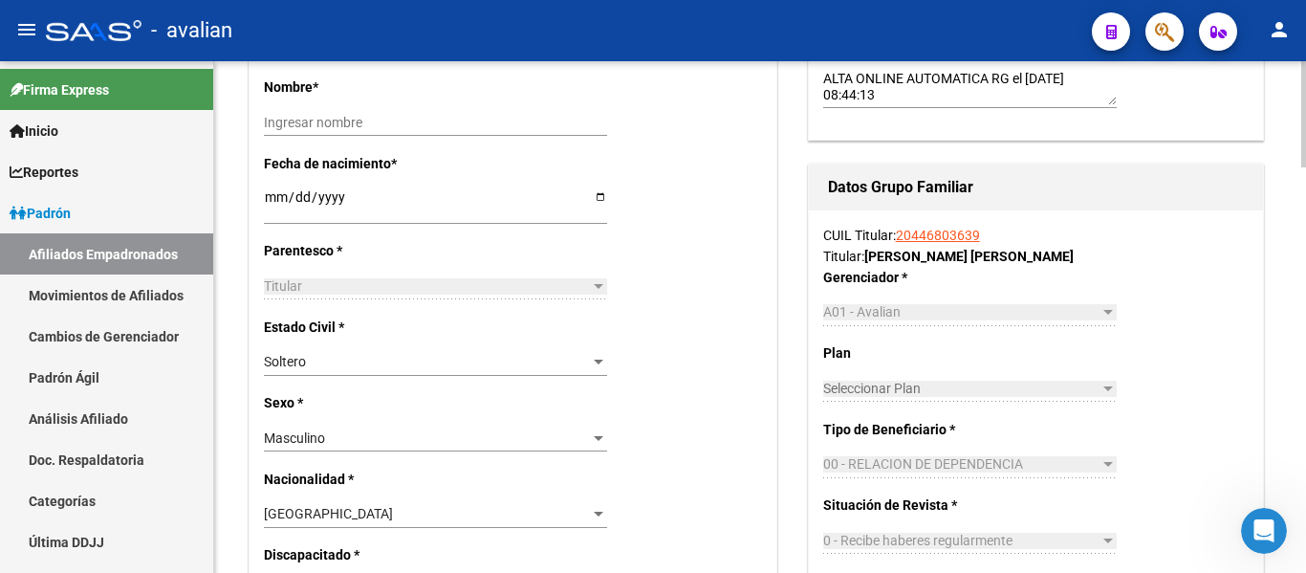
click at [1304, 284] on div at bounding box center [1304, 265] width 5 height 106
click at [275, 194] on input "[DATE]" at bounding box center [435, 203] width 343 height 29
type input "[DATE]"
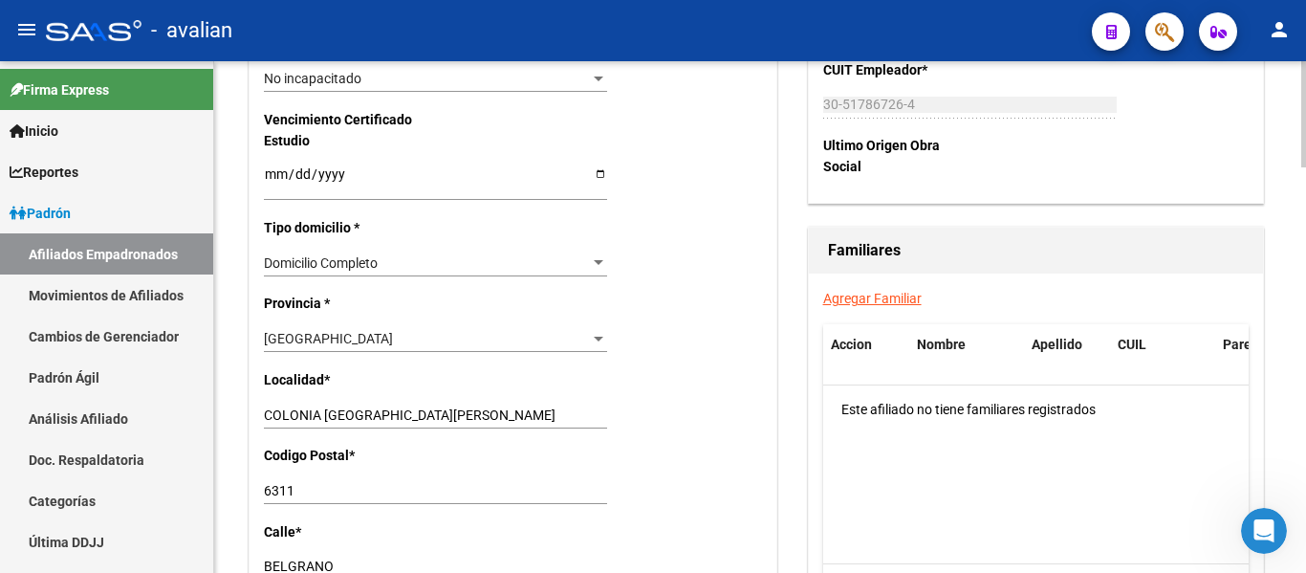
click at [1305, 349] on div at bounding box center [1304, 317] width 5 height 512
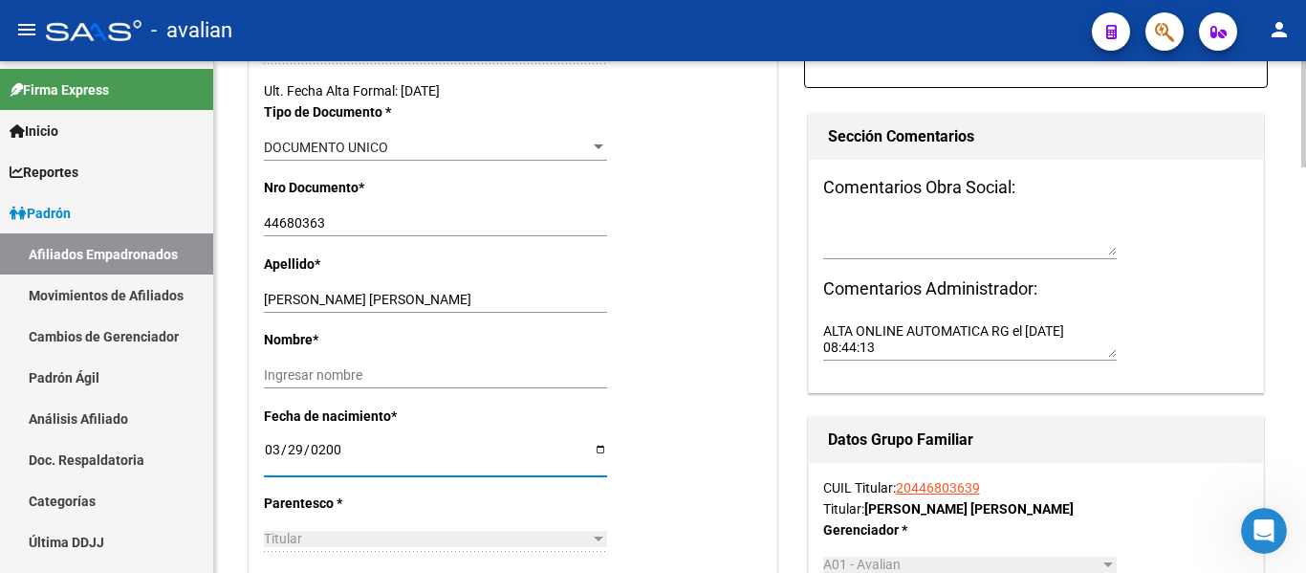
click at [1305, 191] on div at bounding box center [1304, 213] width 5 height 106
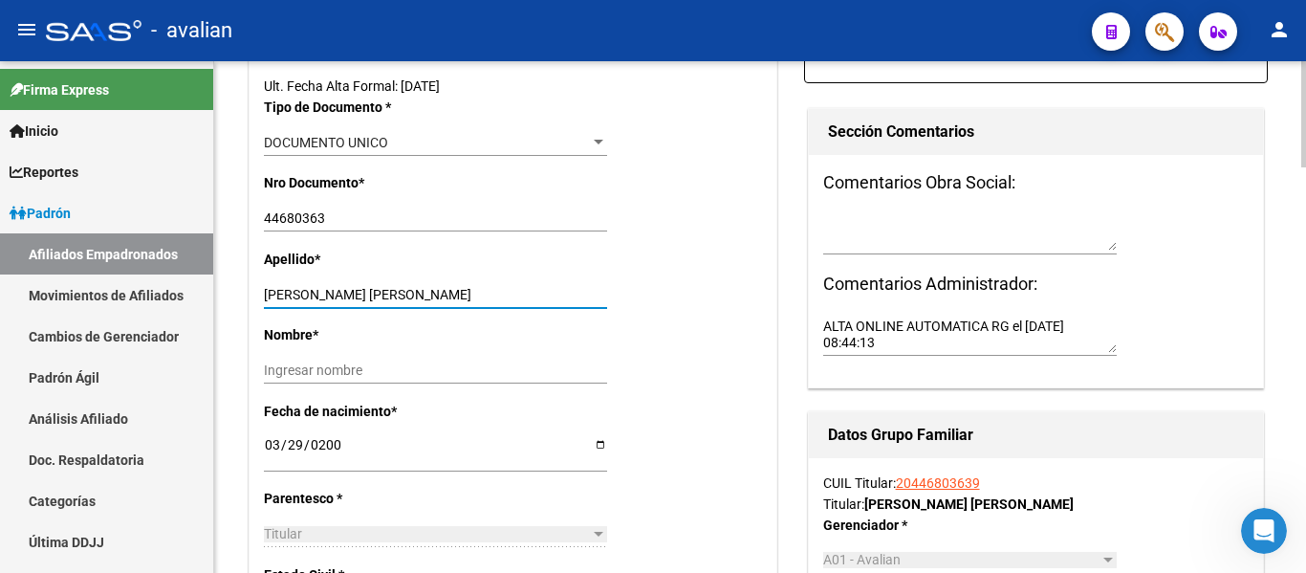
drag, startPoint x: 354, startPoint y: 293, endPoint x: 830, endPoint y: 303, distance: 476.4
type input "[PERSON_NAME]"
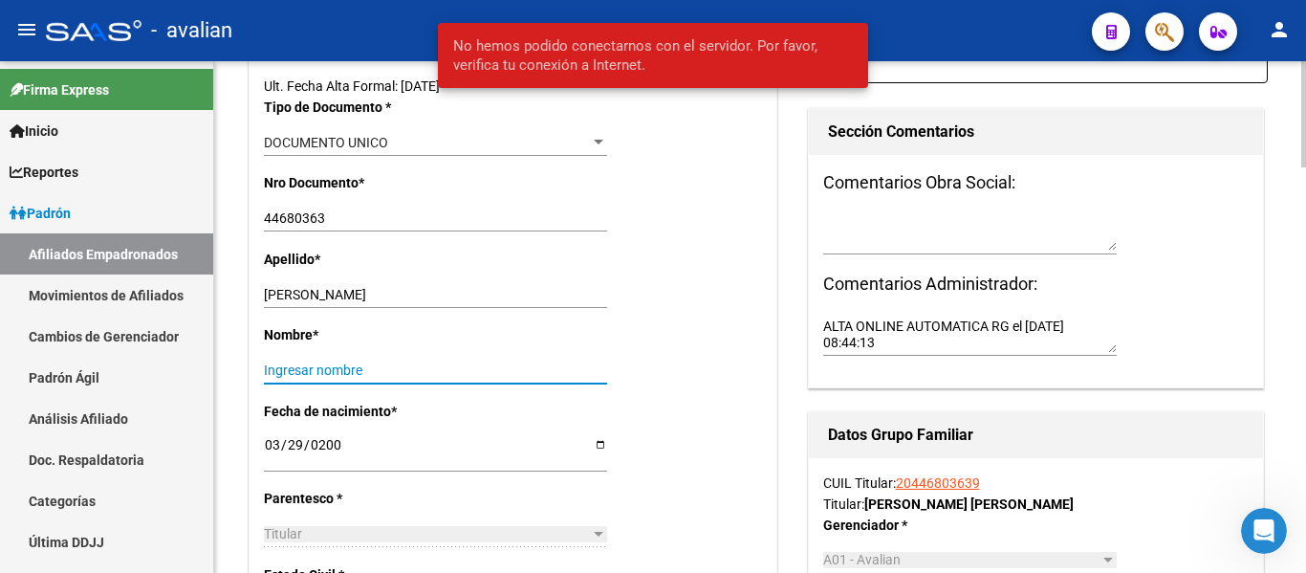
type input "j"
paste input "UAN [PERSON_NAME]"
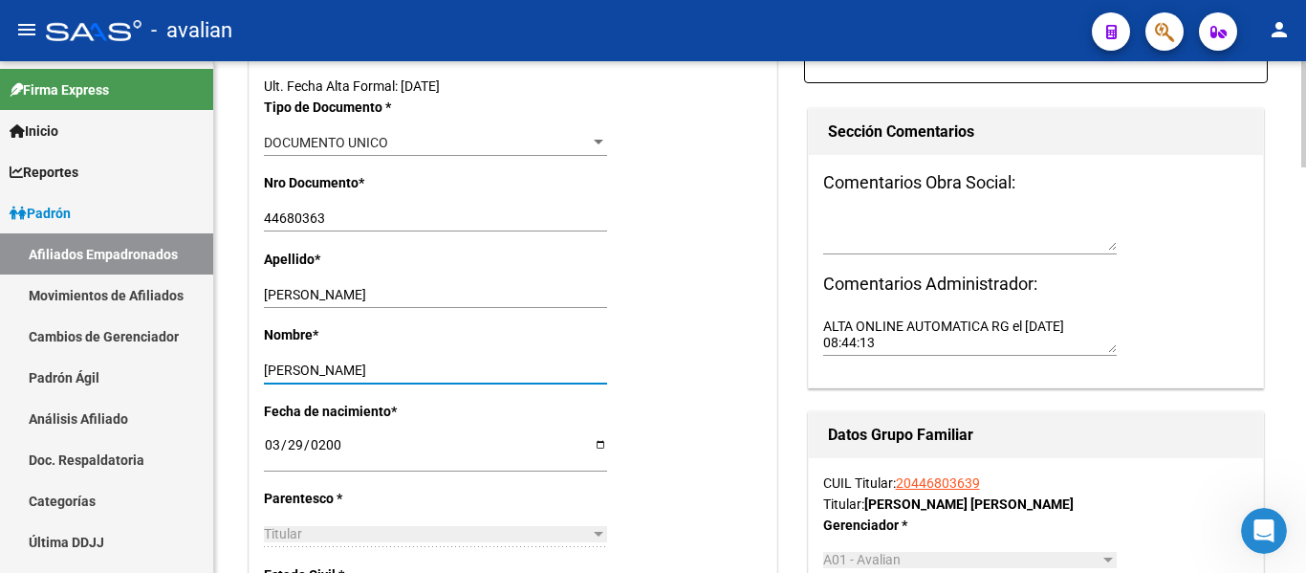
scroll to position [0, 0]
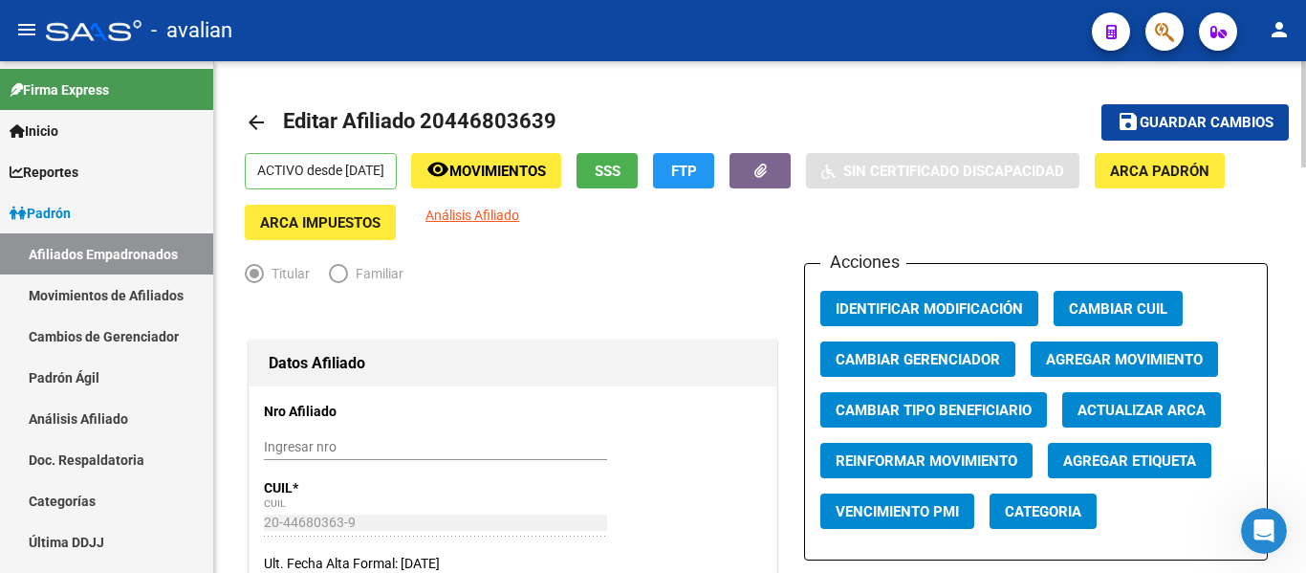
click at [1296, 57] on div "menu - avalian person Firma Express Inicio Calendario SSS Instructivos Contacto…" at bounding box center [653, 286] width 1306 height 573
type input "[PERSON_NAME]"
click at [1164, 115] on span "Guardar cambios" at bounding box center [1207, 123] width 134 height 17
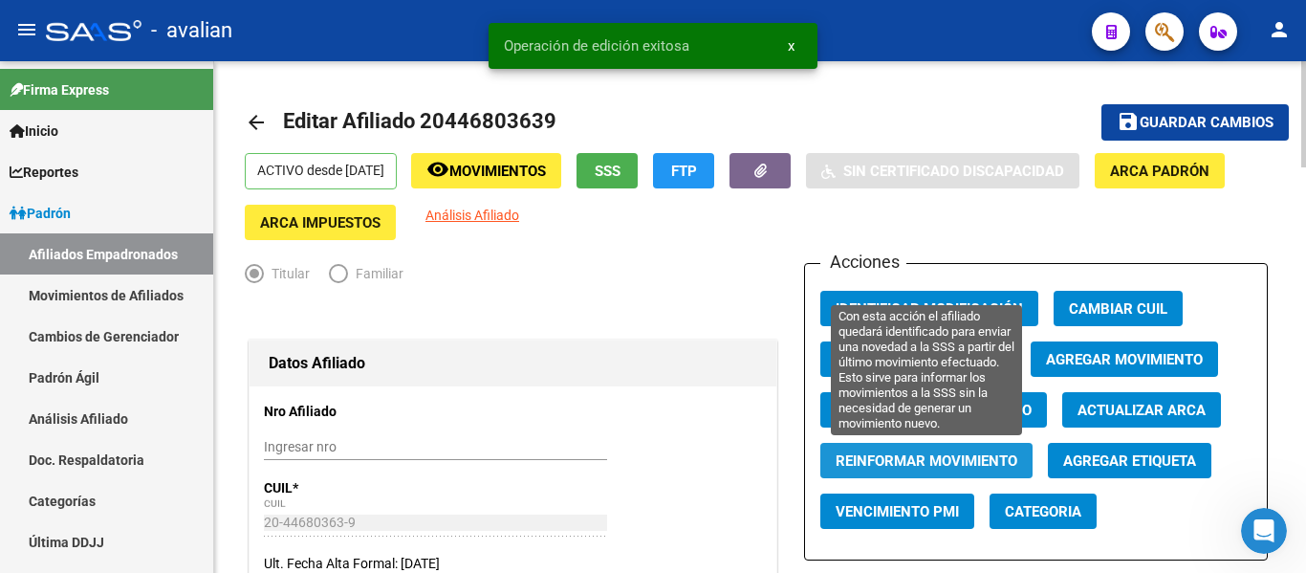
click at [837, 465] on span "Reinformar Movimiento" at bounding box center [927, 460] width 182 height 17
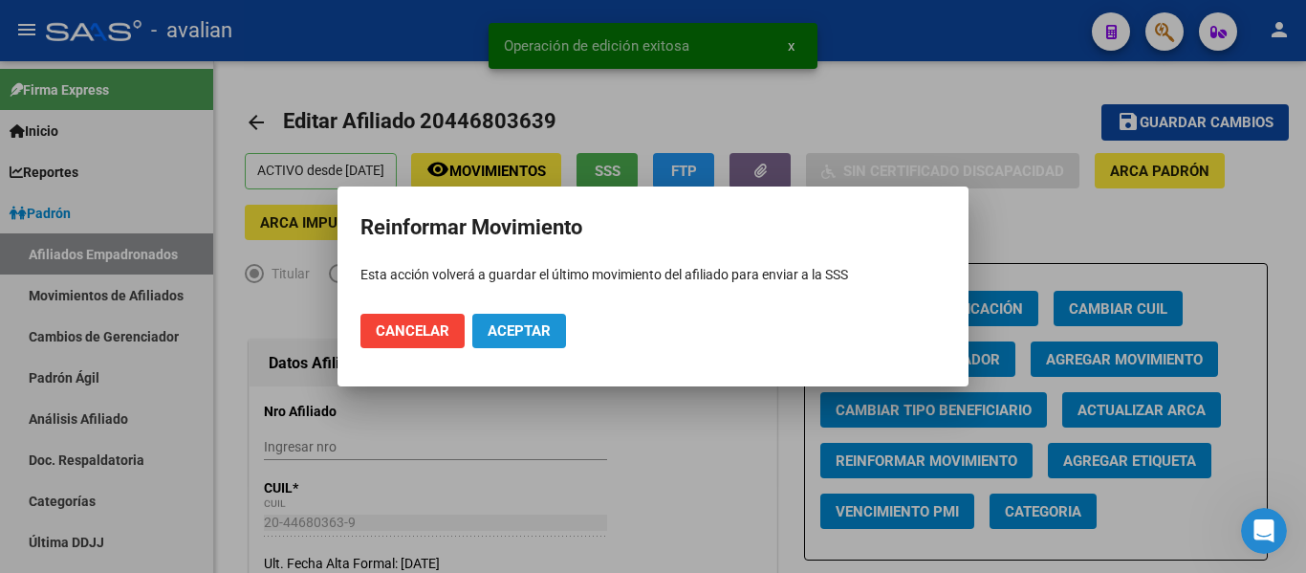
click at [505, 332] on span "Aceptar" at bounding box center [519, 330] width 63 height 17
